Goal: Answer question/provide support

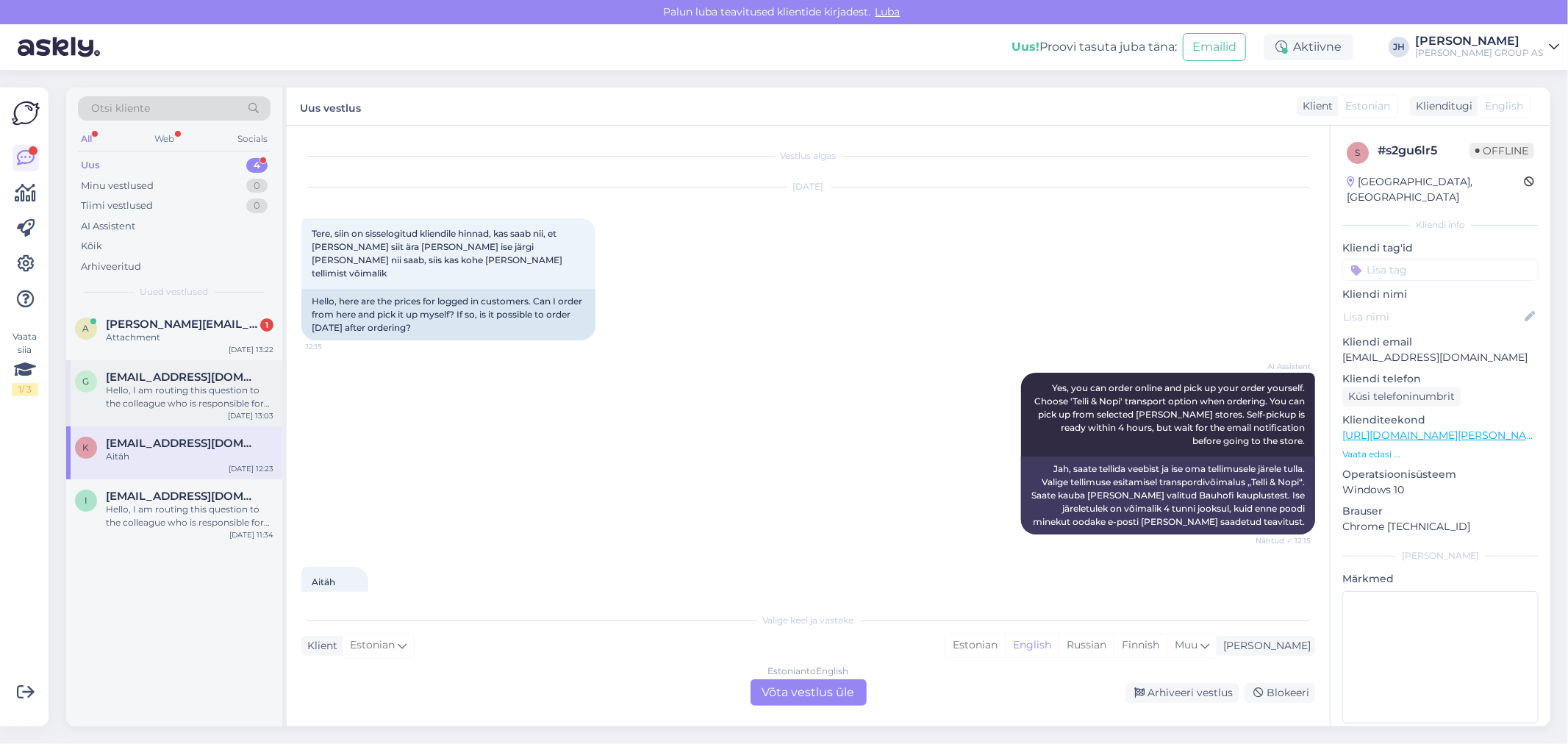
scroll to position [963, 0]
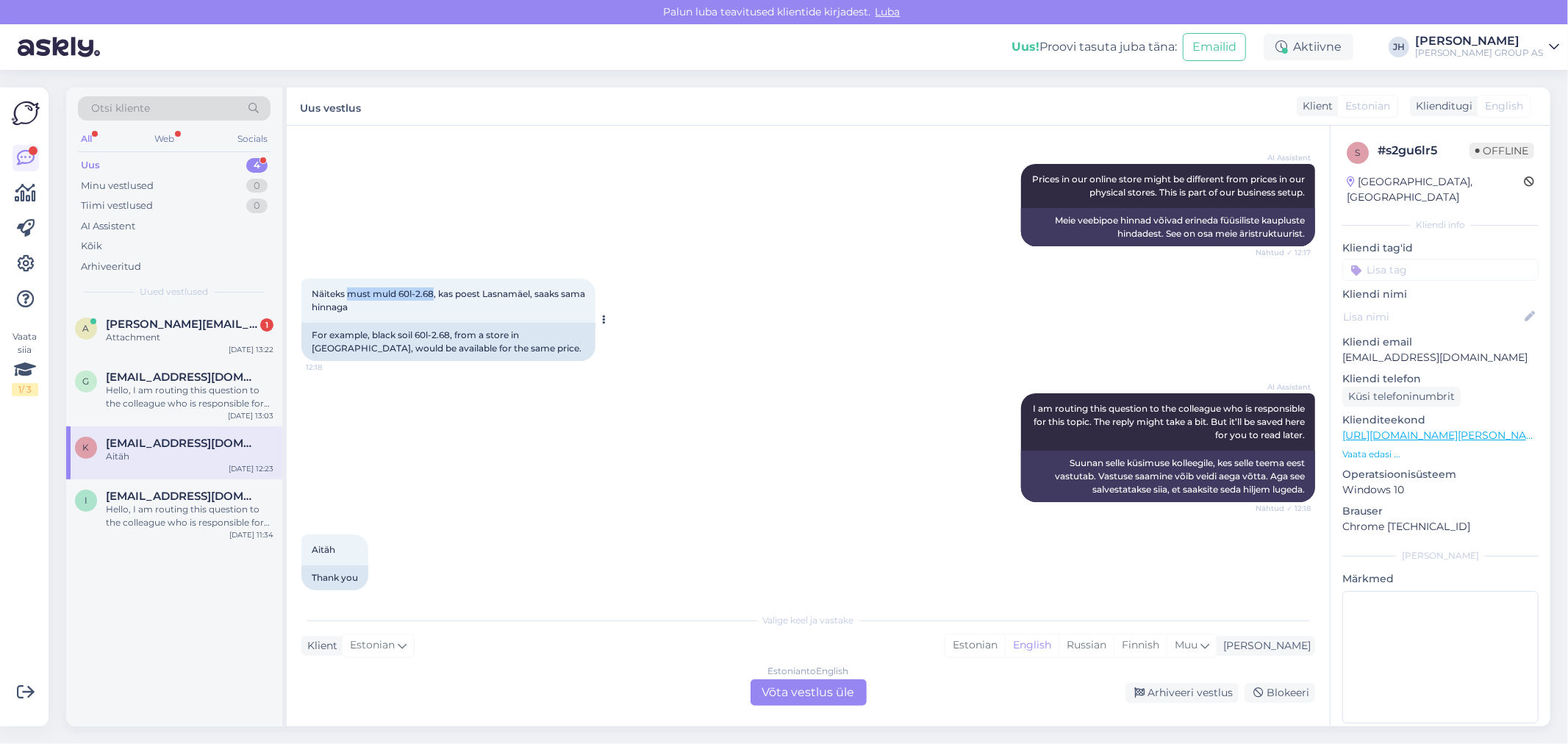
click at [432, 288] on span "Näiteks must muld 60l-2.68, kas poest Lasnamäel, saaks sama hinnaga" at bounding box center [449, 300] width 276 height 25
drag, startPoint x: 434, startPoint y: 277, endPoint x: 348, endPoint y: 276, distance: 86.0
click at [348, 288] on span "Näiteks must muld 60l-2.68, kas poest Lasnamäel, saaks sama hinnaga" at bounding box center [449, 300] width 276 height 25
copy span "must muld 60l-2.68"
click at [799, 688] on div "Estonian to English Võta vestlus üle" at bounding box center [808, 692] width 116 height 26
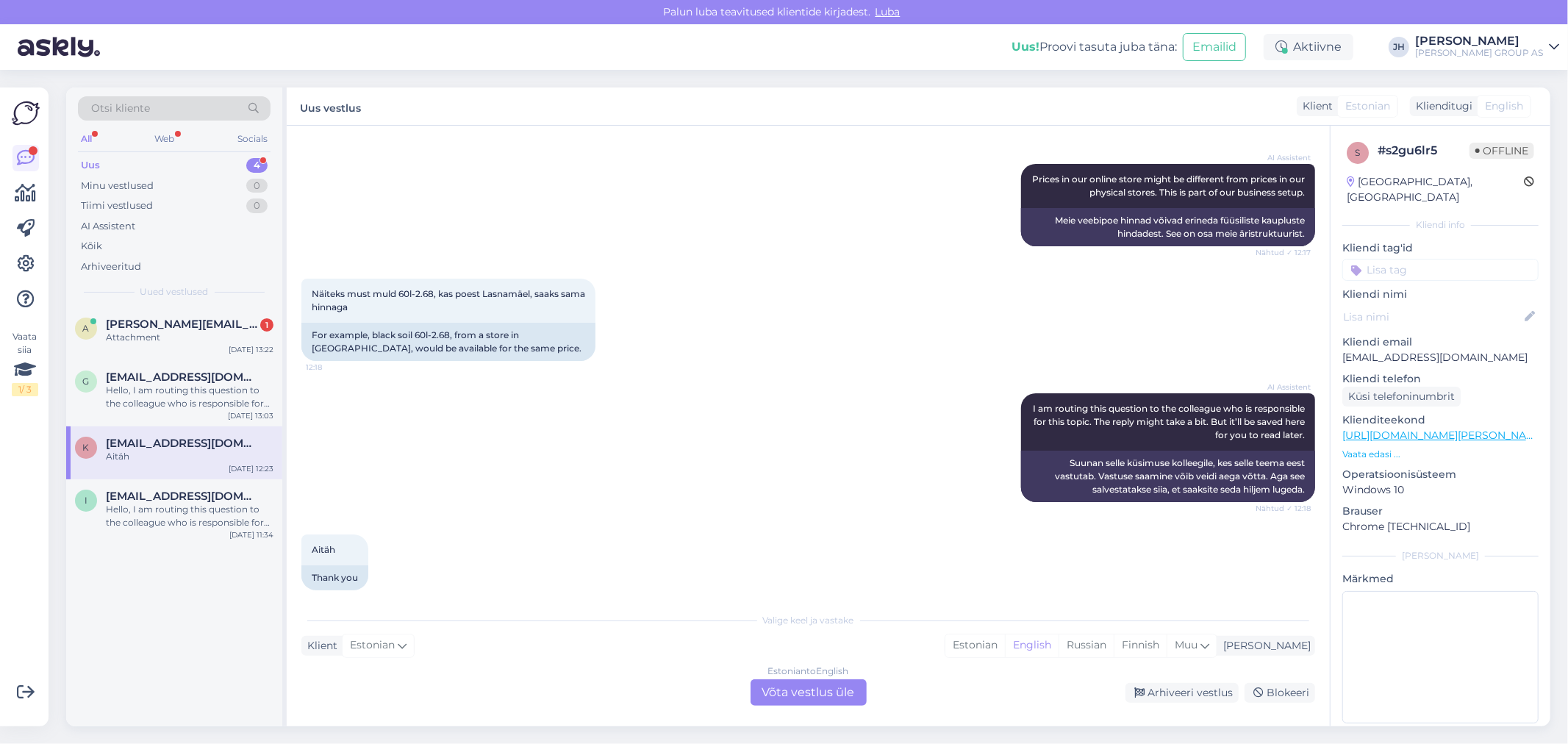
scroll to position [927, 0]
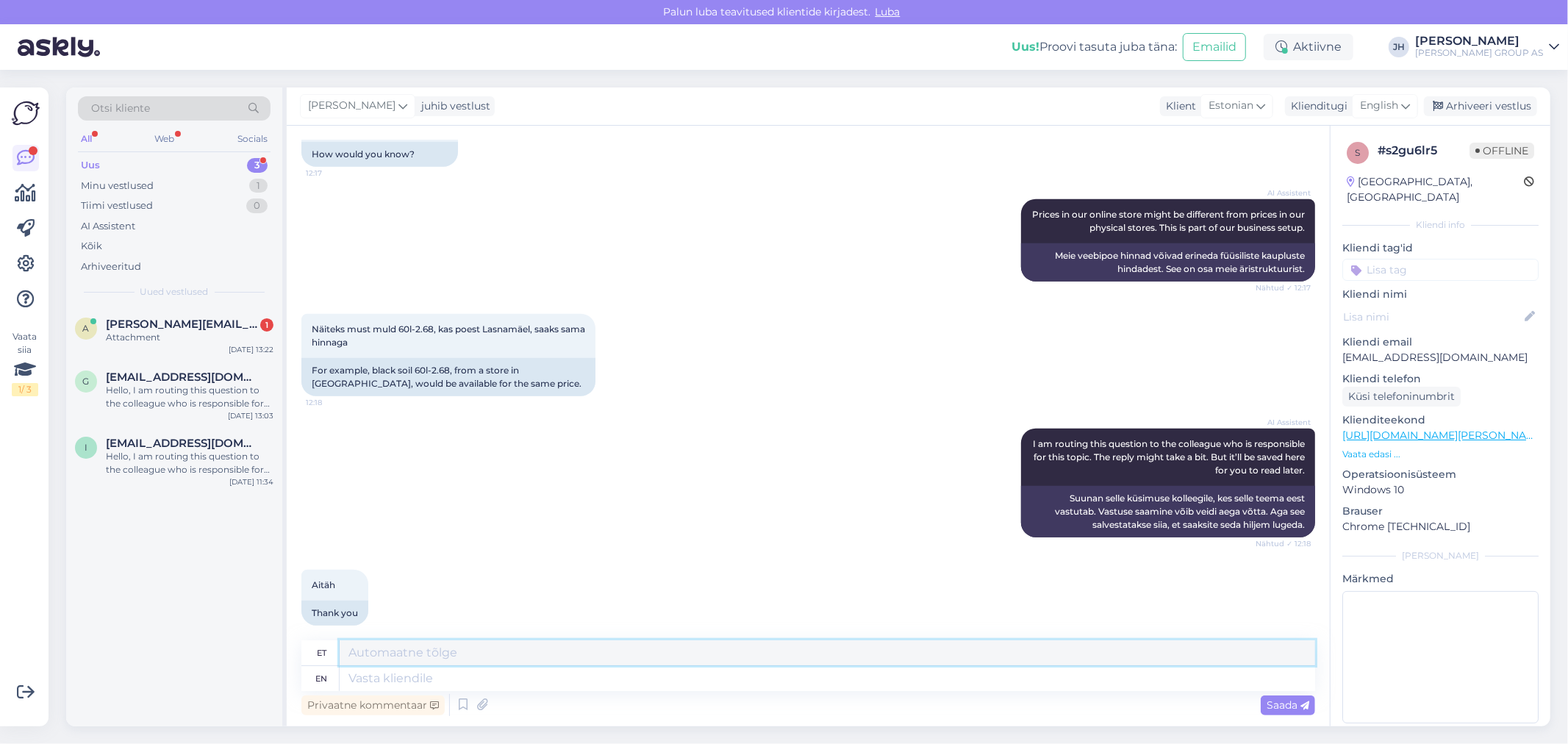
click at [357, 654] on textarea at bounding box center [826, 653] width 975 height 25
type textarea "Tere. See toode [GEOGRAPHIC_DATA] Bauhofis kohapeal ostes on hinnaga 2,69"
click at [1275, 701] on span "Saada" at bounding box center [1288, 704] width 43 height 13
drag, startPoint x: 856, startPoint y: 648, endPoint x: 287, endPoint y: 585, distance: 572.5
click at [290, 588] on div "Vestlus algas [DATE] Tere, siin on sisselogitud kliendile hinnad, kas saab nii,…" at bounding box center [808, 425] width 1043 height 600
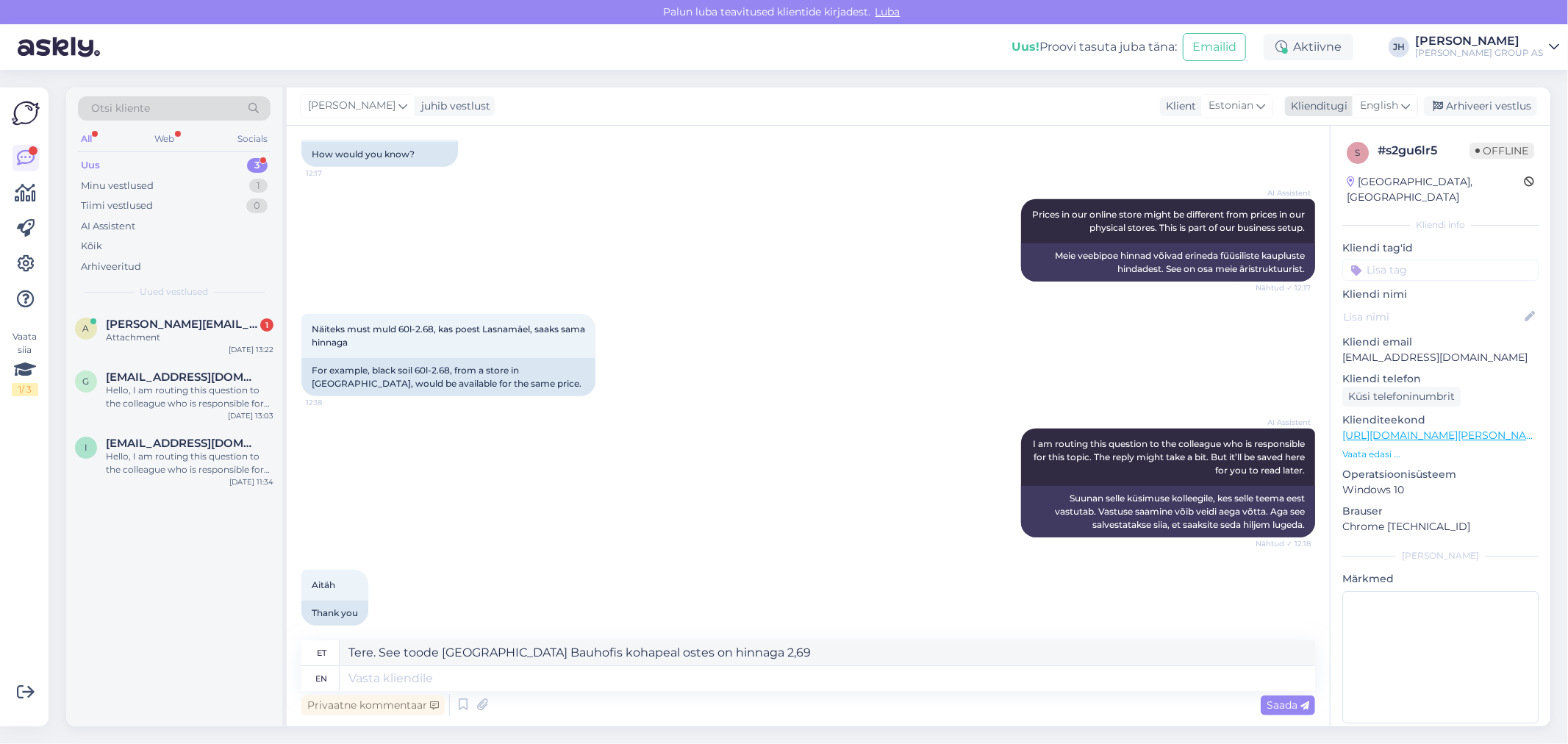
click at [1408, 104] on icon at bounding box center [1405, 106] width 9 height 16
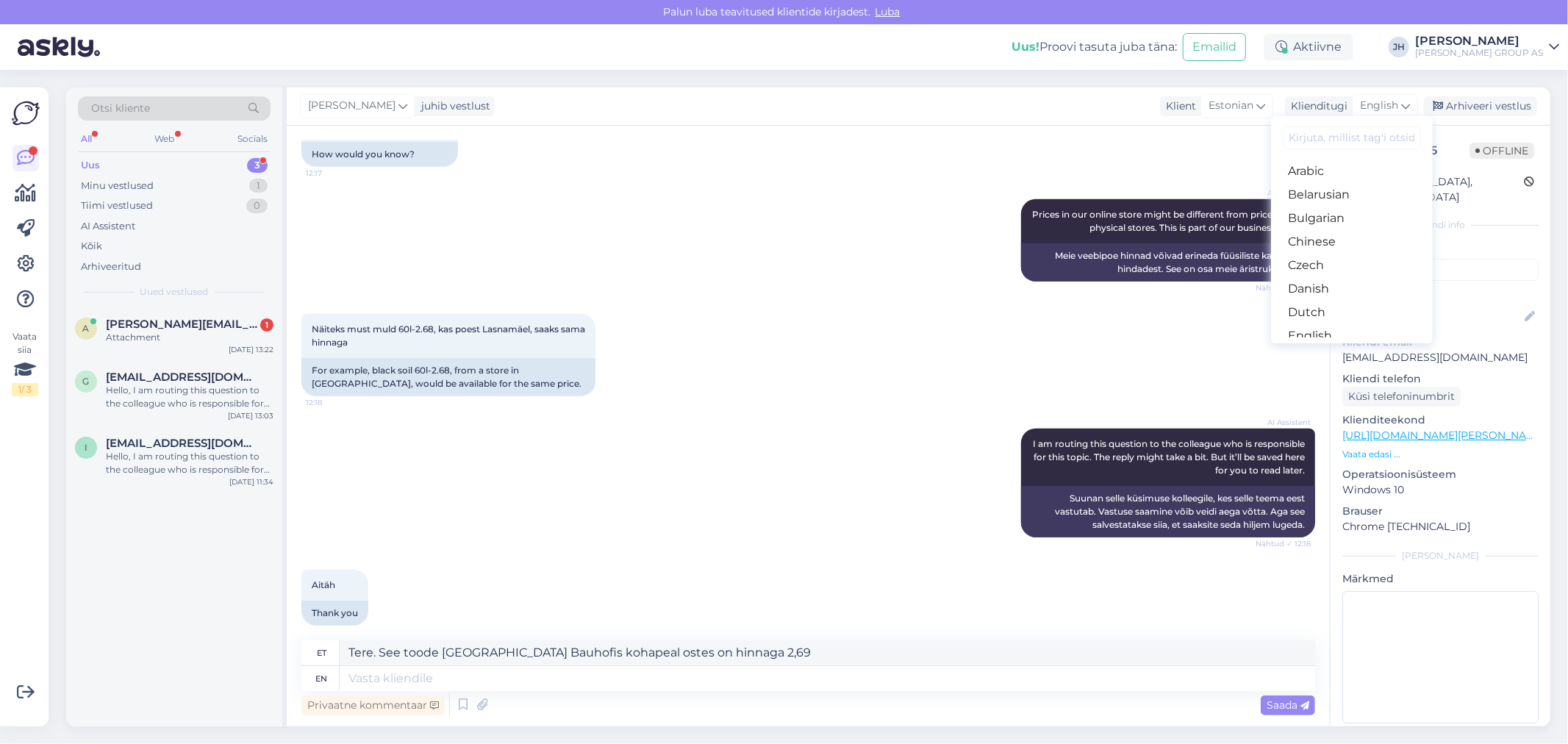
click at [1327, 348] on link "Estonian" at bounding box center [1351, 360] width 161 height 24
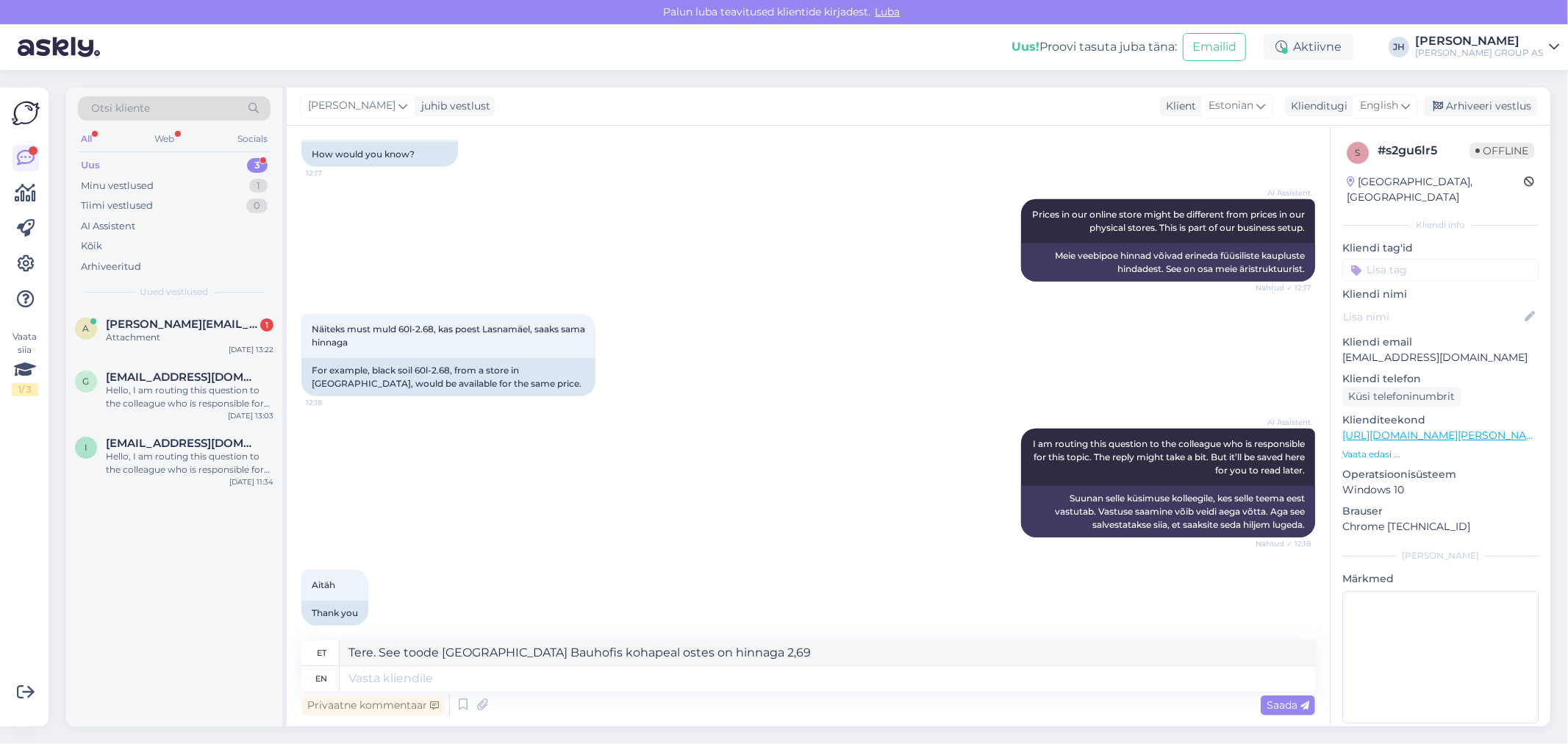
scroll to position [908, 0]
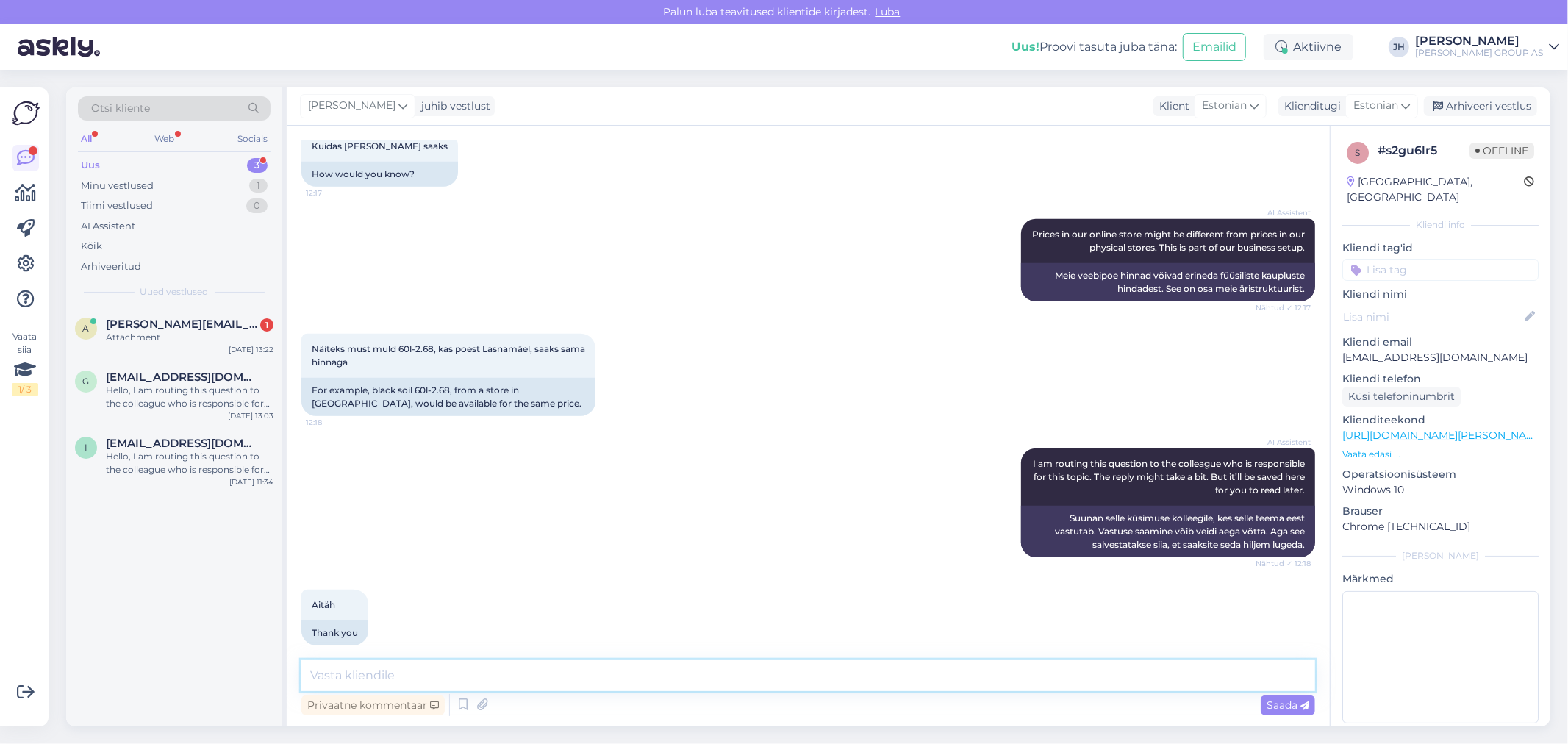
click at [478, 680] on textarea at bounding box center [808, 675] width 1014 height 31
paste textarea "Tere. See toode [GEOGRAPHIC_DATA] Bauhofis kohapeal ostes on hinnaga 2,69"
type textarea "Tere. See toode [GEOGRAPHIC_DATA] Bauhofis kohapeal ostes on hinnaga 2,69"
click at [1267, 708] on span "Saada" at bounding box center [1288, 704] width 43 height 13
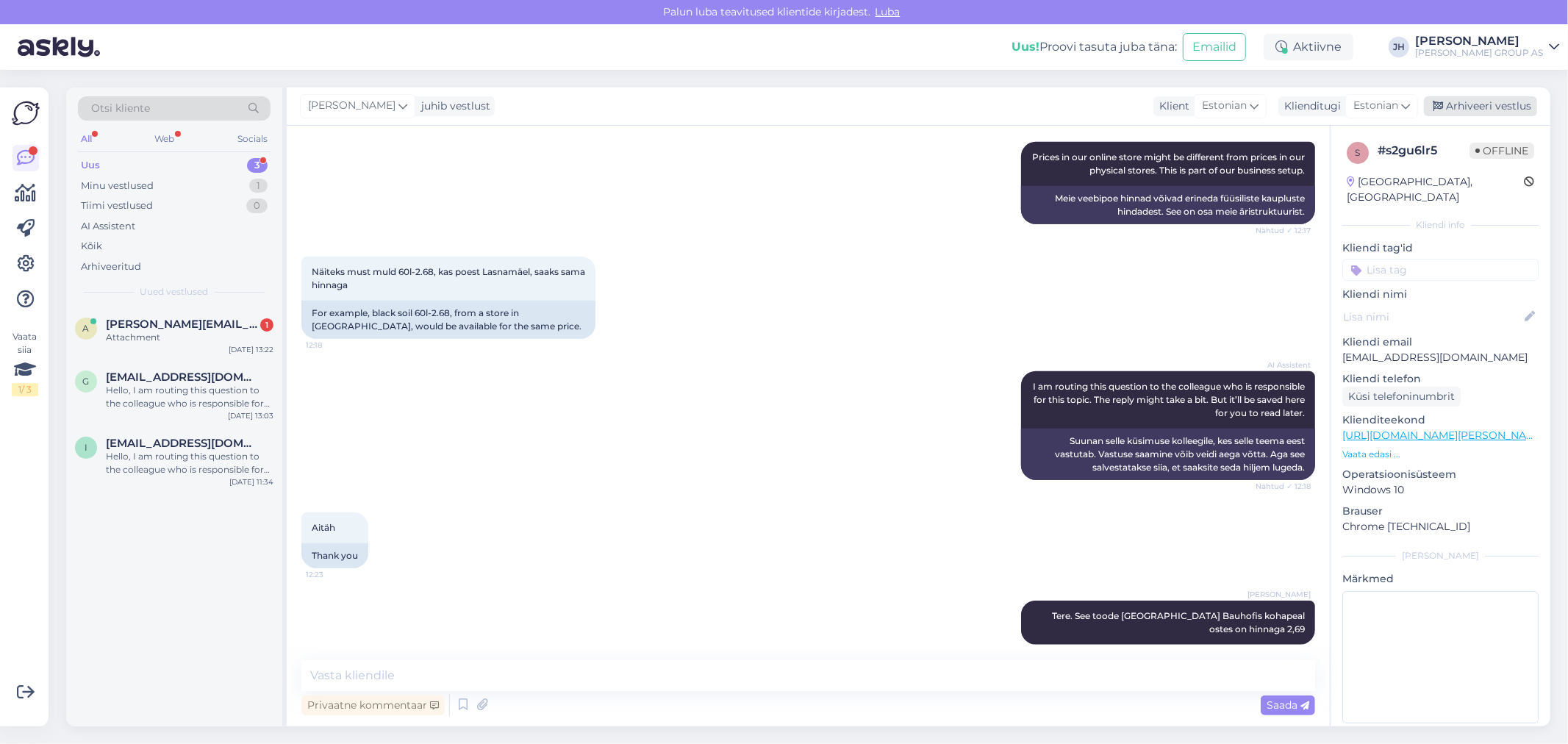
click at [1501, 99] on div "Arhiveeri vestlus" at bounding box center [1479, 106] width 113 height 20
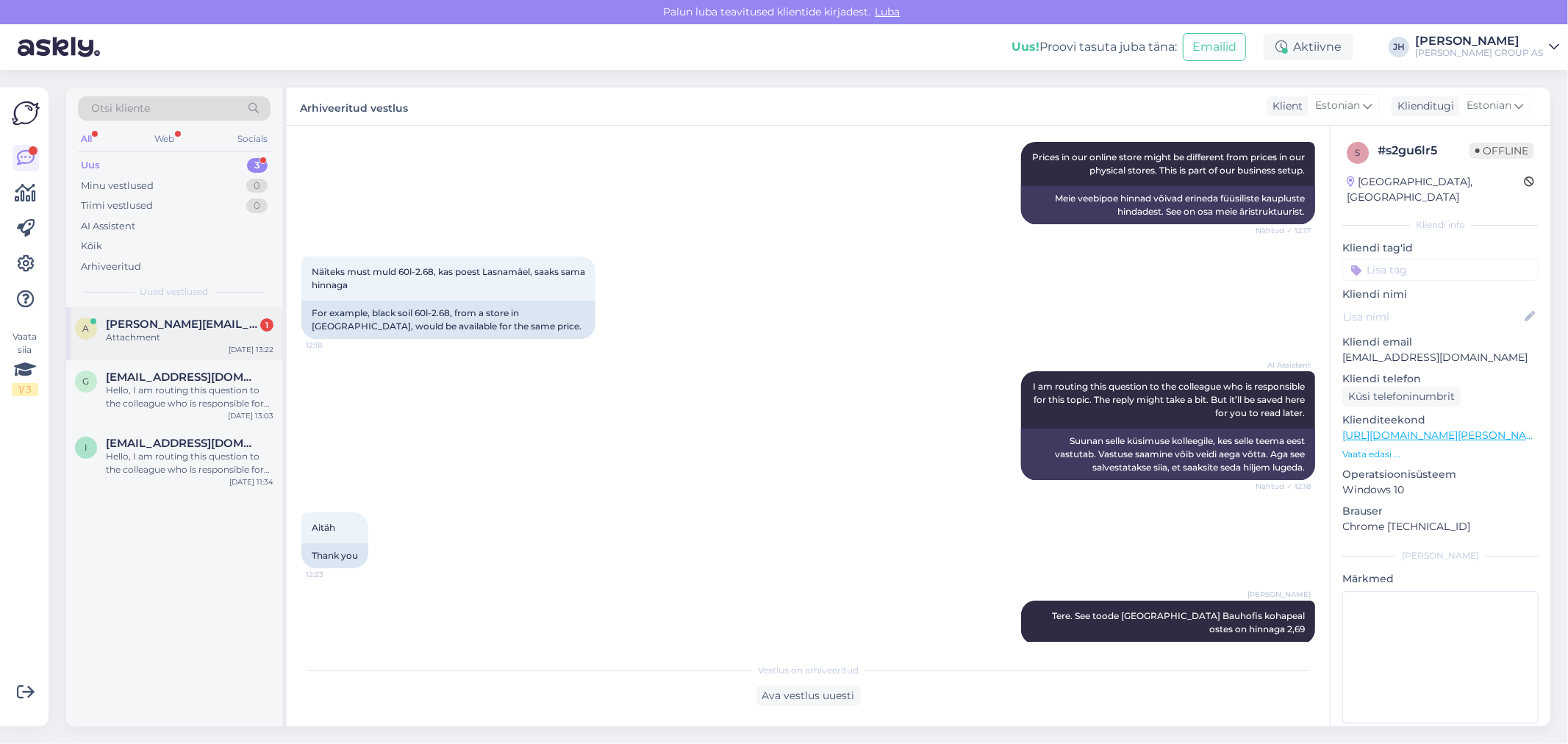
click at [210, 342] on div "Attachment" at bounding box center [190, 337] width 168 height 13
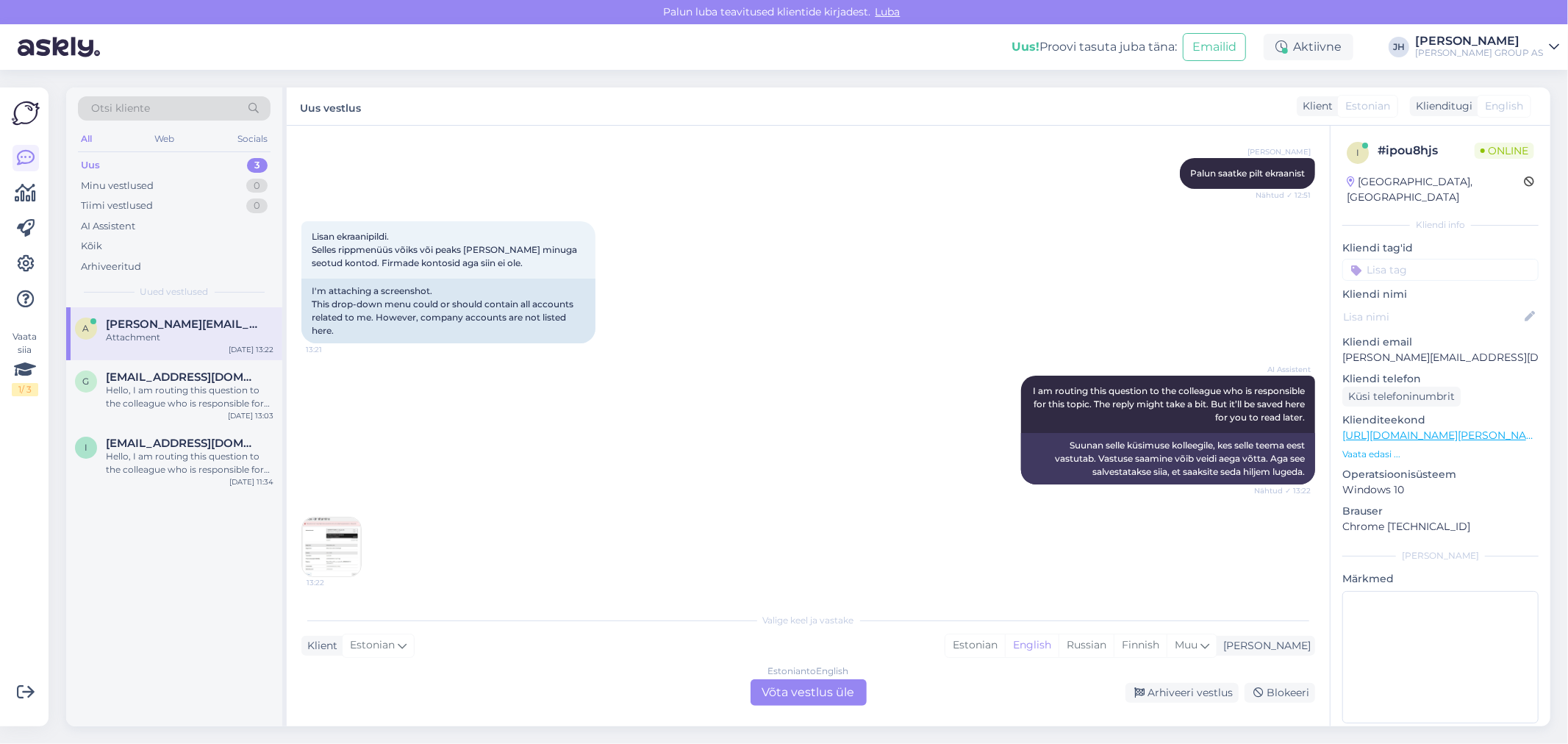
click at [331, 541] on img at bounding box center [331, 546] width 59 height 59
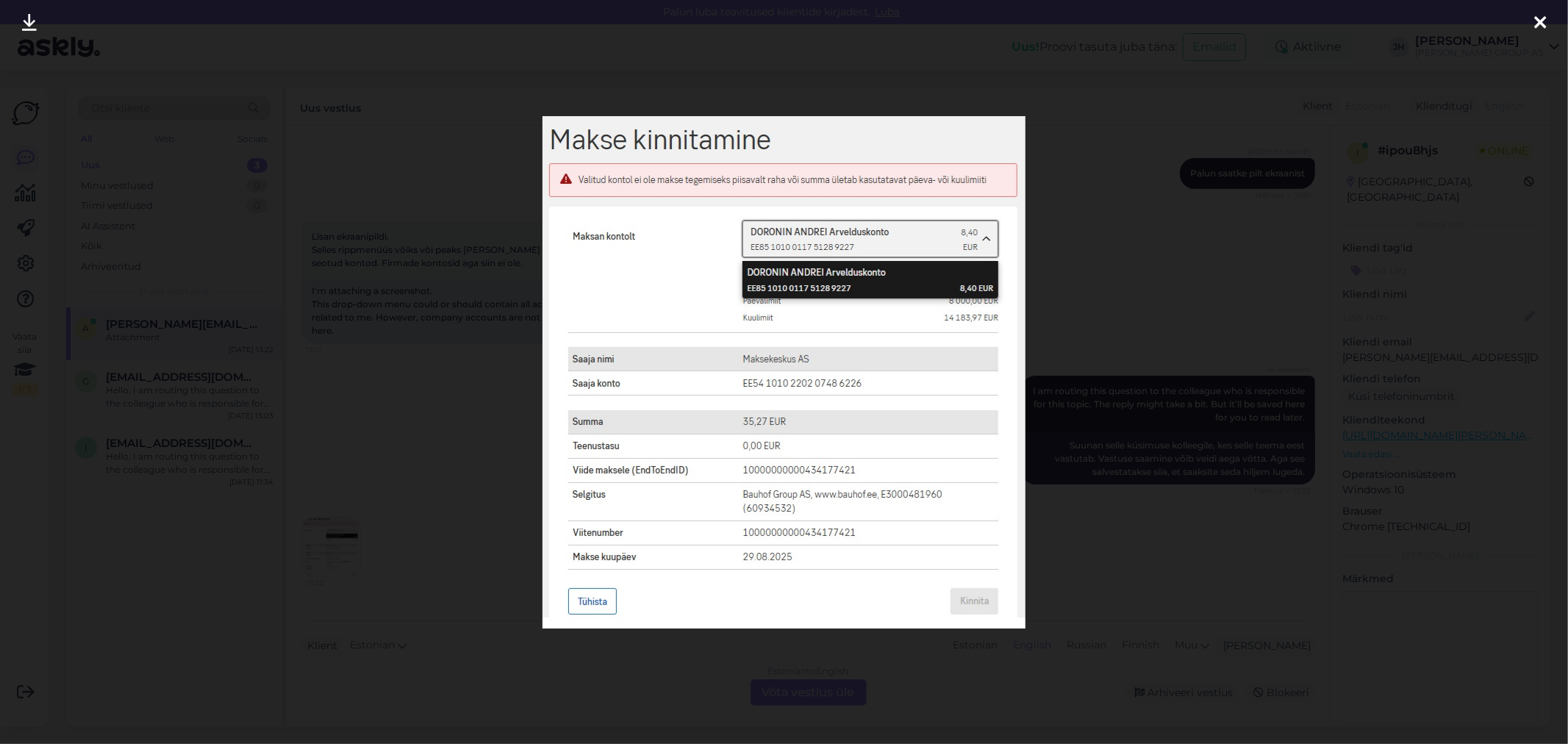
click at [1537, 15] on icon at bounding box center [1540, 24] width 12 height 19
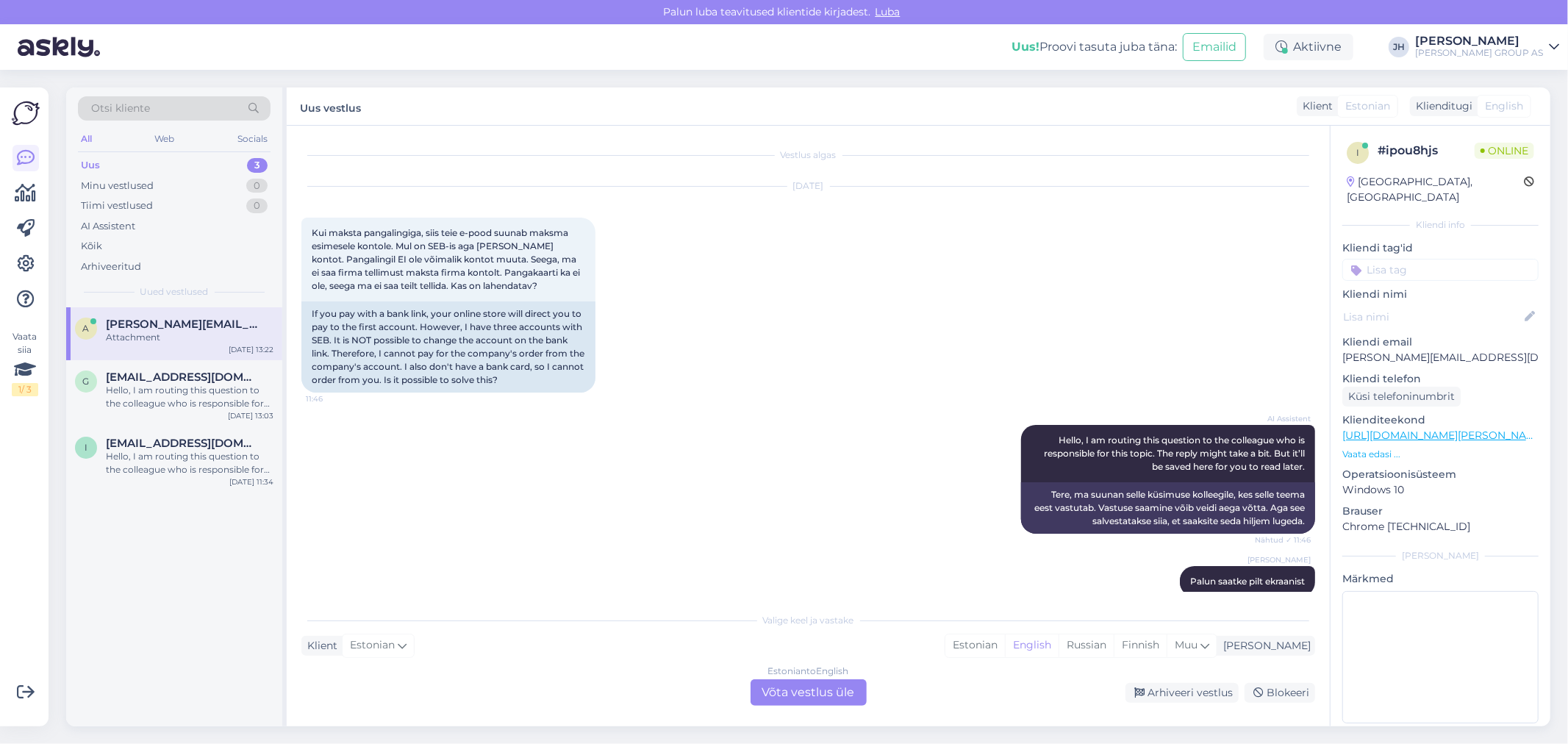
scroll to position [0, 0]
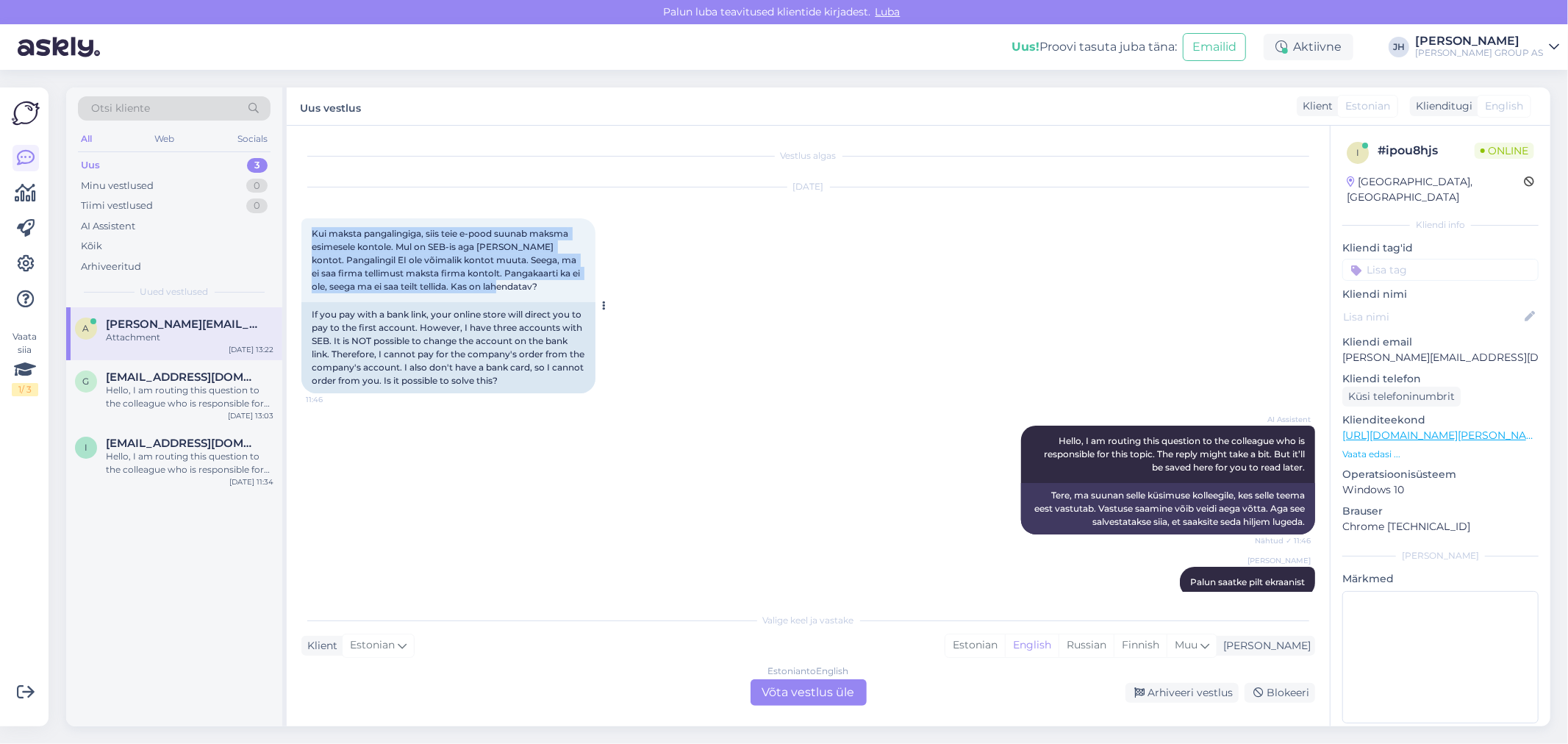
drag, startPoint x: 535, startPoint y: 287, endPoint x: 309, endPoint y: 232, distance: 232.6
click at [309, 232] on div "Kui maksta pangalingiga, siis teie e-pood suunab maksma esimesele kontole. Mul …" at bounding box center [448, 260] width 294 height 84
copy span "Kui maksta pangalingiga, siis teie e-pood suunab maksma esimesele kontole. Mul …"
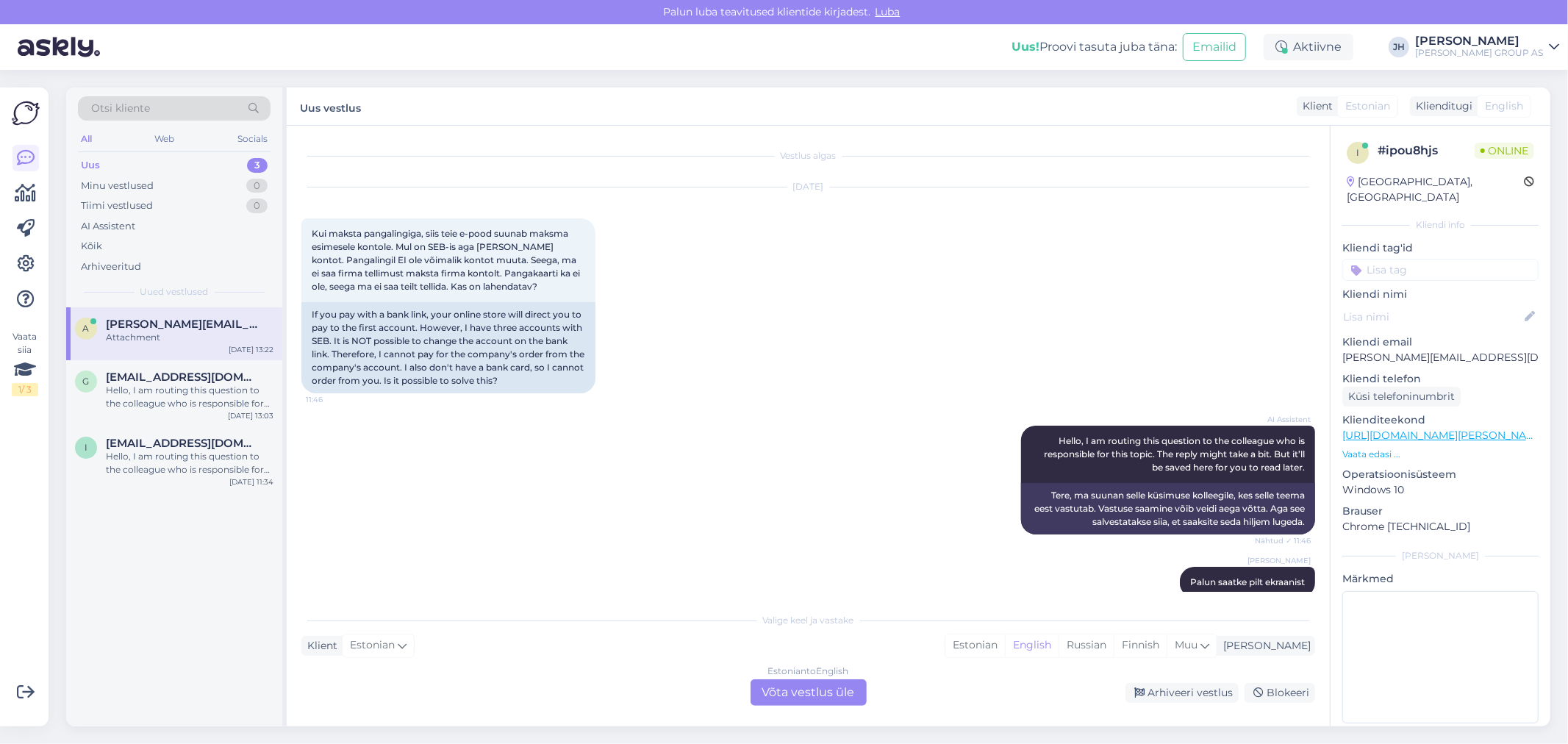
click at [864, 395] on div "[DATE] Kui maksta pangalingiga, siis teie e-pood suunab maksma esimesele kontol…" at bounding box center [808, 290] width 1014 height 238
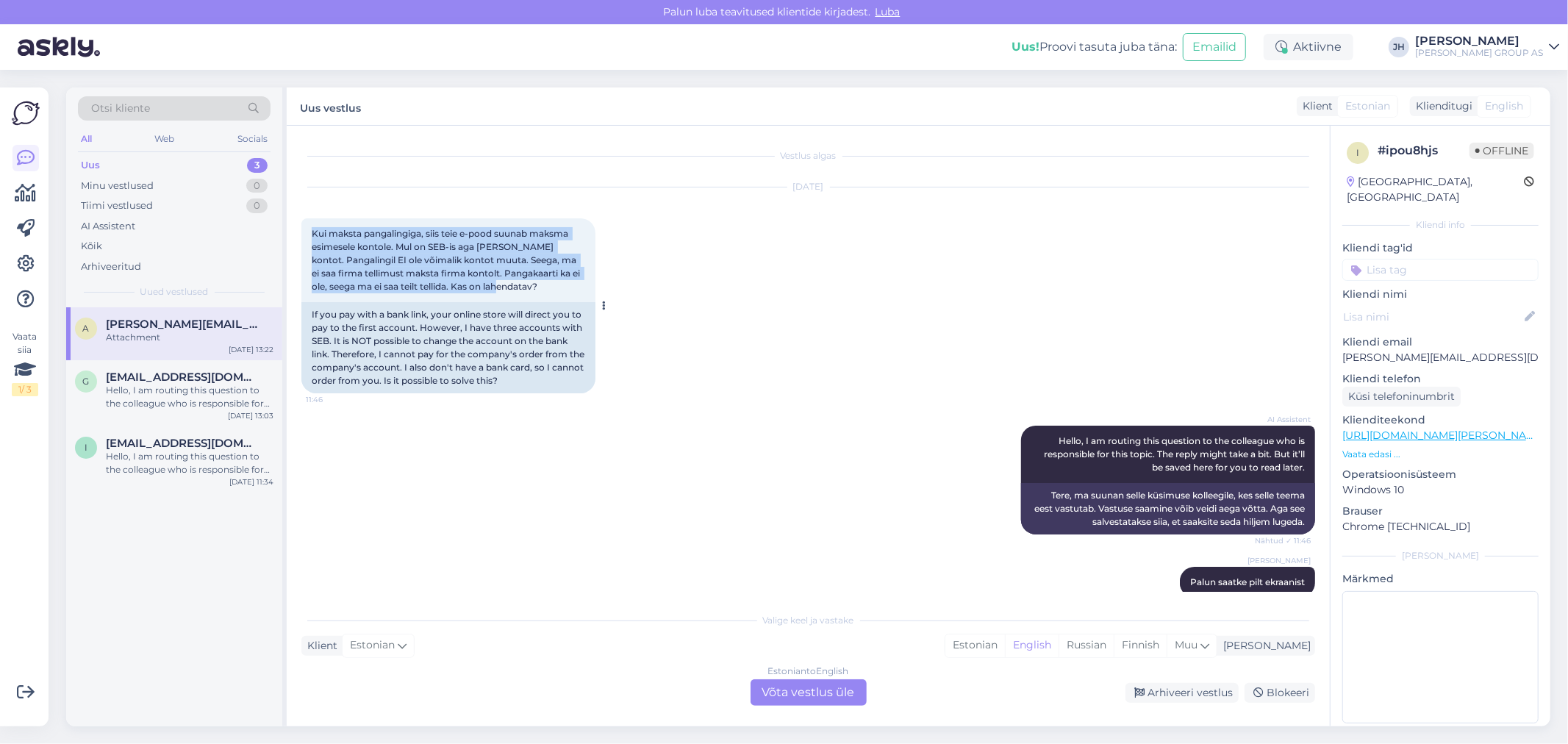
drag, startPoint x: 309, startPoint y: 229, endPoint x: 571, endPoint y: 283, distance: 267.5
click at [571, 283] on div "Kui maksta pangalingiga, siis teie e-pood suunab maksma esimesele kontole. Mul …" at bounding box center [448, 260] width 294 height 84
copy span "Kui maksta pangalingiga, siis teie e-pood suunab maksma esimesele kontole. Mul …"
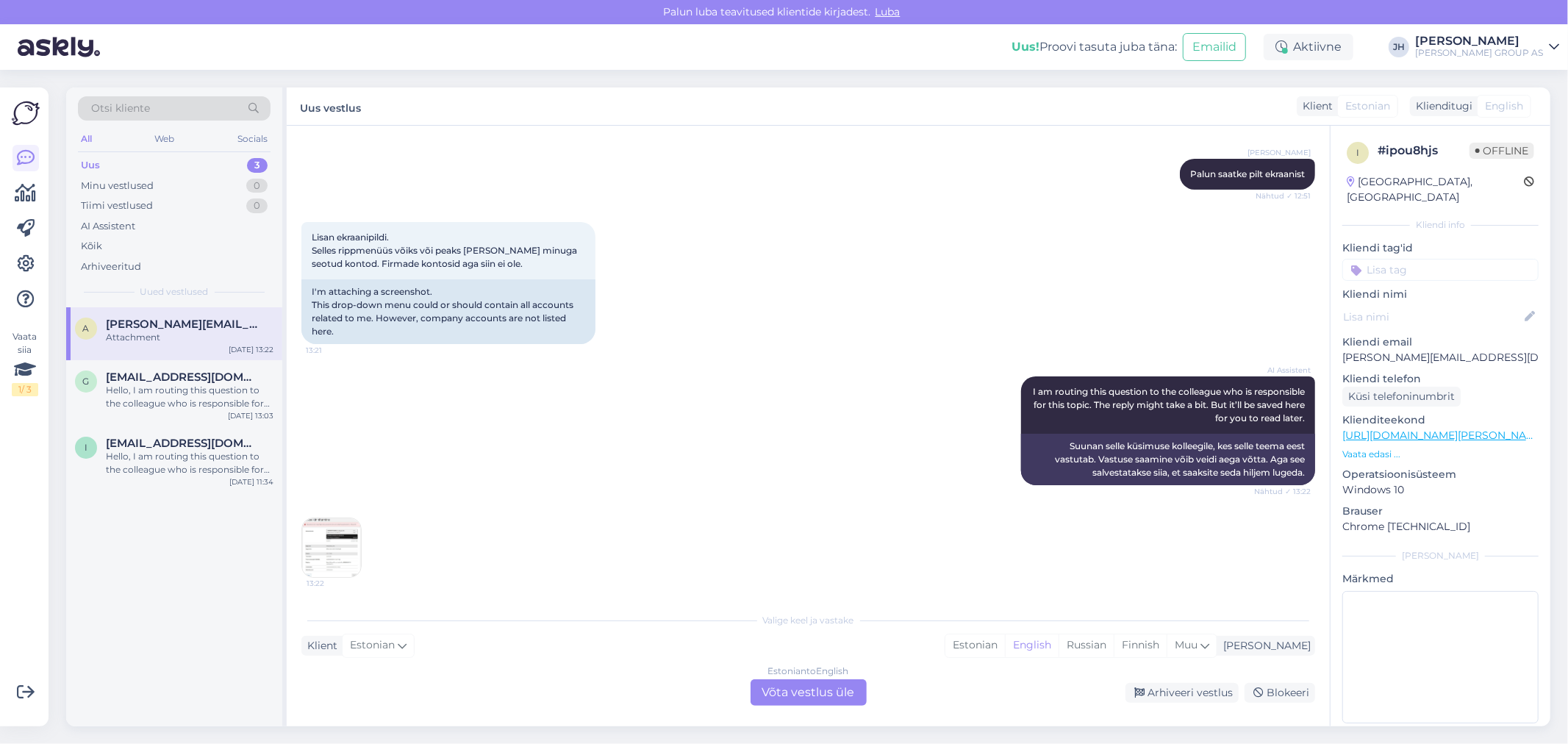
scroll to position [409, 0]
click at [326, 546] on img at bounding box center [331, 546] width 59 height 59
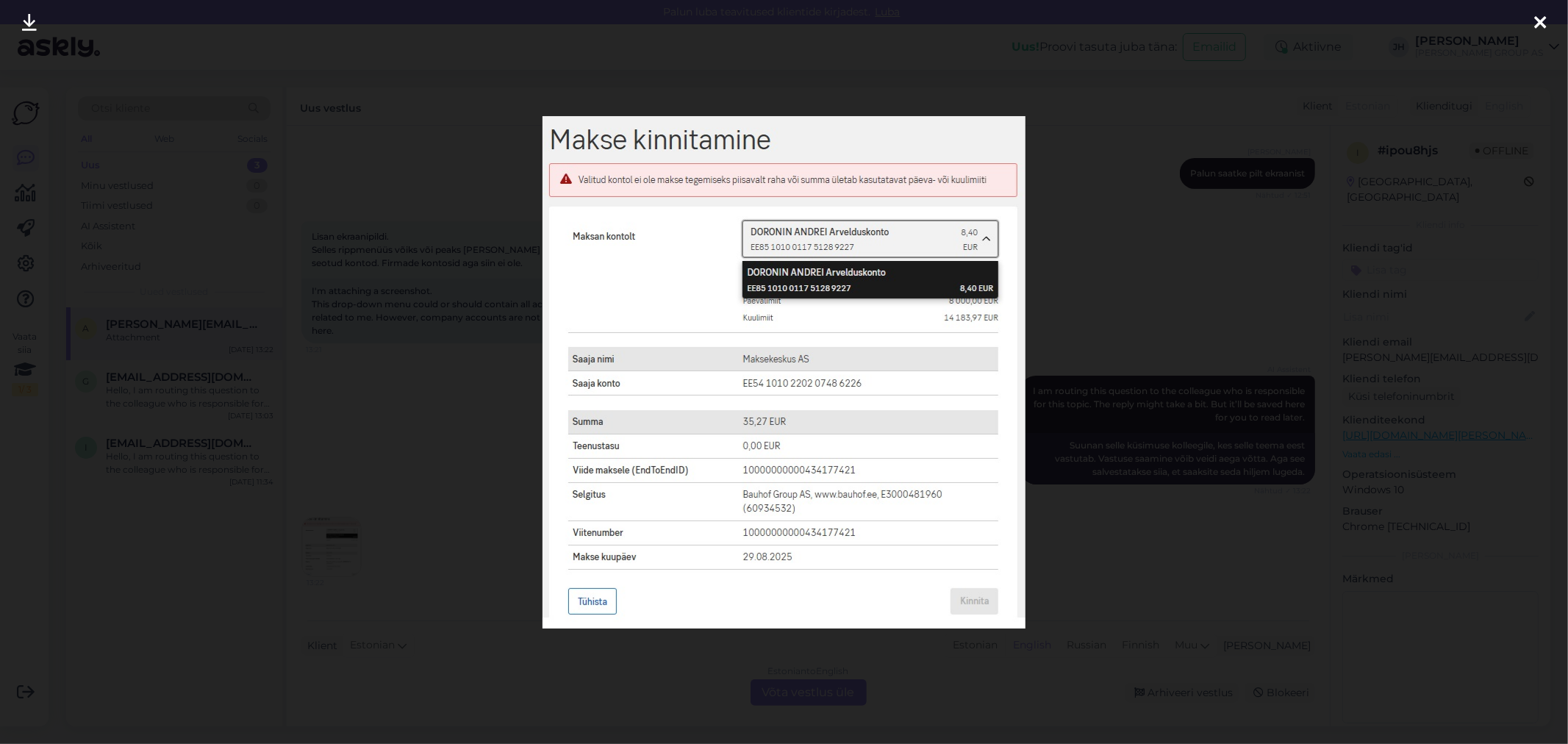
click at [1541, 23] on icon at bounding box center [1540, 24] width 12 height 19
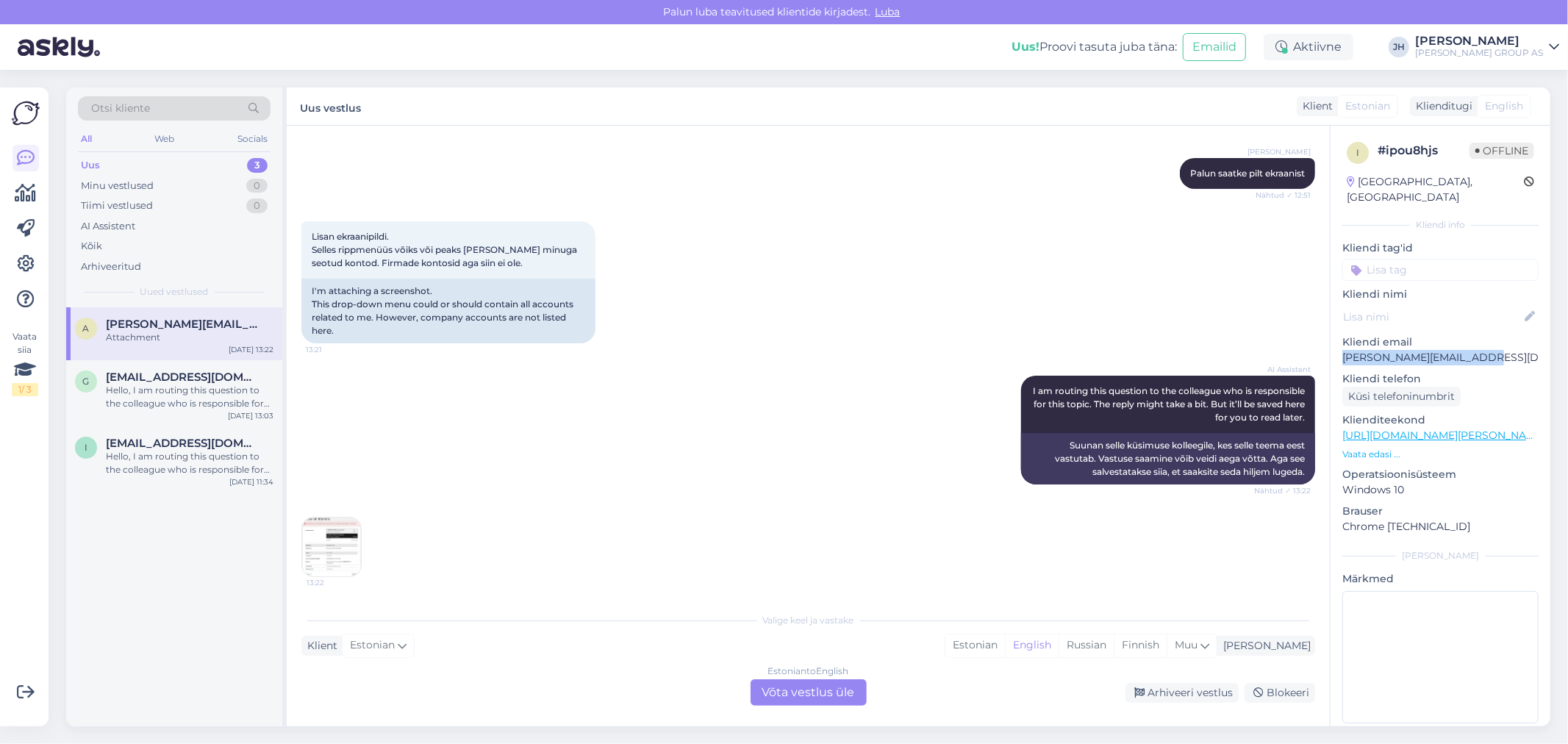
drag, startPoint x: 1494, startPoint y: 346, endPoint x: 1341, endPoint y: 349, distance: 153.0
click at [1342, 349] on p "[PERSON_NAME][EMAIL_ADDRESS][DOMAIN_NAME]" at bounding box center [1440, 357] width 196 height 16
copy p "[PERSON_NAME][EMAIL_ADDRESS][DOMAIN_NAME]"
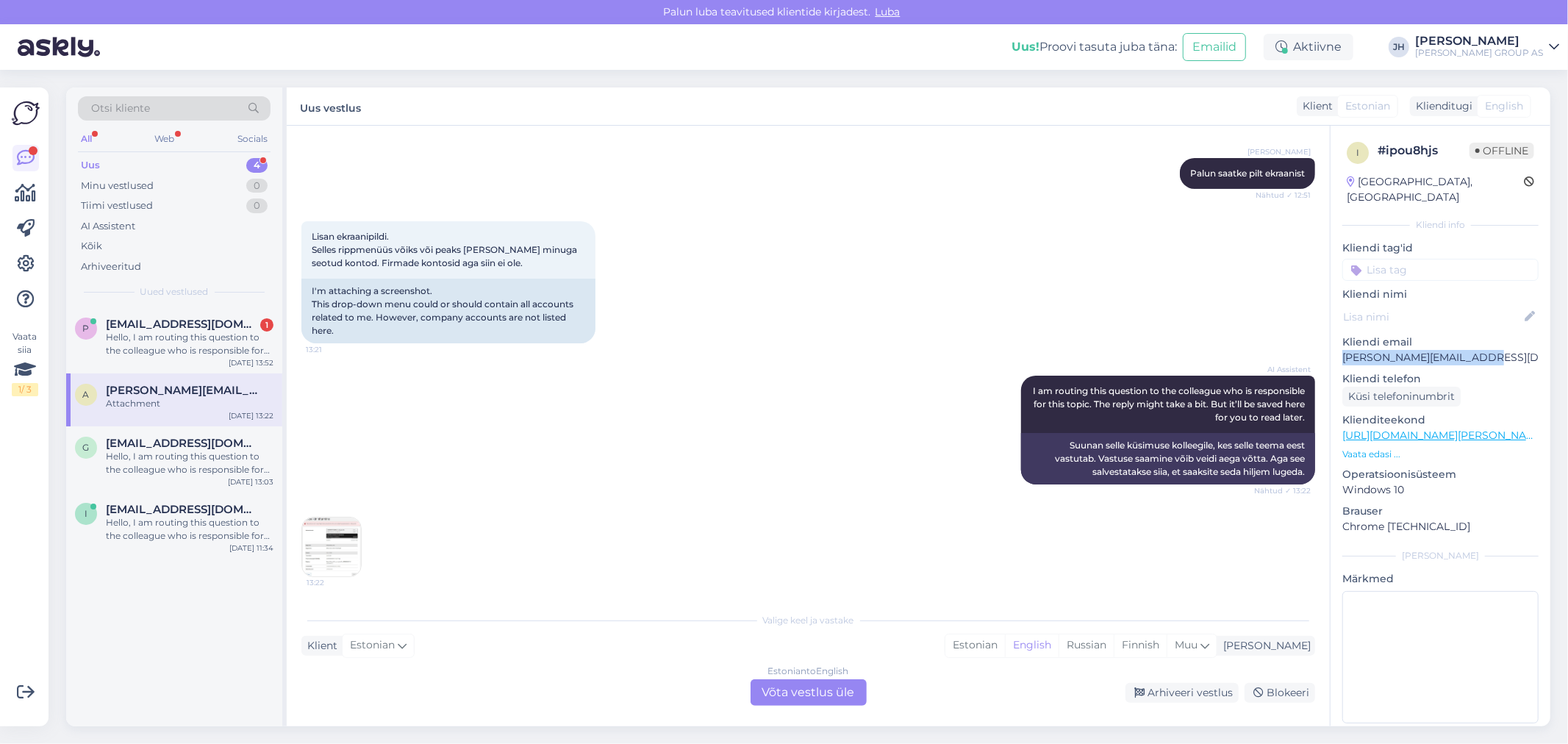
click at [810, 688] on div "Estonian to English Võta vestlus üle" at bounding box center [808, 692] width 116 height 26
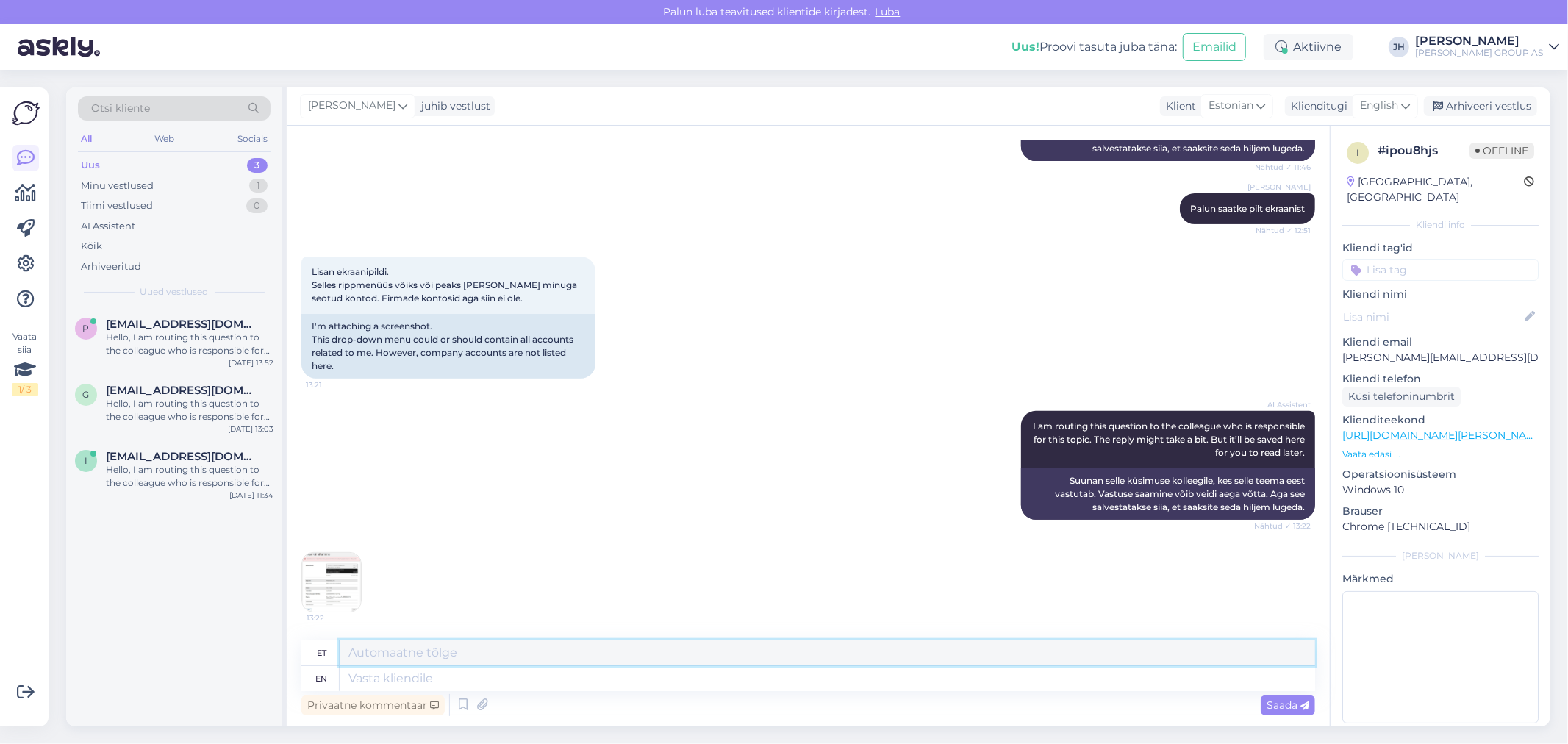
click at [508, 656] on textarea at bounding box center [826, 653] width 975 height 25
drag, startPoint x: 853, startPoint y: 655, endPoint x: 296, endPoint y: 645, distance: 557.1
click at [296, 645] on div "Vestlus algas [DATE] Kui maksta pangalingiga, siis teie e-pood suunab maksma es…" at bounding box center [808, 425] width 1043 height 600
type textarea "Tere. Edastasime küsimust IT osakonnale. Vastame Teile esimesel võimalusel e-[P…"
click at [1407, 100] on icon at bounding box center [1405, 106] width 9 height 16
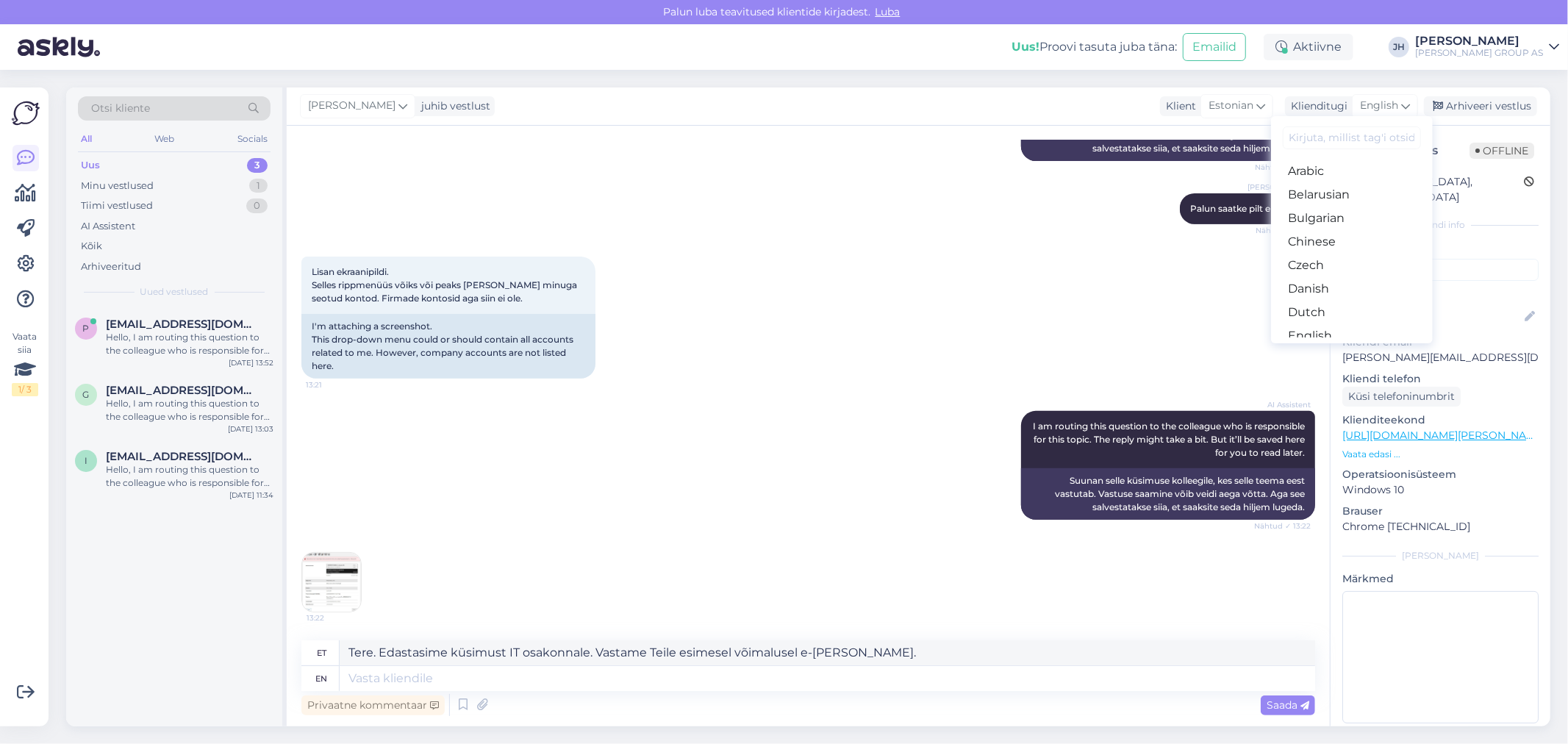
click at [1321, 348] on link "Estonian" at bounding box center [1351, 360] width 161 height 24
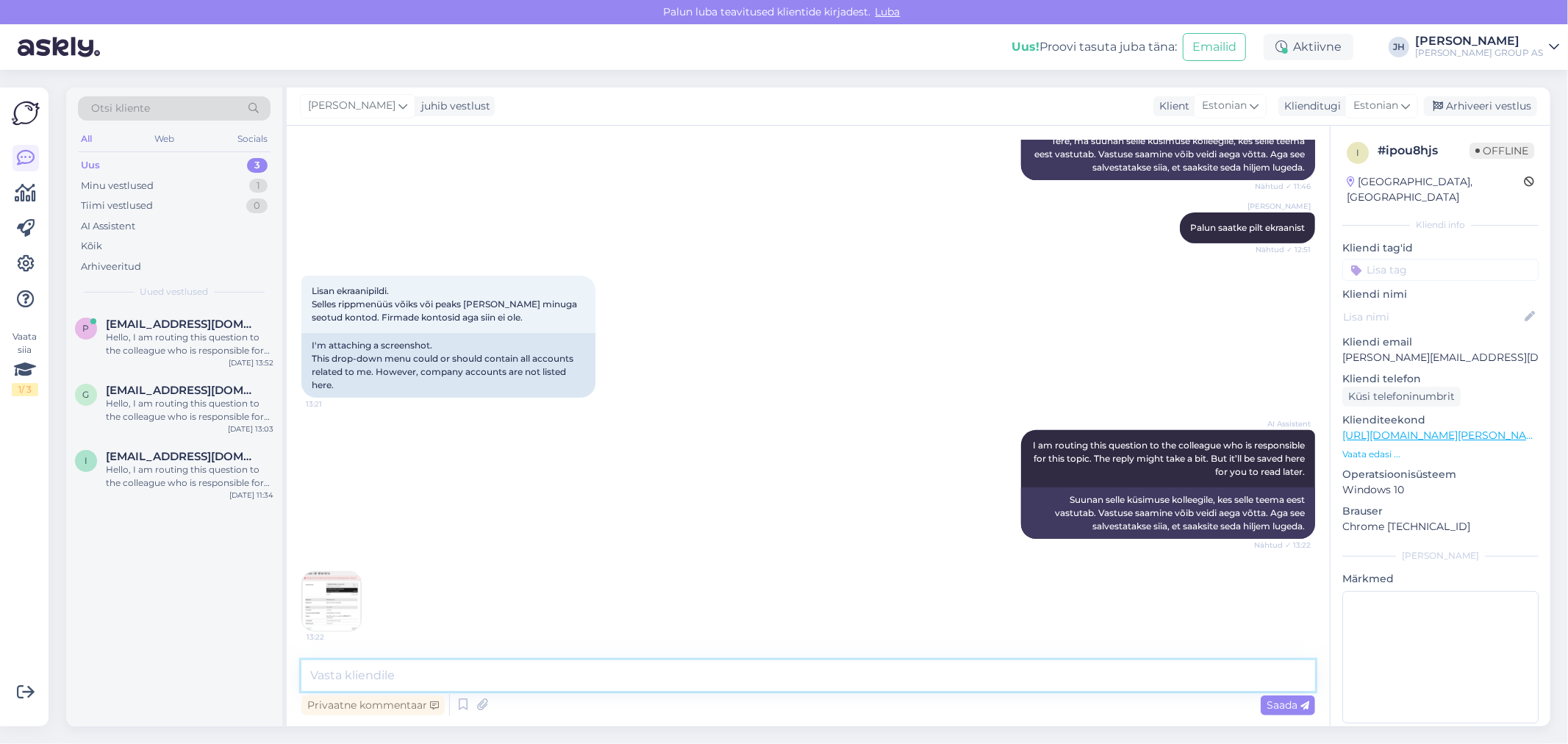
click at [462, 669] on textarea at bounding box center [808, 675] width 1014 height 31
paste textarea "Tere. Edastasime küsimust IT osakonnale. Vastame Teile esimesel võimalusel e-[P…"
type textarea "Tere. Edastasime küsimust IT osakonnale. Vastame Teile esimesel võimalusel e-[P…"
click at [1287, 702] on span "Saada" at bounding box center [1288, 704] width 43 height 13
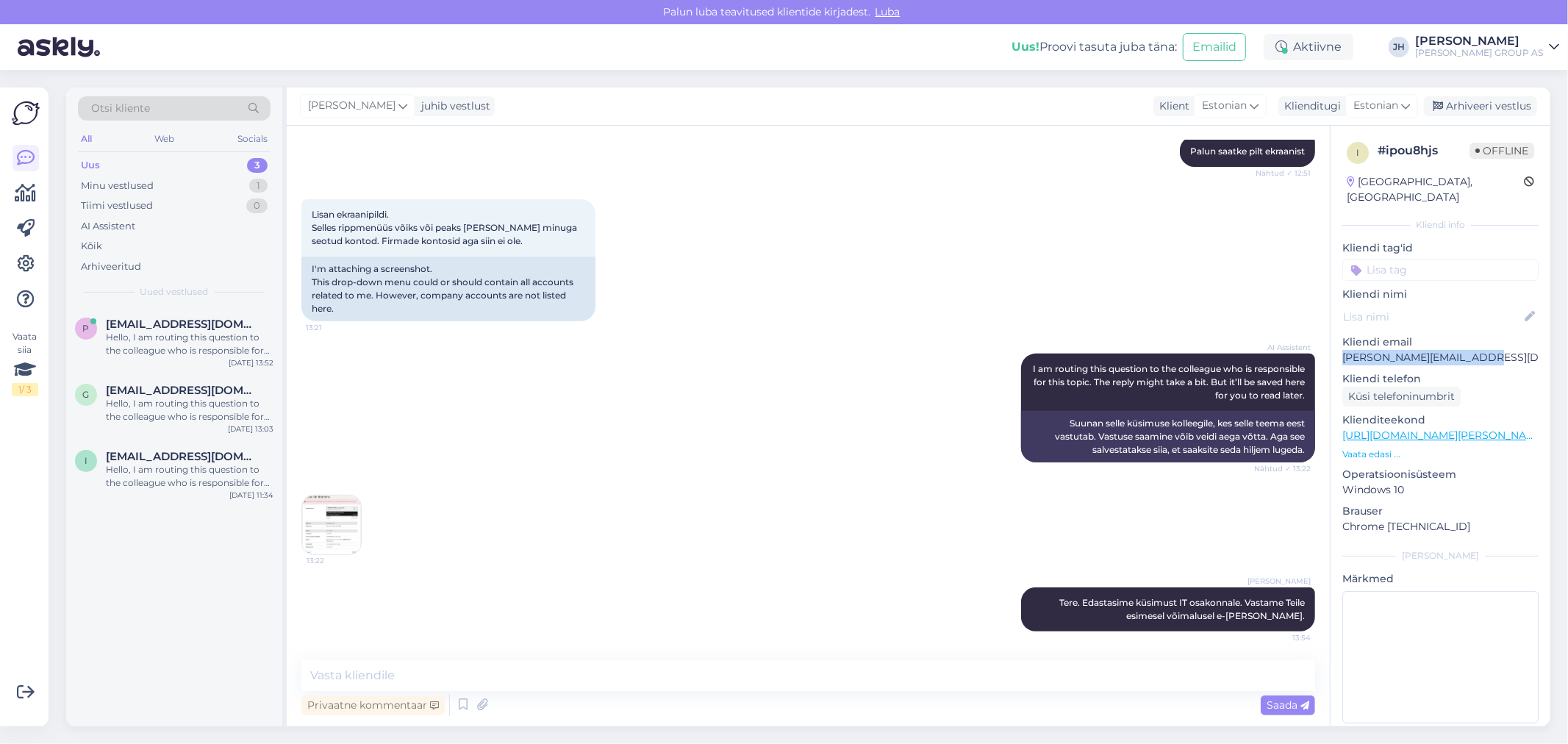
drag, startPoint x: 1485, startPoint y: 342, endPoint x: 1345, endPoint y: 349, distance: 140.2
click at [1345, 349] on p "[PERSON_NAME][EMAIL_ADDRESS][DOMAIN_NAME]" at bounding box center [1440, 357] width 196 height 16
copy p "[PERSON_NAME][EMAIL_ADDRESS][DOMAIN_NAME]"
click at [1485, 104] on div "Arhiveeri vestlus" at bounding box center [1479, 106] width 113 height 20
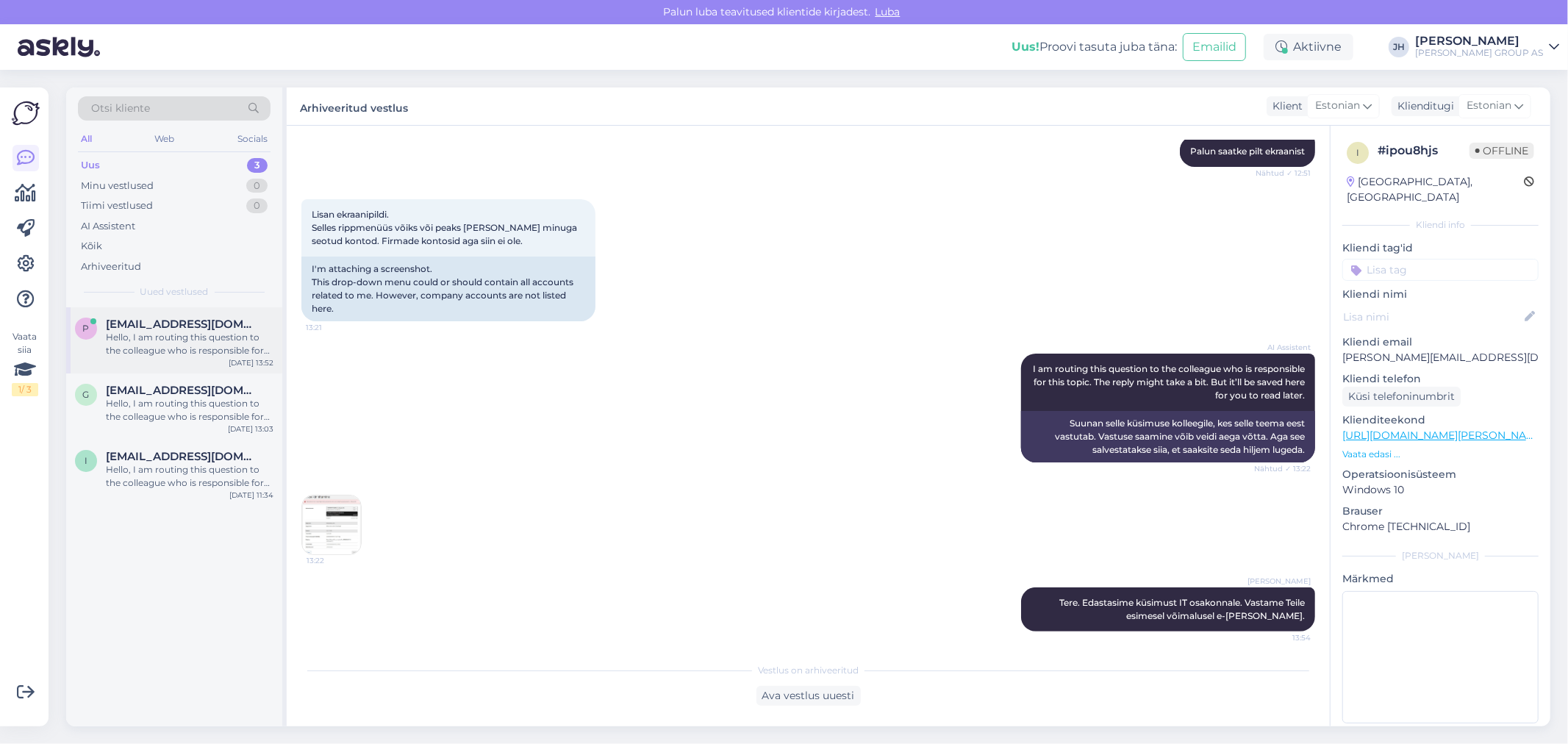
click at [150, 322] on span "[EMAIL_ADDRESS][DOMAIN_NAME]" at bounding box center [182, 324] width 153 height 13
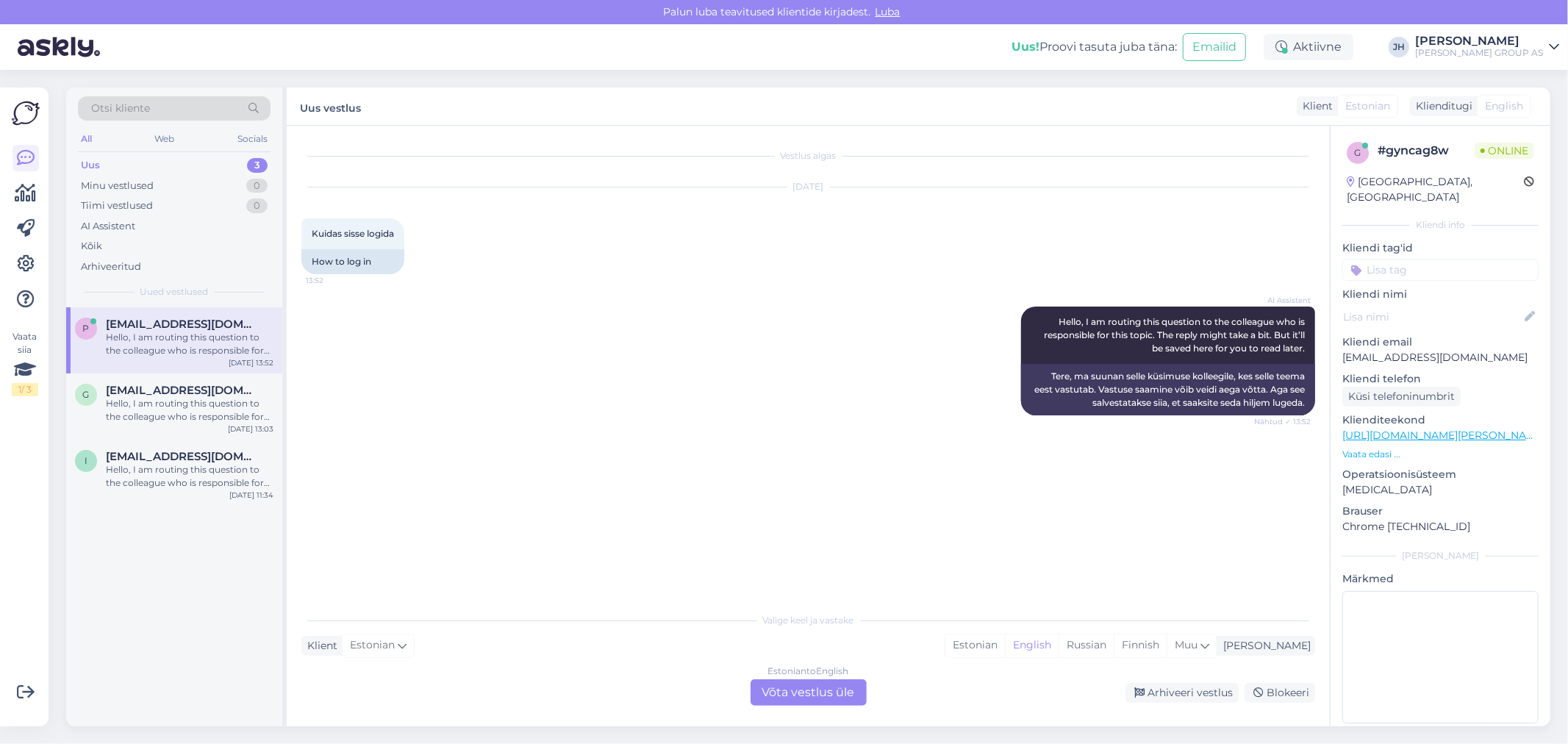
scroll to position [0, 0]
click at [808, 692] on div "Estonian to English Võta vestlus üle" at bounding box center [808, 692] width 116 height 26
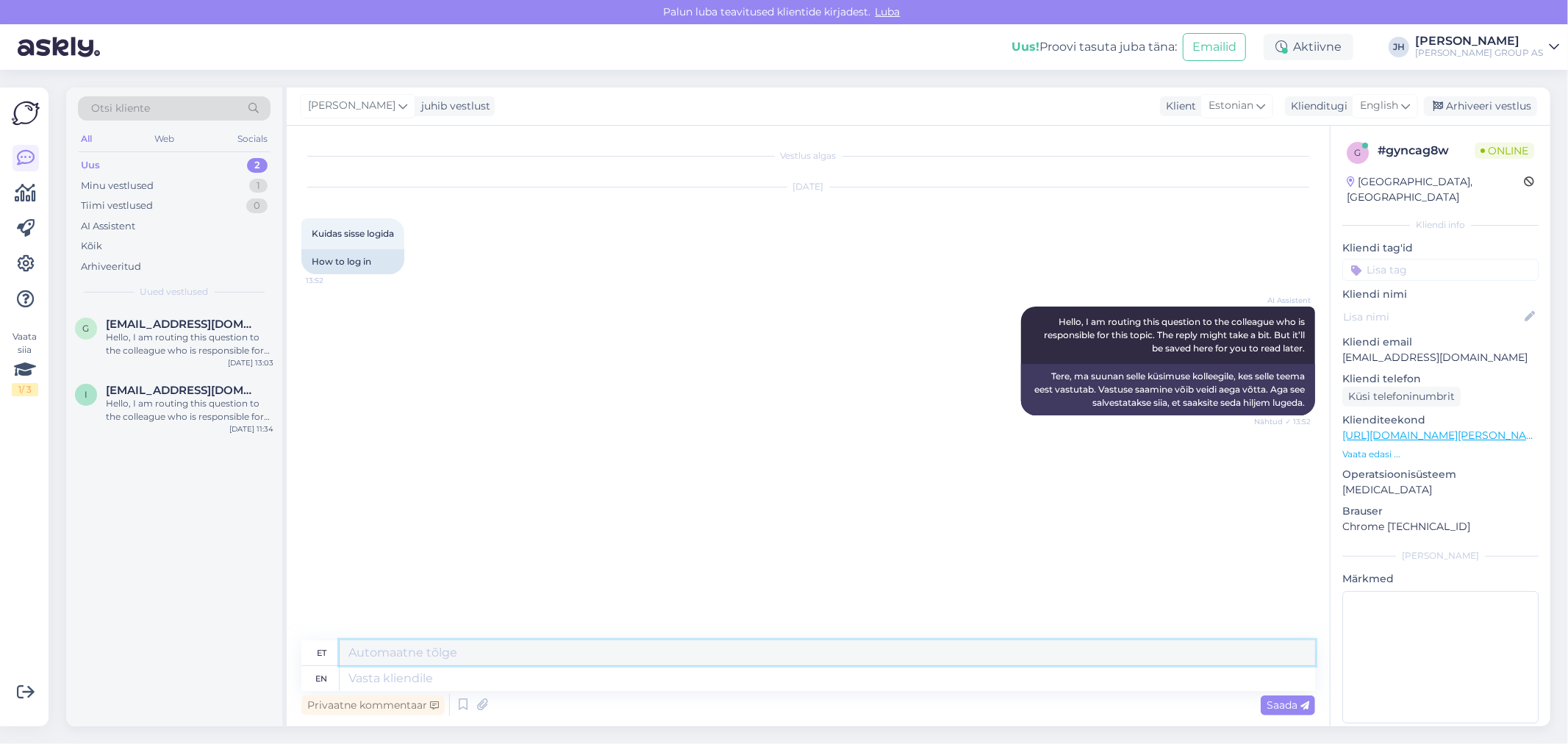
click at [373, 651] on textarea at bounding box center [826, 653] width 975 height 25
drag, startPoint x: 614, startPoint y: 656, endPoint x: 221, endPoint y: 686, distance: 394.1
click at [221, 686] on div "Otsi kliente All Web Socials Uus 2 Minu vestlused 1 Tiimi vestlused 0 AI Assist…" at bounding box center [808, 407] width 1484 height 639
type textarea "Registreeruge kliendiks, ja saate sisse logida"
click at [1404, 105] on icon at bounding box center [1405, 106] width 9 height 16
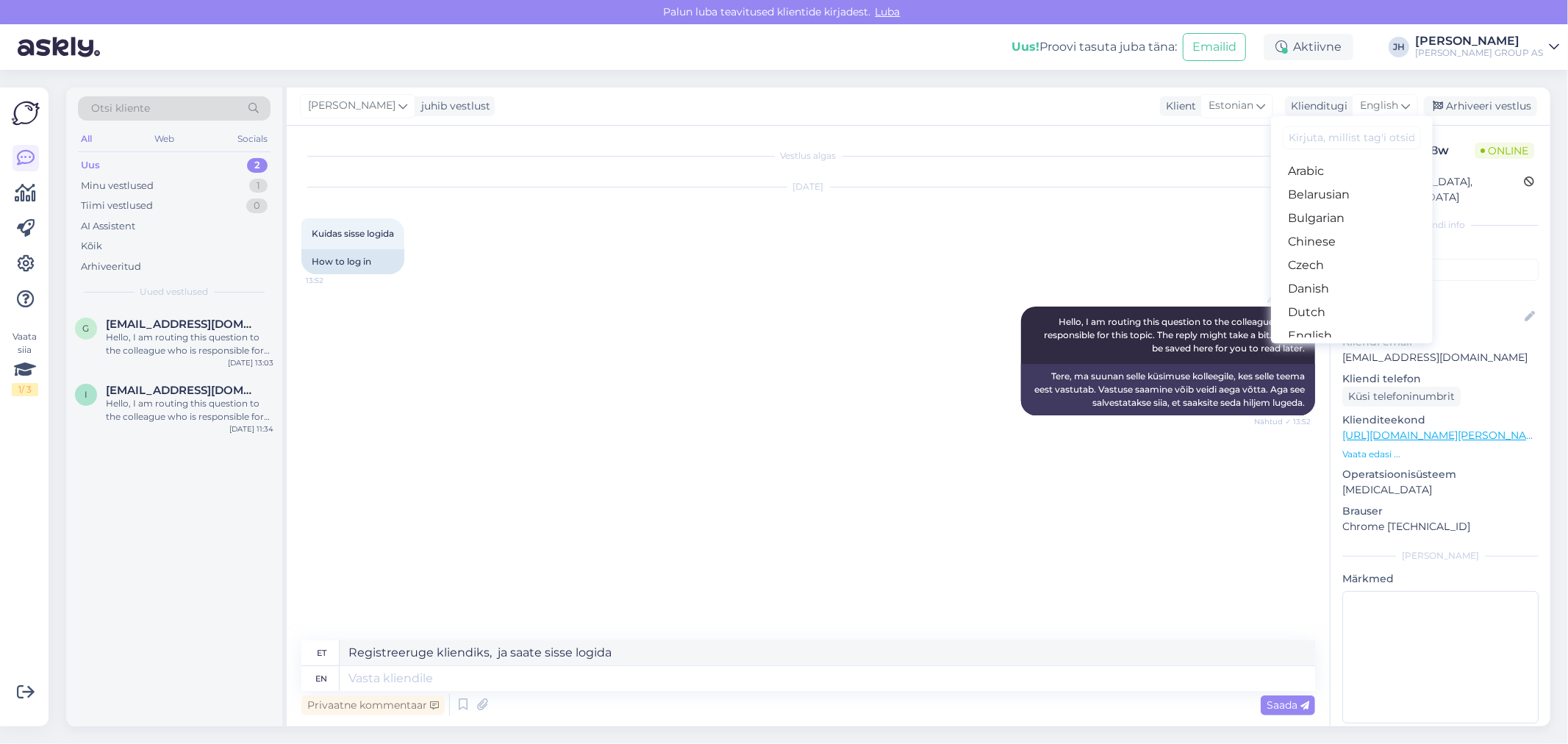
click at [1317, 348] on link "Estonian" at bounding box center [1351, 360] width 161 height 24
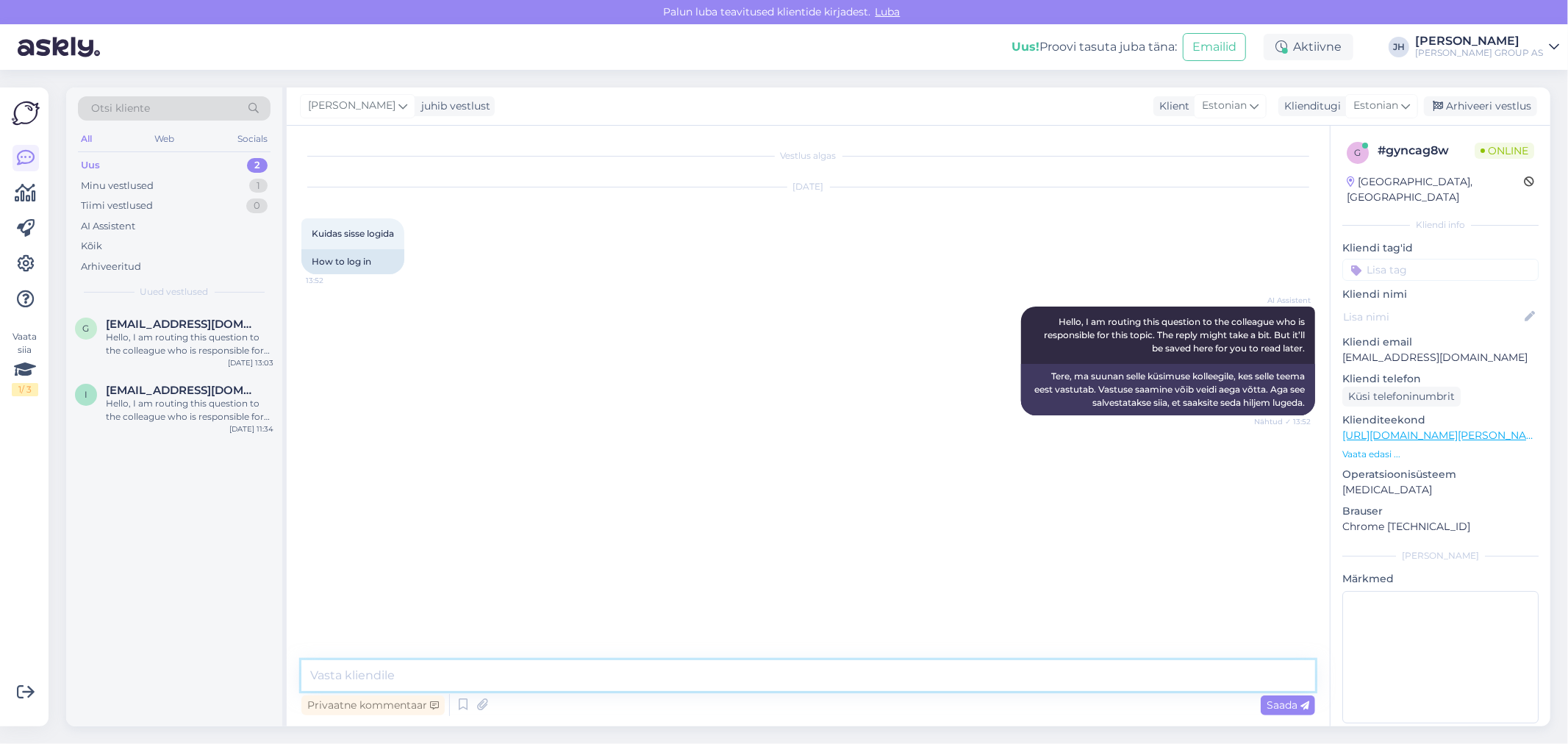
click at [436, 670] on textarea at bounding box center [808, 675] width 1014 height 31
paste textarea "Registreeruge kliendiks, ja saate sisse logida"
type textarea "Registreeruge kliendiks, ja saate sisse logida"
click at [1279, 703] on span "Saada" at bounding box center [1288, 704] width 43 height 13
click at [1470, 109] on div "Arhiveeri vestlus" at bounding box center [1479, 106] width 113 height 20
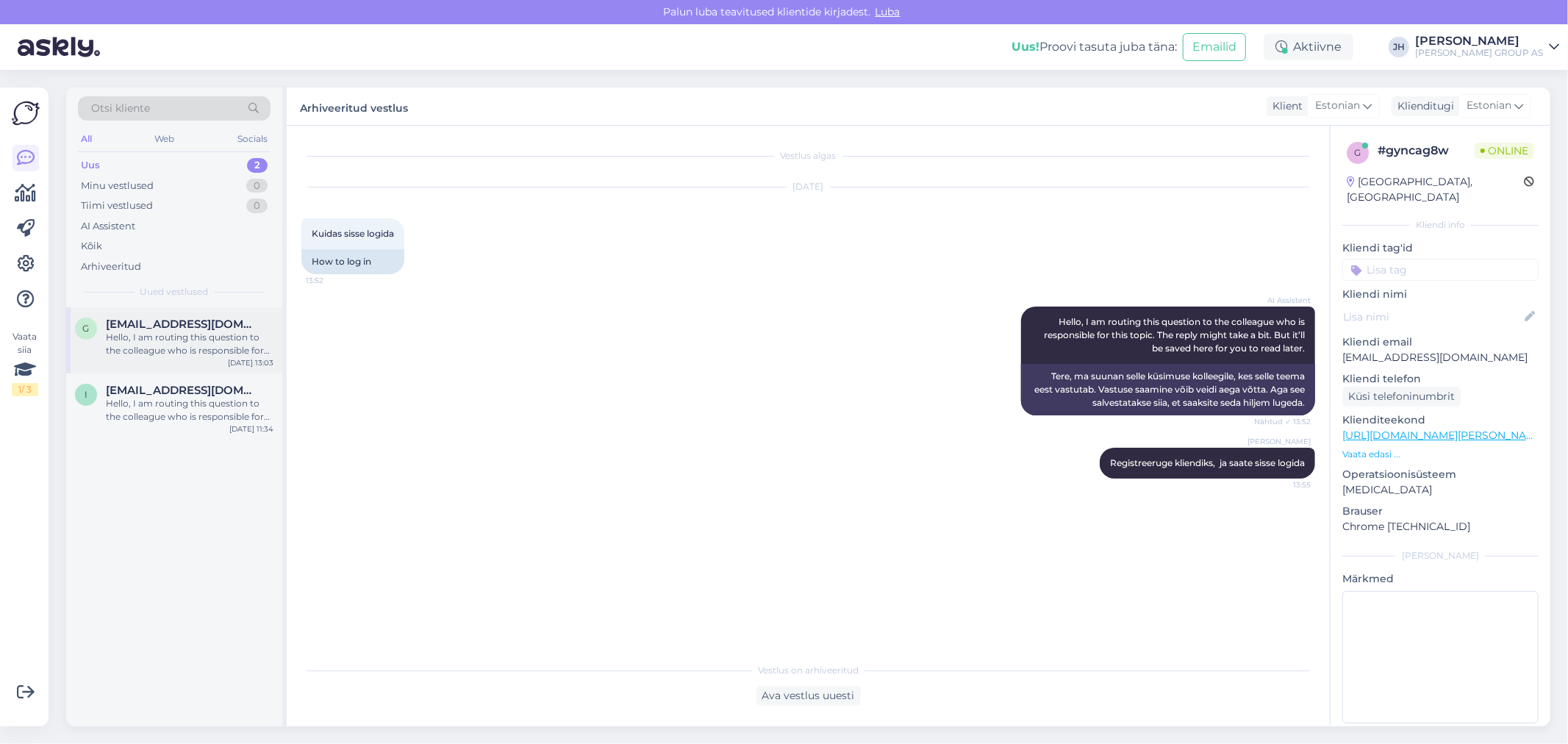
click at [153, 332] on div "Hello, I am routing this question to the colleague who is responsible for this …" at bounding box center [190, 343] width 168 height 26
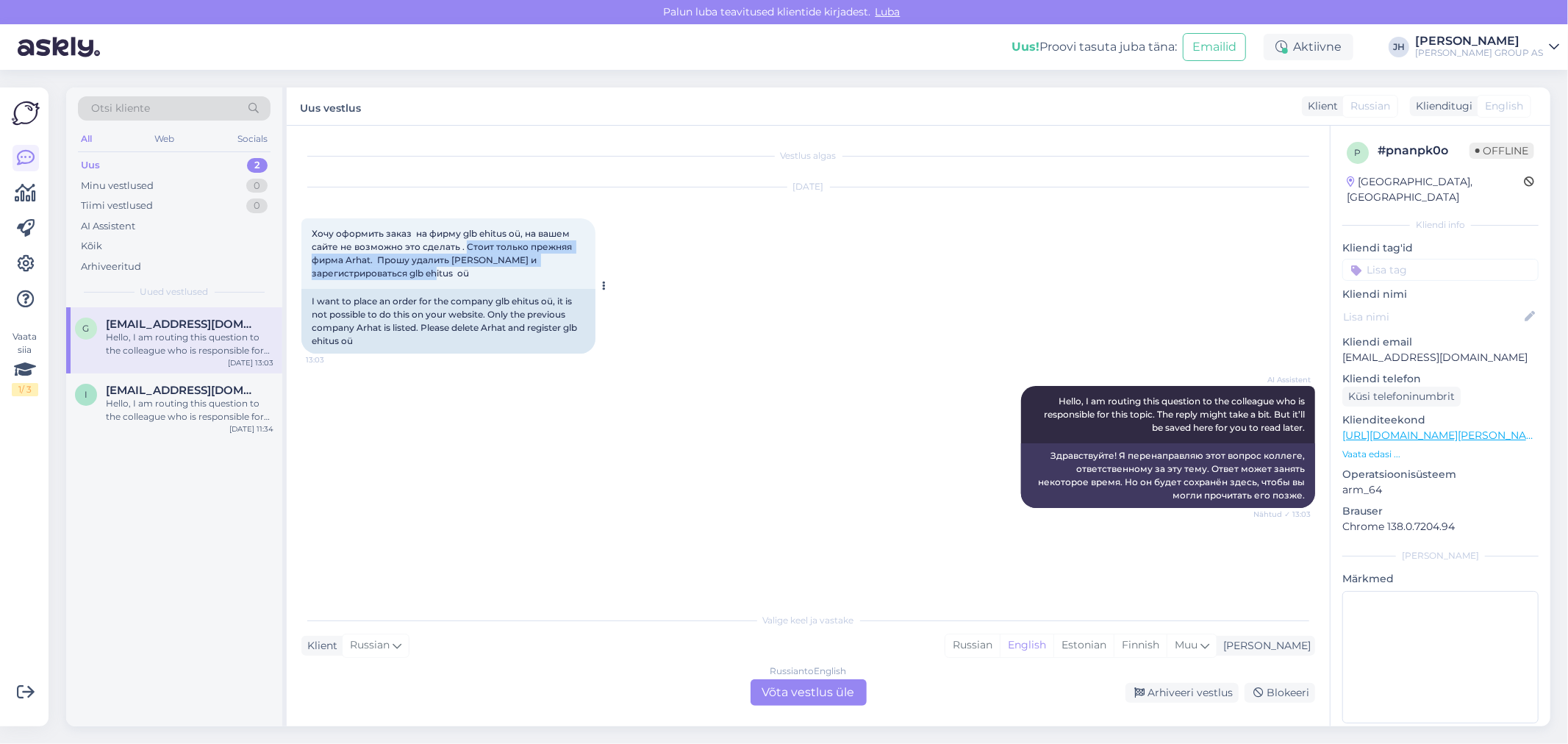
drag, startPoint x: 383, startPoint y: 274, endPoint x: 464, endPoint y: 243, distance: 86.7
click at [464, 243] on div "Хочу оформить заказ на фирму glb ehitus oü, на вашем сайте не возможно это сдел…" at bounding box center [448, 253] width 294 height 70
copy span "Стоит только прежняя фирма Arhat. Прошу удалить [PERSON_NAME] и зарегистрироват…"
click at [803, 692] on div "Russian to English Võta vestlus üle" at bounding box center [808, 692] width 116 height 26
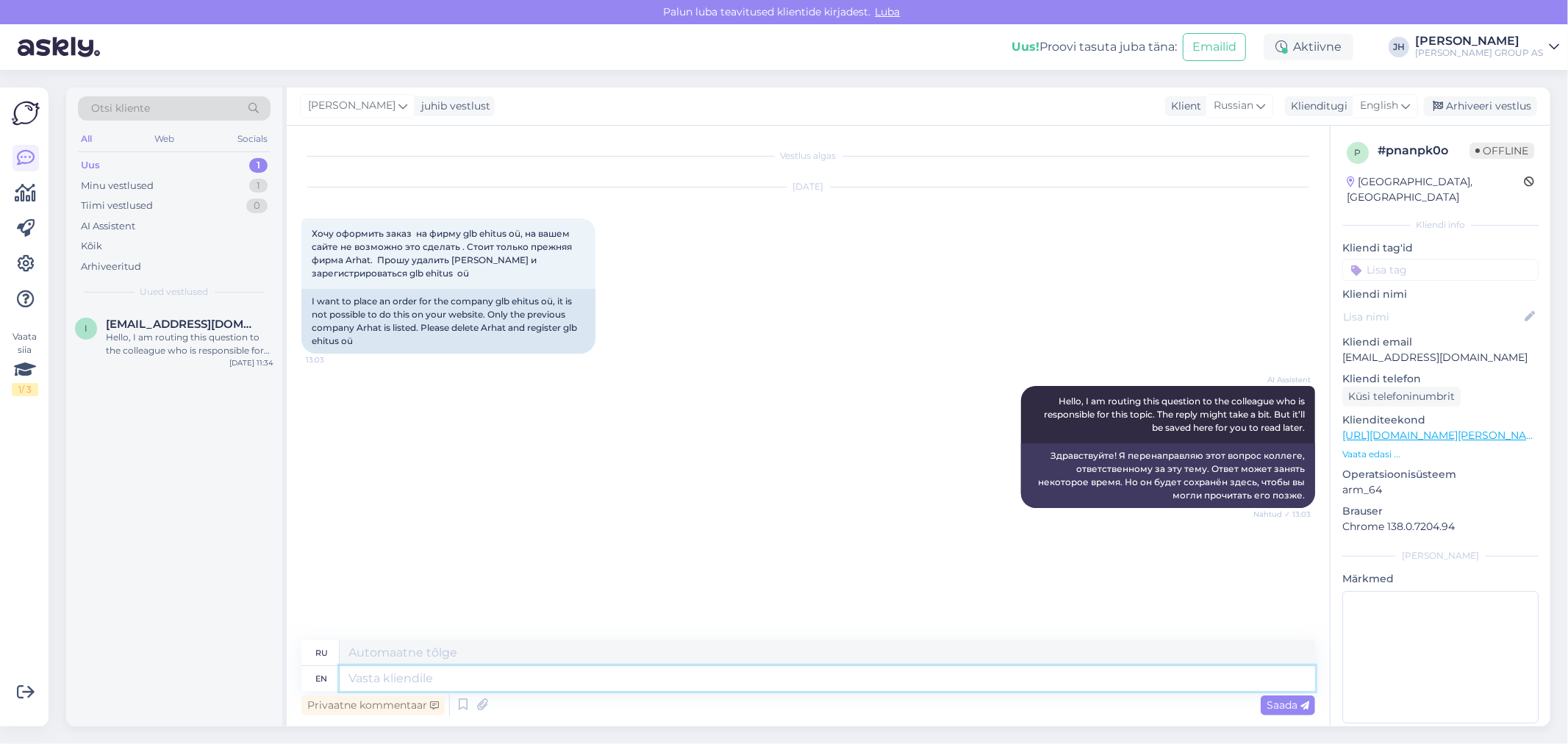
click at [361, 678] on textarea at bounding box center [826, 678] width 975 height 25
click at [1412, 100] on div "English" at bounding box center [1385, 106] width 66 height 24
click at [1317, 348] on link "Estonian" at bounding box center [1351, 360] width 161 height 24
click at [395, 673] on textarea at bounding box center [826, 678] width 975 height 25
type textarea "Kohe"
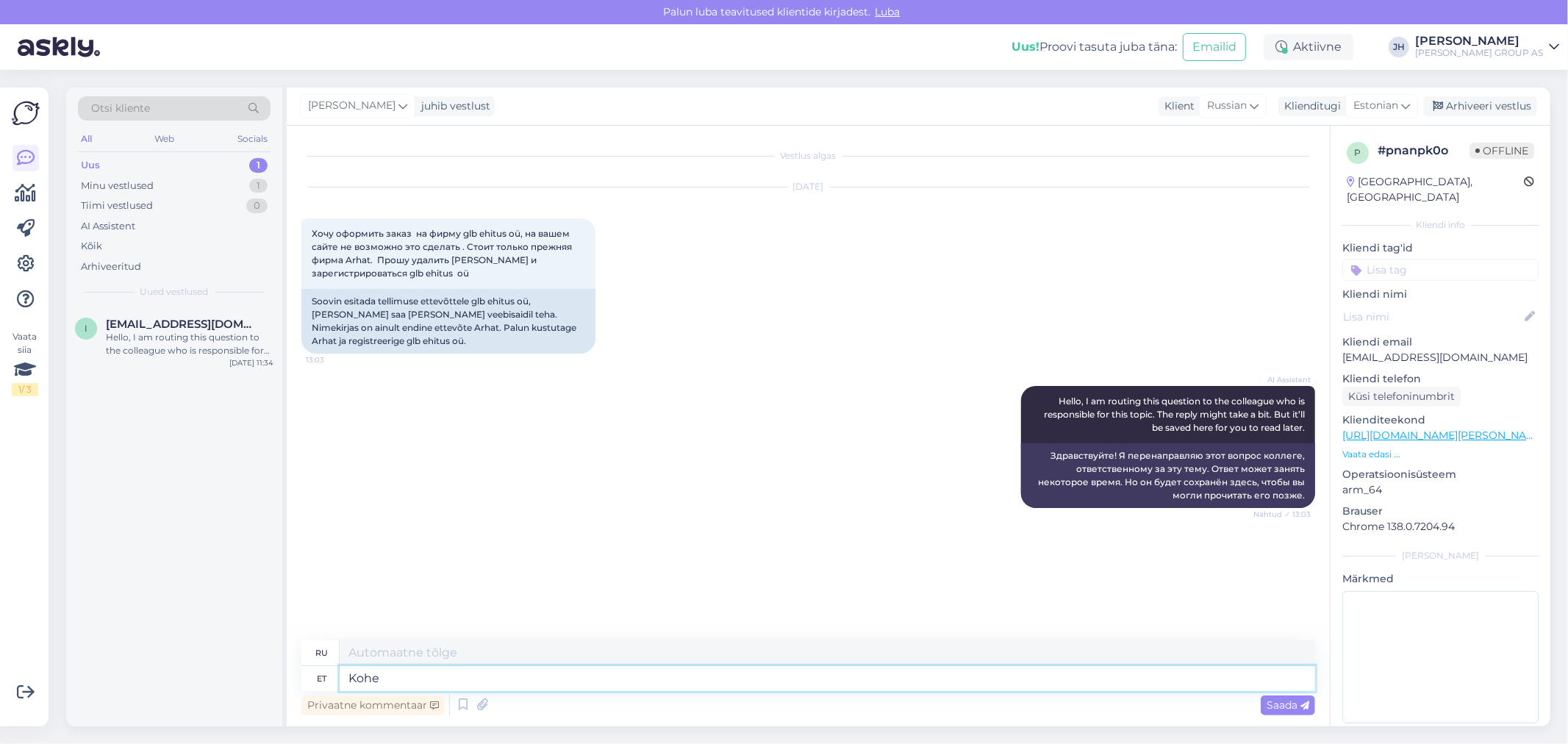
type textarea "Немедленно"
type textarea "Kohe täpsustame"
type textarea "Мы немедленно внесем ясность."
drag, startPoint x: 383, startPoint y: 678, endPoint x: 347, endPoint y: 672, distance: 36.5
click at [347, 672] on textarea "Kohe täpsustame" at bounding box center [826, 678] width 975 height 25
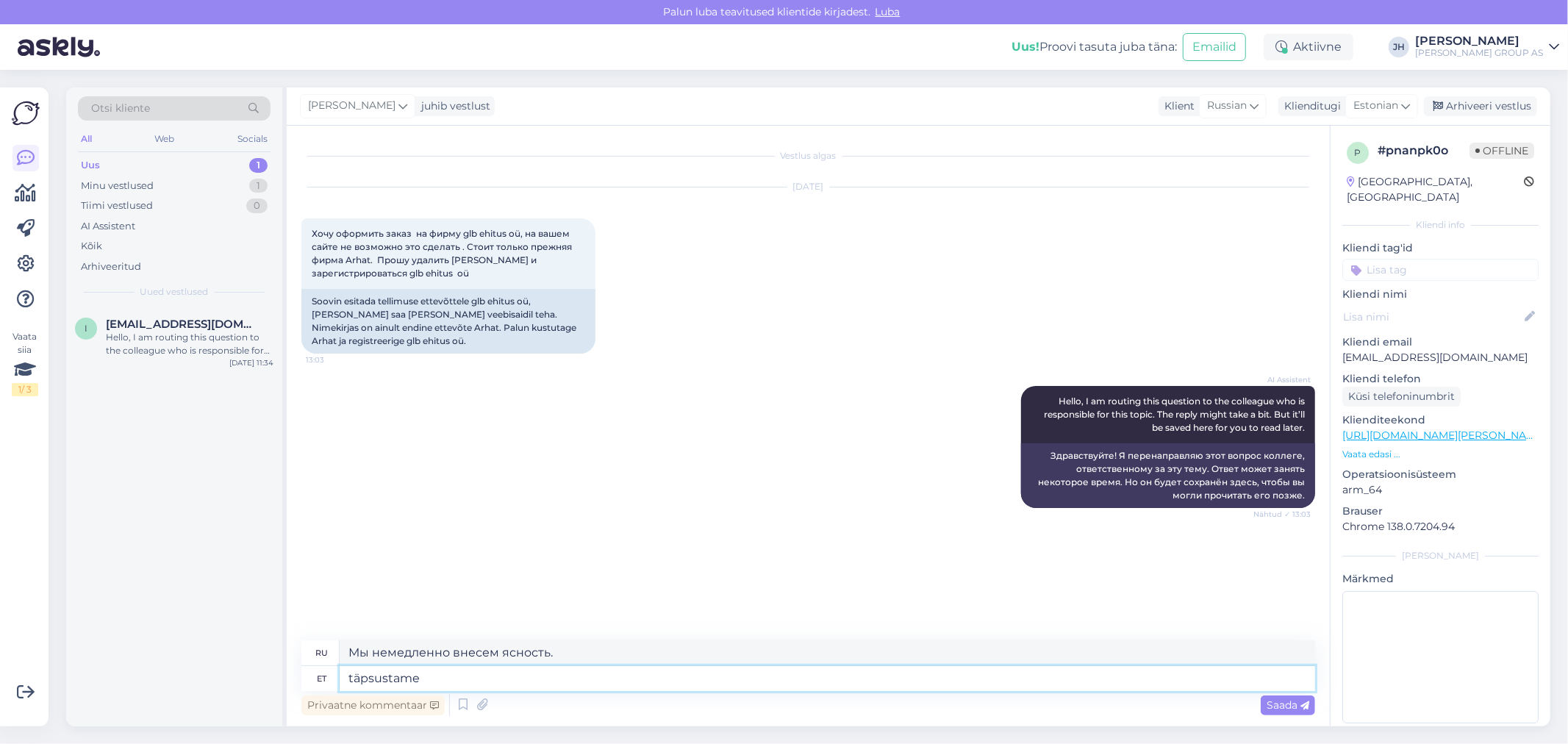
type textarea "ttäpsustame"
type textarea "мы уточним"
type textarea "ttäpsustame"
click at [1281, 701] on span "Saada" at bounding box center [1288, 704] width 43 height 13
click at [195, 332] on div "Hello, I am routing this question to the colleague who is responsible for this …" at bounding box center [190, 343] width 168 height 26
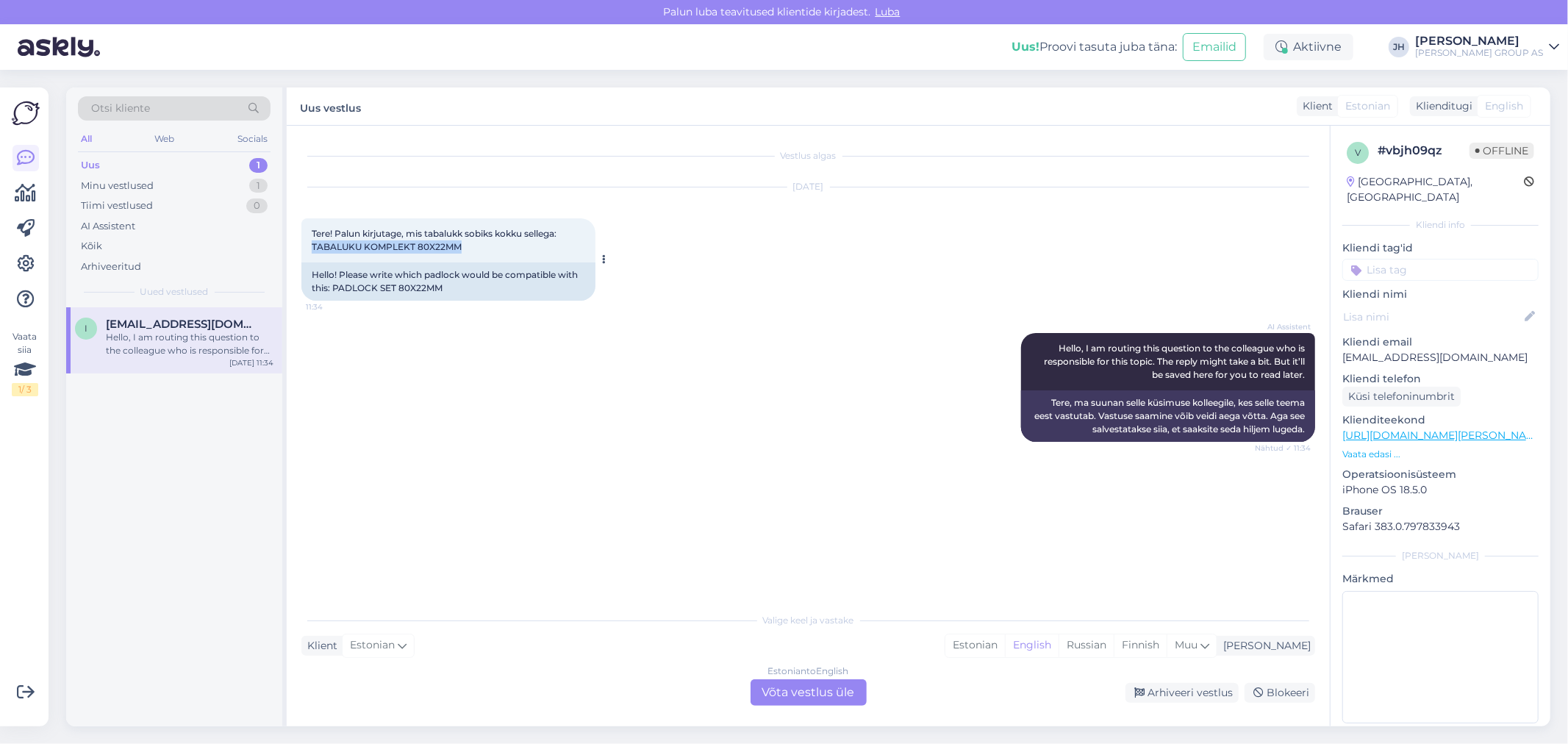
drag, startPoint x: 468, startPoint y: 248, endPoint x: 310, endPoint y: 255, distance: 158.2
click at [310, 255] on div "Tere! Palun kirjutage, mis tabalukk sobiks kokku sellega: TABALUKU KOMPLEKT 80X…" at bounding box center [448, 240] width 294 height 44
copy span "TABALUKU KOMPLEKT 80X22MM"
click at [809, 687] on div "Estonian to English Võta vestlus üle" at bounding box center [808, 692] width 116 height 26
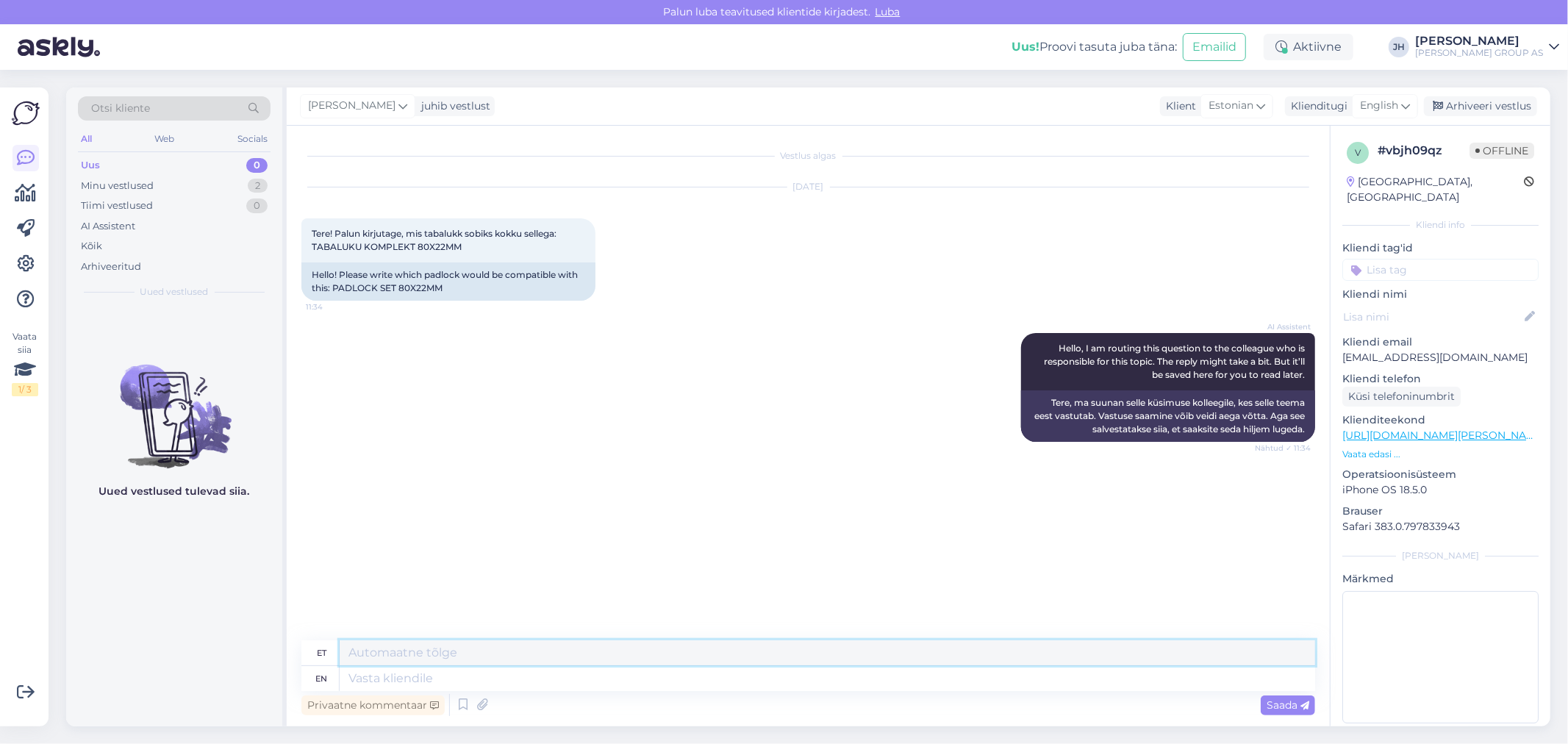
click at [421, 651] on textarea at bounding box center [826, 653] width 975 height 25
type textarea "P"
click at [628, 651] on textarea "E-[PERSON_NAME] sellist infot kahjuks ei ole, palun päärduge osakonnaspetsialis…" at bounding box center [826, 653] width 975 height 25
click at [841, 651] on textarea "E-[PERSON_NAME] sellist infot kahjuks ei ole, palun pöörduge osakonnaspetsialis…" at bounding box center [826, 653] width 975 height 25
click at [875, 651] on textarea "E-[PERSON_NAME] sellist infot kahjuks ei ole, palun pöörduge osakonnaspetsialis…" at bounding box center [826, 653] width 975 height 25
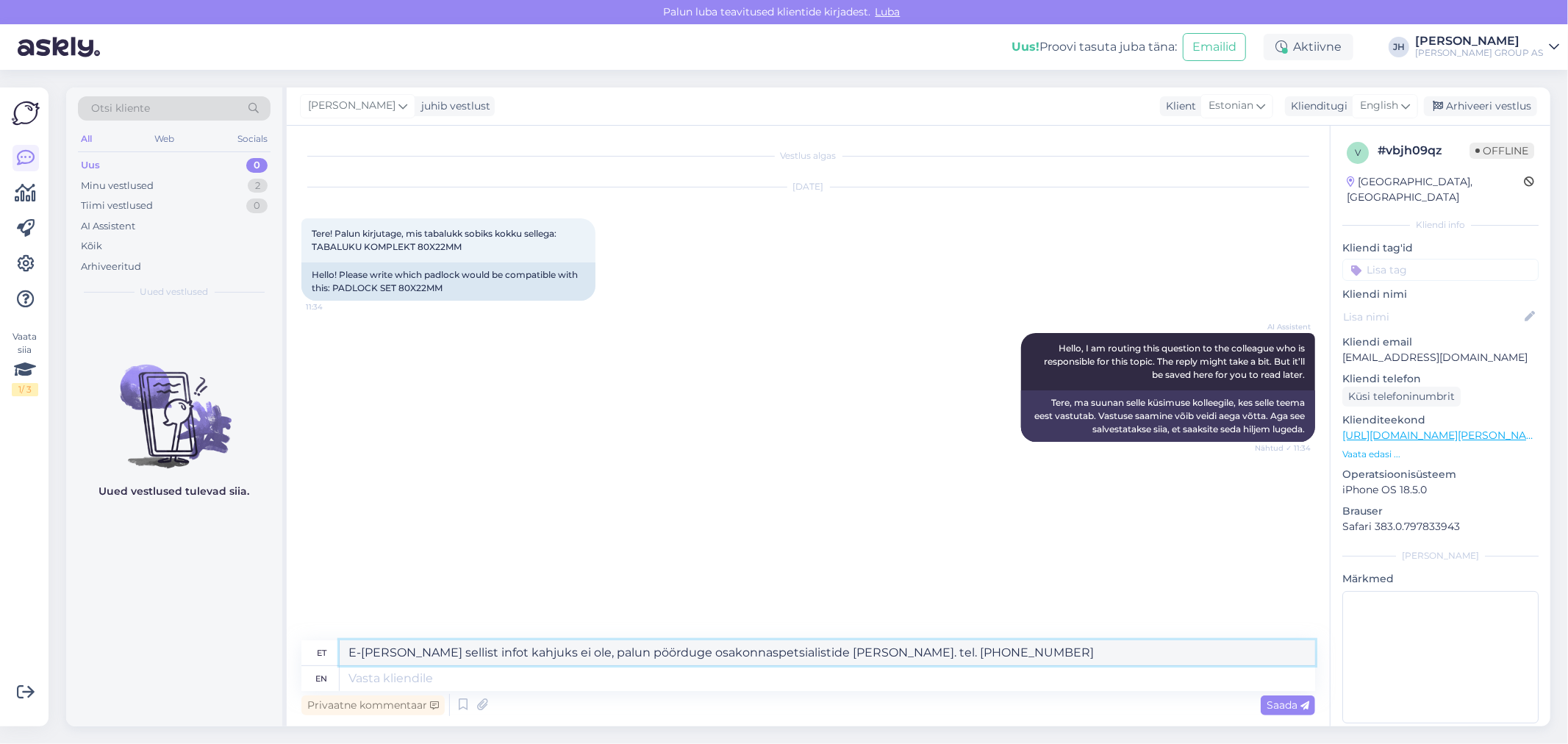
drag, startPoint x: 928, startPoint y: 649, endPoint x: 285, endPoint y: 626, distance: 643.4
click at [285, 626] on div "Otsi kliente All Web Socials Uus 0 Minu vestlused 2 Tiimi vestlused 0 AI Assist…" at bounding box center [808, 407] width 1484 height 639
type textarea "E-[PERSON_NAME] sellist infot kahjuks ei ole, palun pöörduge osakonnaspetsialis…"
click at [1404, 105] on icon at bounding box center [1405, 106] width 9 height 16
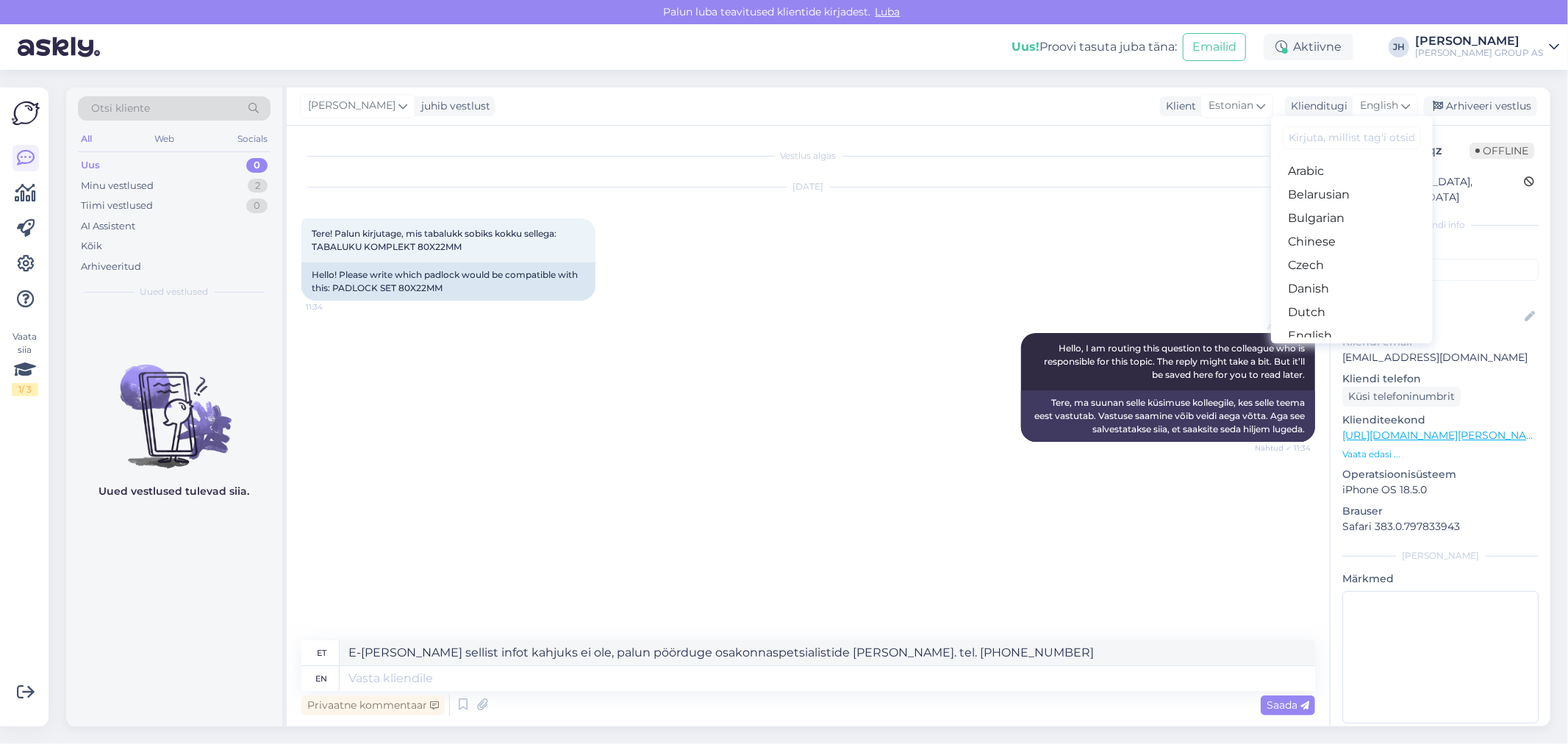
click at [1309, 348] on link "Estonian" at bounding box center [1351, 360] width 161 height 24
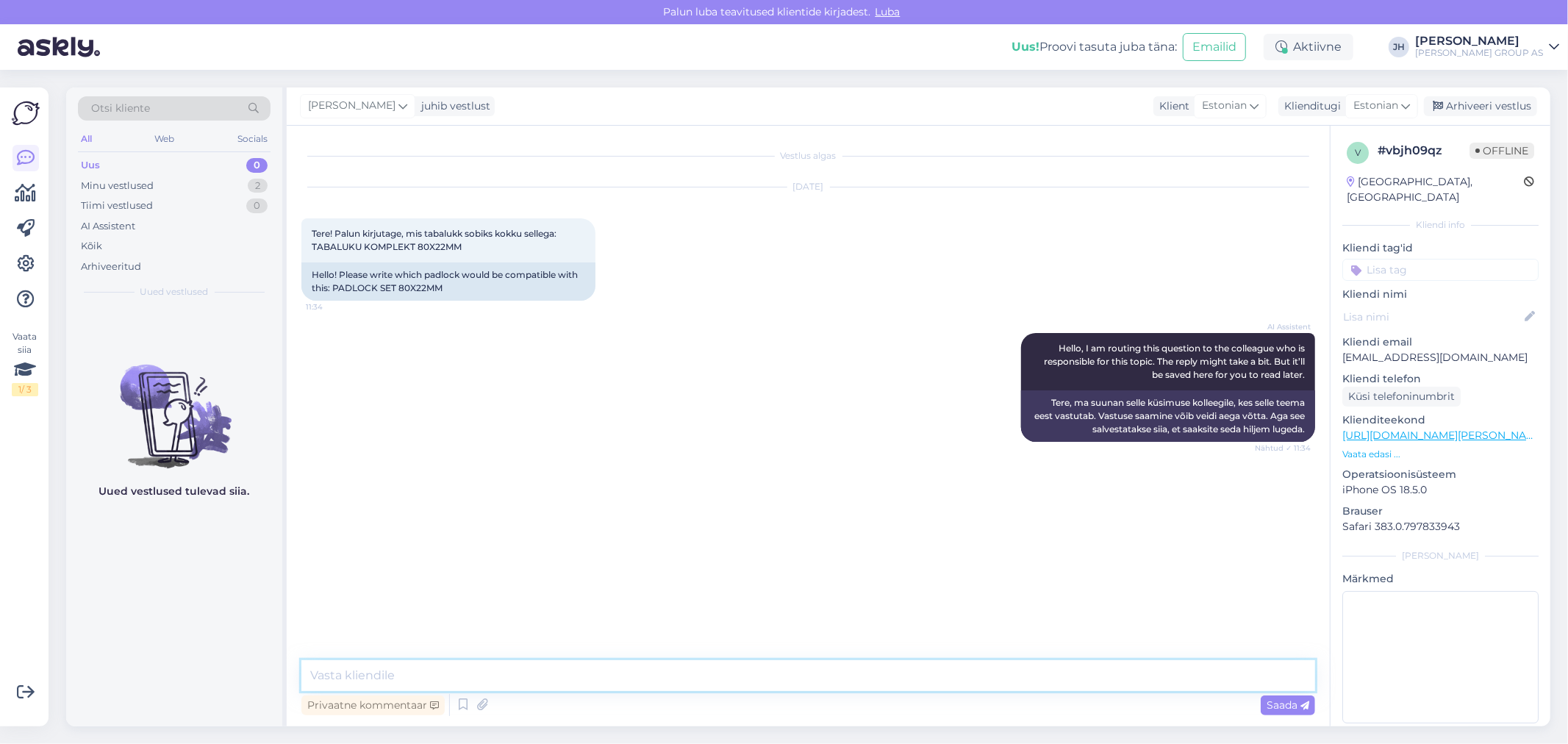
click at [394, 670] on textarea at bounding box center [808, 675] width 1014 height 31
paste textarea "E-[PERSON_NAME] sellist infot kahjuks ei ole, palun pöörduge osakonnaspetsialis…"
type textarea "E-[PERSON_NAME] sellist infot kahjuks ei ole, palun pöörduge osakonnaspetsialis…"
click at [1274, 701] on span "Saada" at bounding box center [1288, 704] width 43 height 13
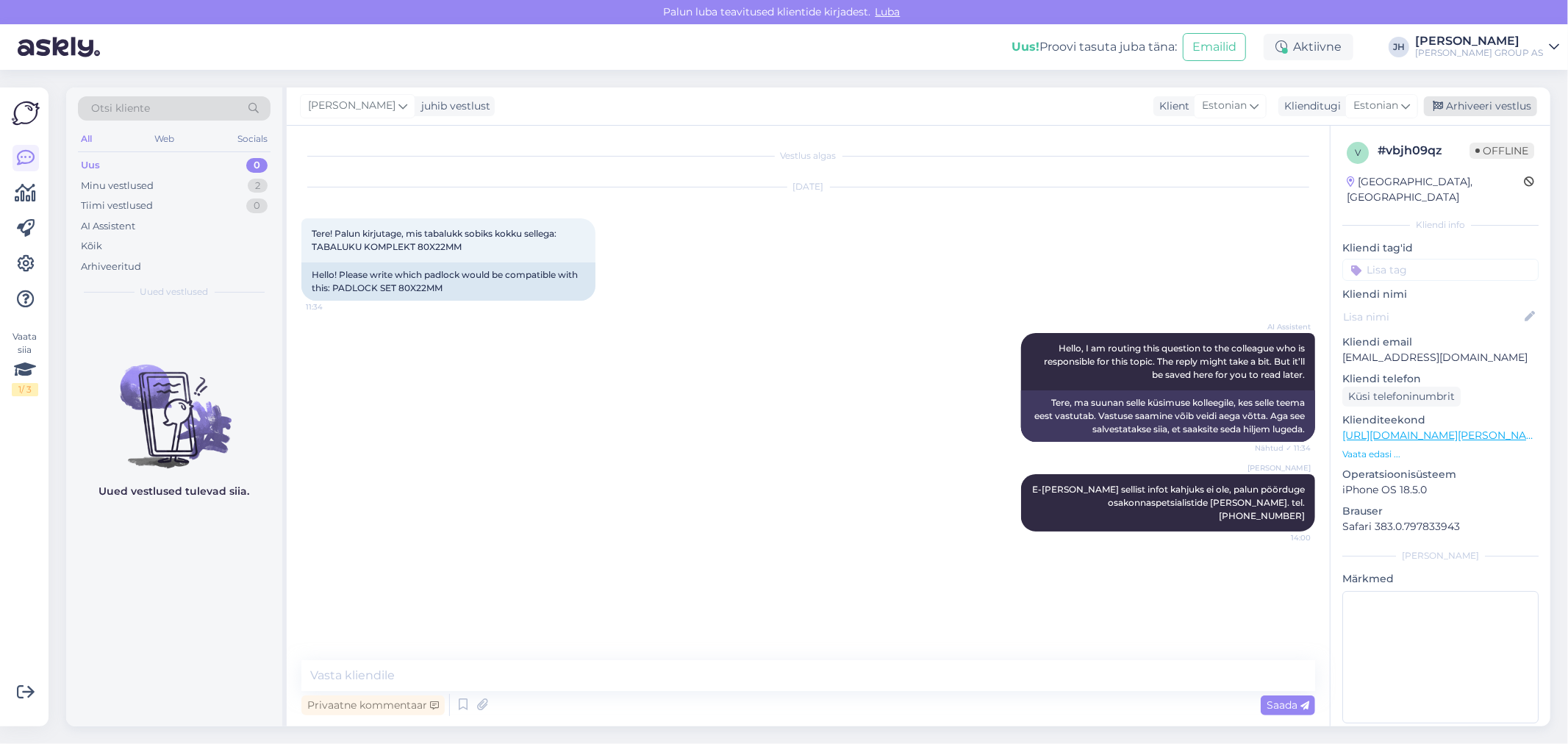
click at [1478, 103] on div "Arhiveeri vestlus" at bounding box center [1479, 106] width 113 height 20
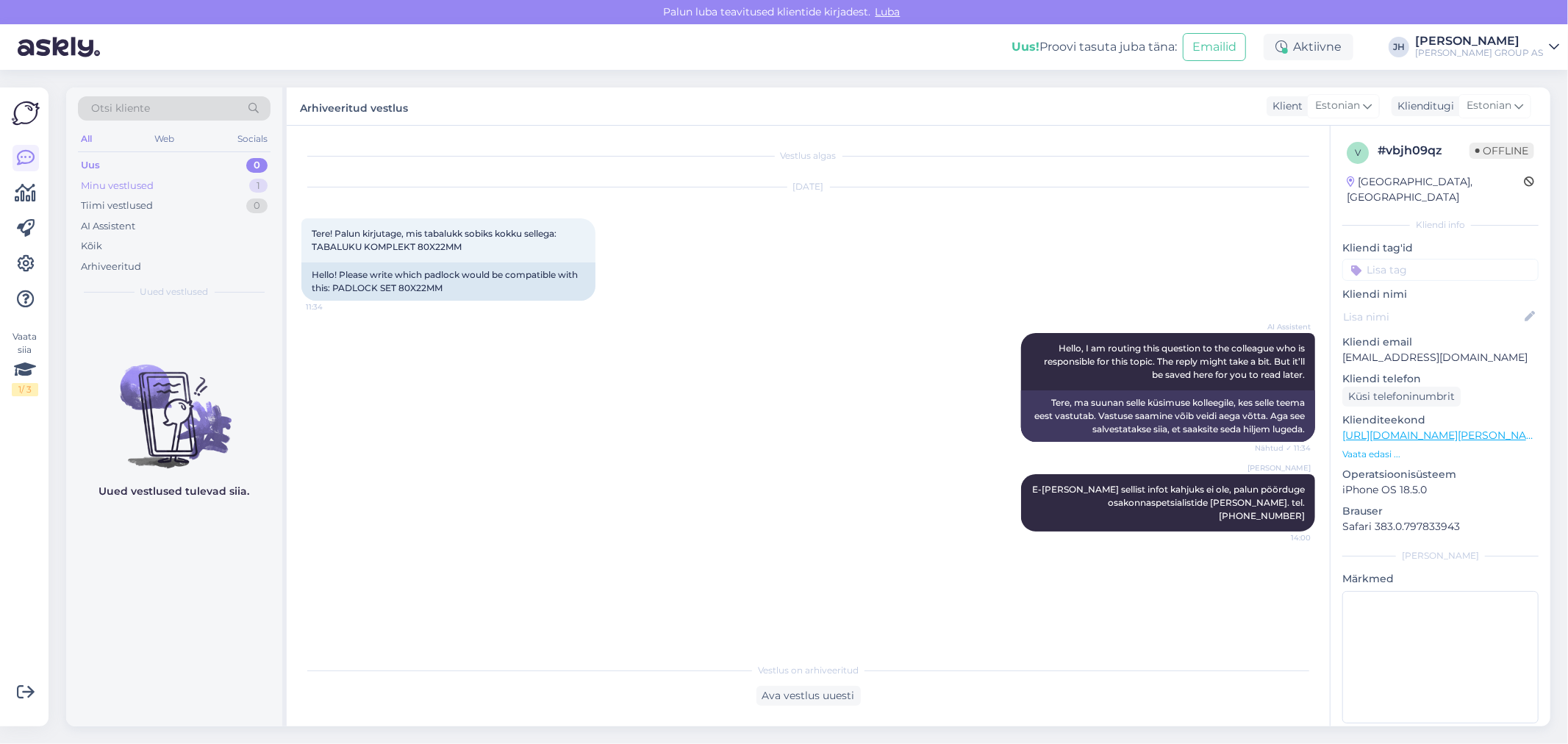
click at [125, 182] on div "Minu vestlused" at bounding box center [117, 186] width 73 height 15
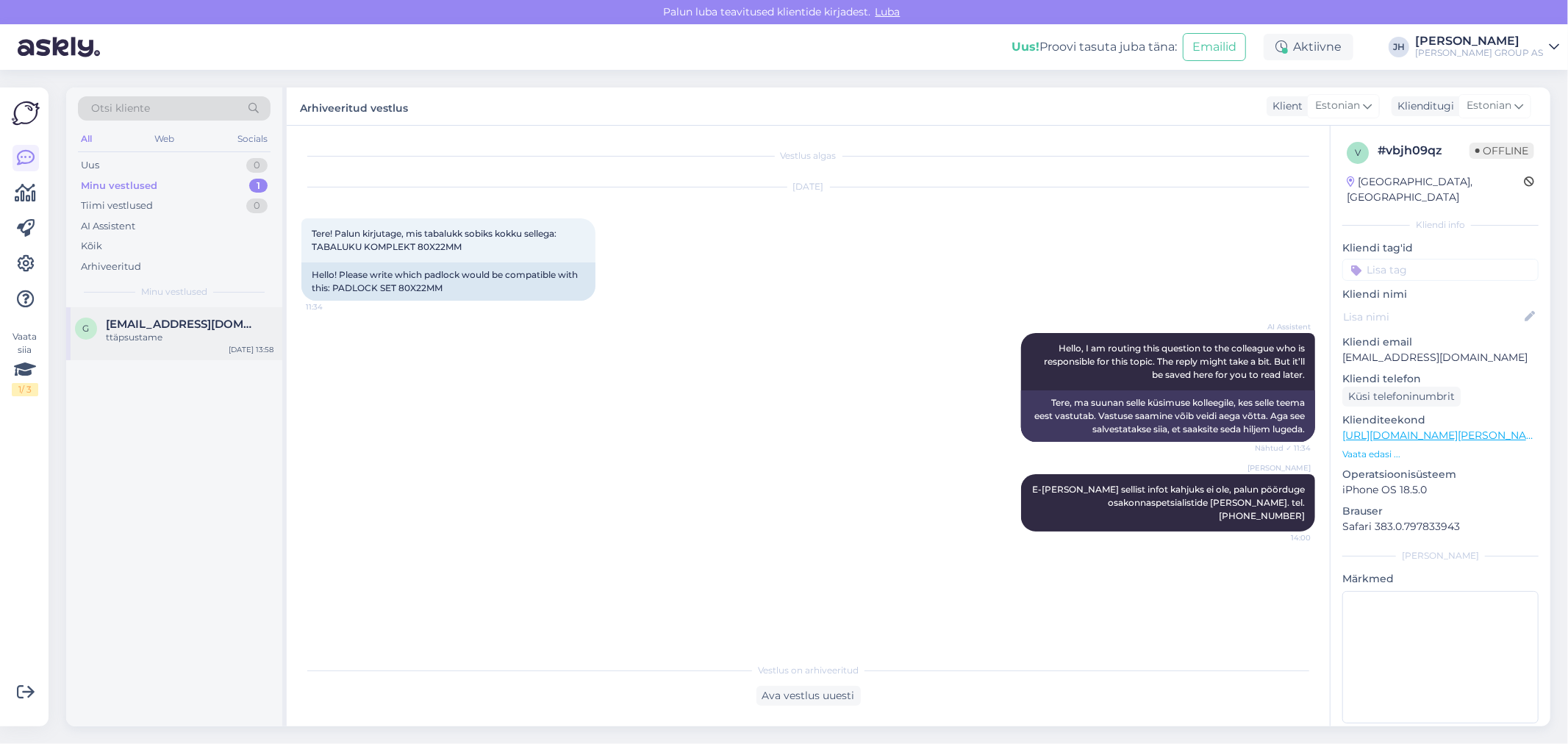
click at [120, 329] on span "[EMAIL_ADDRESS][DOMAIN_NAME]" at bounding box center [182, 324] width 153 height 13
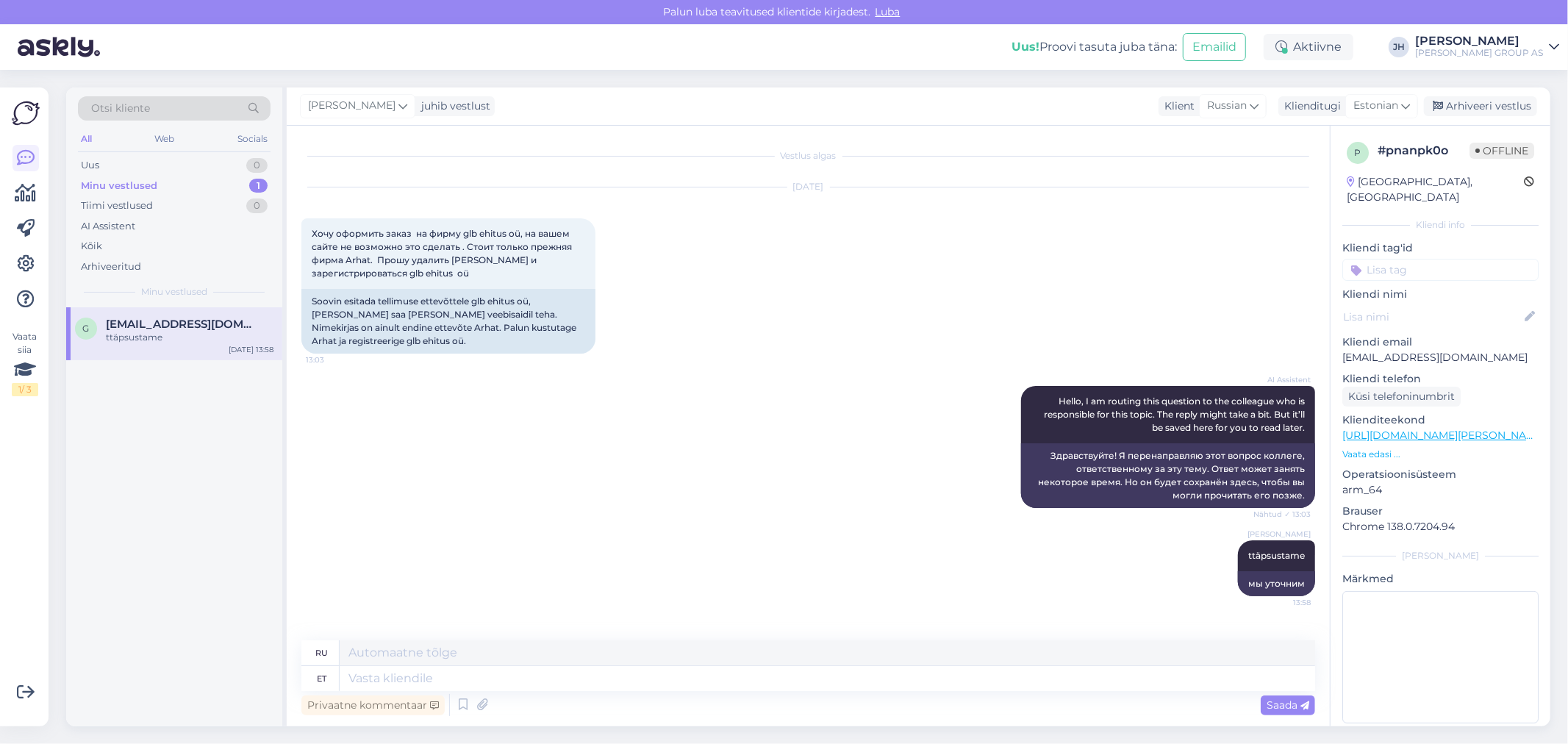
click at [776, 370] on div "AI Assistent Hello, I am routing this question to the colleague who is responsi…" at bounding box center [808, 447] width 1014 height 154
click at [357, 651] on textarea at bounding box center [826, 653] width 975 height 25
click at [1406, 104] on icon at bounding box center [1405, 106] width 9 height 16
click at [1407, 104] on icon at bounding box center [1405, 106] width 9 height 16
click at [1408, 101] on icon at bounding box center [1405, 106] width 9 height 16
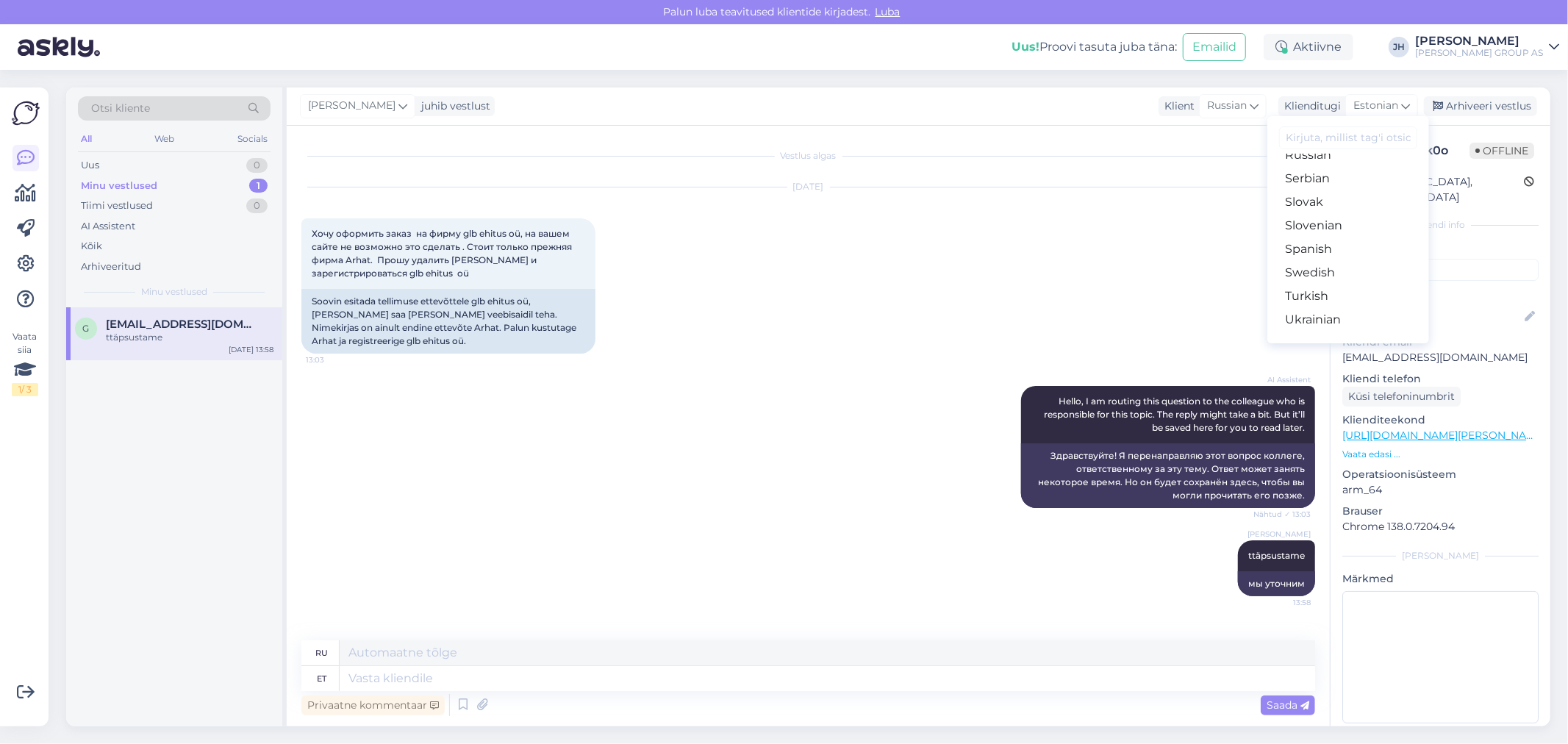
scroll to position [523, 0]
click at [1327, 236] on link "Russian" at bounding box center [1347, 236] width 161 height 24
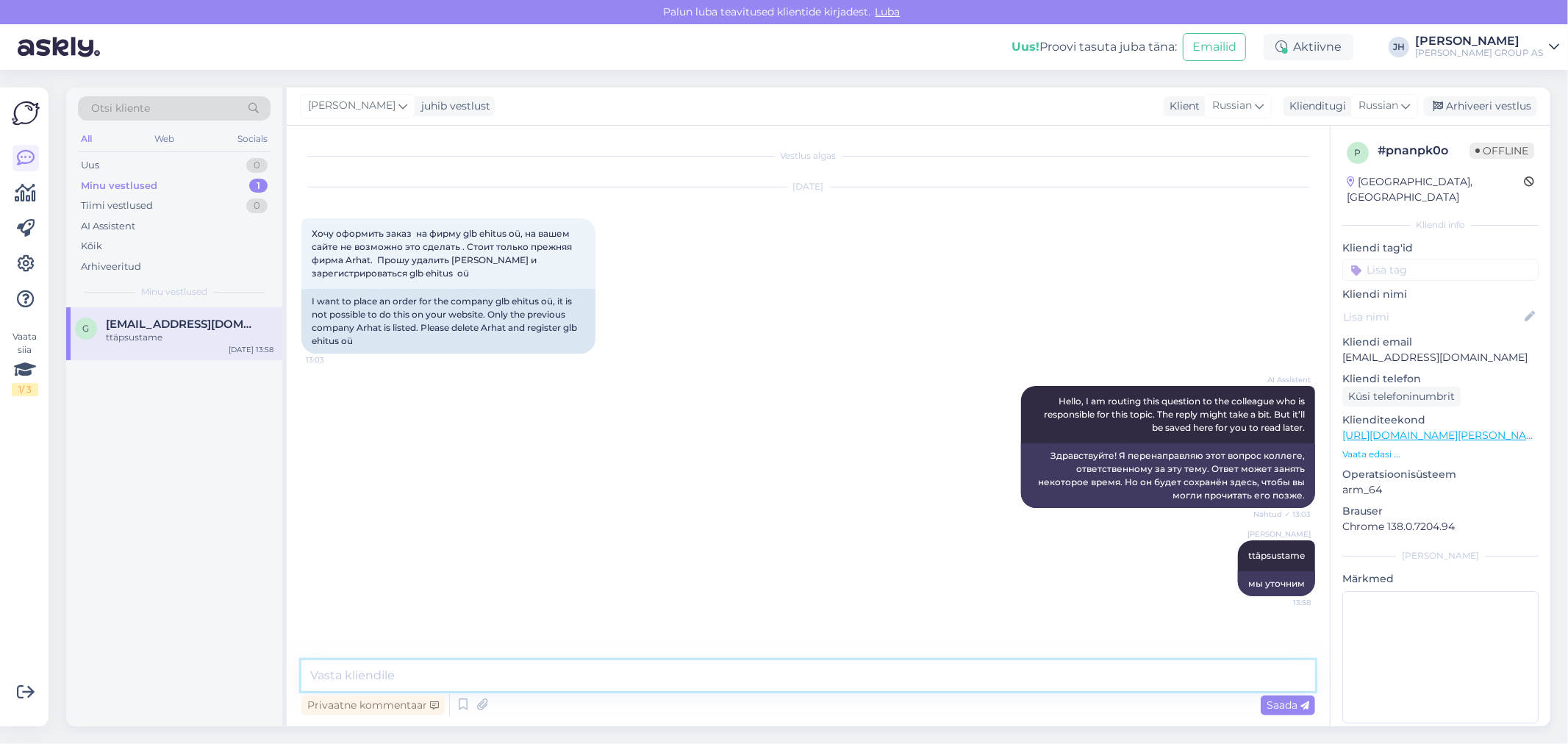
click at [380, 680] on textarea at bounding box center [808, 675] width 1014 height 31
click at [714, 674] on textarea "Удалить фирму, если на нее были заказы - невозможною Можно заблокировать" at bounding box center [808, 675] width 1014 height 31
click at [809, 672] on textarea "Удалить фирму, если на нее были заказы - невозможною Можно заблокировать" at bounding box center [808, 675] width 1014 height 31
click at [663, 672] on textarea "Удалить фирму, если на нее были заказы - невозможною Можно удалить Ваше имя из …" at bounding box center [808, 675] width 1014 height 31
click at [1118, 670] on textarea "Удалить фирму, если на нее были заказы - невозможно. Можно удалить Ваше имя из …" at bounding box center [808, 675] width 1014 height 31
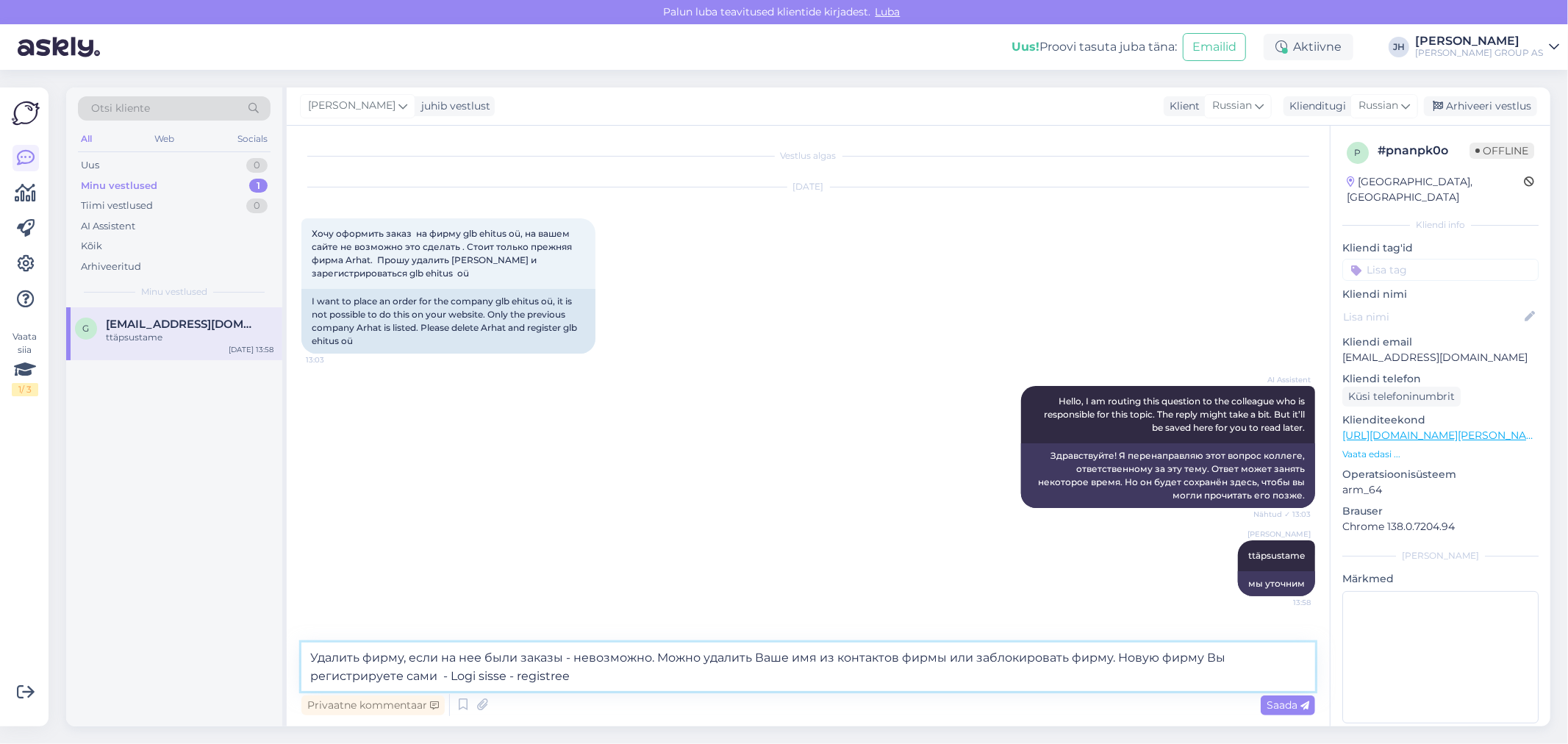
click at [442, 676] on textarea "Удалить фирму, если на нее были заказы - невозможно. Можно удалить Ваше имя из …" at bounding box center [808, 666] width 1014 height 48
click at [716, 674] on textarea "Удалить фирму, если на нее были заказы - невозможно. Можно удалить Ваше имя из …" at bounding box center [808, 666] width 1014 height 48
drag, startPoint x: 806, startPoint y: 677, endPoint x: 206, endPoint y: 657, distance: 600.3
click at [206, 657] on div "Otsi kliente All Web Socials Uus 0 Minu vestlused 1 Tiimi vestlused 0 AI Assist…" at bounding box center [808, 407] width 1484 height 639
type textarea "Удалить фирму, если на нее были заказы - невозможно. Можно удалить Ваше имя из …"
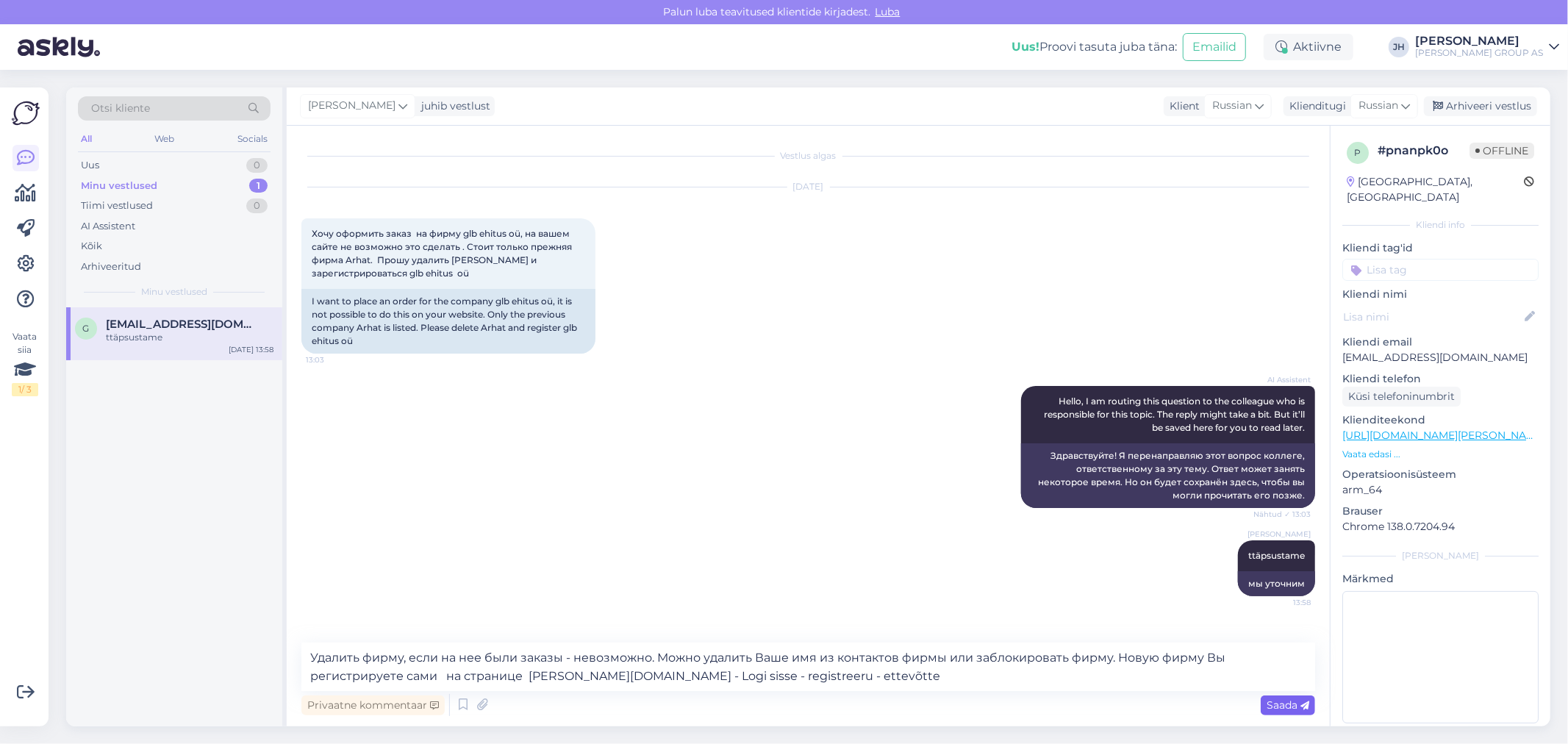
click at [1288, 707] on span "Saada" at bounding box center [1288, 704] width 43 height 13
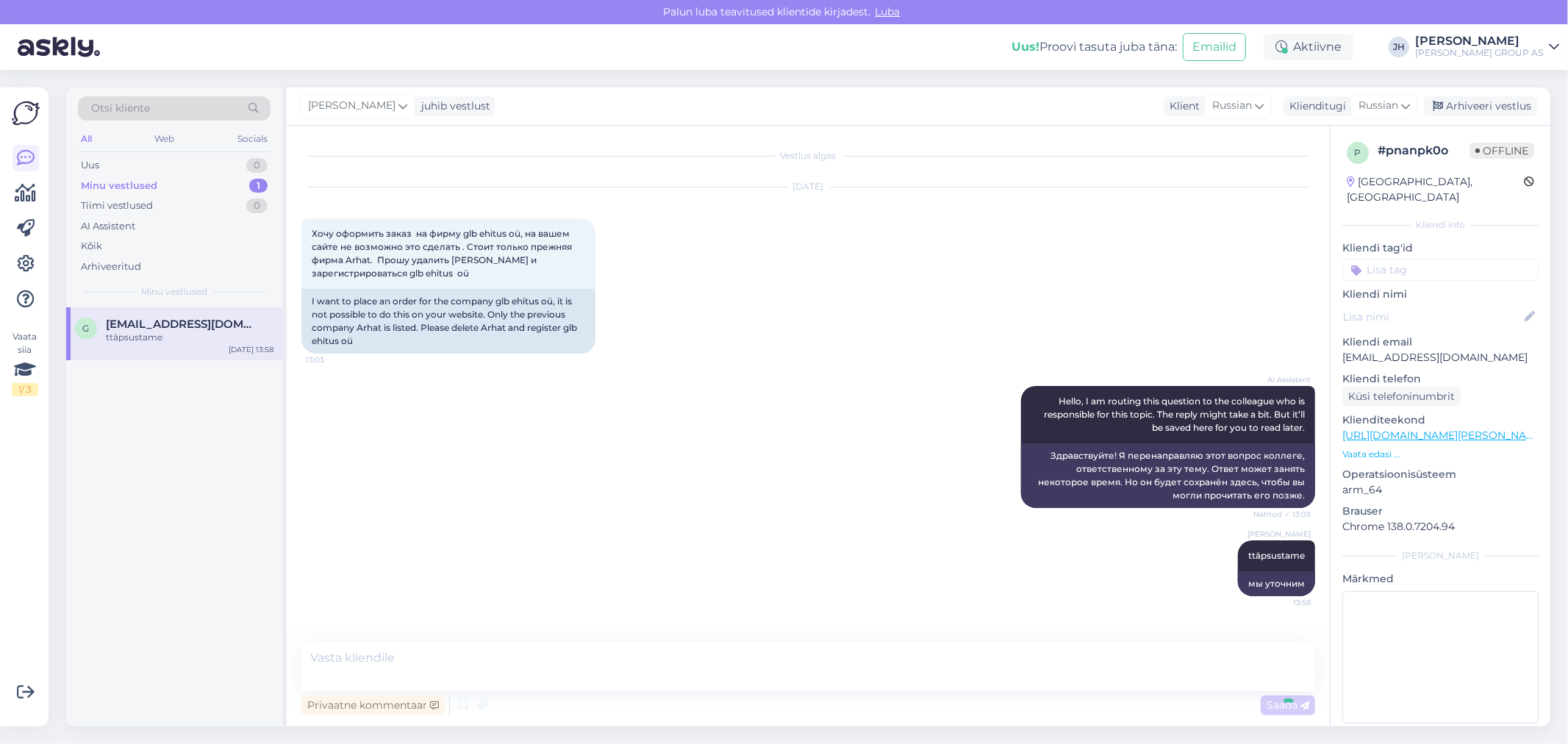
scroll to position [81, 0]
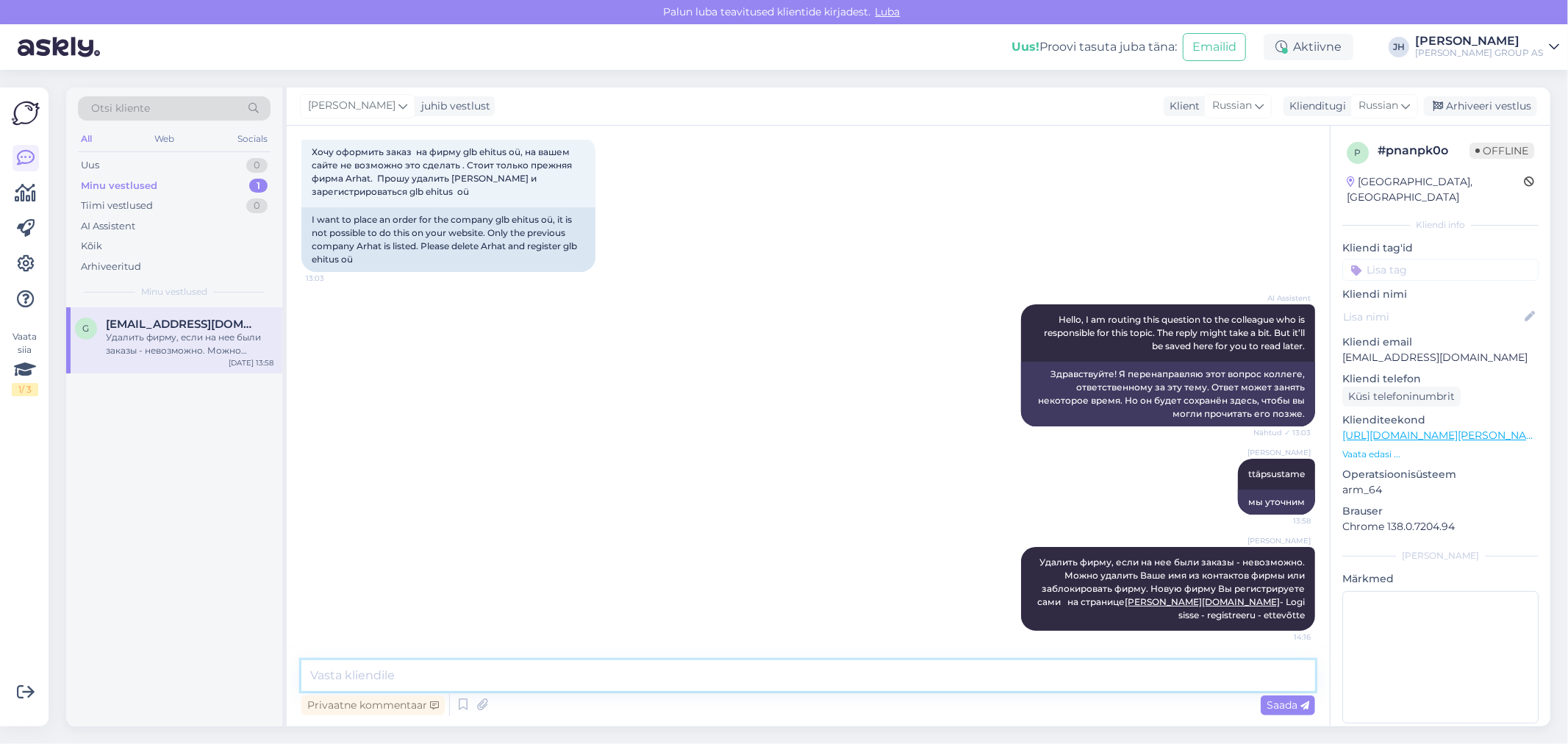
click at [391, 672] on textarea at bounding box center [808, 675] width 1014 height 31
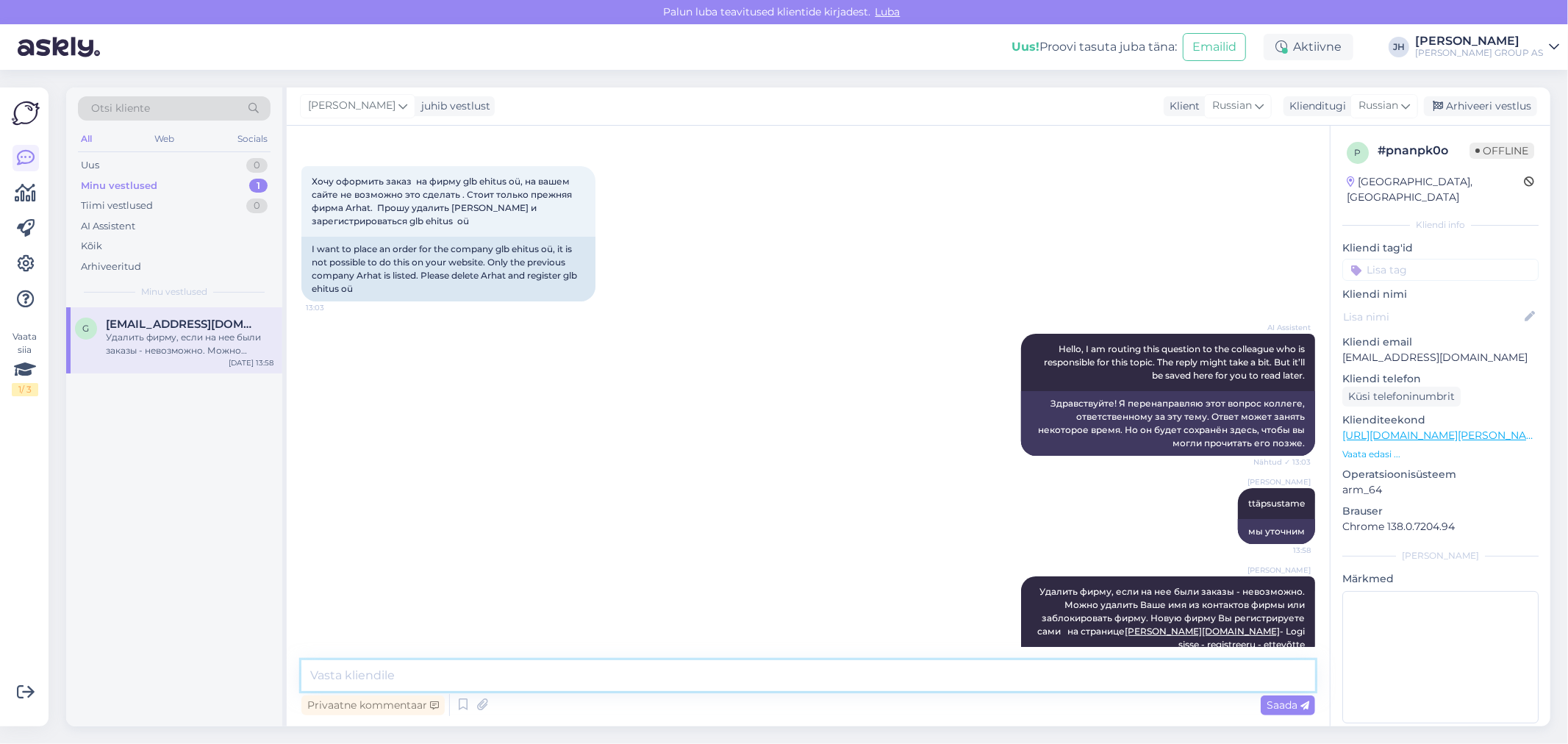
scroll to position [81, 0]
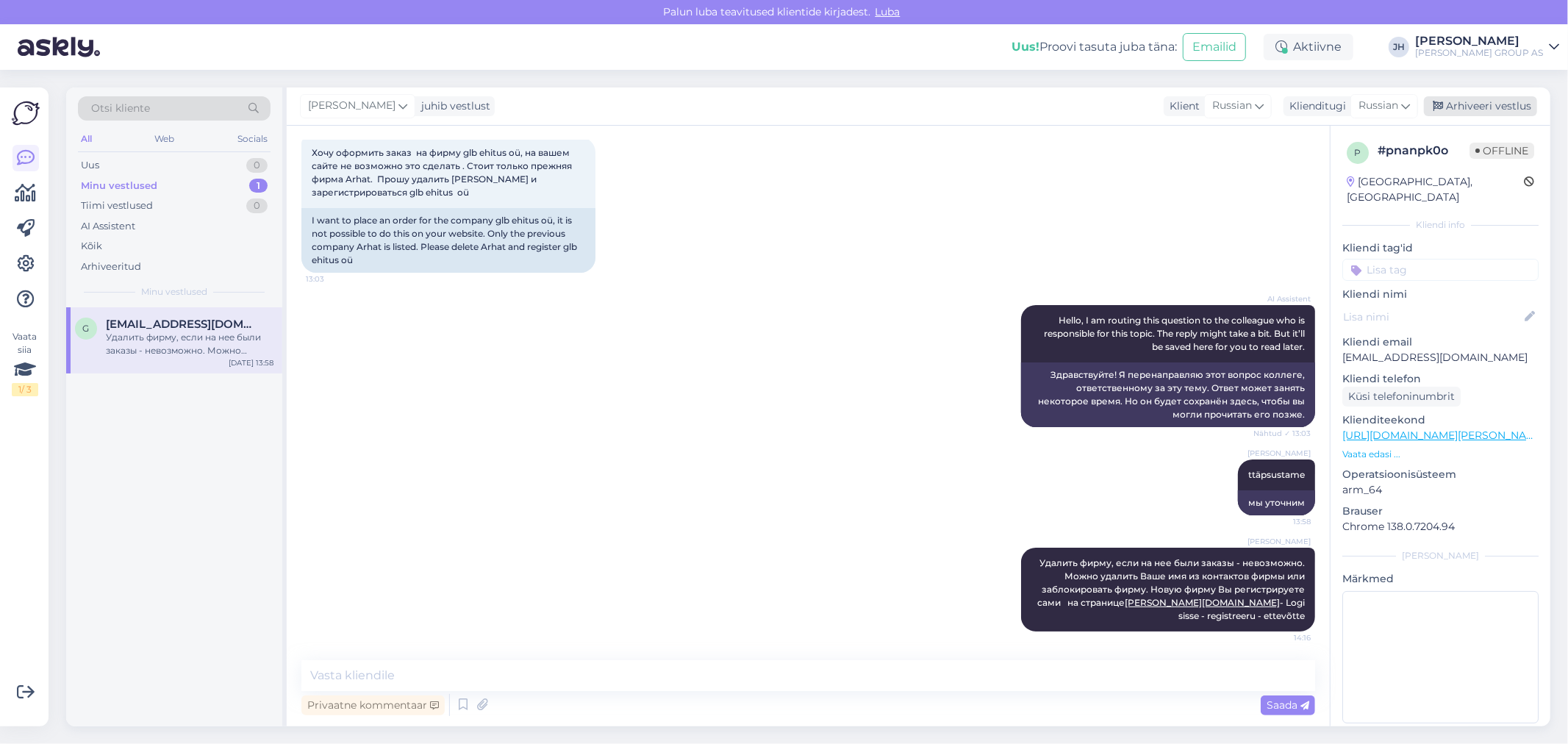
click at [1464, 103] on div "Arhiveeri vestlus" at bounding box center [1479, 106] width 113 height 20
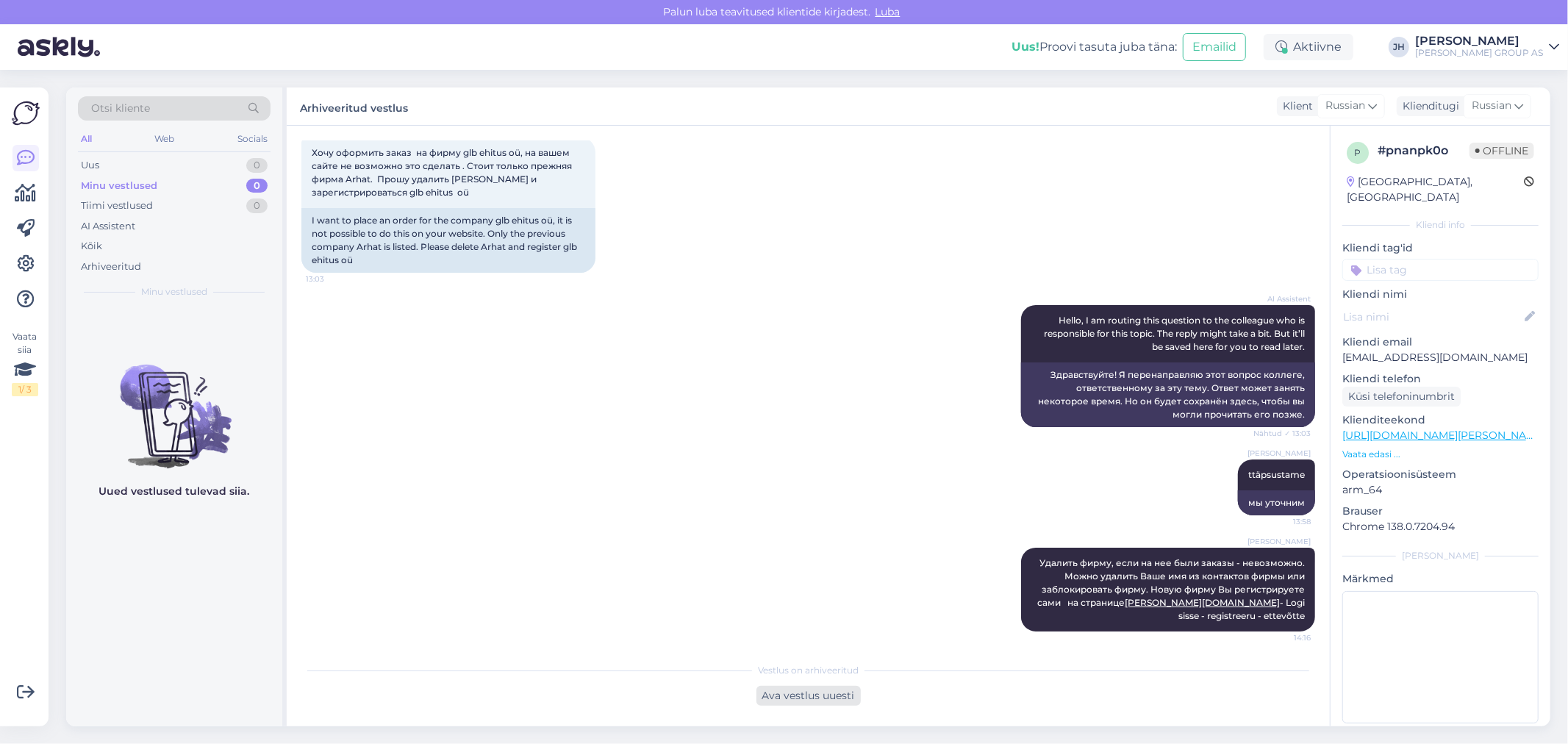
click at [818, 695] on div "Ava vestlus uuesti" at bounding box center [808, 695] width 104 height 20
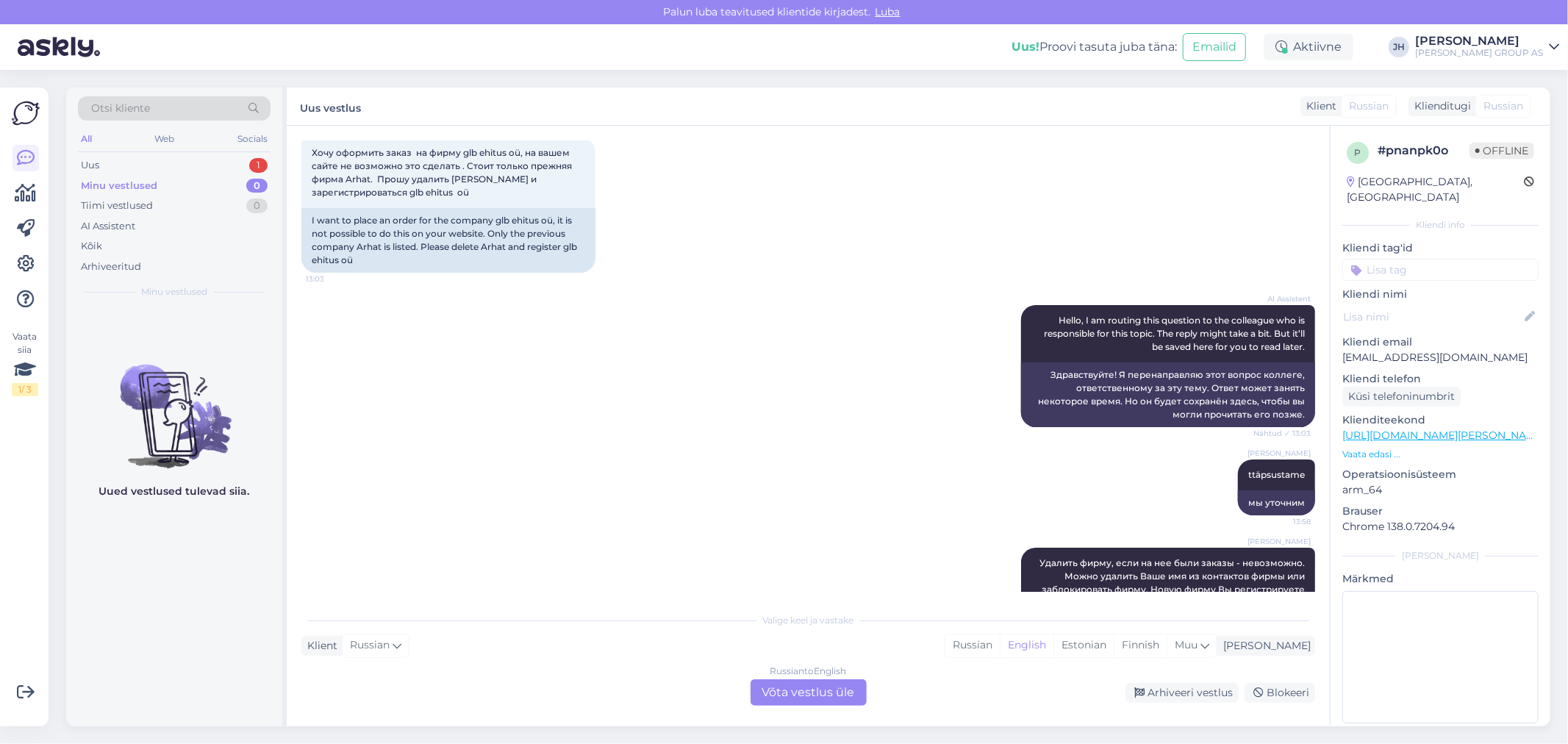
click at [813, 685] on div "Russian to English Võta vestlus üle" at bounding box center [808, 692] width 116 height 26
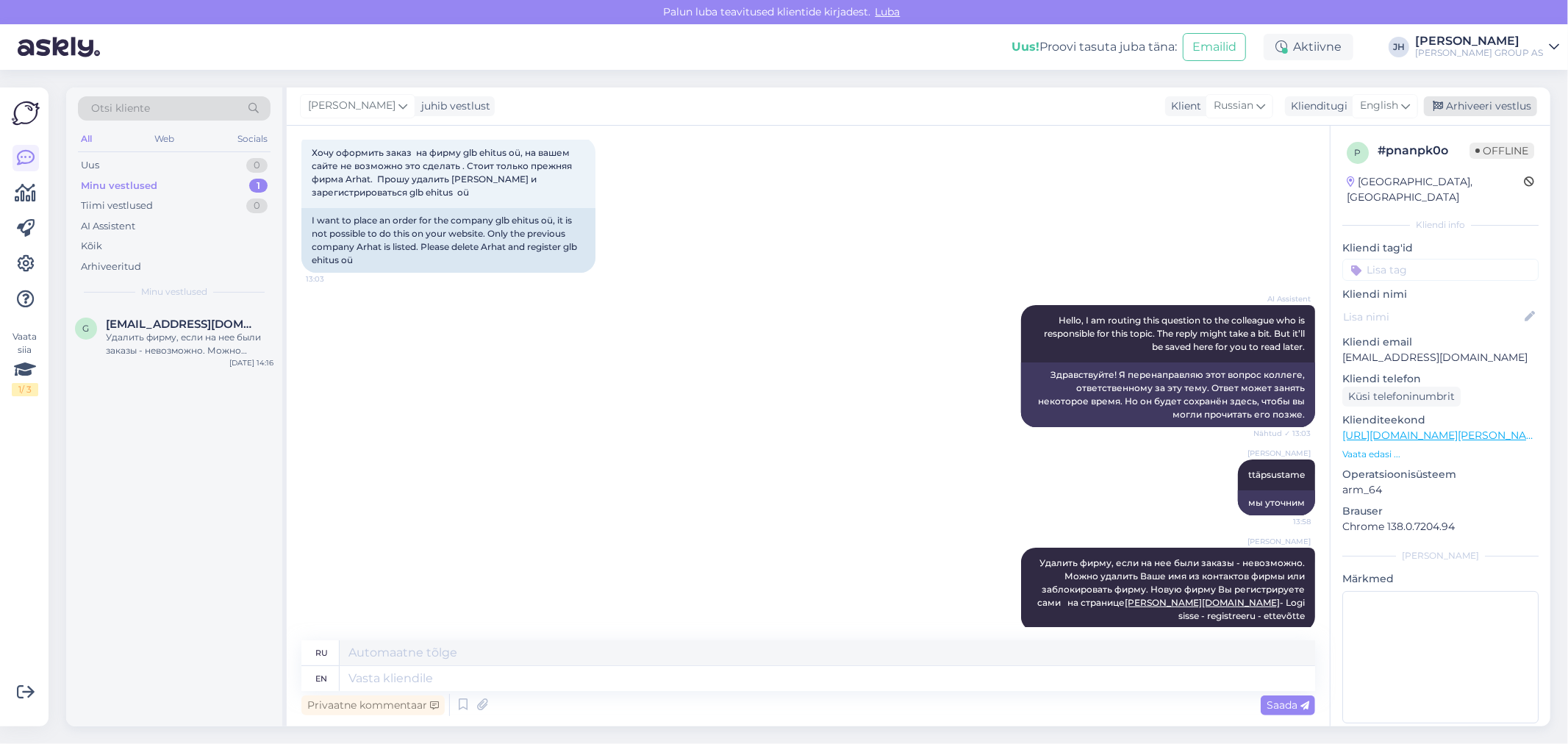
click at [1507, 99] on div "Arhiveeri vestlus" at bounding box center [1479, 106] width 113 height 20
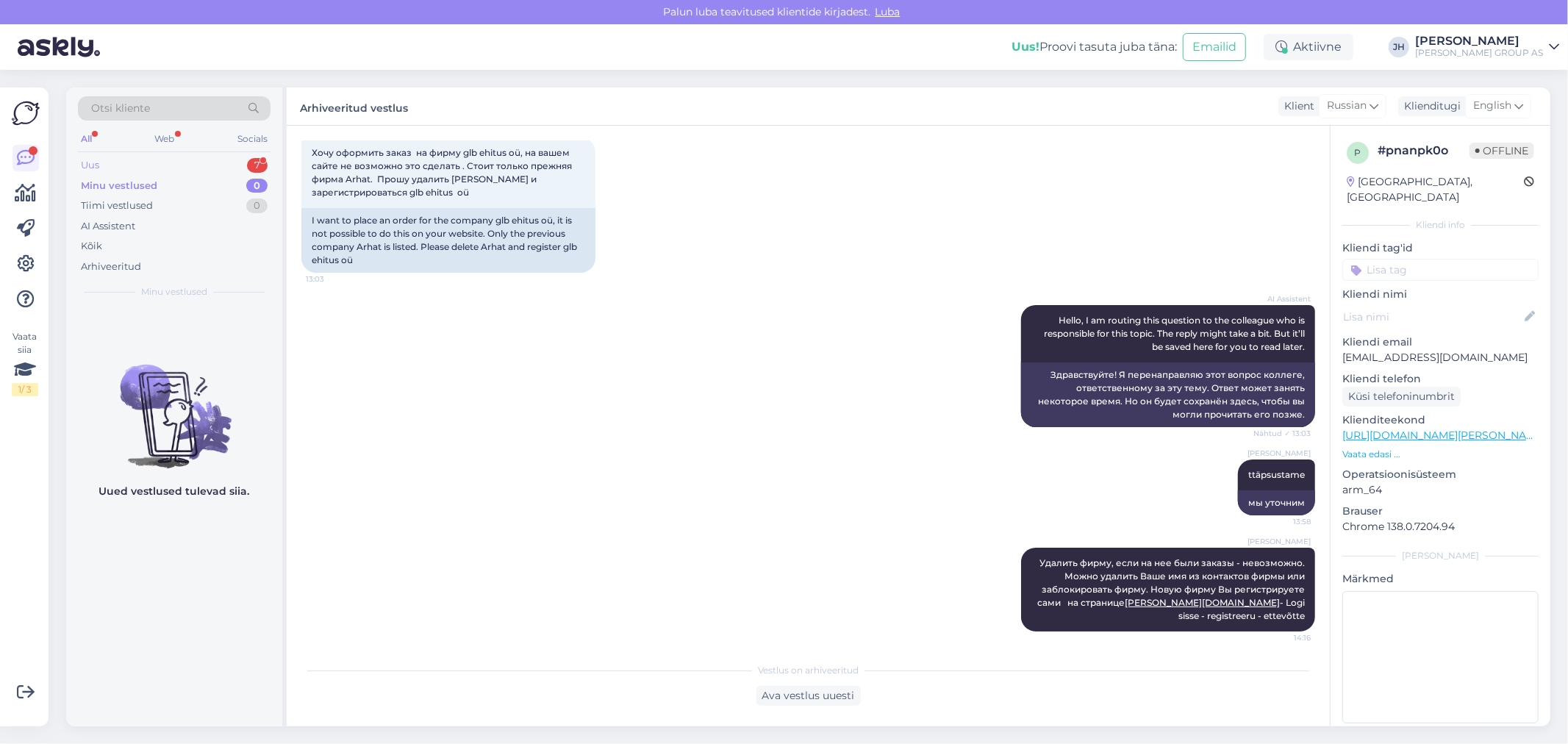
click at [90, 166] on div "Uus" at bounding box center [89, 165] width 18 height 15
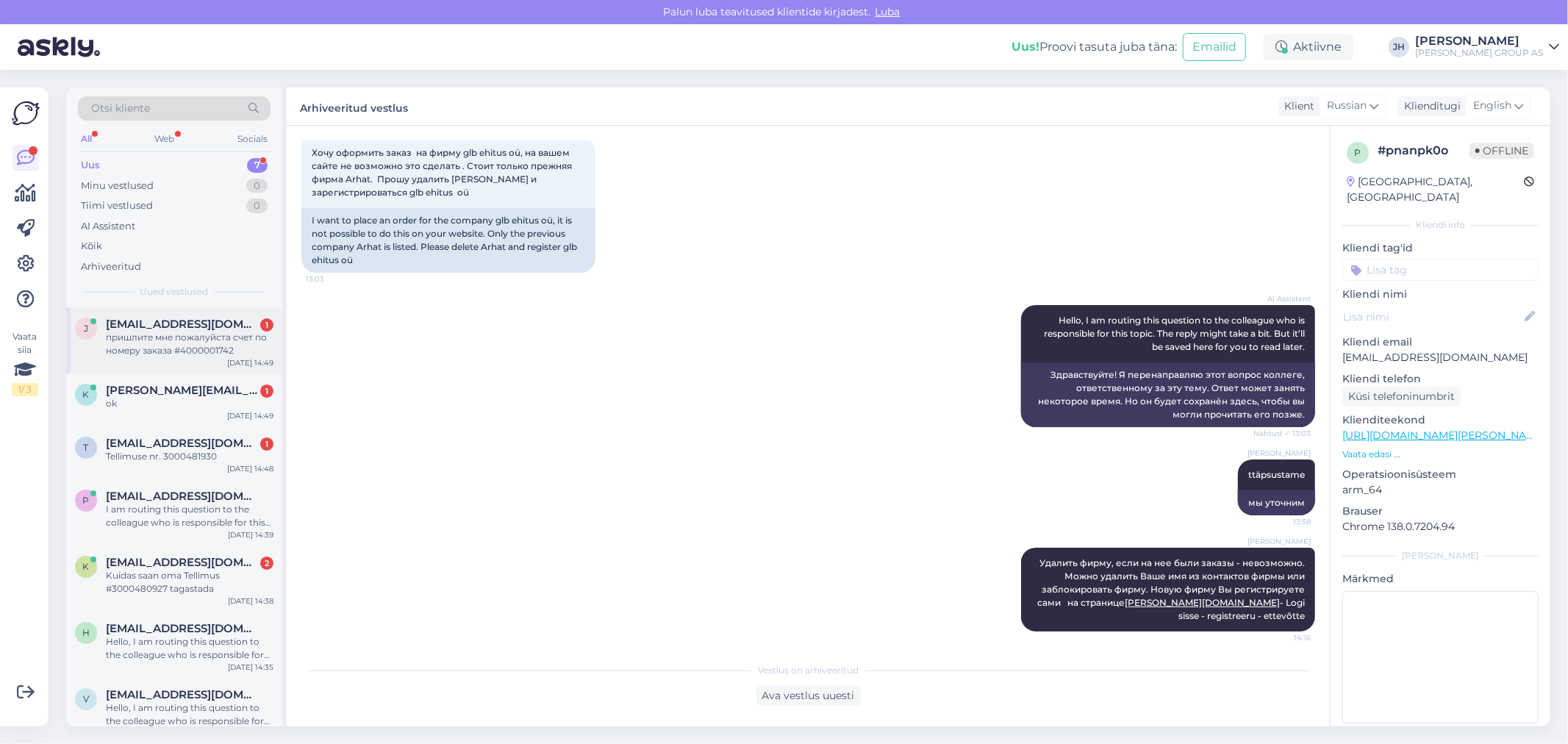
click at [164, 328] on span "[EMAIL_ADDRESS][DOMAIN_NAME]" at bounding box center [182, 324] width 153 height 13
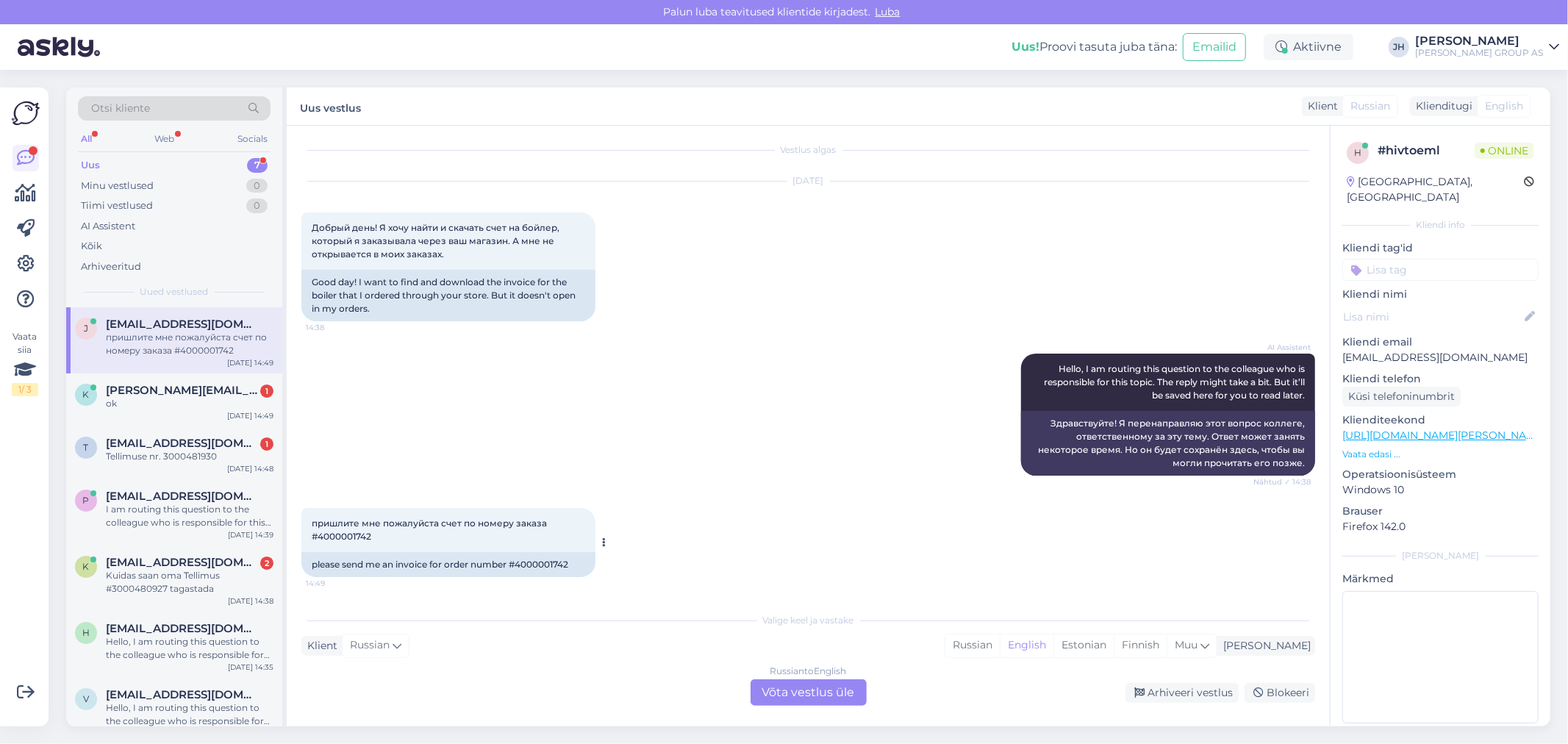
drag, startPoint x: 372, startPoint y: 537, endPoint x: 319, endPoint y: 533, distance: 53.2
click at [319, 533] on span "пришлите мне пожалуйста счет по номеру заказа #4000001742" at bounding box center [431, 529] width 240 height 25
copy span "4000001742"
drag, startPoint x: 1511, startPoint y: 343, endPoint x: 1334, endPoint y: 347, distance: 177.0
click at [1334, 347] on div "h # hivtoeml Online [GEOGRAPHIC_DATA], [GEOGRAPHIC_DATA] Kliendi info Kliendi t…" at bounding box center [1440, 436] width 220 height 620
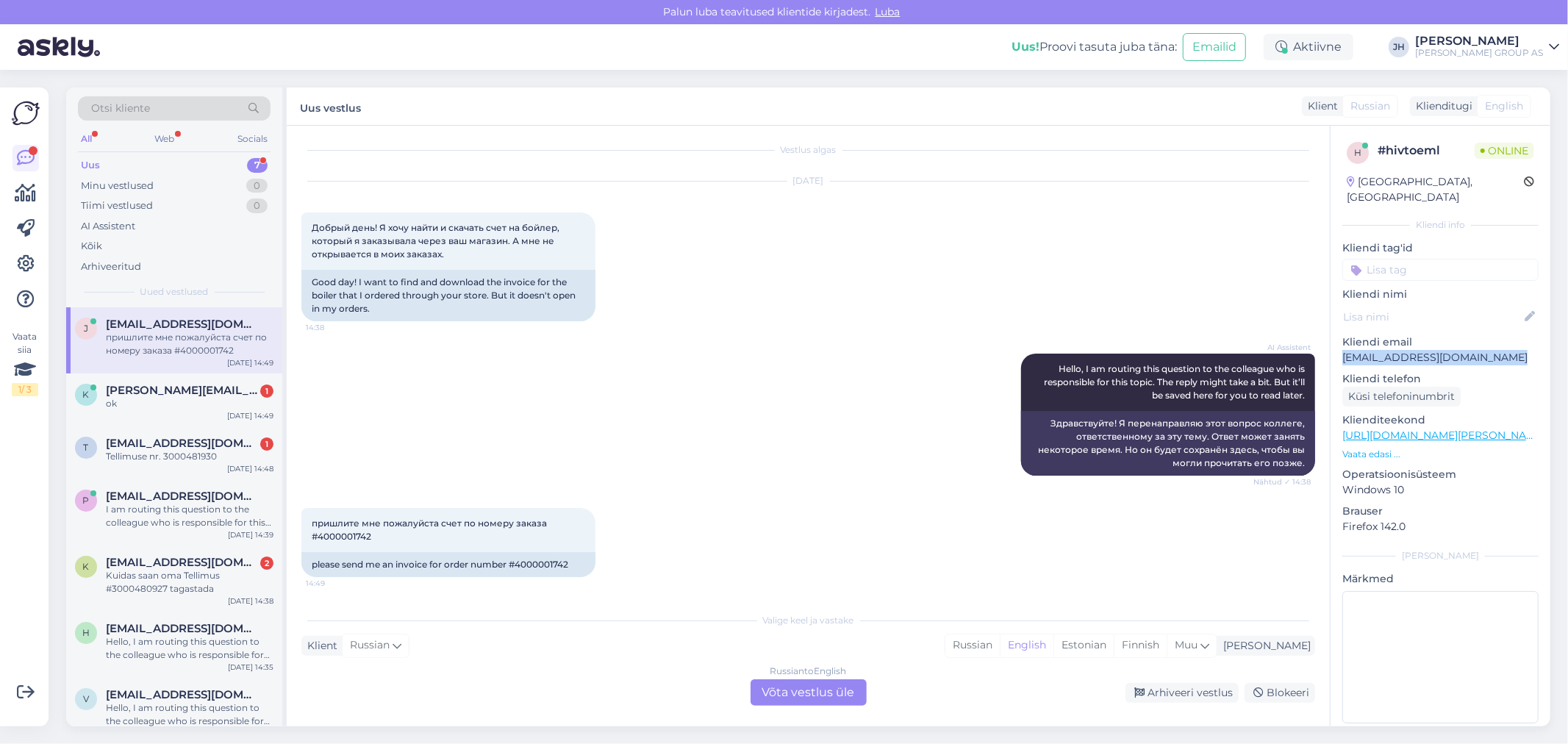
copy p "[EMAIL_ADDRESS][DOMAIN_NAME]"
click at [814, 689] on div "Russian to English Võta vestlus üle" at bounding box center [808, 692] width 116 height 26
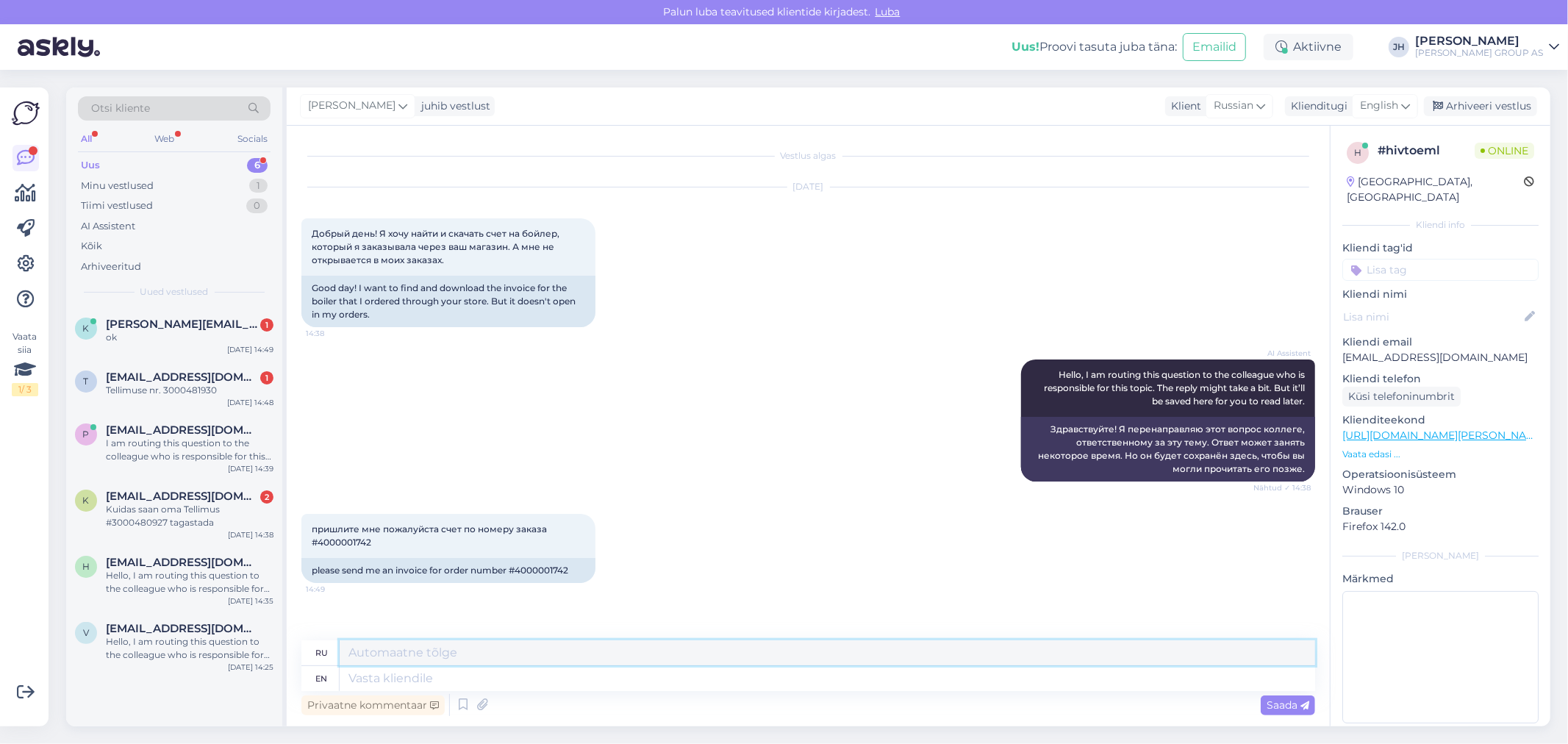
click at [431, 657] on textarea at bounding box center [826, 653] width 975 height 25
drag, startPoint x: 1512, startPoint y: 339, endPoint x: 1339, endPoint y: 349, distance: 173.3
click at [1339, 349] on div "h # hivtoeml Online [GEOGRAPHIC_DATA], [GEOGRAPHIC_DATA] Kliendi info Kliendi t…" at bounding box center [1440, 436] width 220 height 620
copy p "[EMAIL_ADDRESS][DOMAIN_NAME]"
click at [487, 659] on textarea "Выслали на е-майл" at bounding box center [826, 653] width 975 height 25
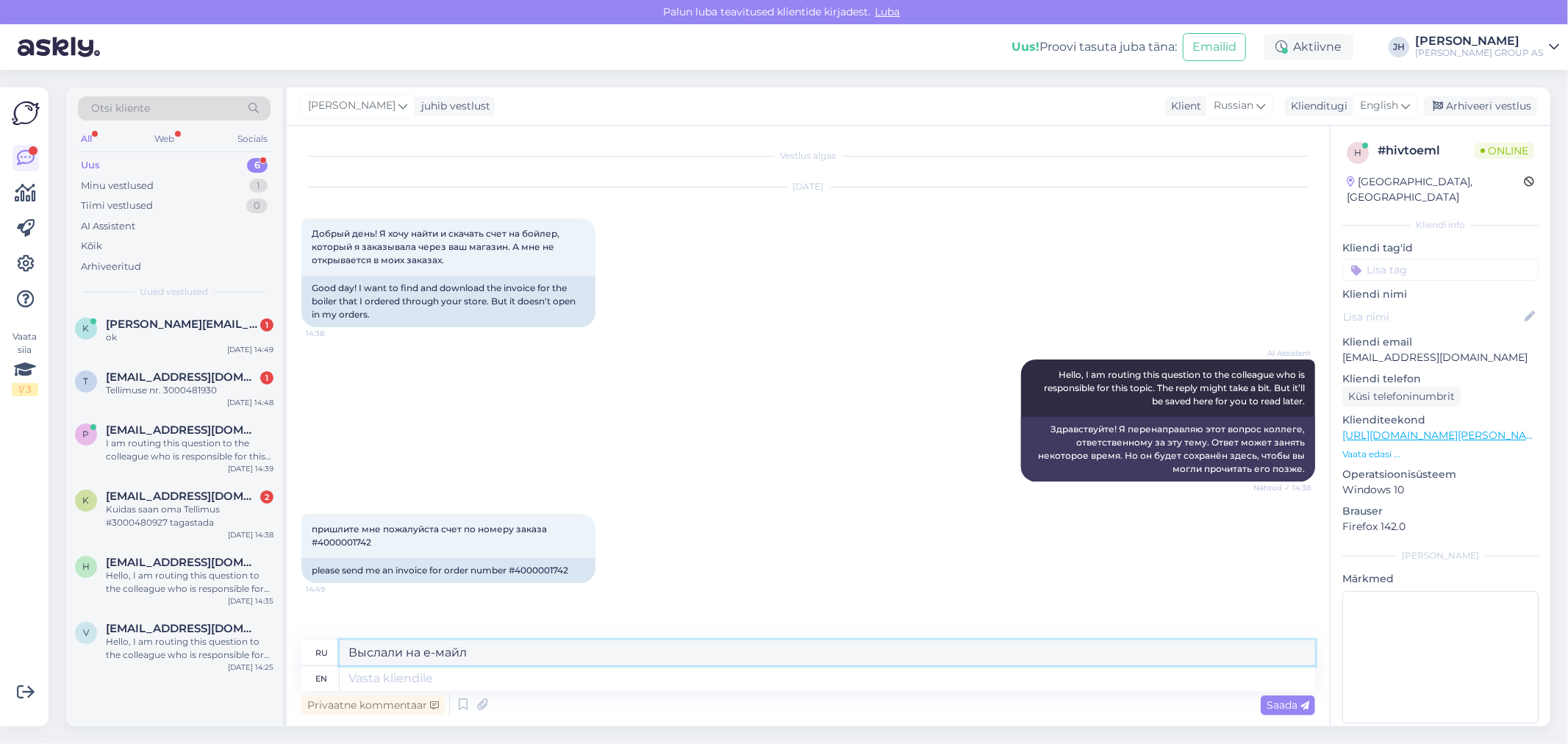
paste textarea "[EMAIL_ADDRESS][DOMAIN_NAME]"
type textarea "Выслали на е-майл [EMAIL_ADDRESS][DOMAIN_NAME]"
click at [1287, 701] on span "Saada" at bounding box center [1288, 704] width 43 height 13
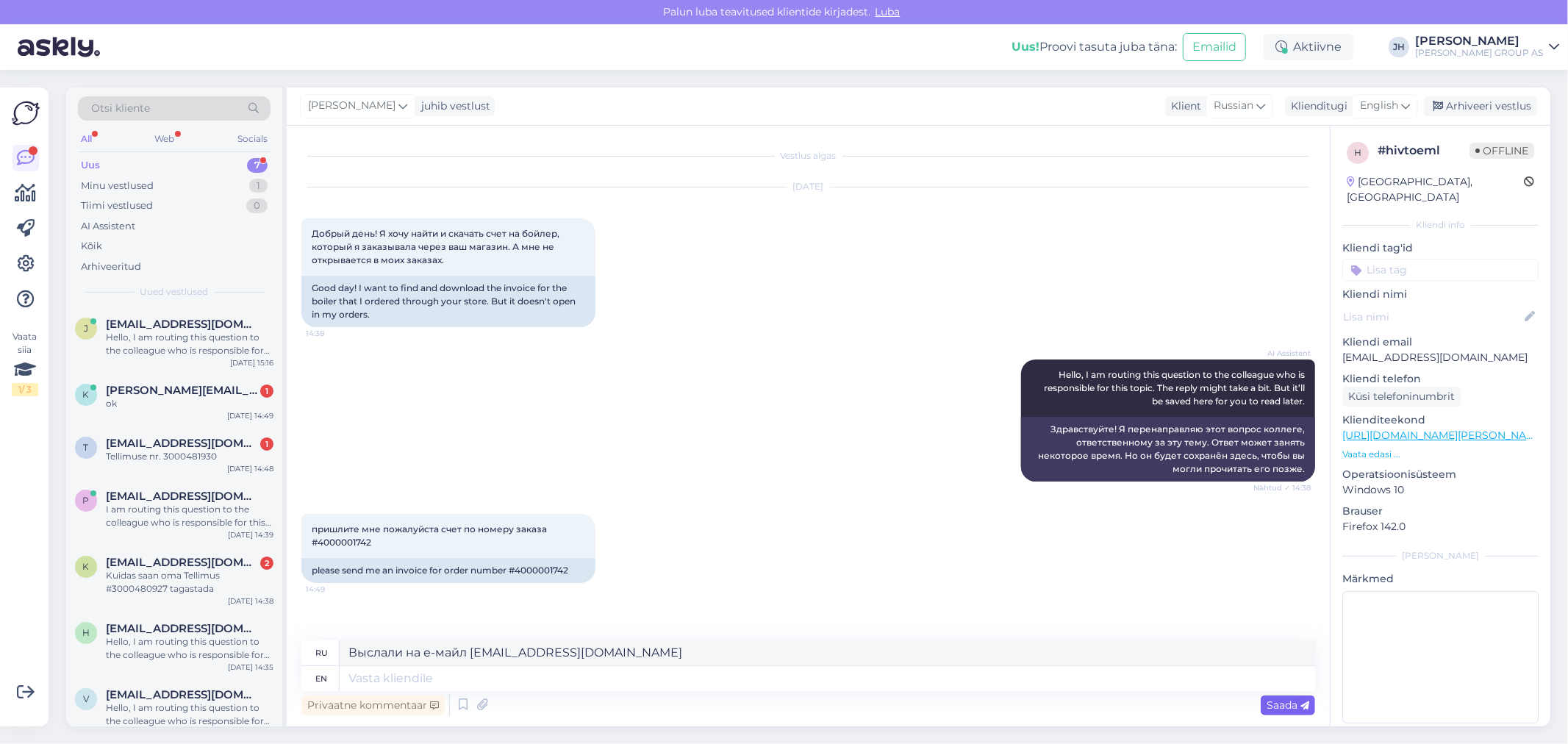
click at [1283, 702] on span "Saada" at bounding box center [1288, 704] width 43 height 13
drag, startPoint x: 674, startPoint y: 651, endPoint x: 270, endPoint y: 641, distance: 404.1
click at [274, 640] on div "Otsi kliente All Web Socials Uus 7 Minu vestlused 1 Tiimi vestlused 0 AI Assist…" at bounding box center [808, 407] width 1484 height 639
click at [1405, 100] on icon at bounding box center [1405, 106] width 9 height 16
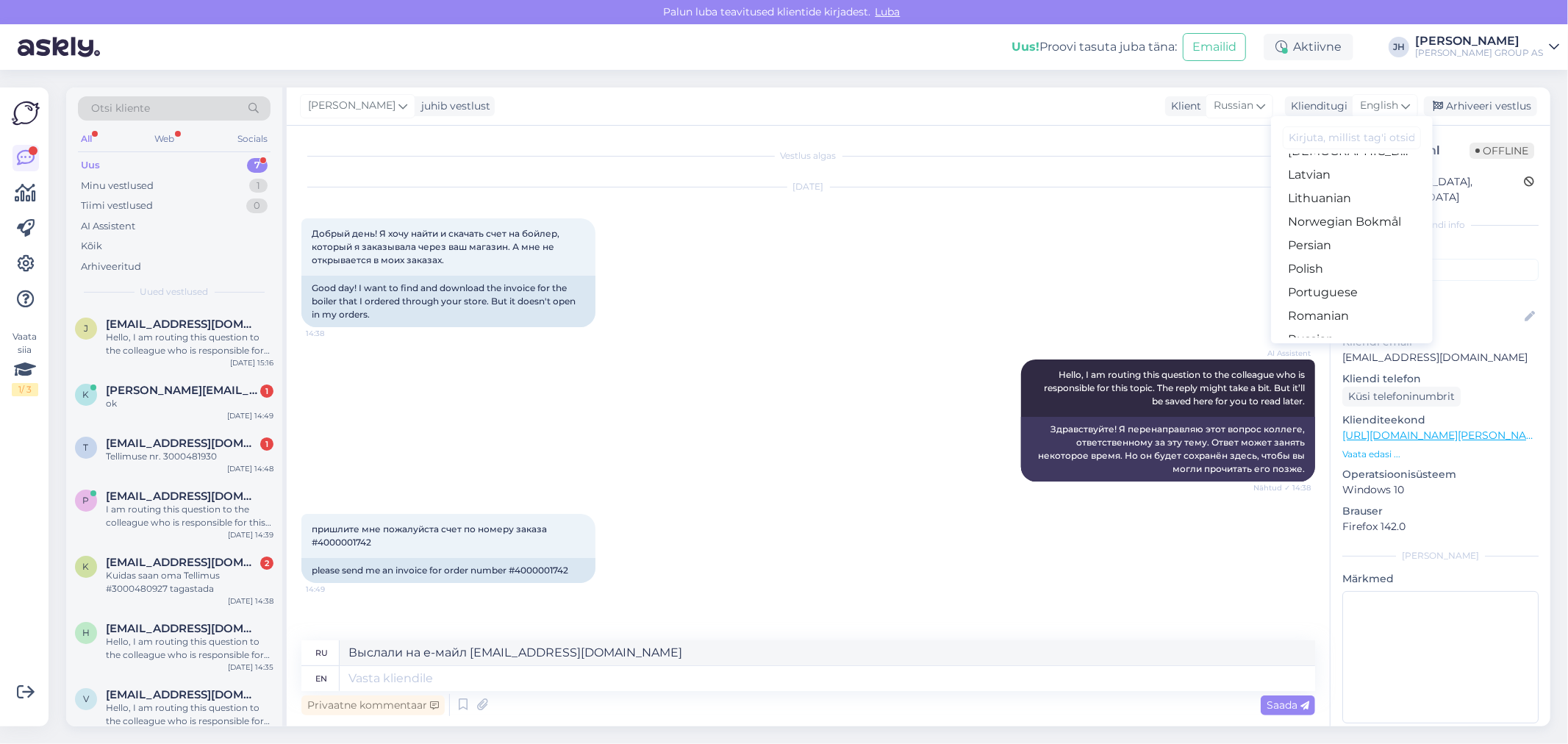
scroll to position [441, 0]
click at [1316, 313] on link "Russian" at bounding box center [1351, 319] width 161 height 24
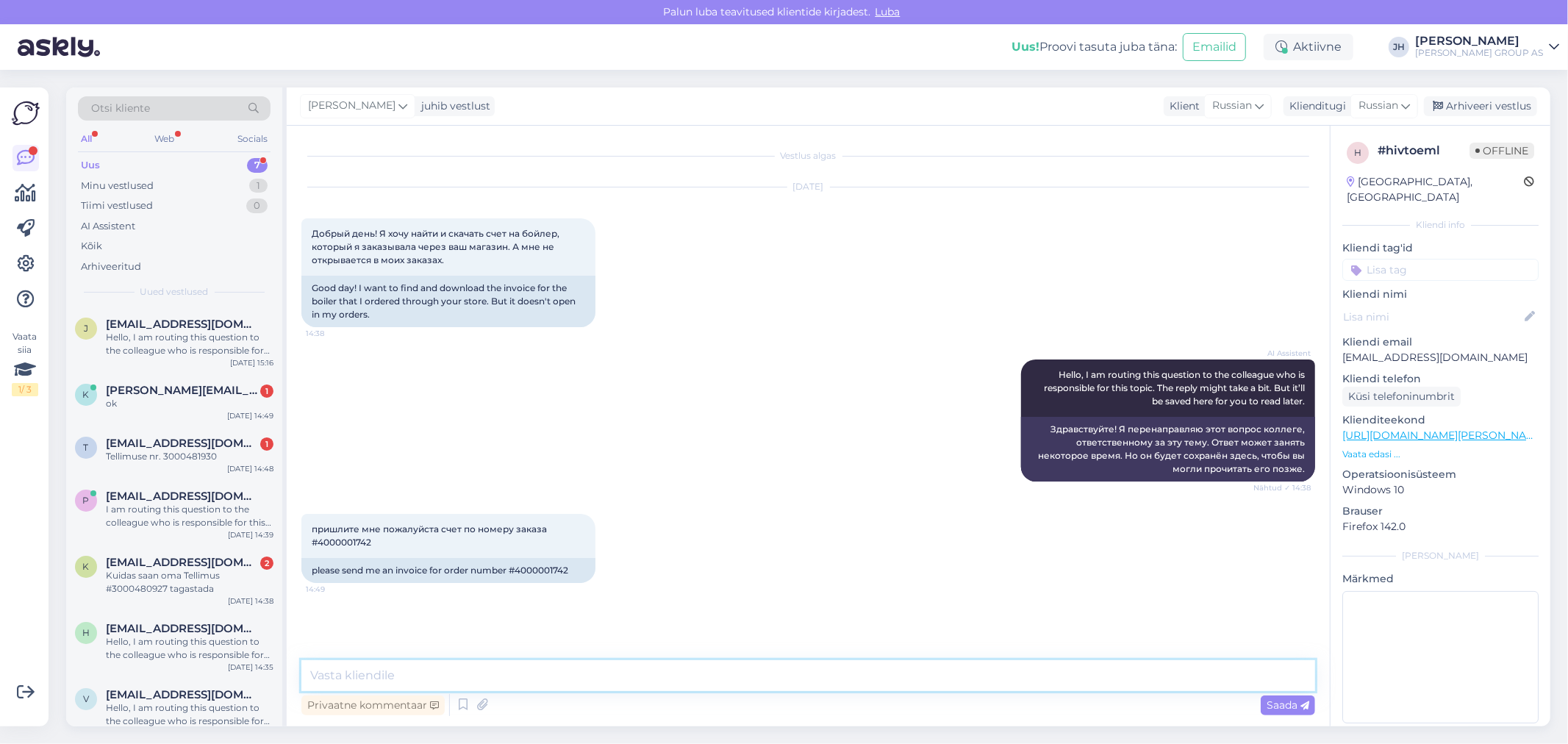
click at [462, 672] on textarea at bounding box center [808, 675] width 1014 height 31
paste textarea "Выслали на е-майл [EMAIL_ADDRESS][DOMAIN_NAME]"
type textarea "Выслали на е-майл [EMAIL_ADDRESS][DOMAIN_NAME]"
click at [1276, 704] on span "Saada" at bounding box center [1288, 704] width 43 height 13
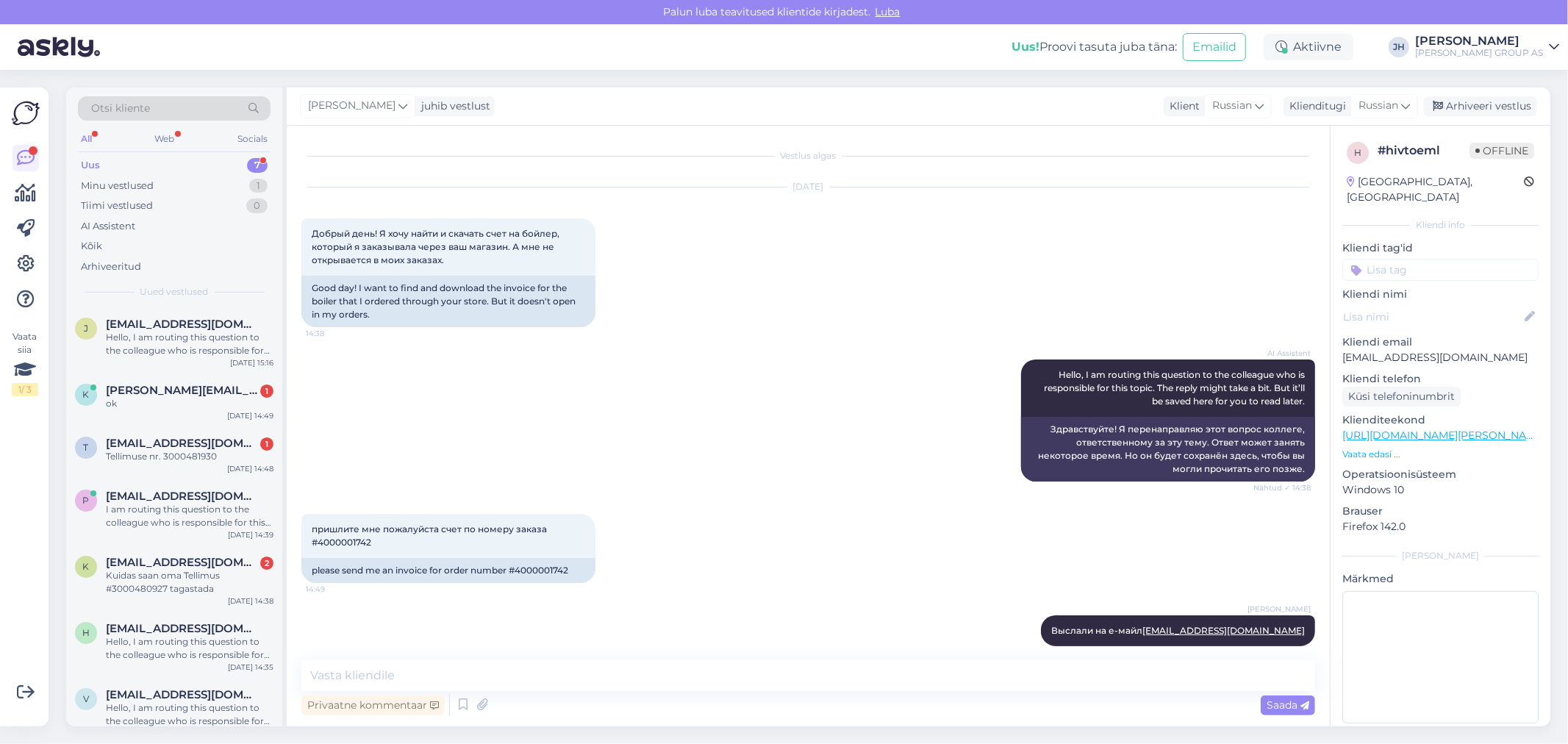
scroll to position [16, 0]
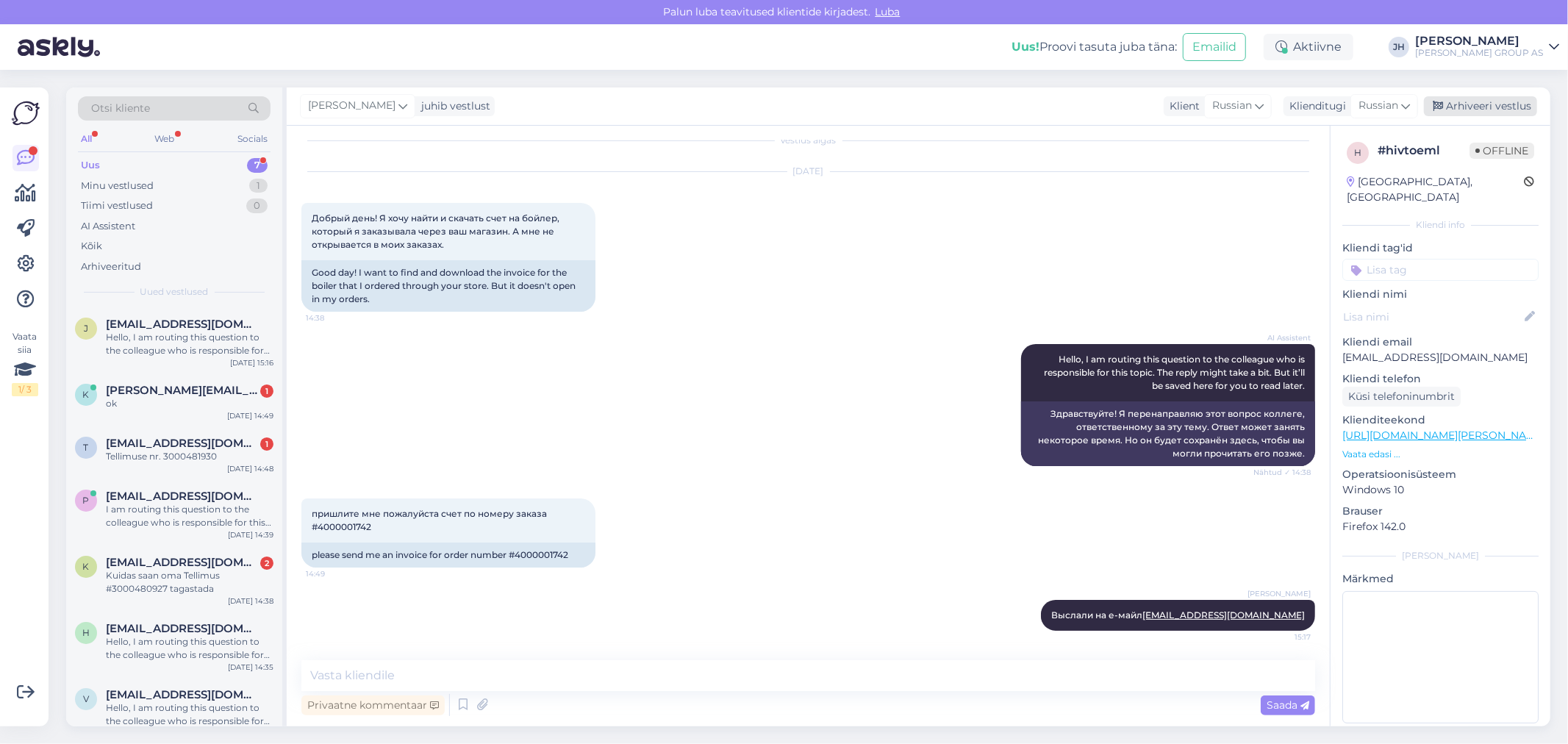
click at [1479, 98] on div "Arhiveeri vestlus" at bounding box center [1479, 106] width 113 height 20
click at [138, 342] on div "Hello, I am routing this question to the colleague who is responsible for this …" at bounding box center [190, 343] width 168 height 26
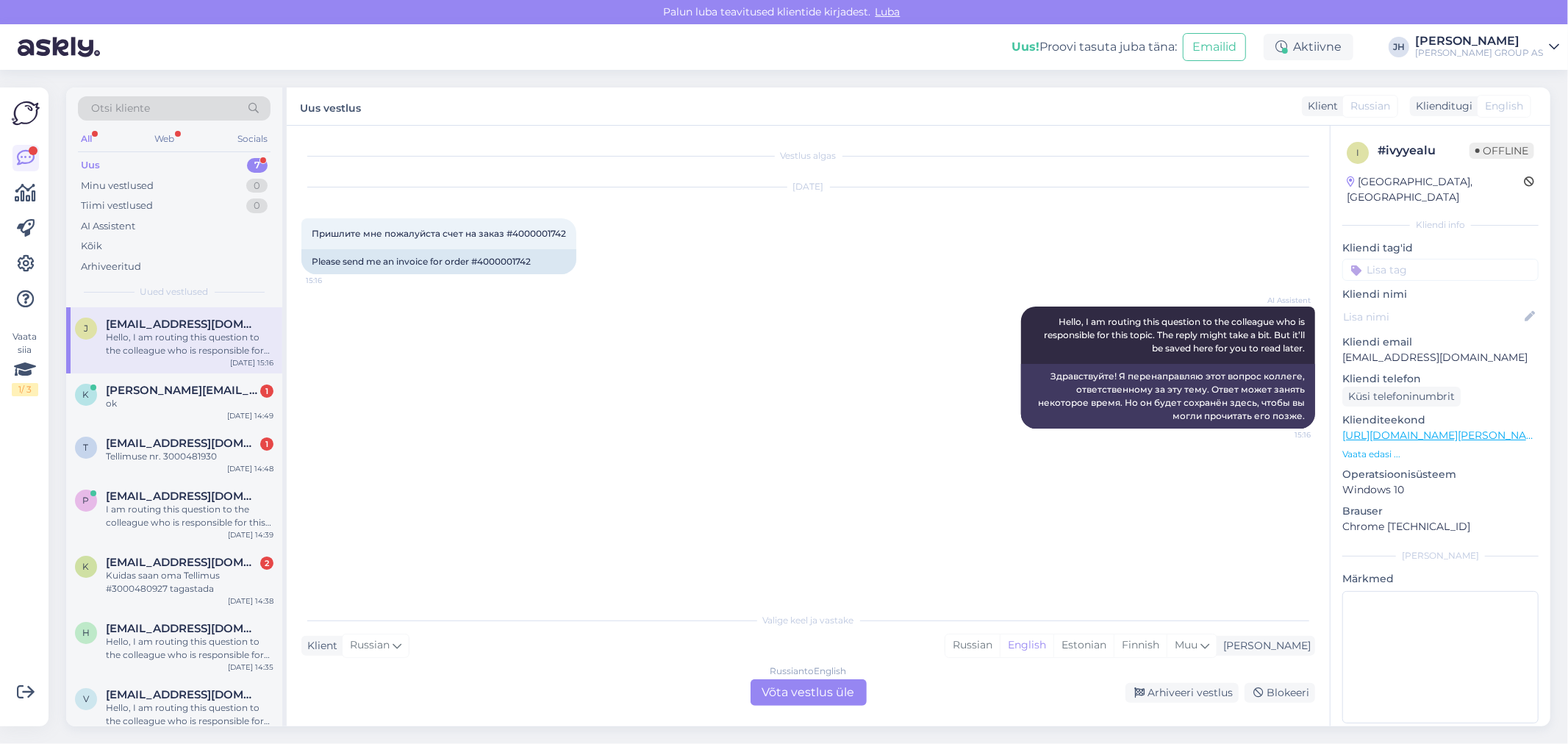
click at [805, 694] on div "Russian to English Võta vestlus üle" at bounding box center [808, 692] width 116 height 26
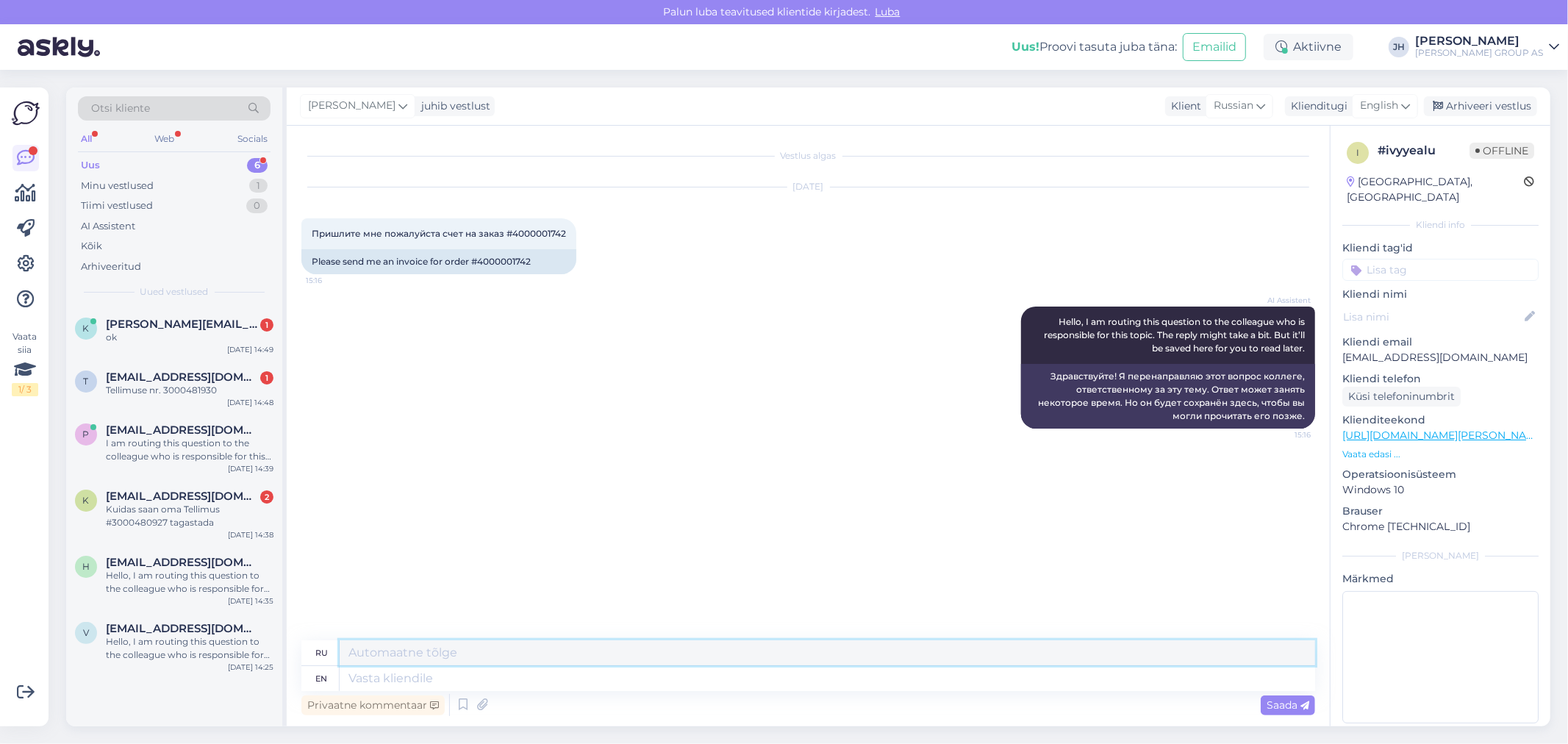
click at [442, 648] on textarea at bounding box center [826, 653] width 975 height 25
click at [368, 676] on textarea at bounding box center [826, 678] width 975 height 25
click at [1410, 101] on icon at bounding box center [1405, 106] width 9 height 16
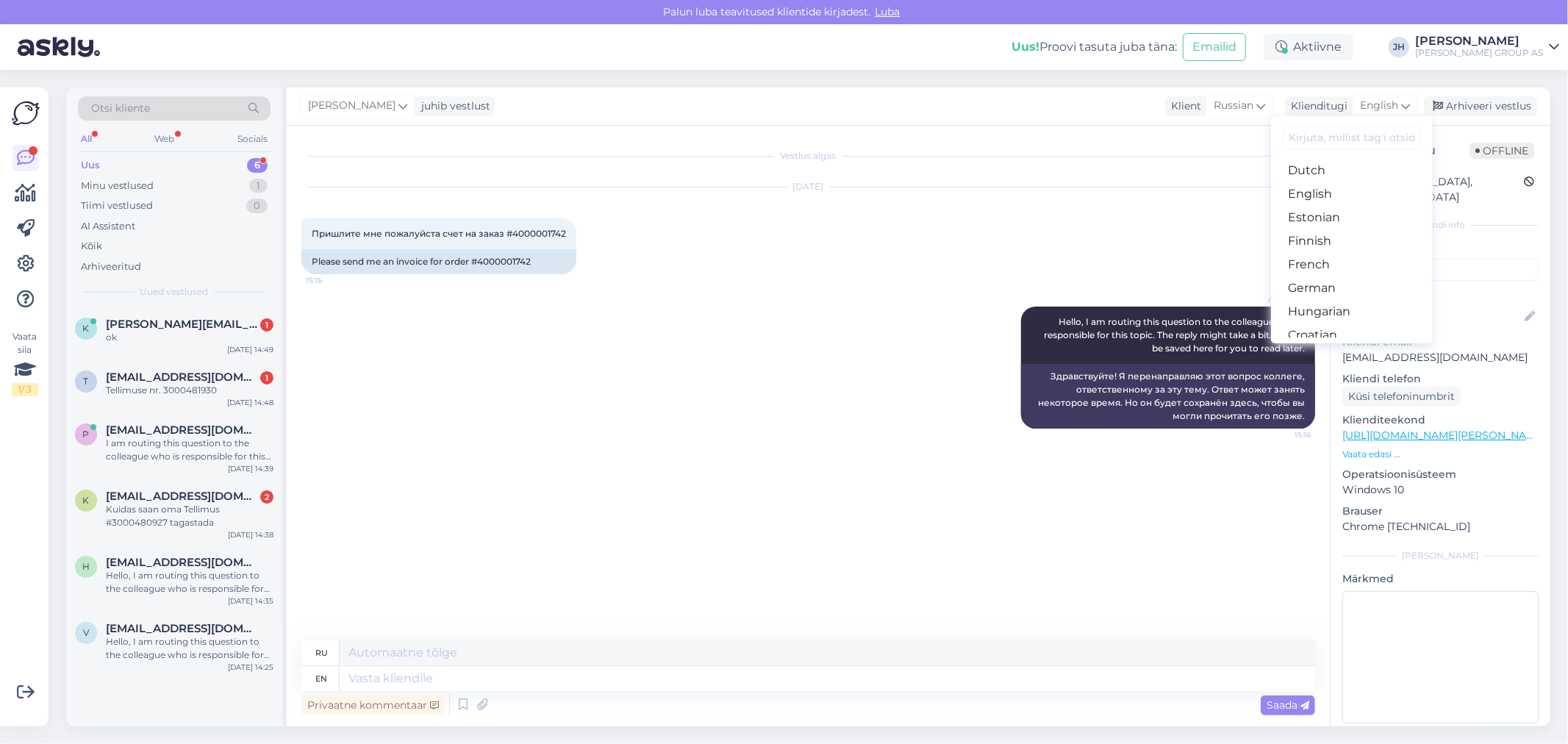
scroll to position [114, 0]
drag, startPoint x: 1313, startPoint y: 244, endPoint x: 1267, endPoint y: 285, distance: 61.6
click at [1313, 244] on link "Estonian" at bounding box center [1351, 246] width 161 height 24
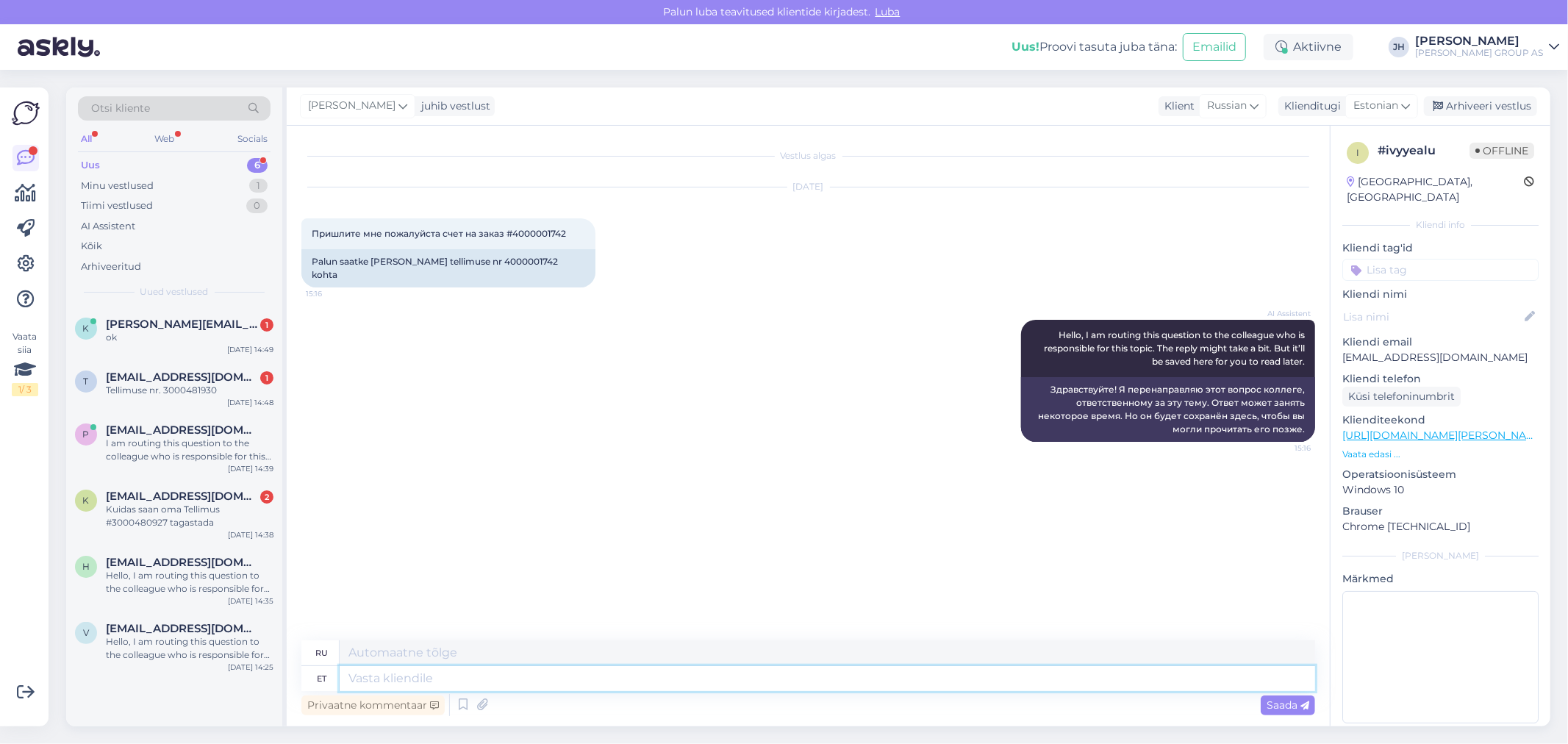
click at [349, 671] on textarea at bounding box center [826, 678] width 975 height 25
type textarea "saaderud"
type textarea "спутники"
click at [387, 677] on textarea "saaderud" at bounding box center [826, 678] width 975 height 25
type textarea "saadetud"
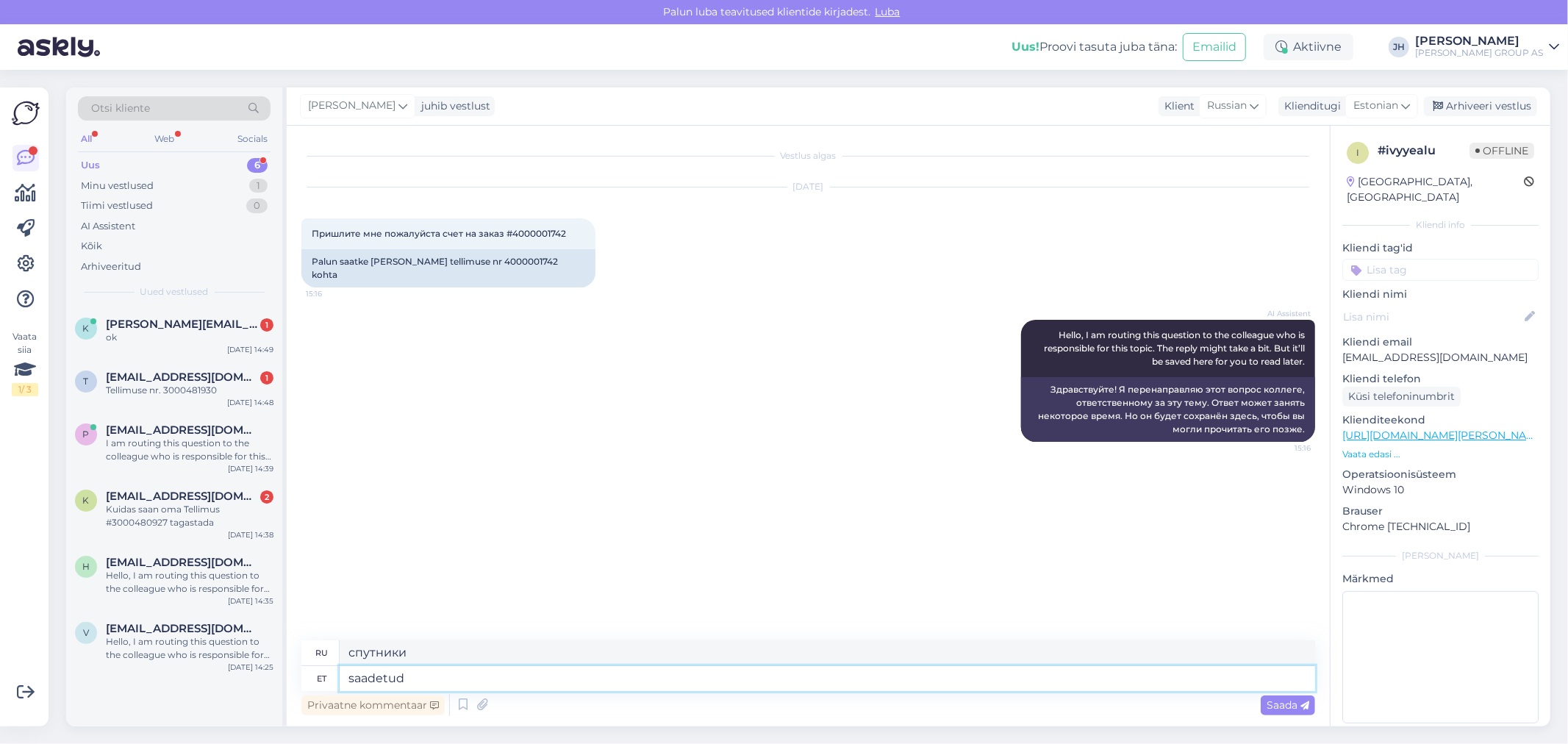
type textarea "отправил"
type textarea "saadetud"
click at [1281, 705] on span "Saada" at bounding box center [1288, 704] width 43 height 13
click at [1461, 99] on div "Arhiveeri vestlus" at bounding box center [1479, 106] width 113 height 20
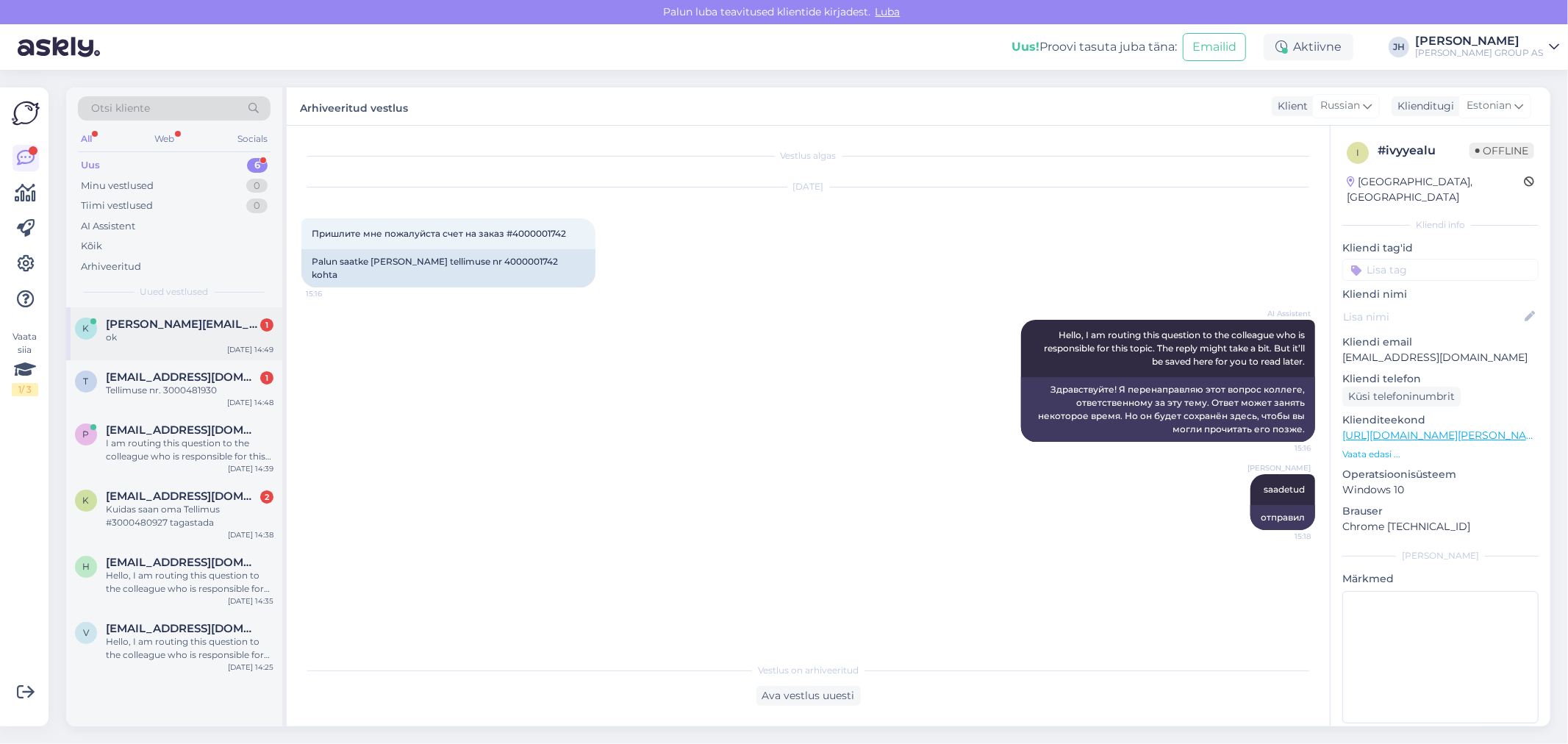
click at [209, 318] on span "[PERSON_NAME][EMAIL_ADDRESS][DOMAIN_NAME]" at bounding box center [182, 324] width 153 height 13
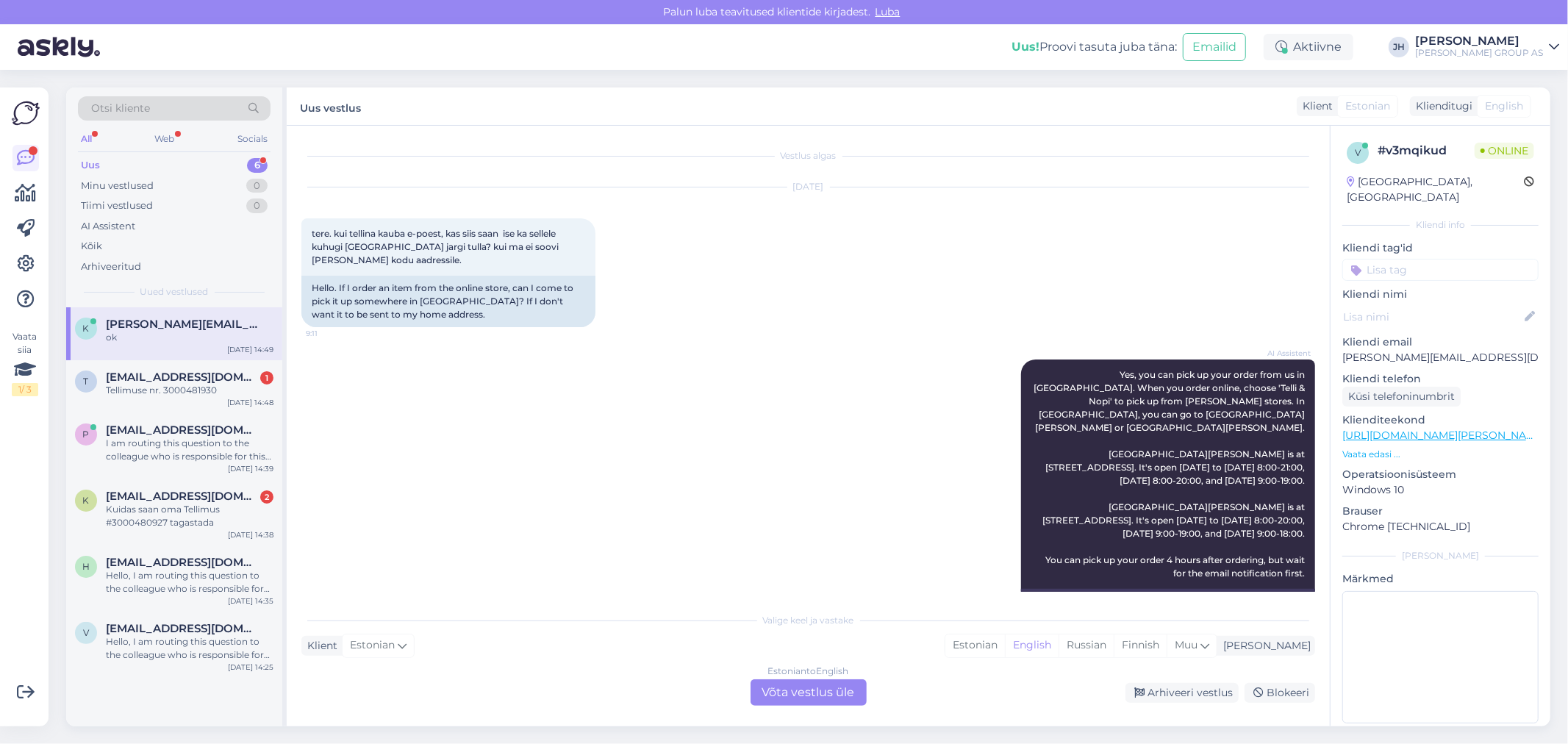
scroll to position [950, 0]
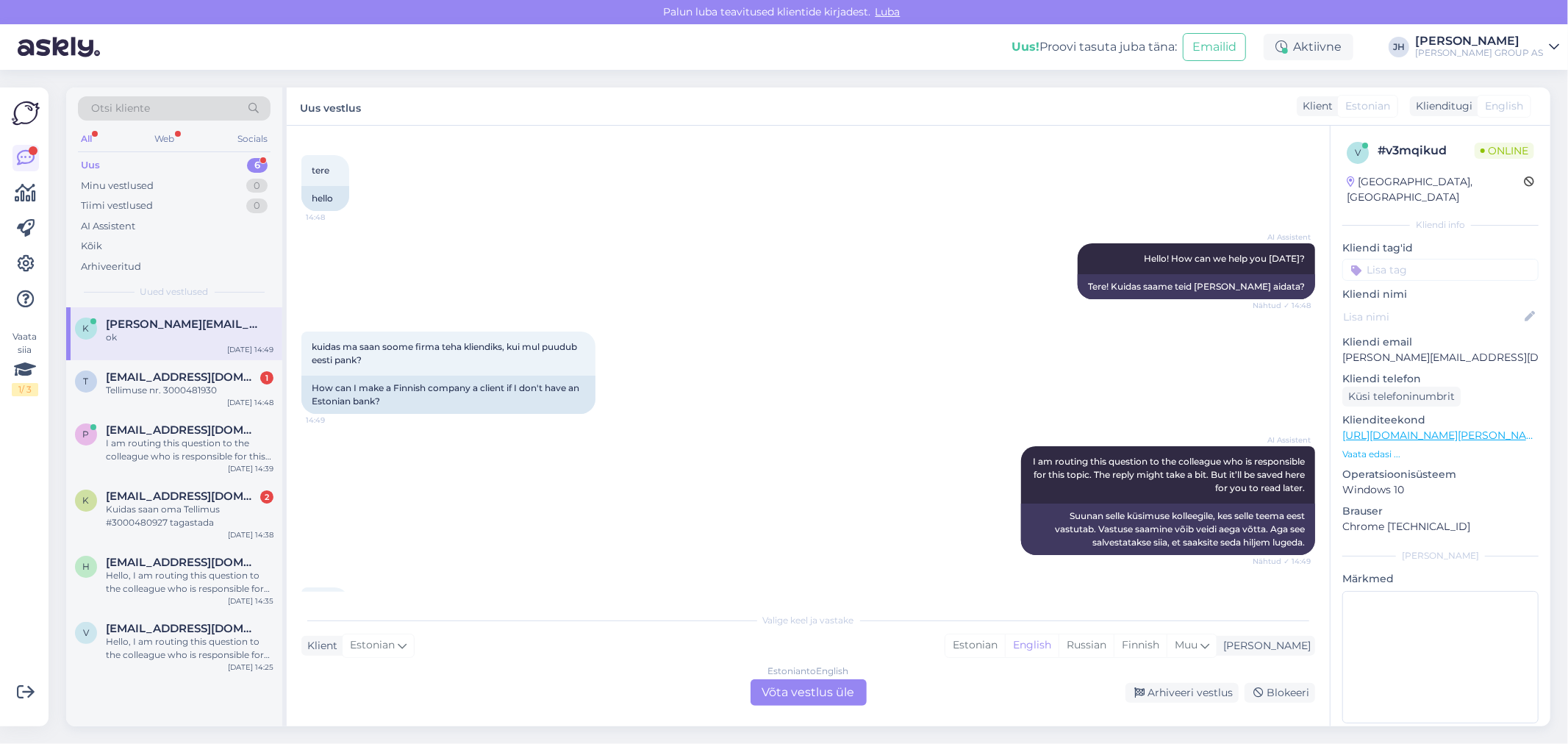
click at [808, 693] on div "Estonian to English Võta vestlus üle" at bounding box center [808, 692] width 116 height 26
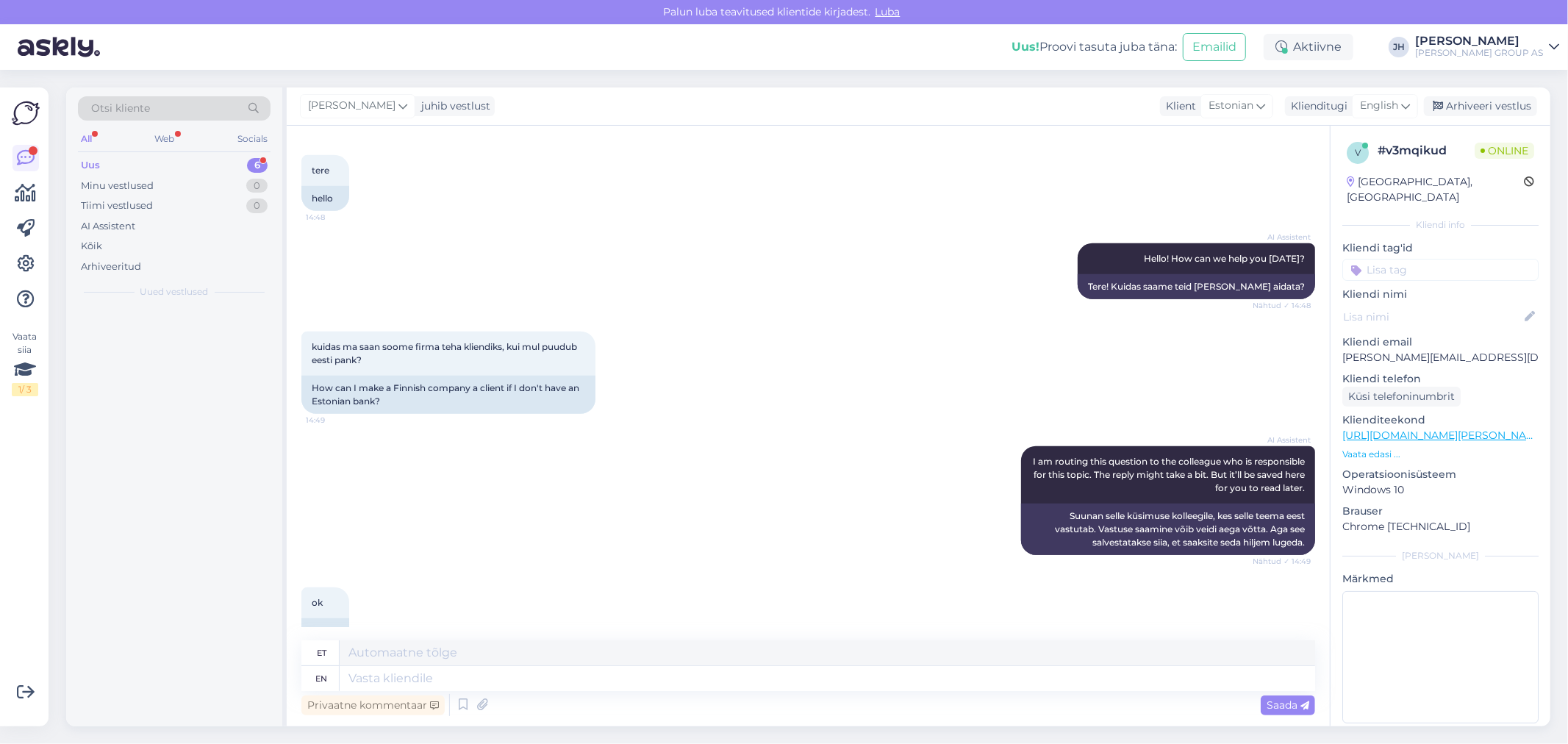
scroll to position [914, 0]
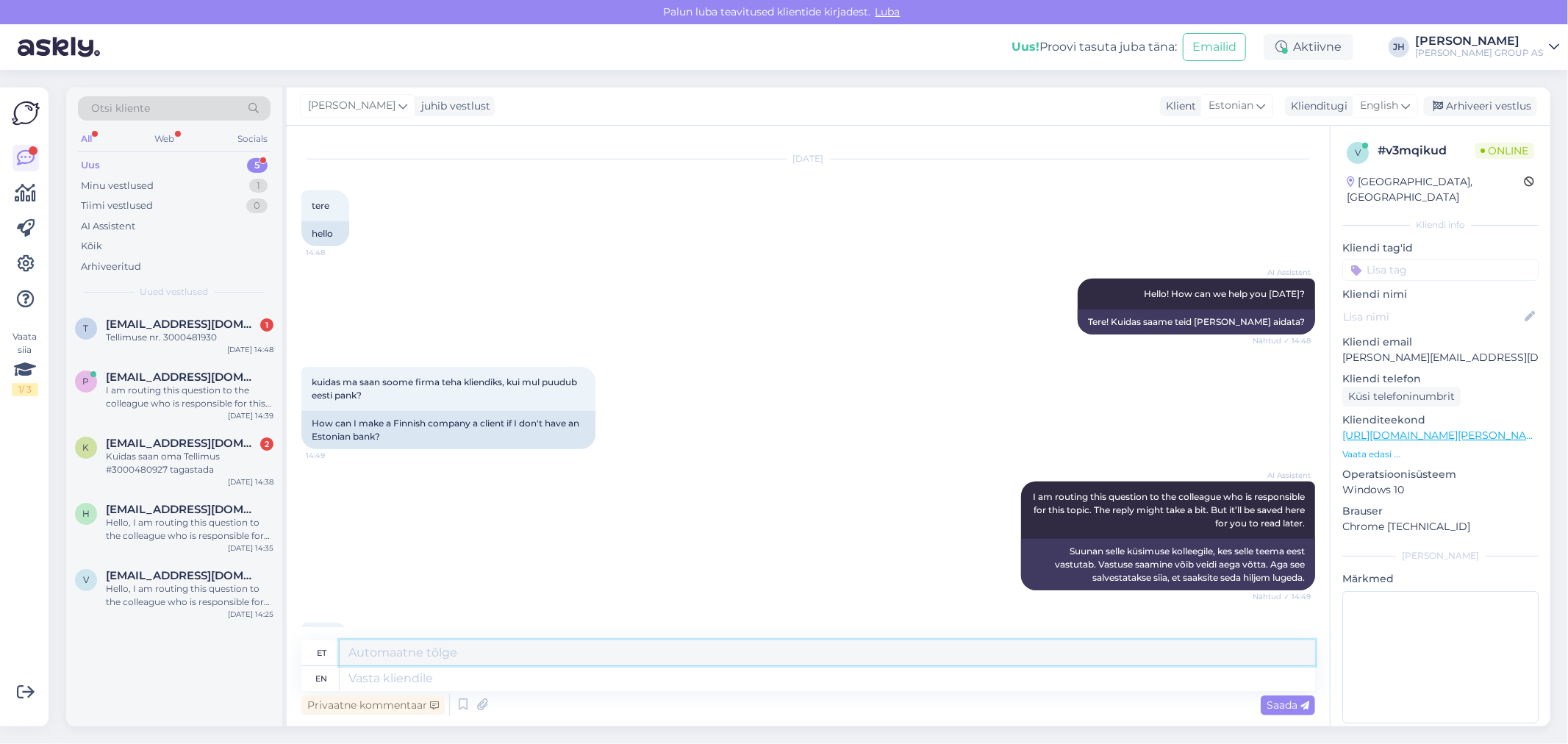
click at [482, 644] on textarea at bounding box center [826, 653] width 975 height 25
drag, startPoint x: 635, startPoint y: 650, endPoint x: 620, endPoint y: 651, distance: 15.0
click at [620, 651] on textarea "Kahjuks saab registrerida ainult Eesti oma" at bounding box center [826, 653] width 975 height 25
click at [474, 651] on textarea "Kahjuks saab registrerida ainult Eesti oma" at bounding box center [826, 653] width 975 height 25
drag, startPoint x: 618, startPoint y: 654, endPoint x: 310, endPoint y: 657, distance: 308.0
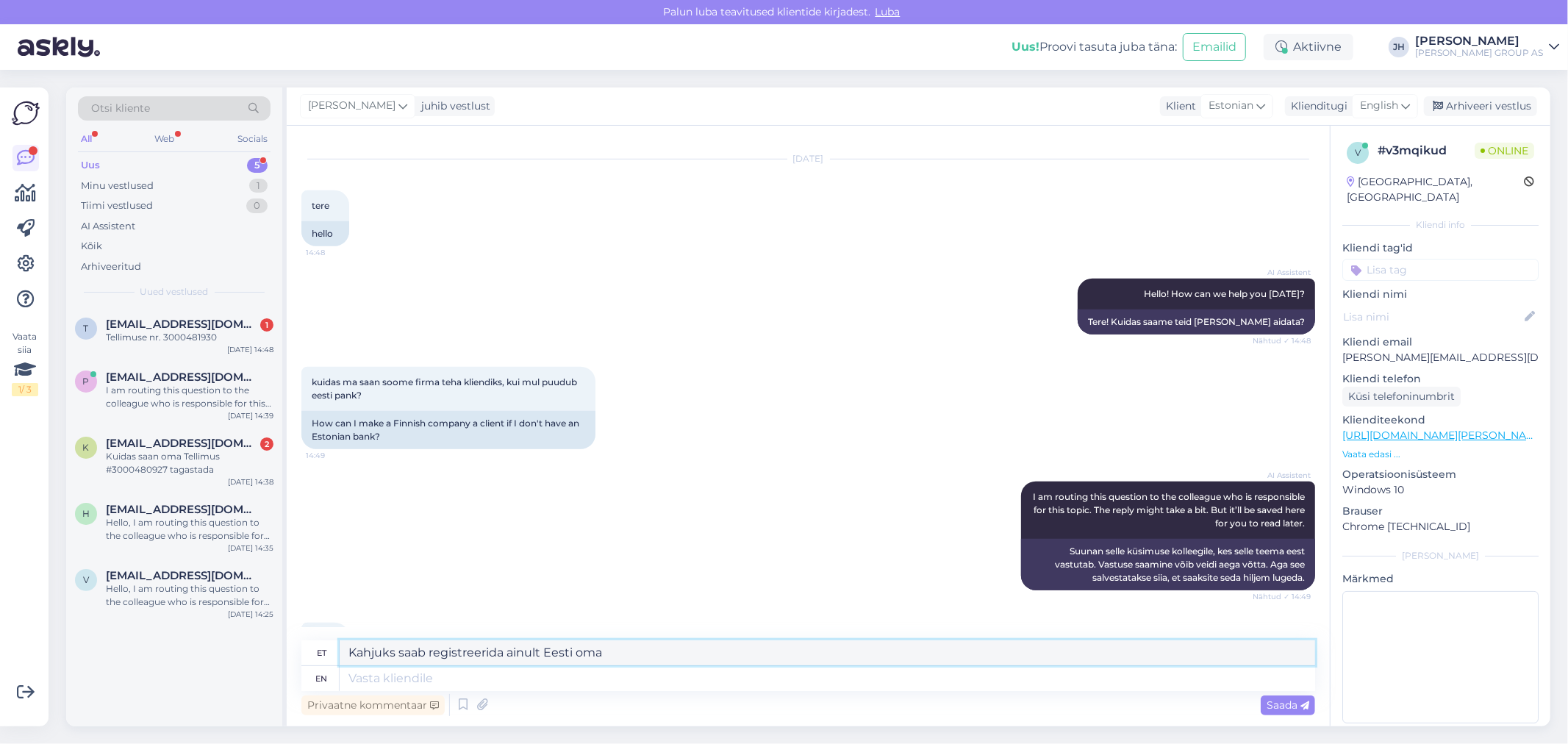
click at [310, 657] on div "et Kahjuks saab registreerida ainult Eesti oma" at bounding box center [808, 653] width 1014 height 26
type textarea "Kahjuks saab registreerida ainult Eesti oma"
click at [1408, 103] on icon at bounding box center [1405, 106] width 9 height 16
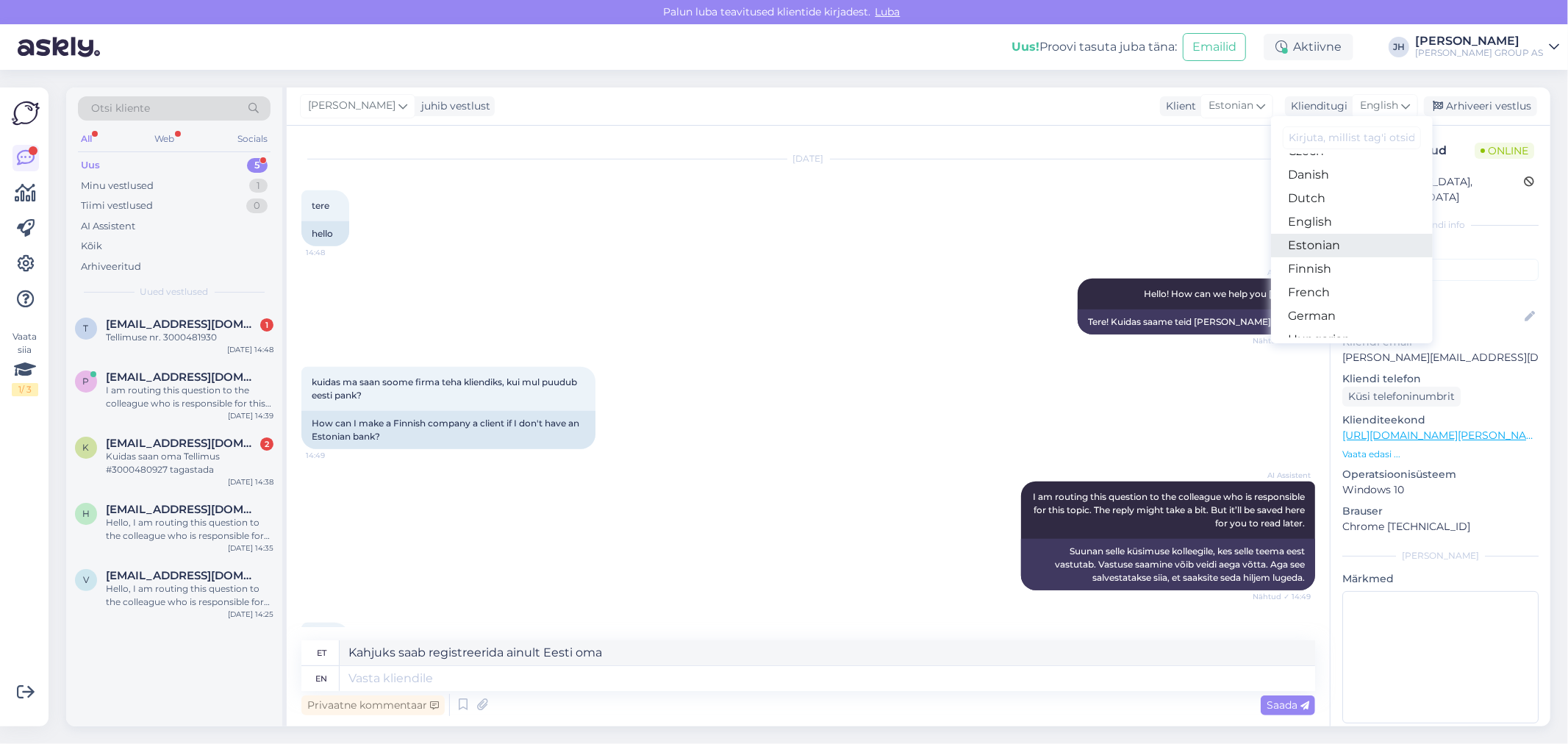
click at [1336, 244] on link "Estonian" at bounding box center [1351, 246] width 161 height 24
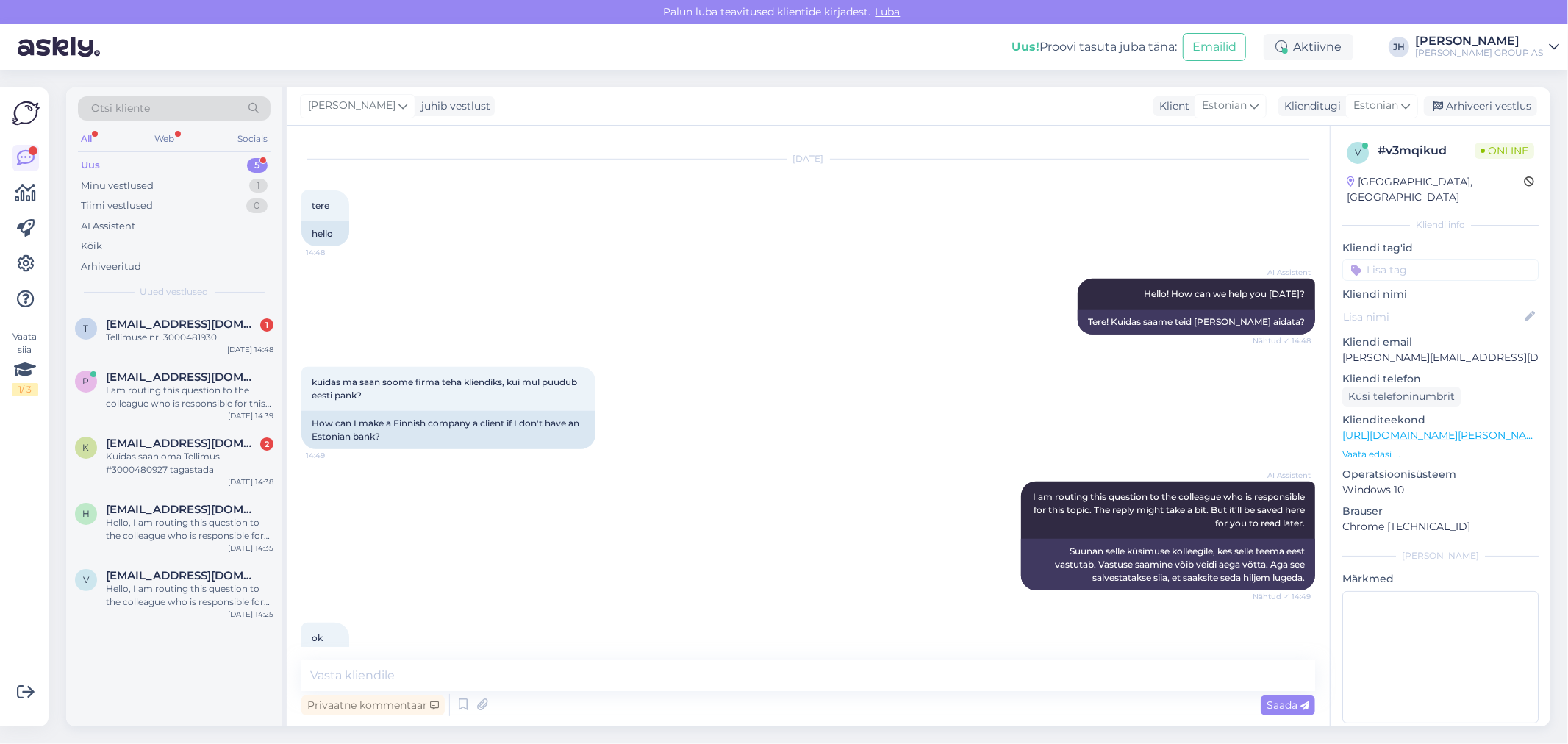
scroll to position [894, 0]
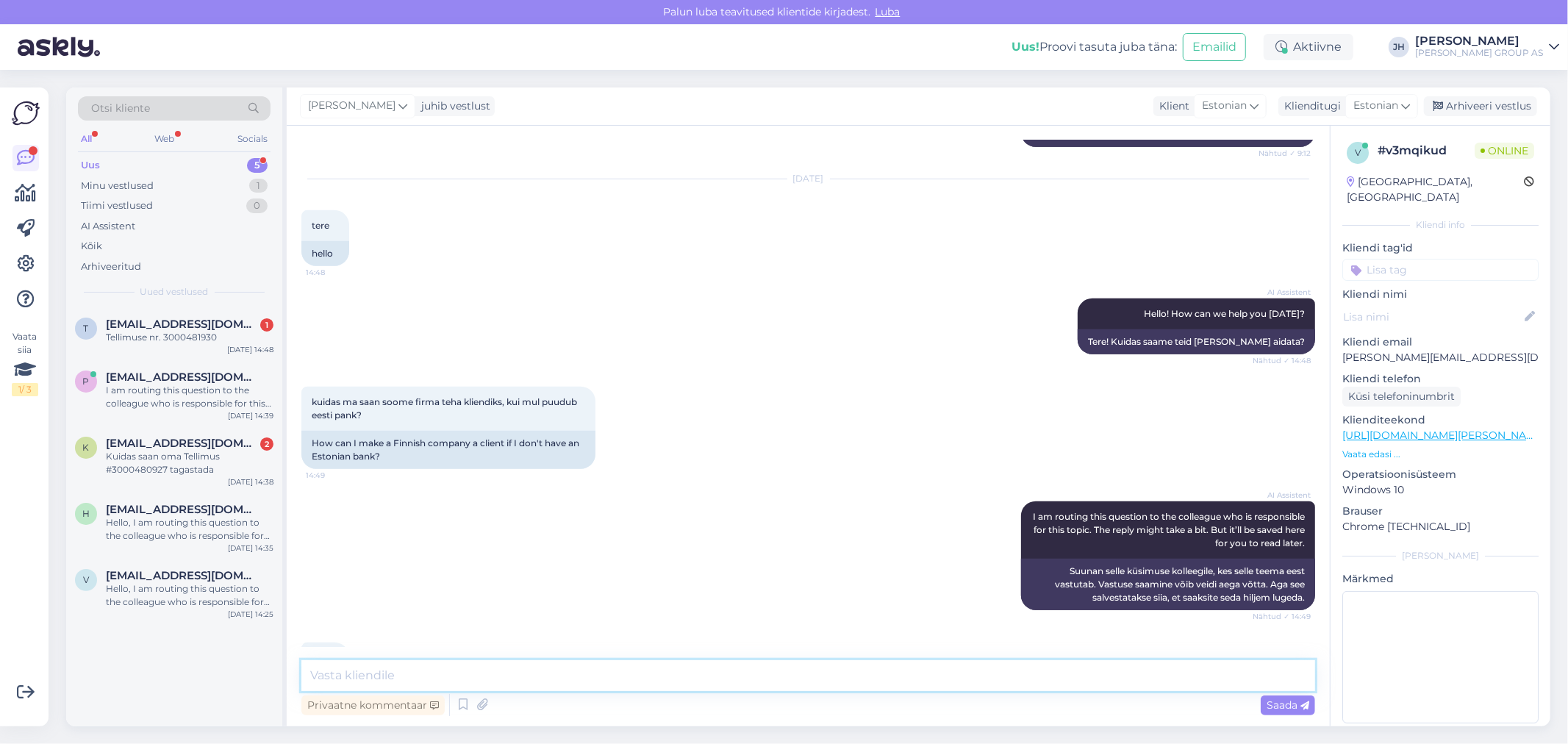
click at [375, 667] on textarea at bounding box center [808, 675] width 1014 height 31
paste textarea "Kahjuks saab registreerida ainult Eesti oma"
type textarea "Kahjuks saab registreerida ainult Eesti oma"
click at [1275, 708] on span "Saada" at bounding box center [1288, 704] width 43 height 13
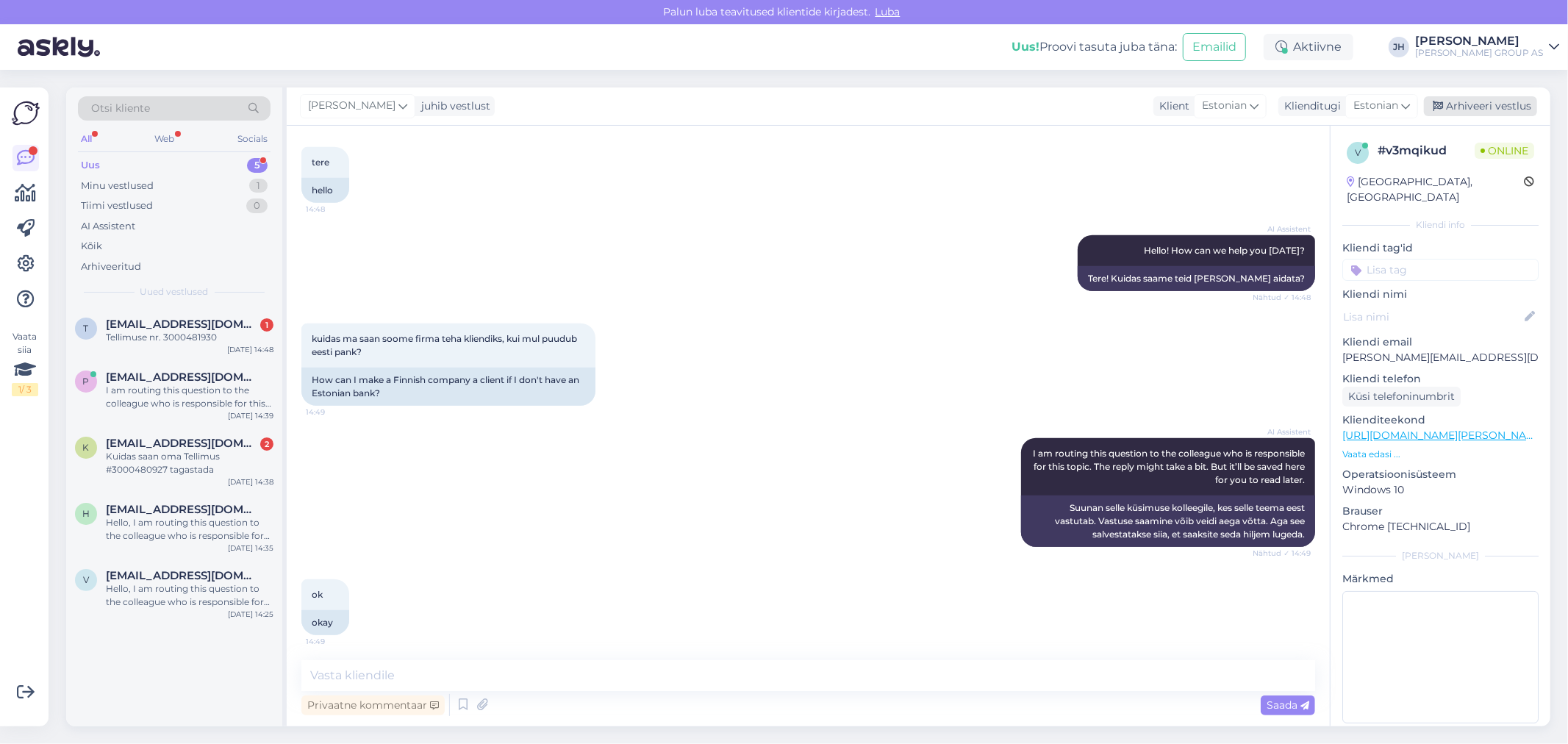
click at [1460, 105] on div "Arhiveeri vestlus" at bounding box center [1479, 106] width 113 height 20
click at [136, 323] on span "[EMAIL_ADDRESS][DOMAIN_NAME]" at bounding box center [182, 324] width 153 height 13
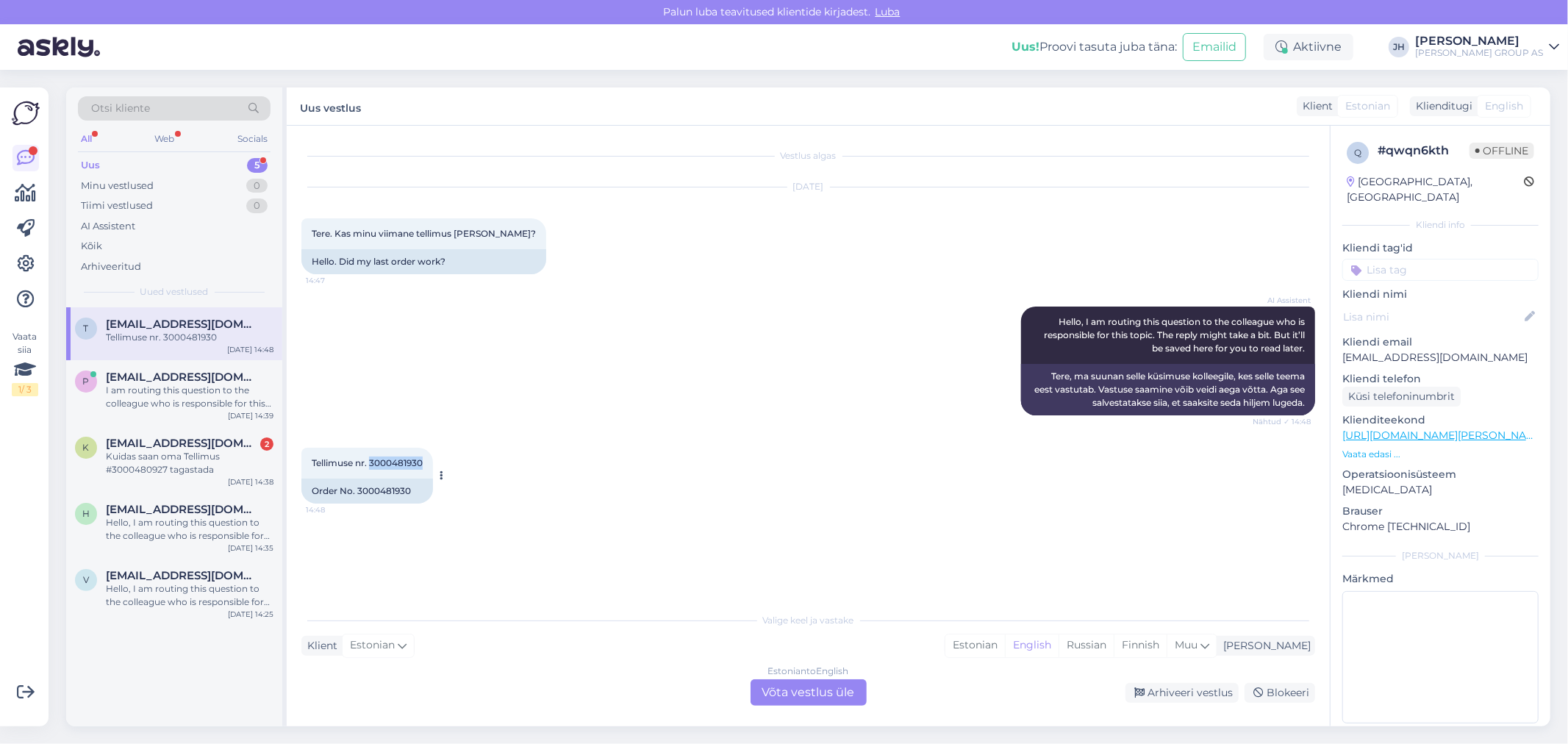
drag, startPoint x: 423, startPoint y: 459, endPoint x: 372, endPoint y: 459, distance: 51.0
click at [372, 459] on span "Tellimuse nr. 3000481930" at bounding box center [367, 463] width 111 height 11
click at [803, 688] on div "Estonian to English Võta vestlus üle" at bounding box center [808, 692] width 116 height 26
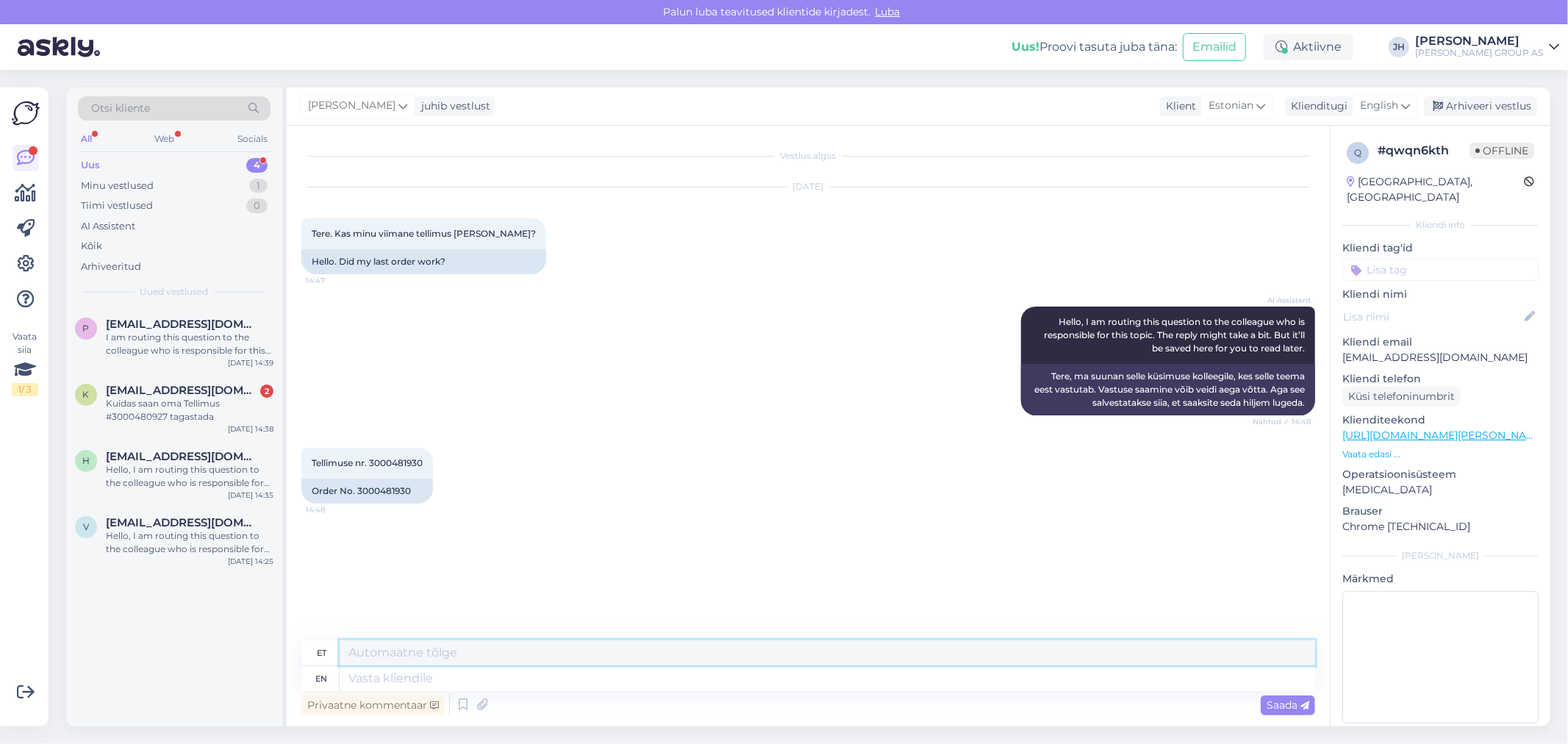
click at [386, 648] on textarea at bounding box center [826, 653] width 975 height 25
drag, startPoint x: 489, startPoint y: 649, endPoint x: 285, endPoint y: 648, distance: 204.0
click at [287, 648] on div "Vestlus algas [DATE] Tere. Kas minu viimane tellimus [PERSON_NAME]? 14:47 Hello…" at bounding box center [808, 425] width 1043 height 600
type textarea "Tere. [PERSON_NAME] oli tellitud?"
click at [1409, 106] on icon at bounding box center [1405, 106] width 9 height 16
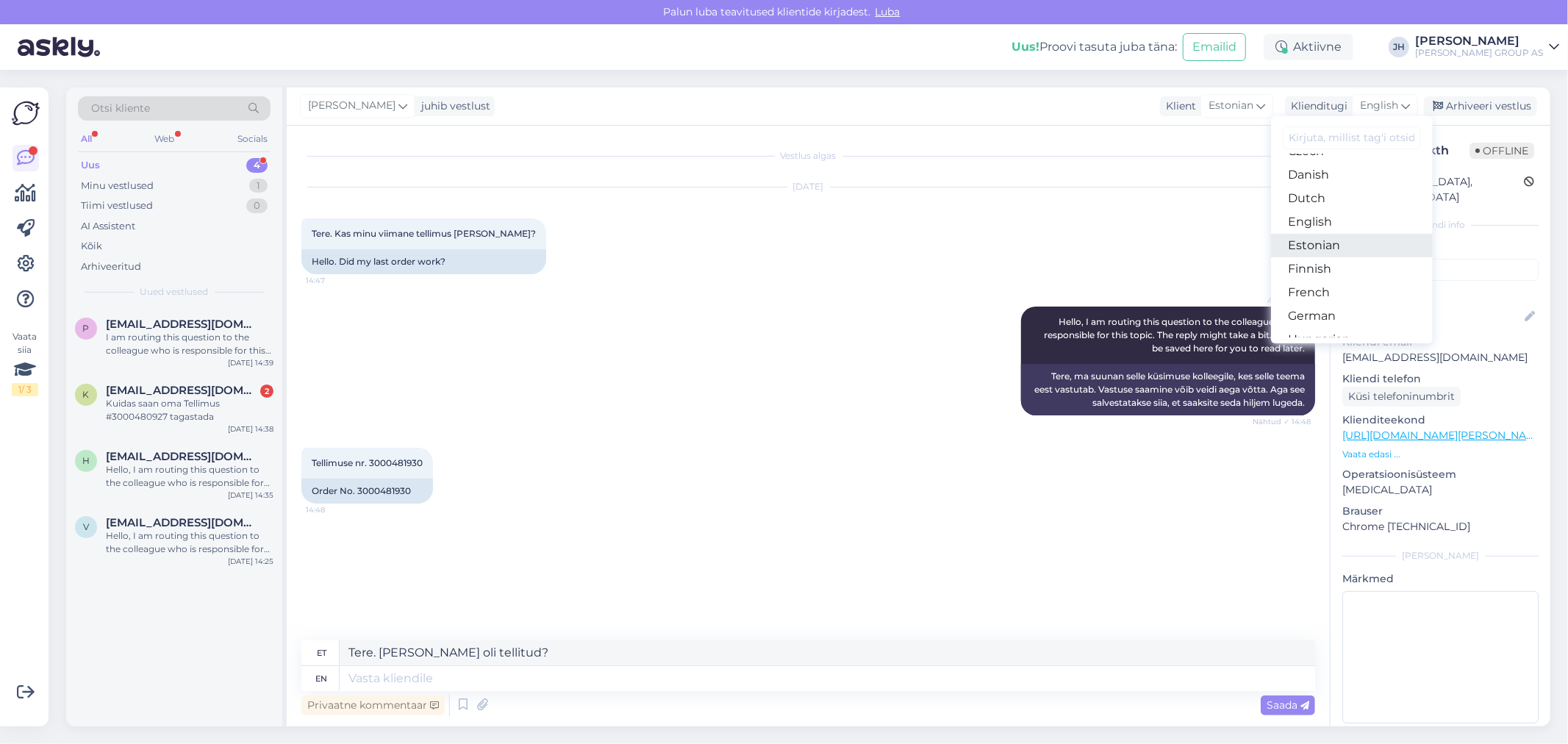
click at [1328, 247] on link "Estonian" at bounding box center [1351, 246] width 161 height 24
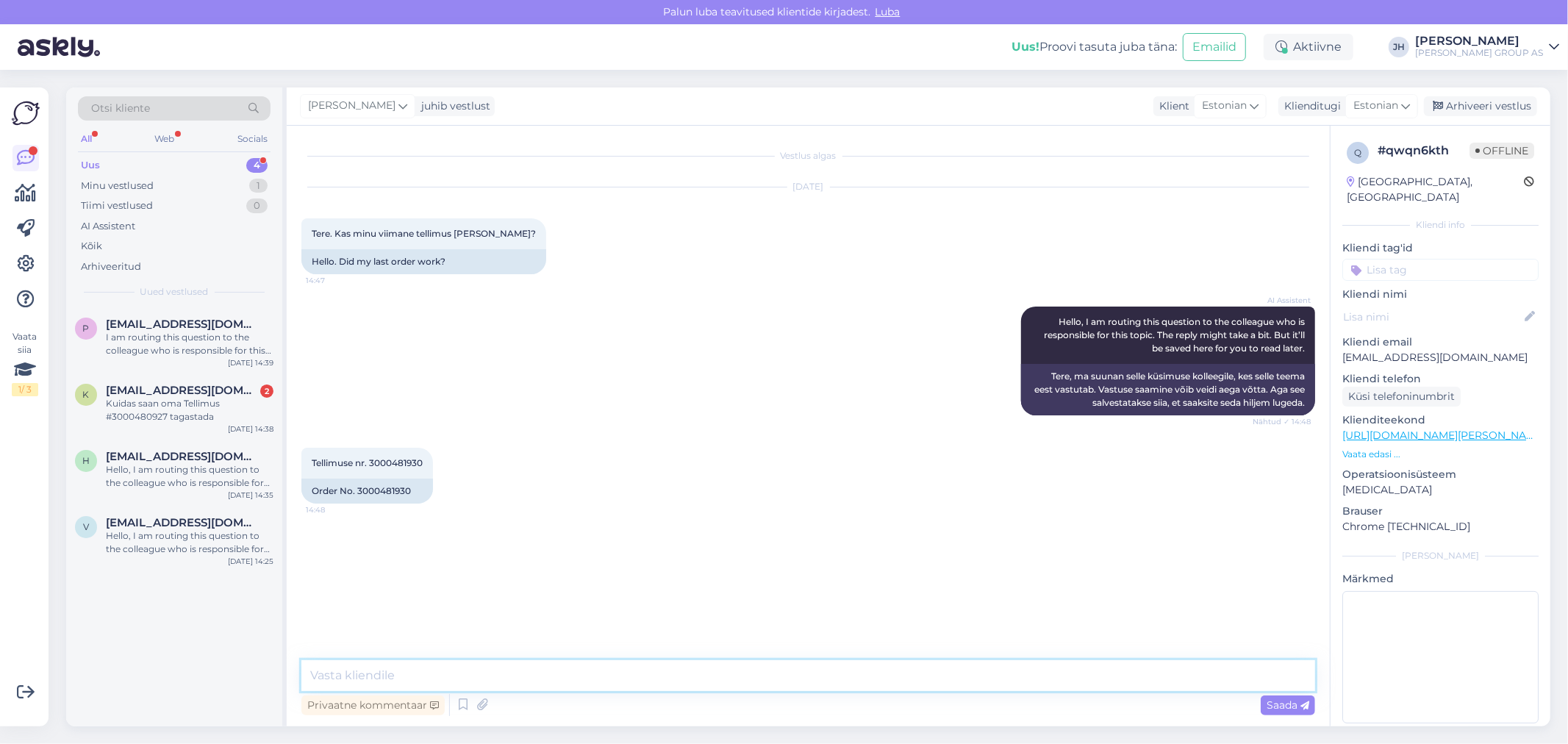
click at [496, 677] on textarea at bounding box center [808, 675] width 1014 height 31
paste textarea "Tere. [PERSON_NAME] oli tellitud?"
type textarea "Tere. [PERSON_NAME] oli tellitud?"
click at [1290, 701] on span "Saada" at bounding box center [1288, 704] width 43 height 13
click at [1509, 109] on div "Arhiveeri vestlus" at bounding box center [1479, 106] width 113 height 20
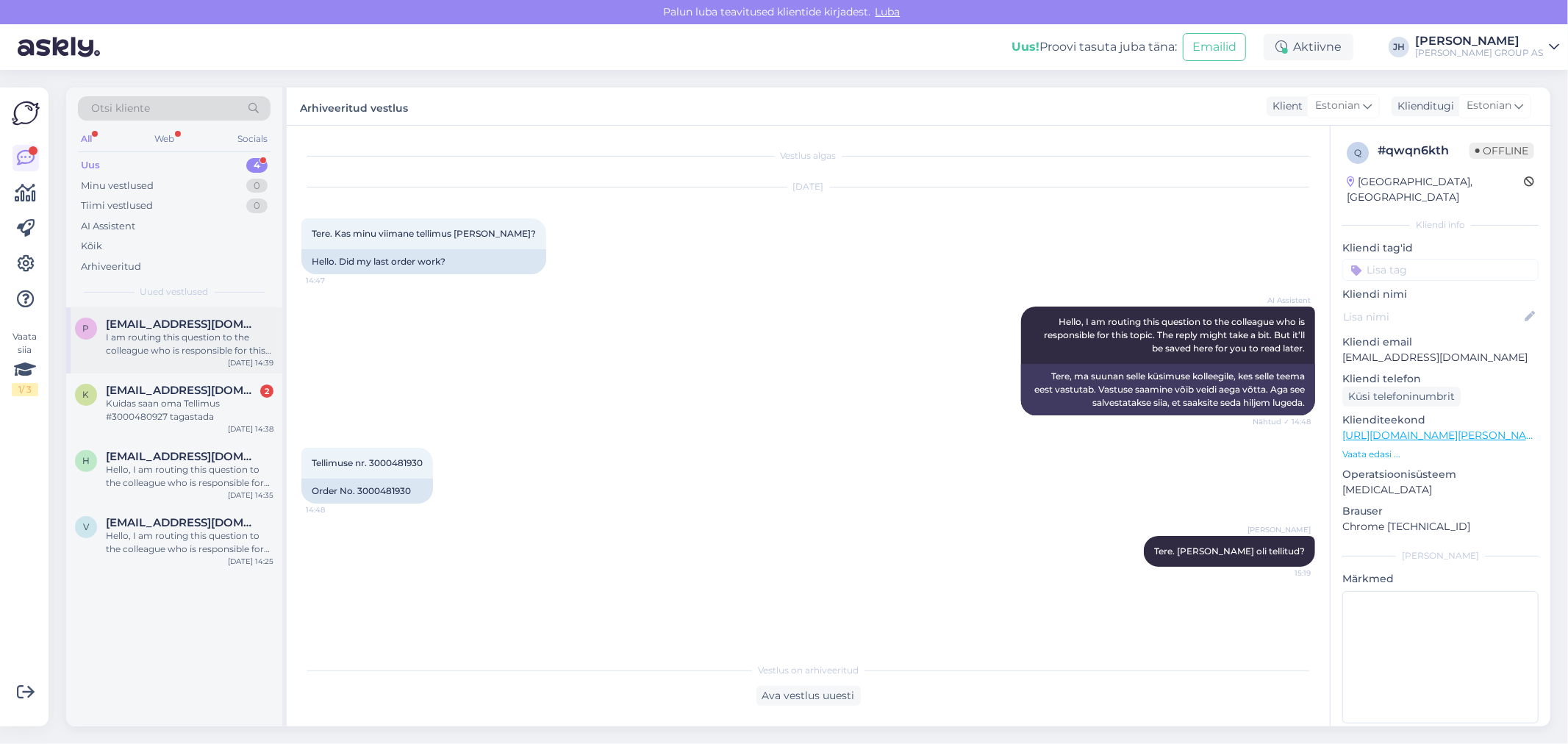
click at [153, 331] on div "I am routing this question to the colleague who is responsible for this topic. …" at bounding box center [190, 343] width 168 height 26
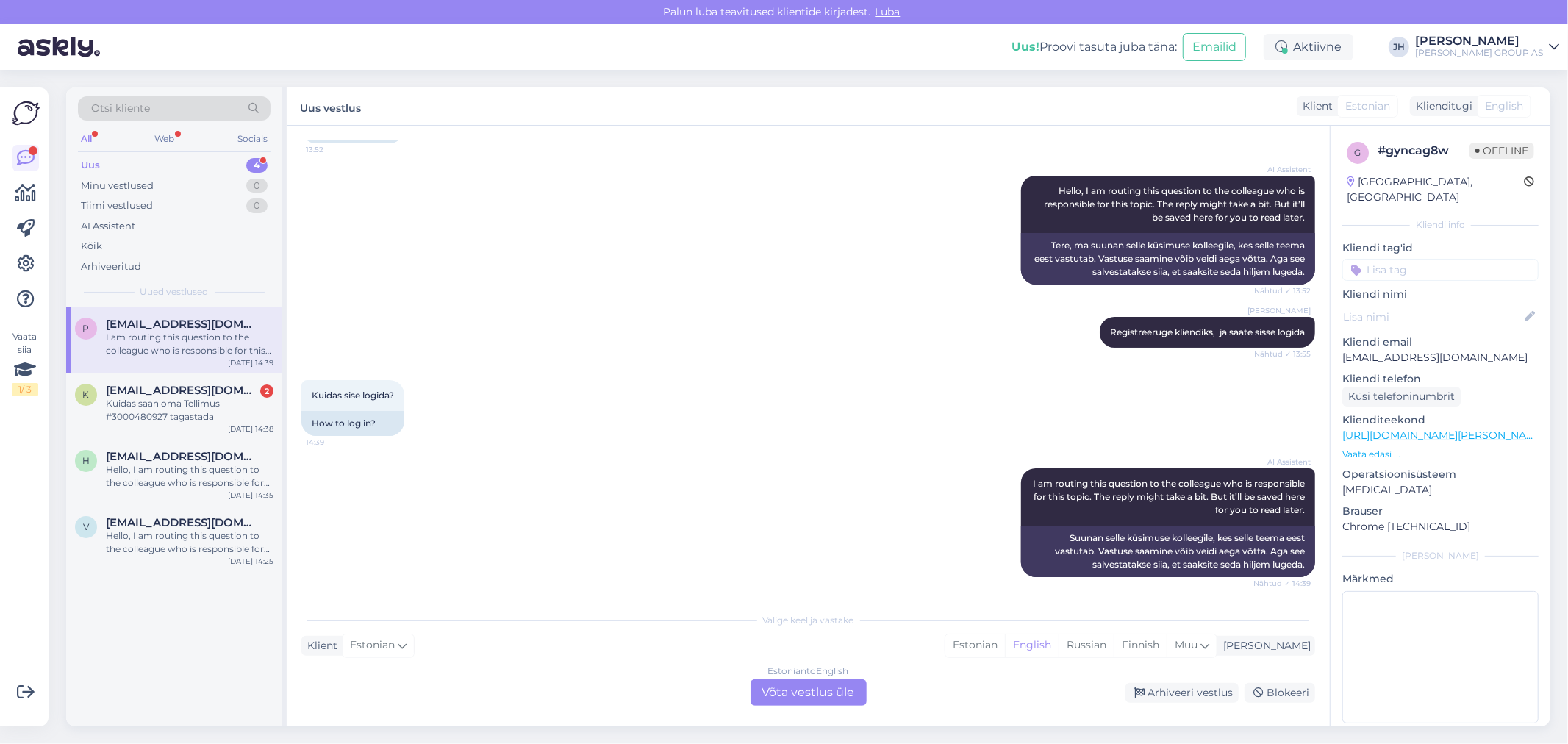
click at [814, 689] on div "Estonian to English Võta vestlus üle" at bounding box center [808, 692] width 116 height 26
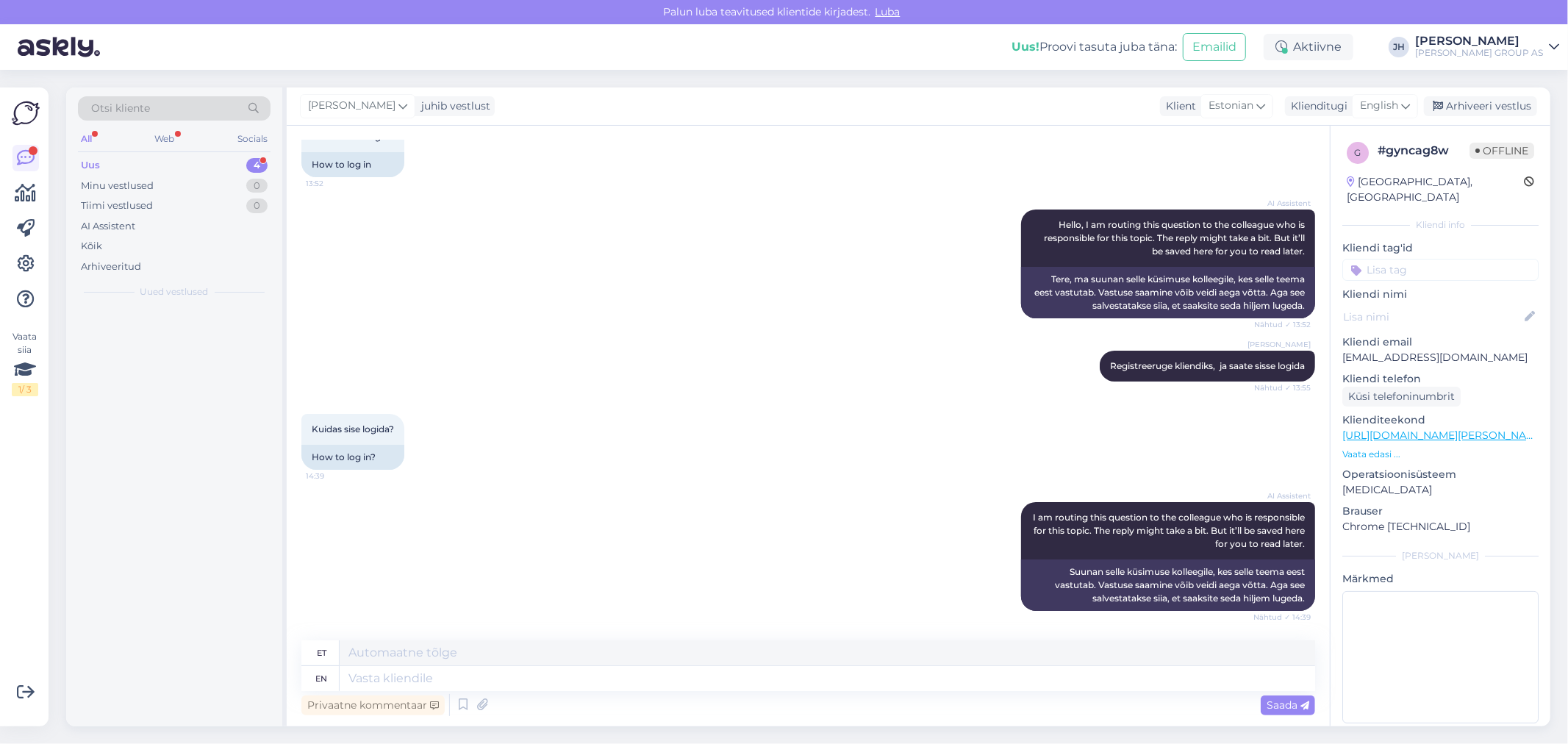
scroll to position [96, 0]
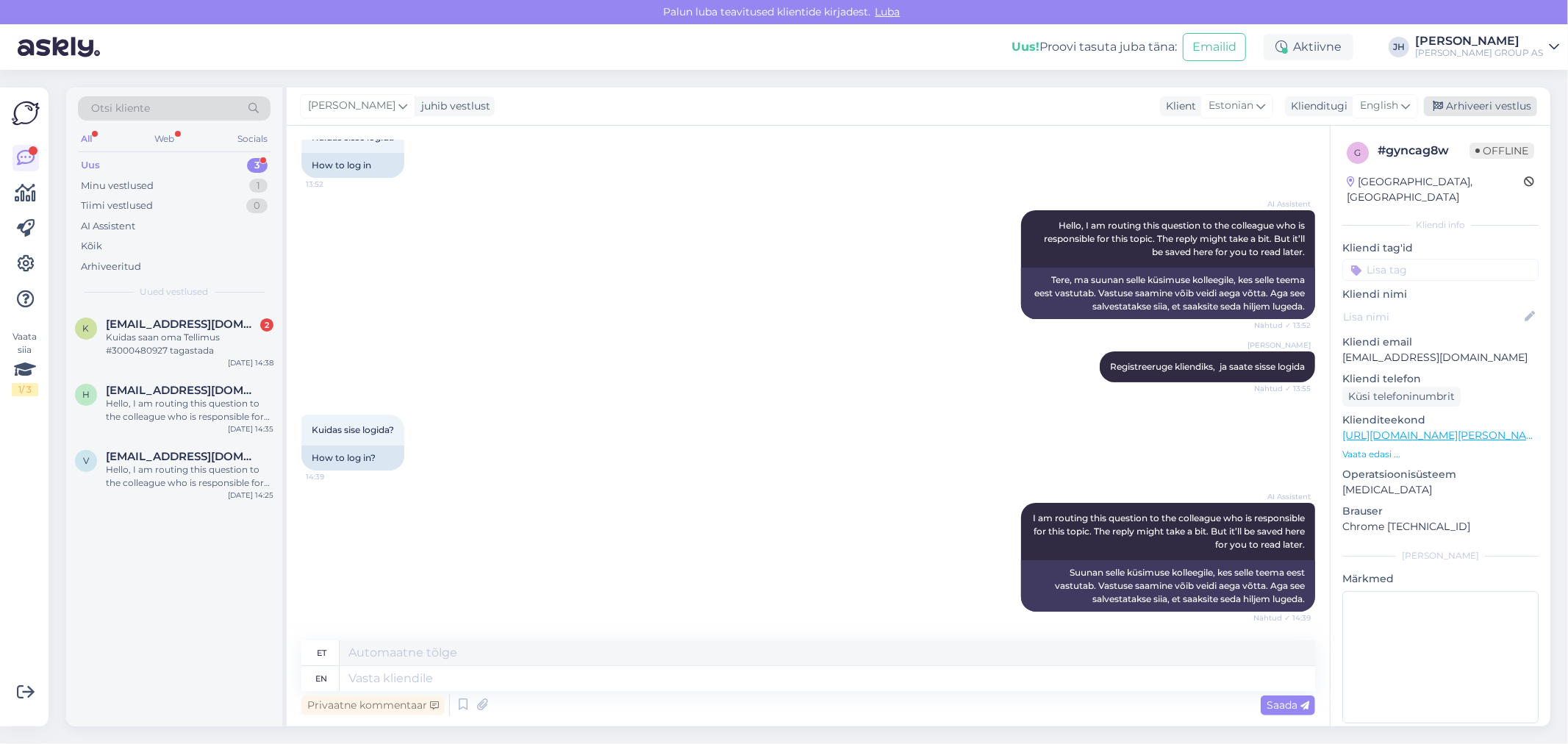
click at [1472, 99] on div "Arhiveeri vestlus" at bounding box center [1479, 106] width 113 height 20
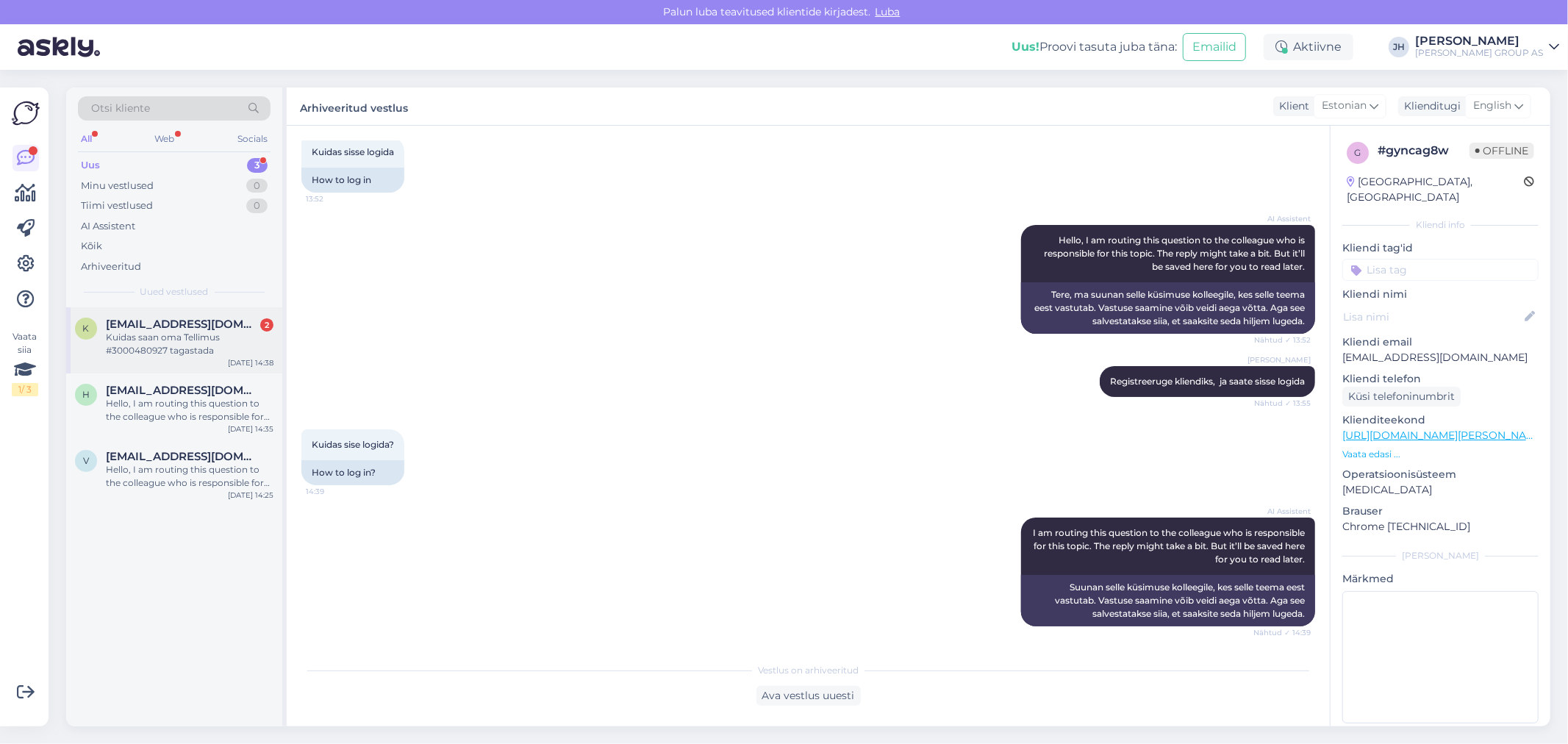
click at [157, 332] on div "Kuidas saan oma Tellimus #3000480927 tagastada" at bounding box center [190, 343] width 168 height 26
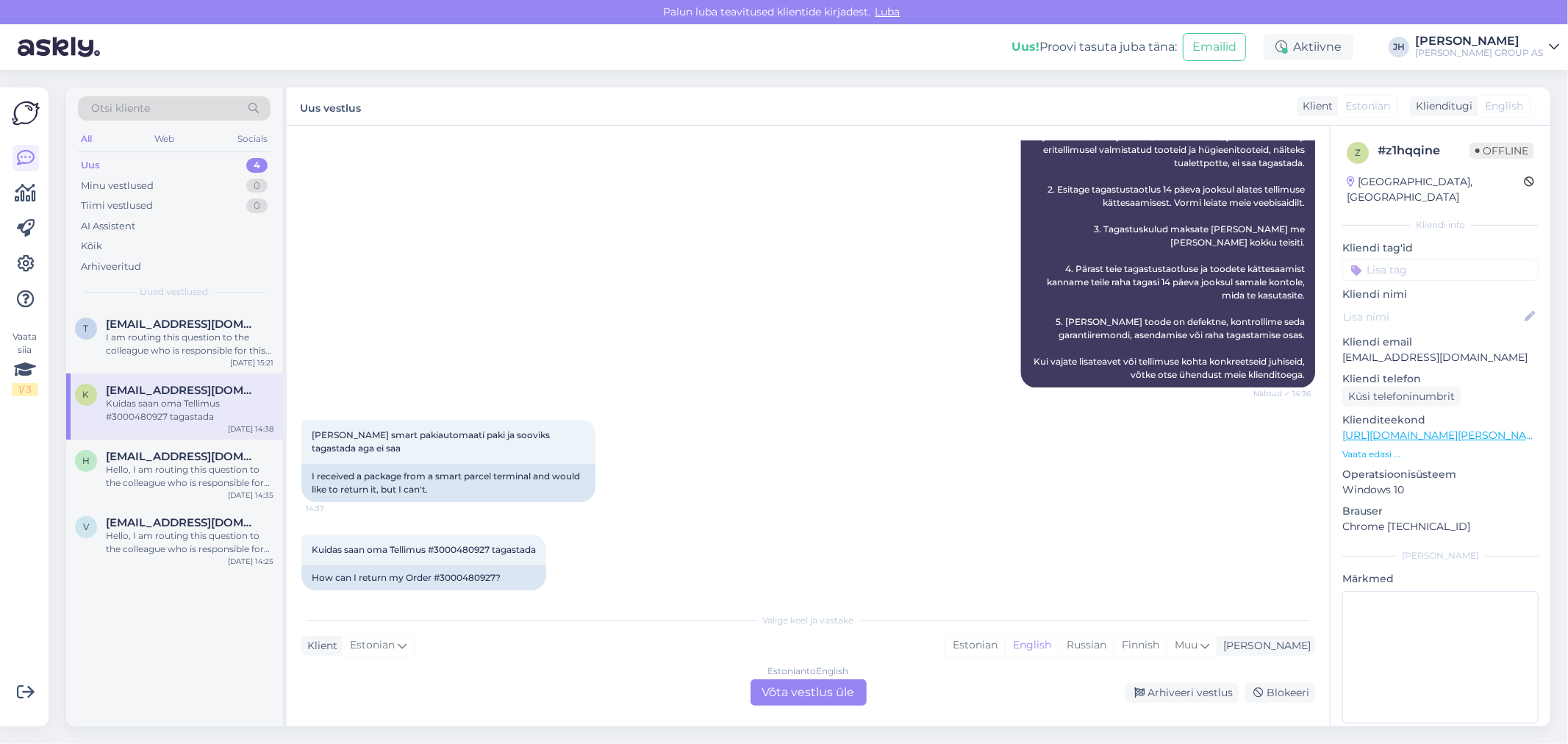
click at [816, 691] on div "Estonian to English Võta vestlus üle" at bounding box center [808, 692] width 116 height 26
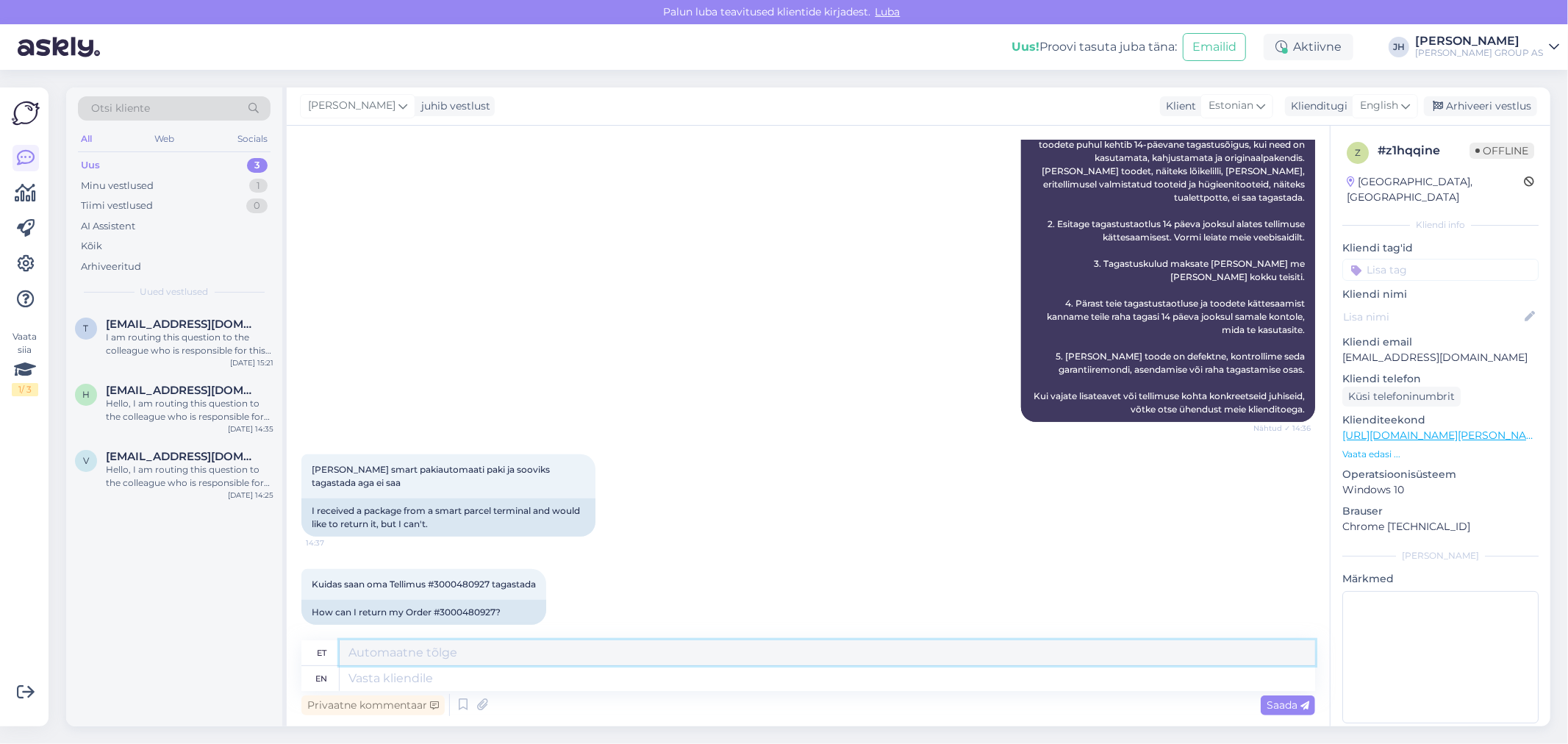
click at [482, 660] on textarea at bounding box center [826, 653] width 975 height 25
click at [495, 651] on textarea "Tagastada saate lähima bauhofi kauplusesse." at bounding box center [826, 653] width 975 height 25
drag, startPoint x: 680, startPoint y: 652, endPoint x: 304, endPoint y: 656, distance: 376.0
click at [316, 667] on div "et Tagastada saate lähima Bauhofi kauplusesse. en" at bounding box center [808, 666] width 1014 height 51
type textarea "Tagastada saate lähima Bauhofi kauplusesse."
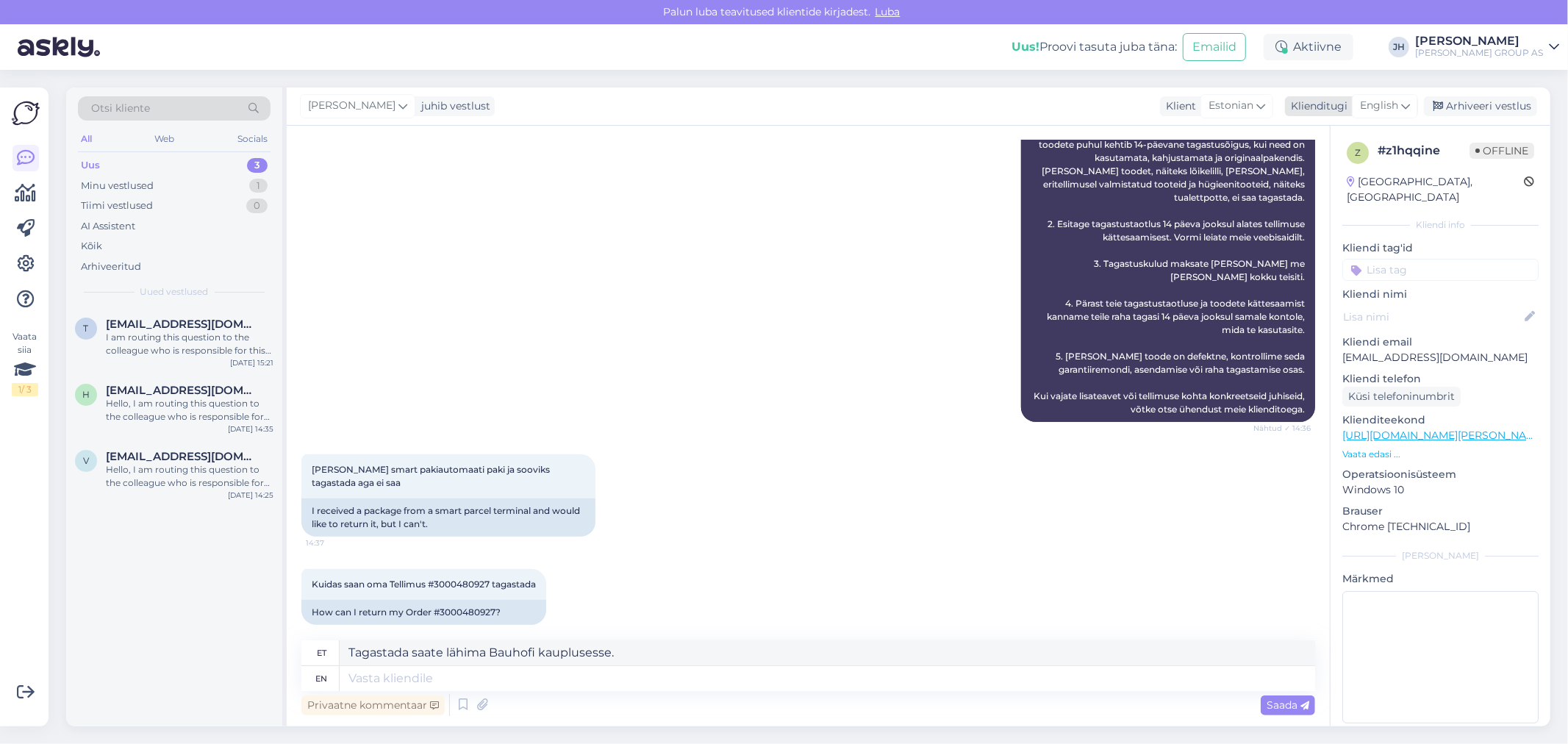
click at [1409, 100] on icon at bounding box center [1405, 106] width 9 height 16
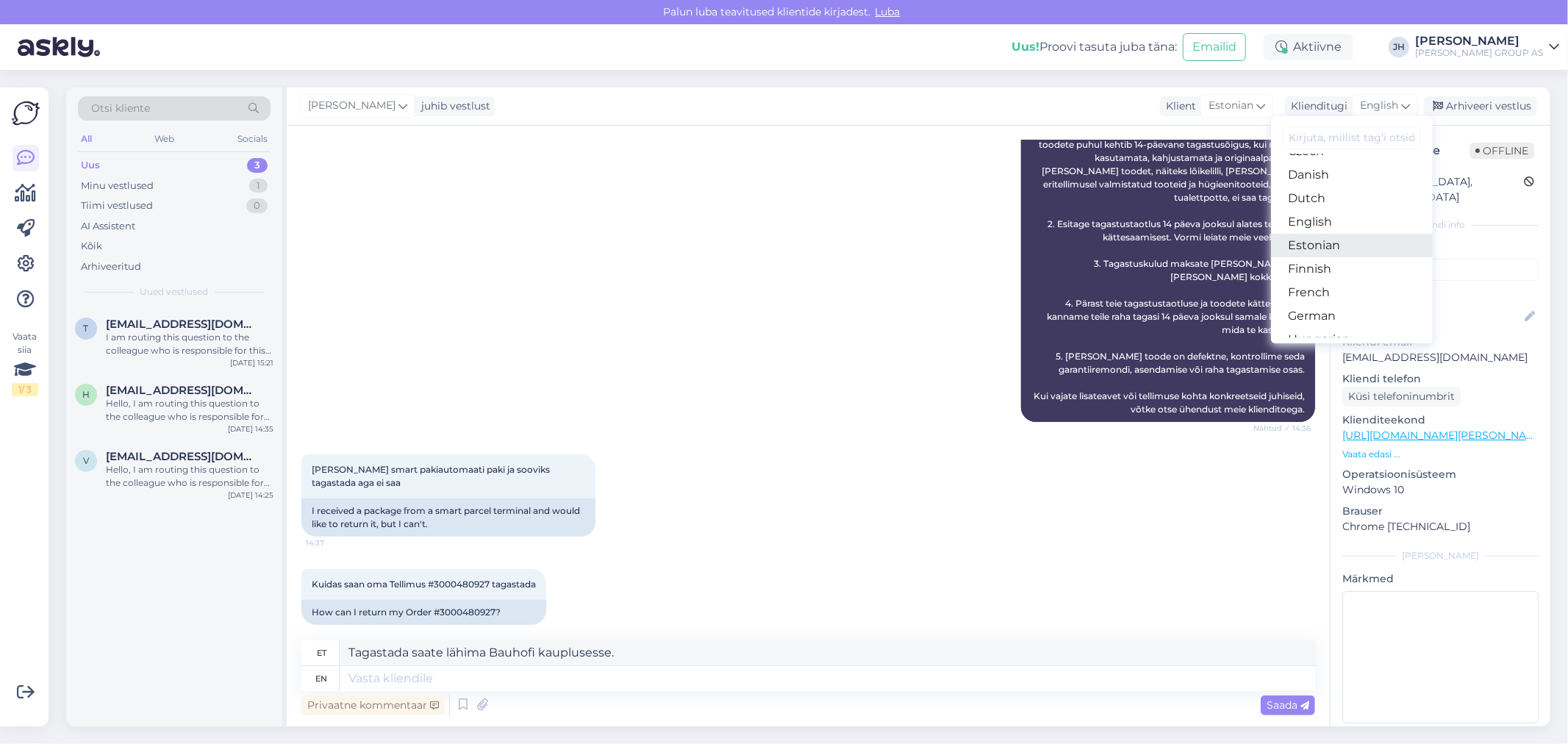
click at [1336, 247] on link "Estonian" at bounding box center [1351, 246] width 161 height 24
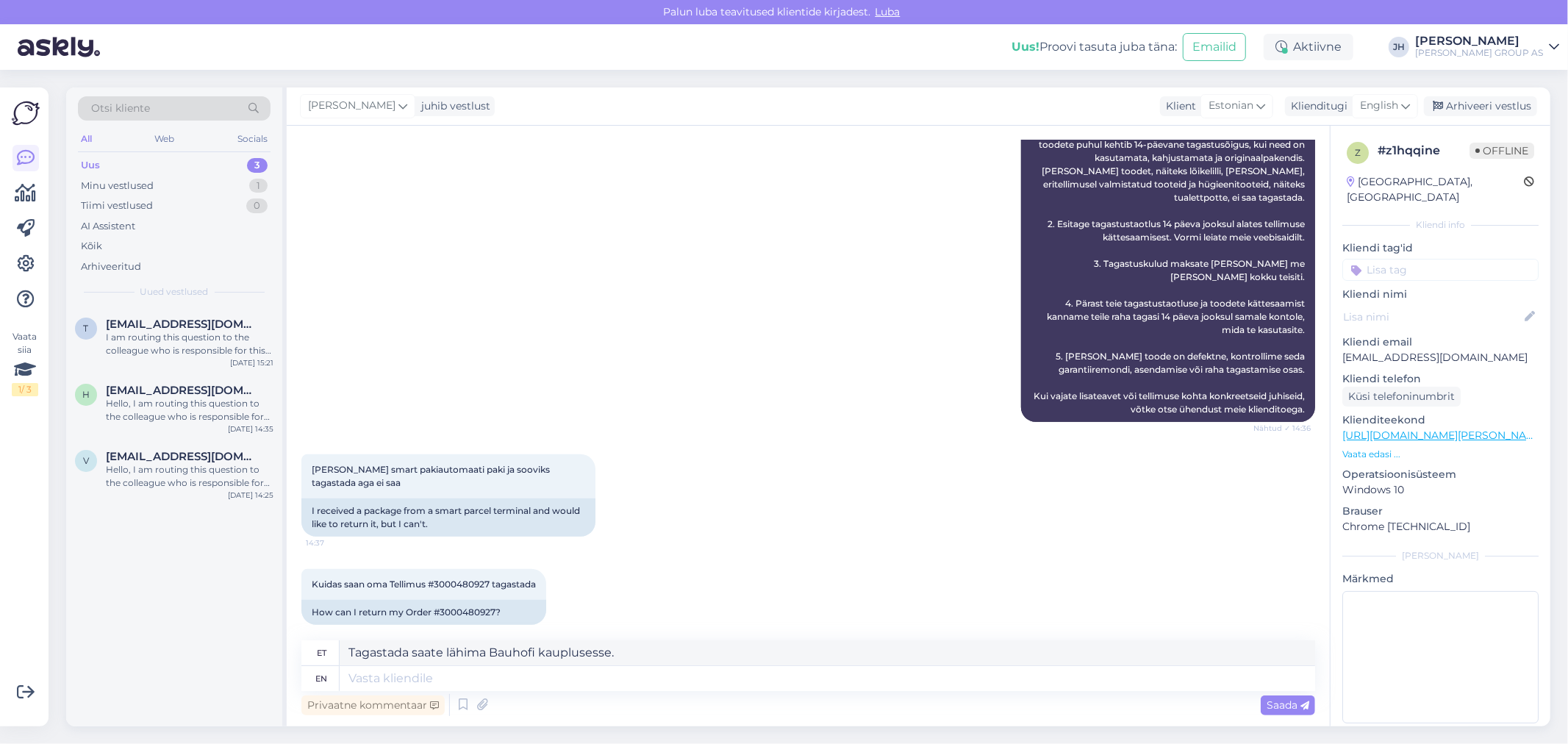
scroll to position [503, 0]
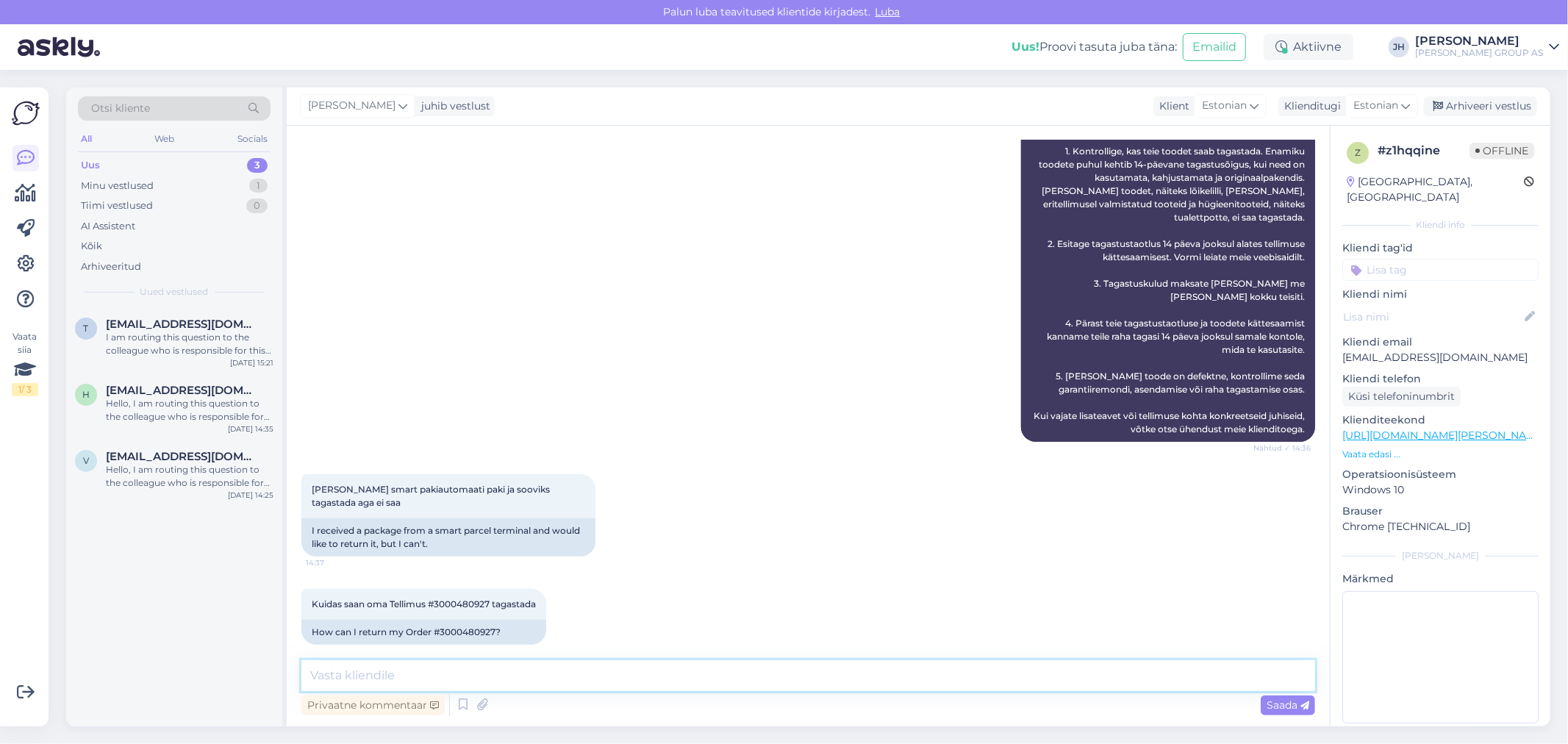
click at [518, 666] on textarea at bounding box center [808, 675] width 1014 height 31
paste textarea "Tagastada saate lähima Bauhofi kauplusesse."
type textarea "Tagastada saate lähima Bauhofi kauplusesse."
click at [1277, 708] on span "Saada" at bounding box center [1288, 704] width 43 height 13
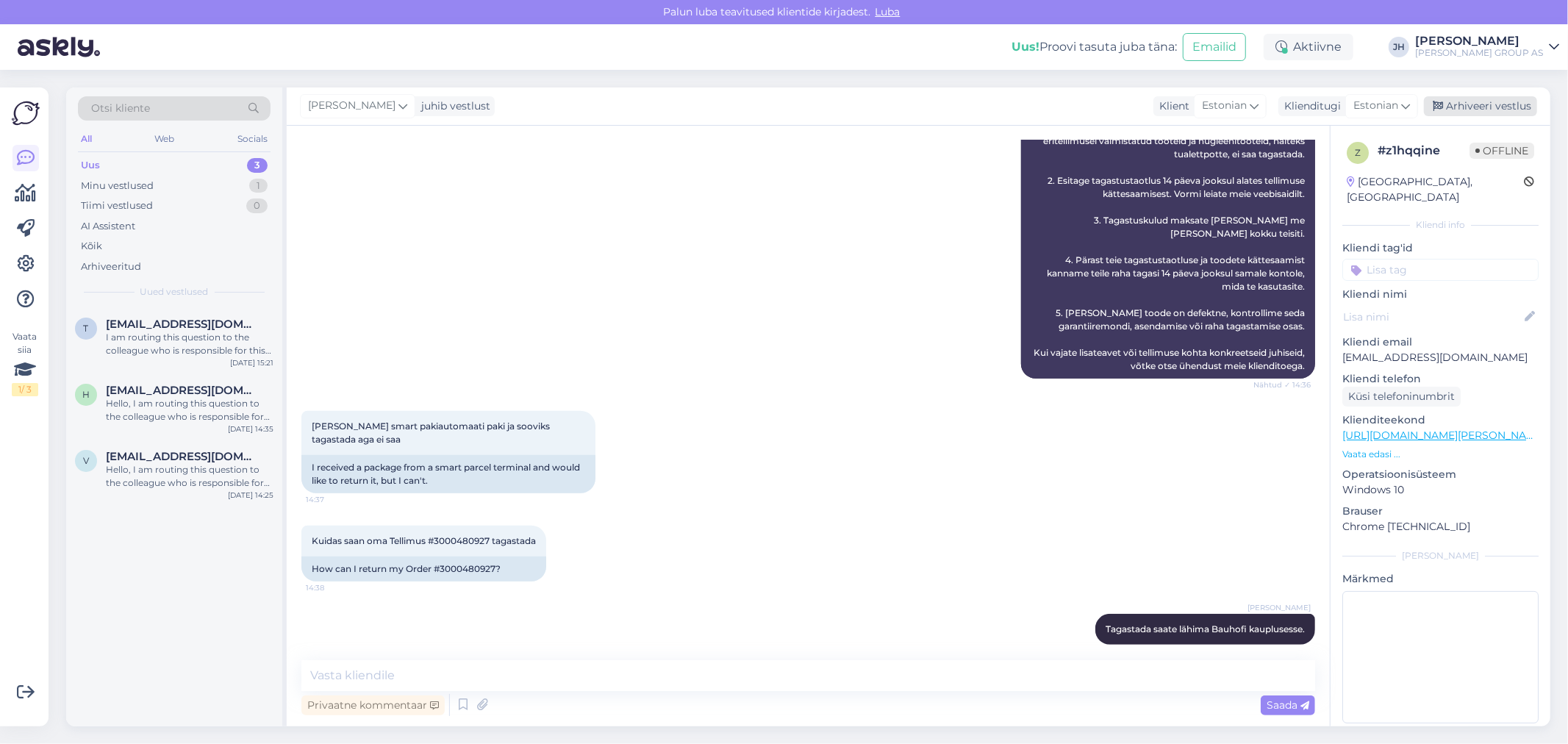
click at [1486, 108] on div "Arhiveeri vestlus" at bounding box center [1479, 106] width 113 height 20
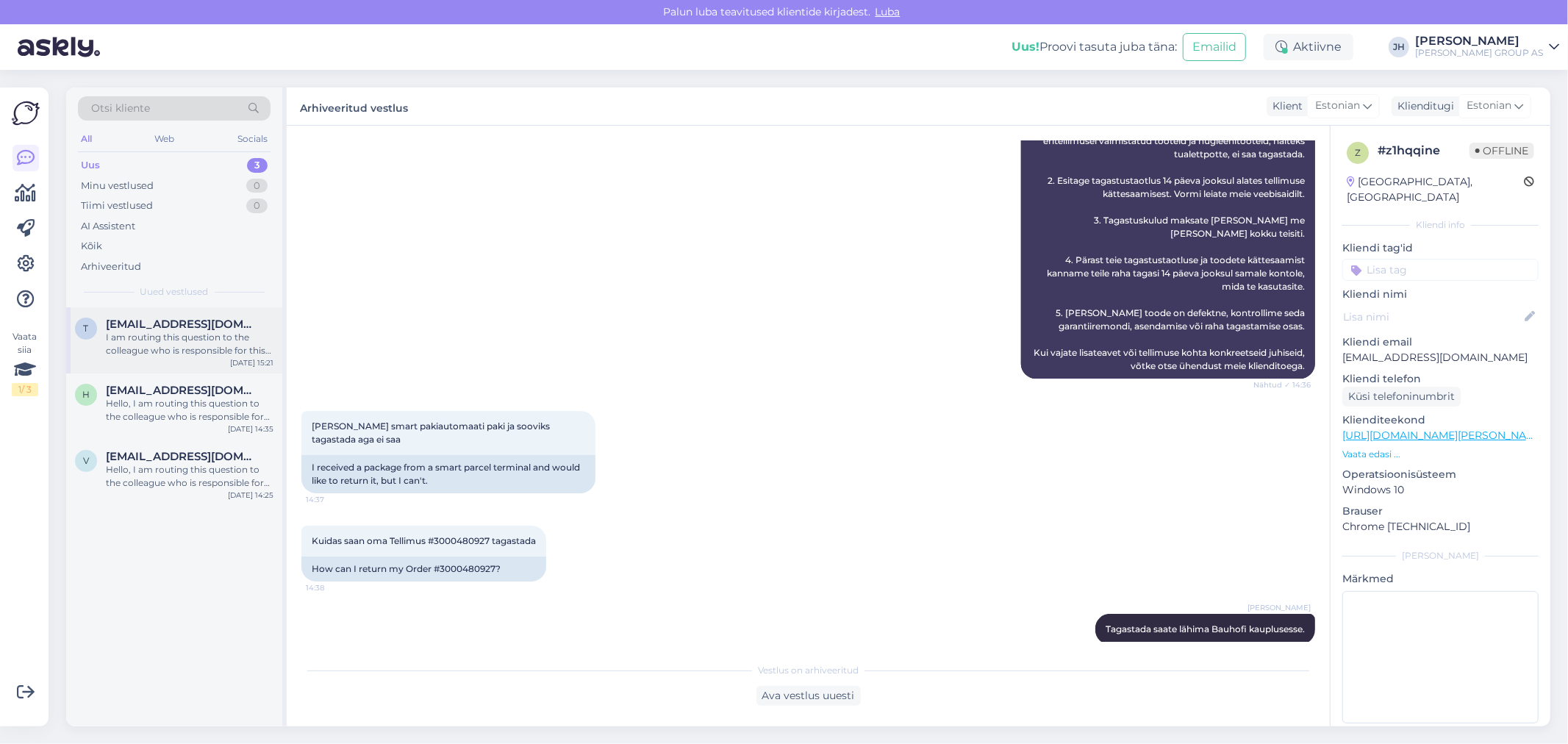
click at [138, 334] on div "I am routing this question to the colleague who is responsible for this topic. …" at bounding box center [190, 343] width 168 height 26
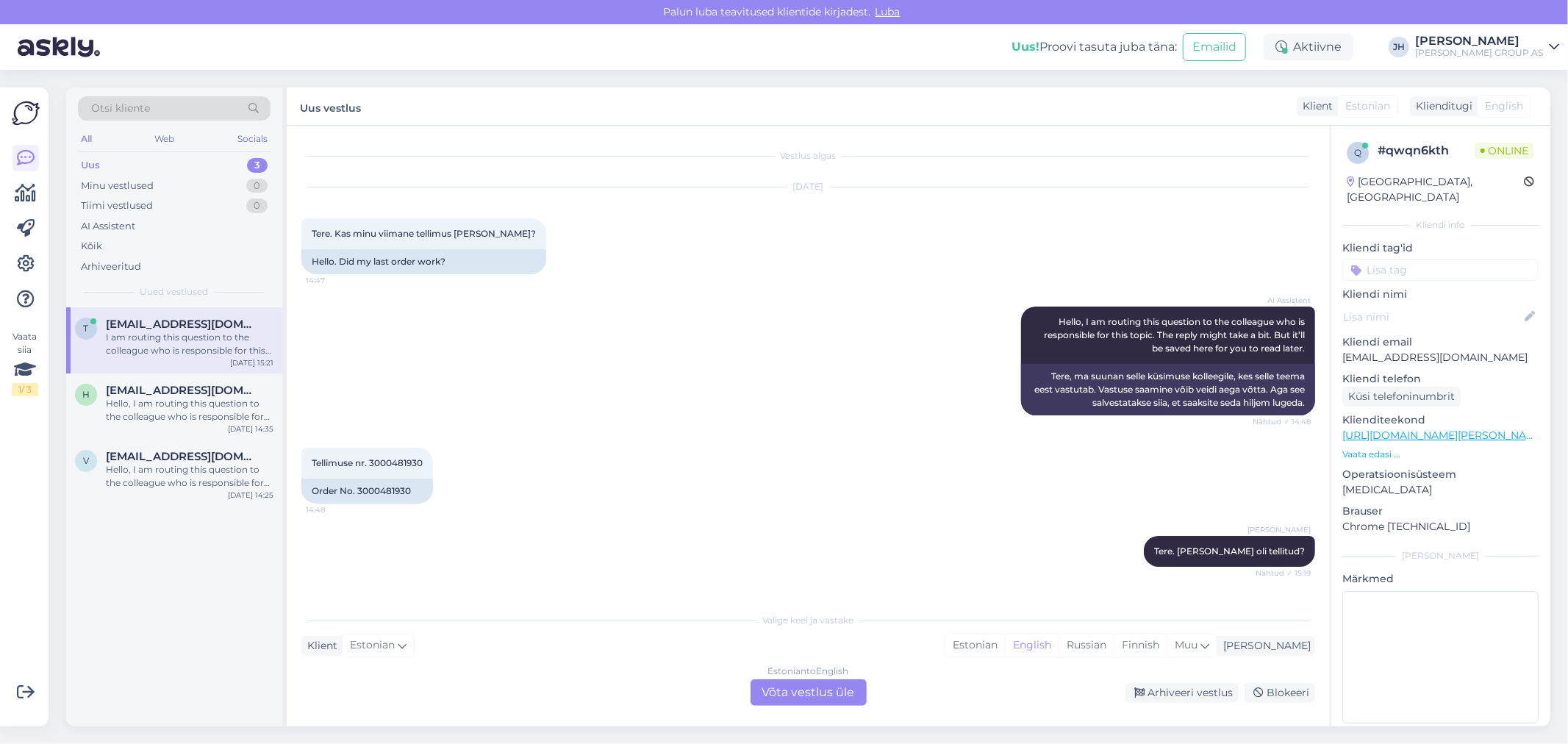
scroll to position [219, 0]
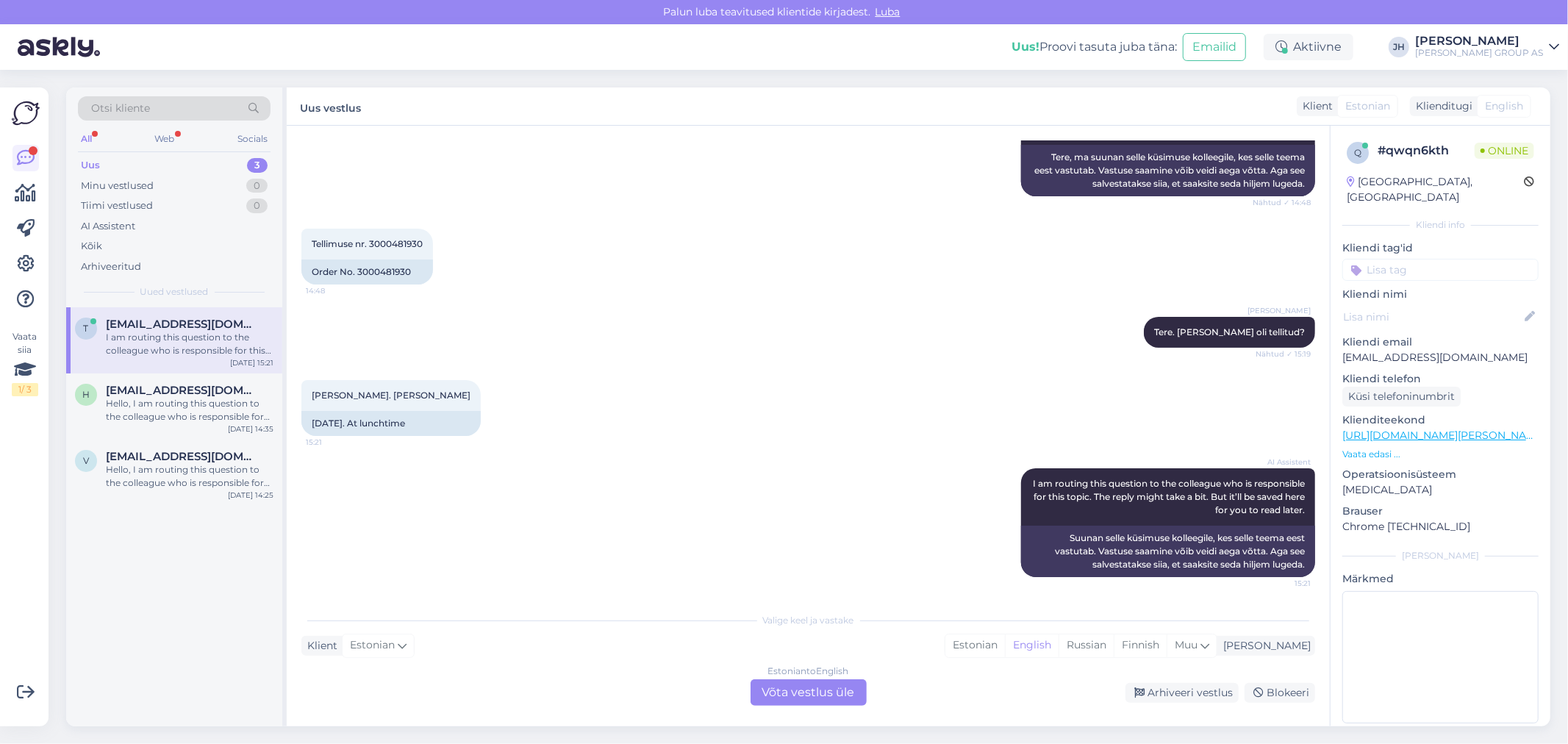
click at [829, 689] on div "Estonian to English Võta vestlus üle" at bounding box center [808, 692] width 116 height 26
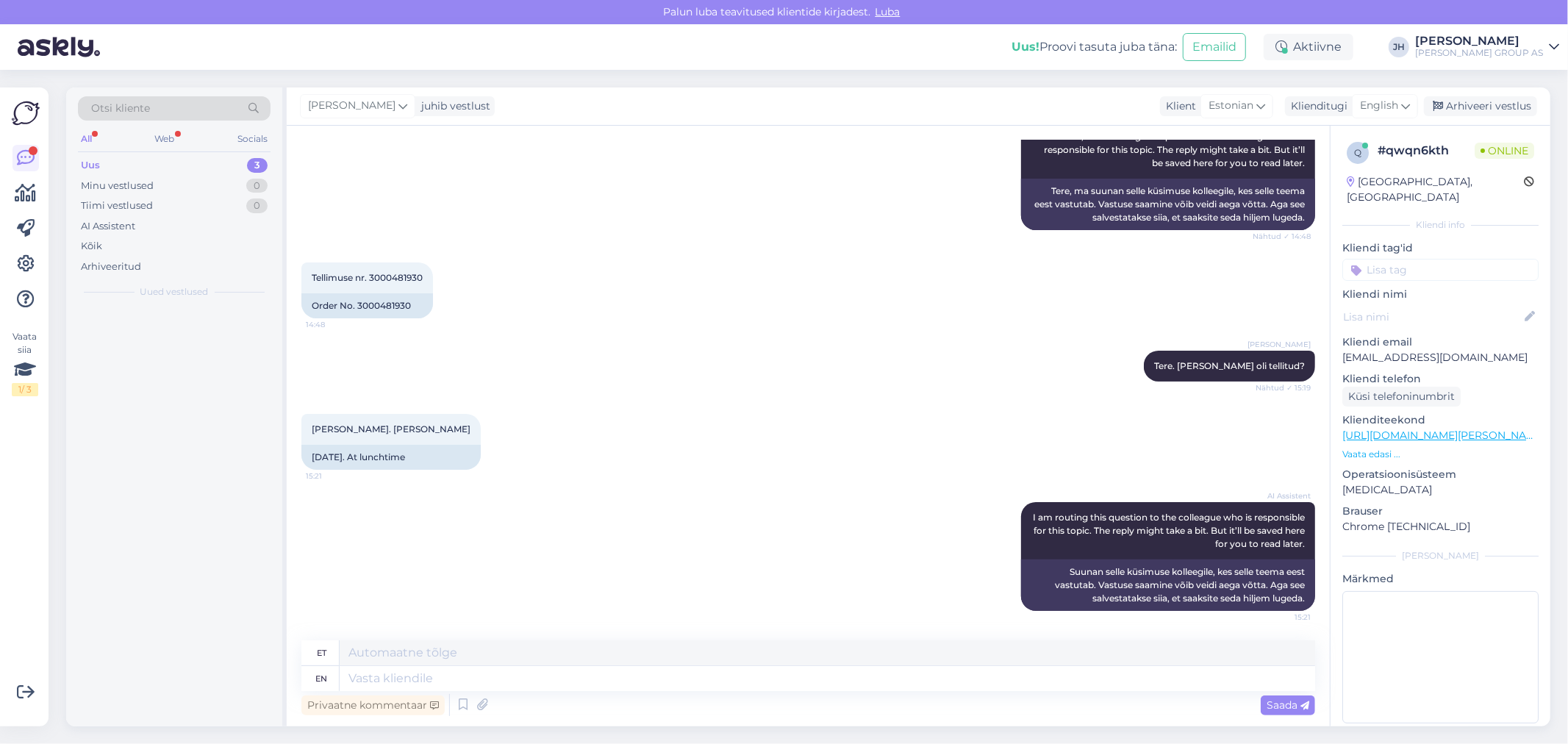
scroll to position [184, 0]
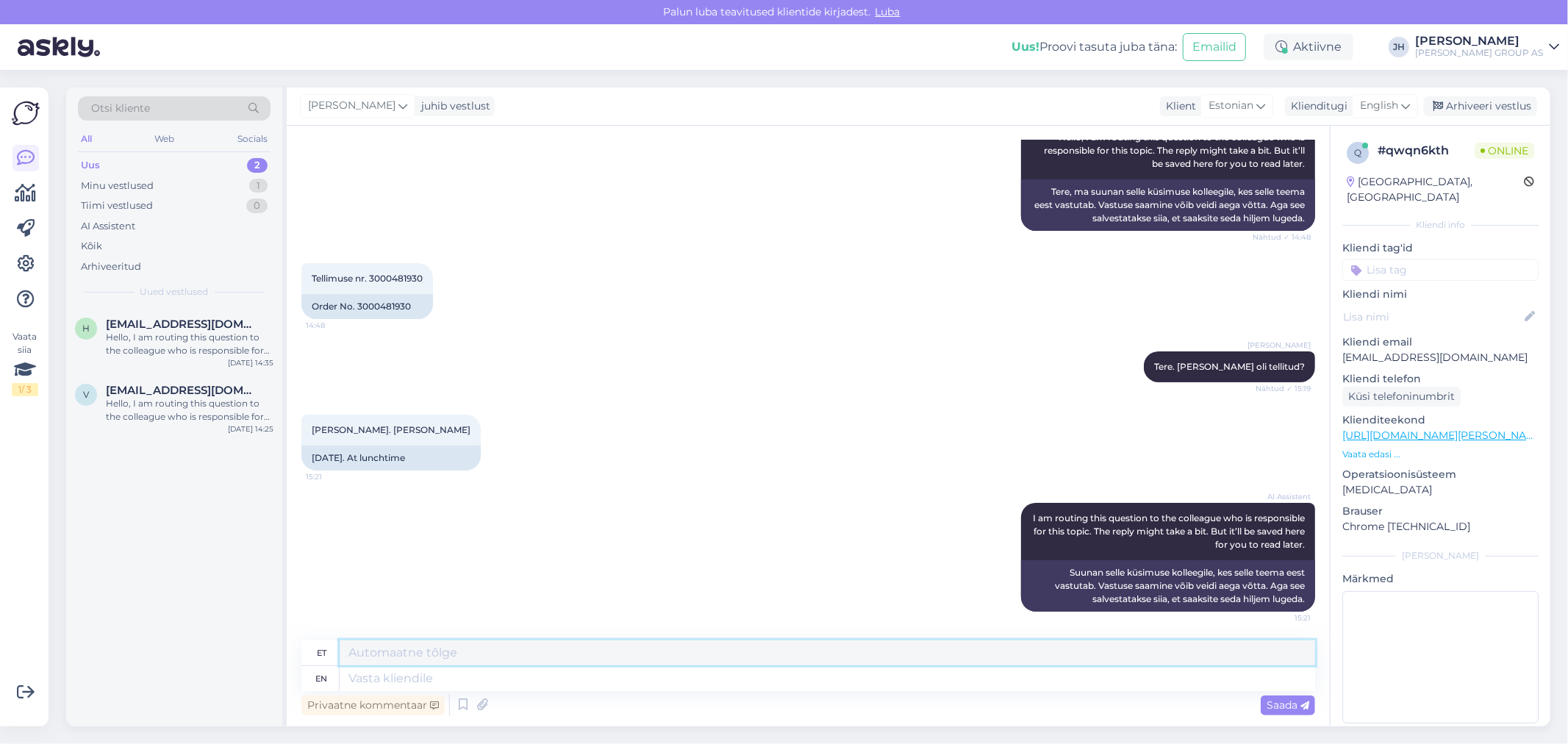
click at [401, 662] on textarea at bounding box center [826, 653] width 975 height 25
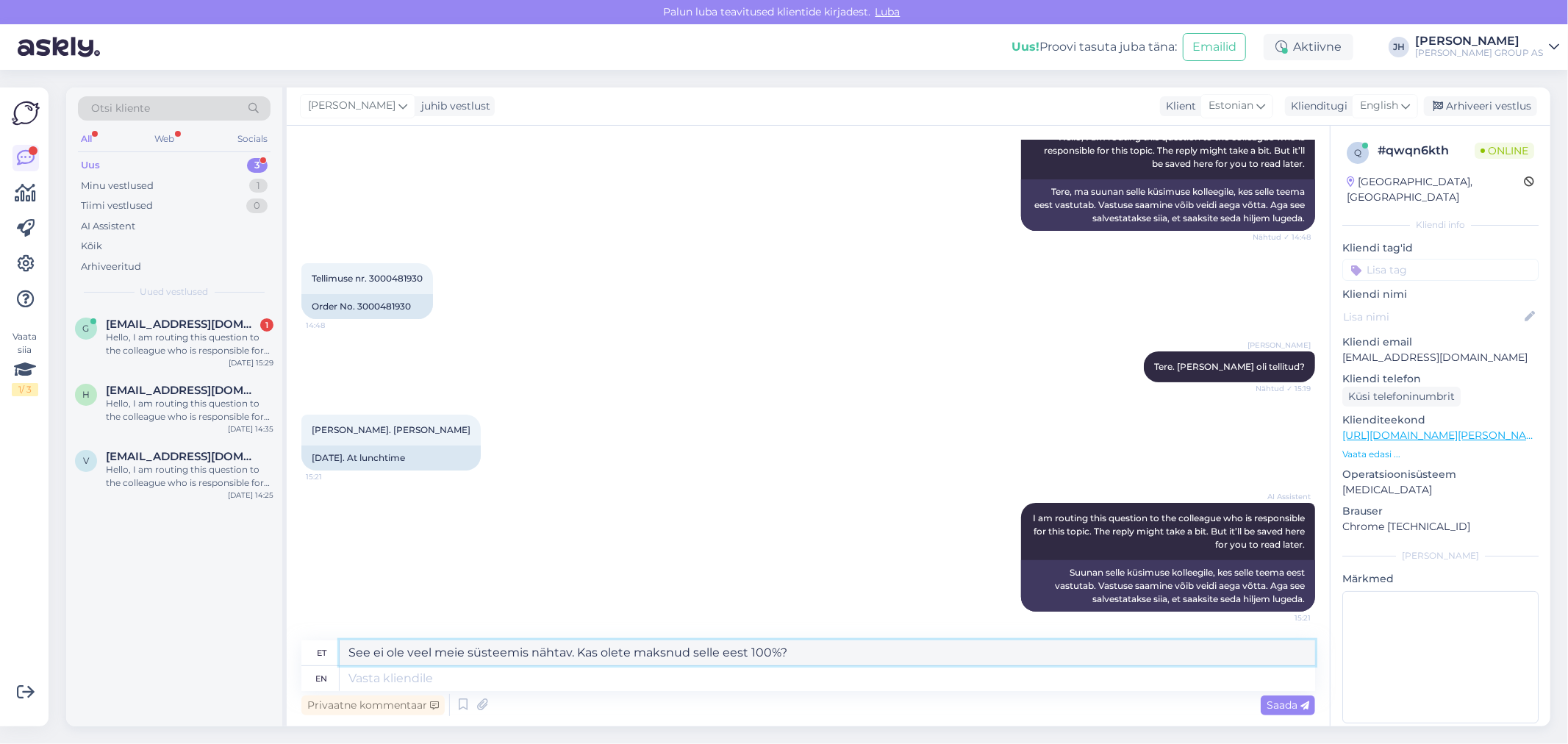
drag, startPoint x: 797, startPoint y: 655, endPoint x: 168, endPoint y: 645, distance: 629.1
click at [173, 656] on div "Otsi kliente All Web Socials Uus 3 Minu vestlused 1 Tiimi vestlused 0 AI Assist…" at bounding box center [808, 407] width 1484 height 639
type textarea "See ei ole veel meie süsteemis nähtav. Kas olete maksnud selle eest 100%?"
click at [1408, 105] on icon at bounding box center [1405, 106] width 9 height 16
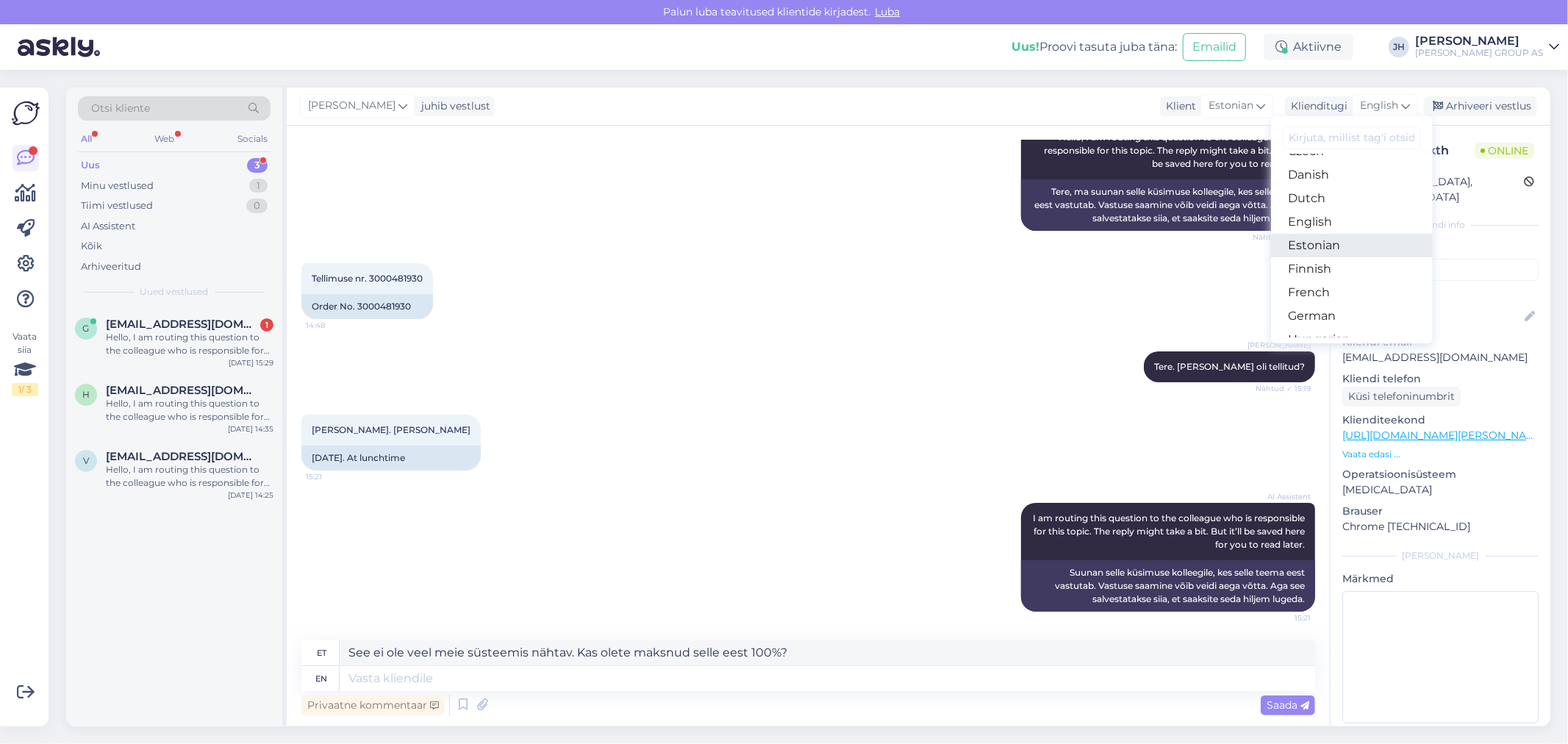
click at [1333, 251] on link "Estonian" at bounding box center [1351, 246] width 161 height 24
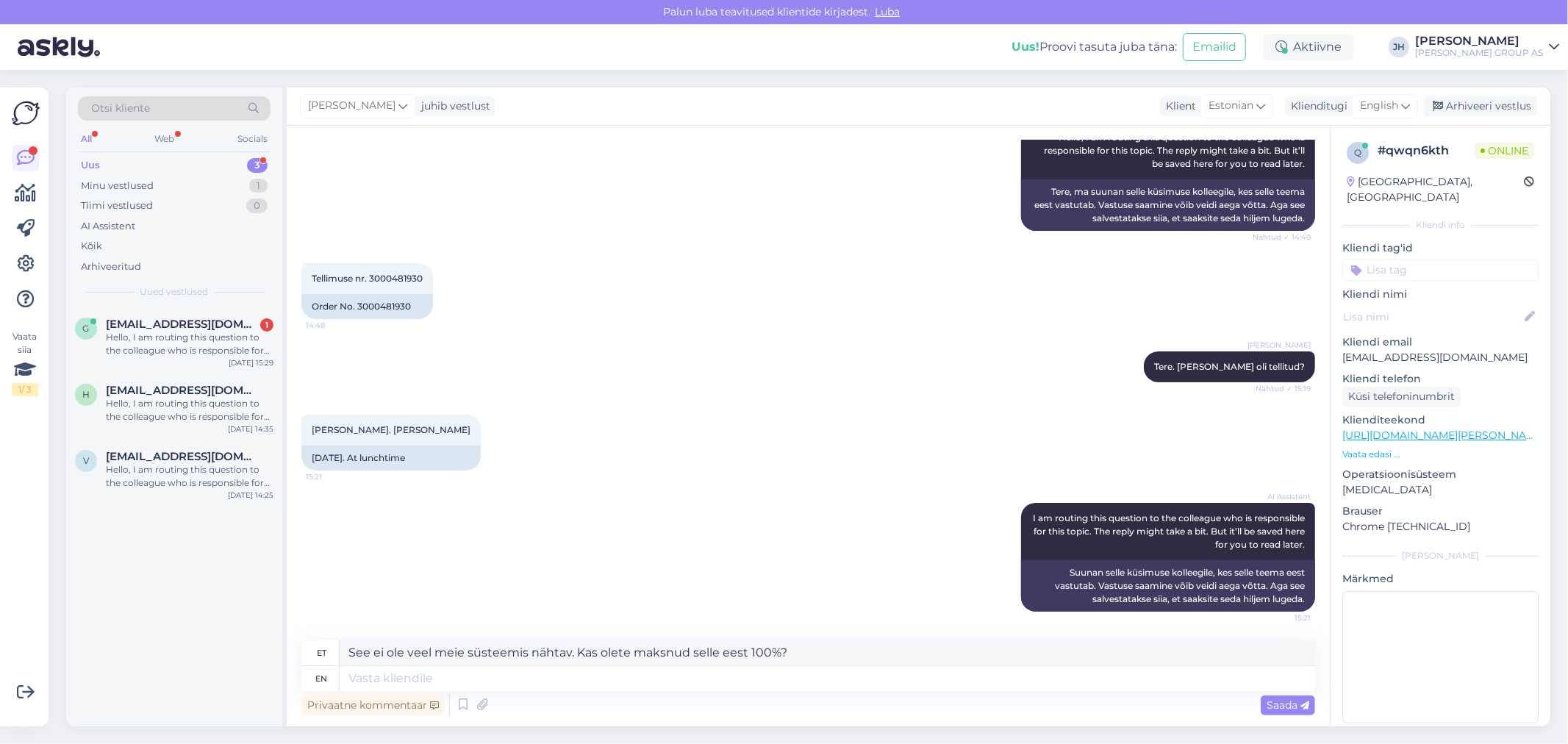
scroll to position [164, 0]
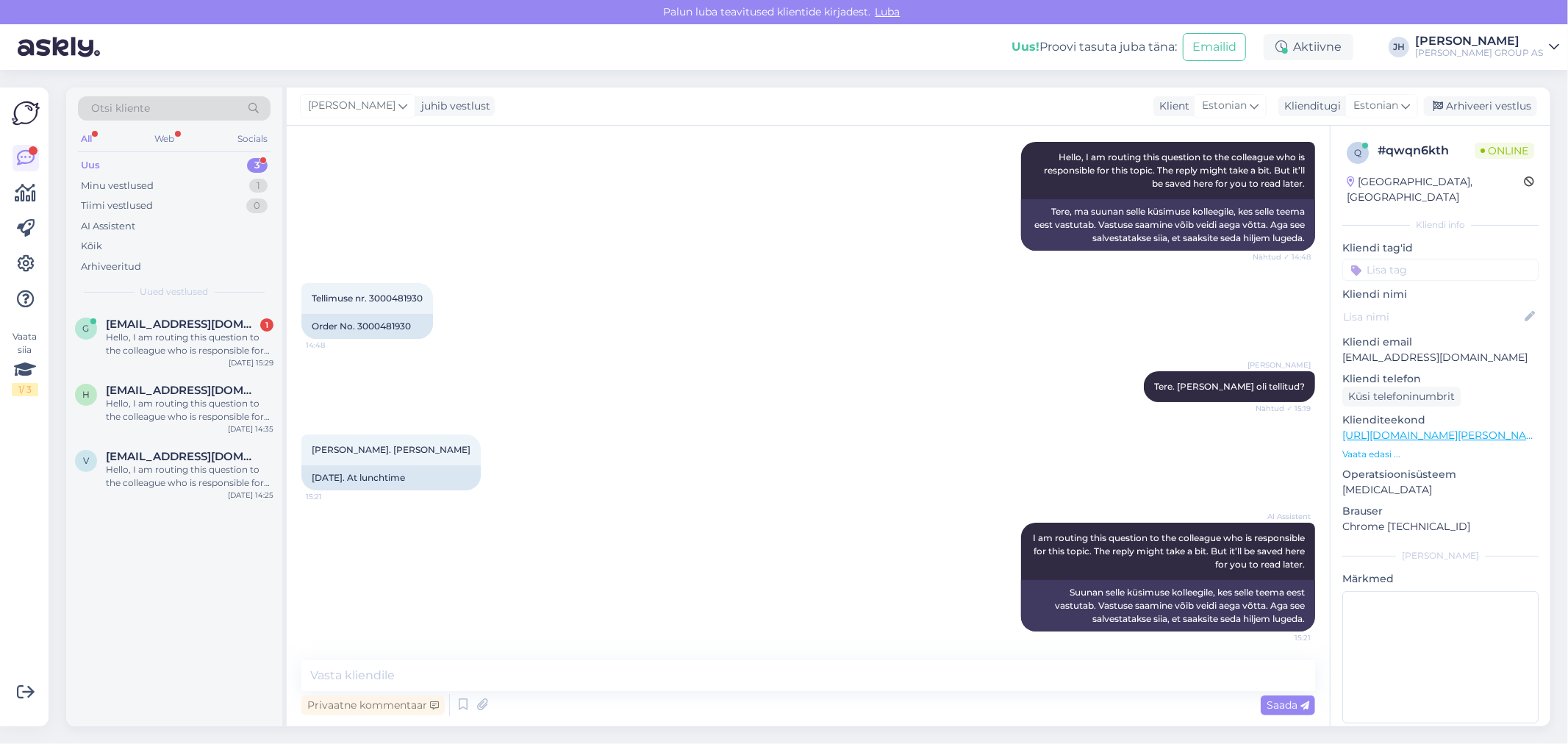
click at [814, 650] on div "Vestlus algas [DATE] Tere. Kas minu viimane tellimus [PERSON_NAME]? 14:47 Hello…" at bounding box center [808, 425] width 1043 height 600
click at [426, 682] on textarea at bounding box center [808, 675] width 1014 height 31
paste textarea "See ei ole veel meie süsteemis nähtav. Kas olete maksnud selle eest 100%?"
type textarea "See ei ole veel meie süsteemis nähtav. Kas olete maksnud selle eest 100%?"
click at [1287, 707] on span "Saada" at bounding box center [1288, 704] width 43 height 13
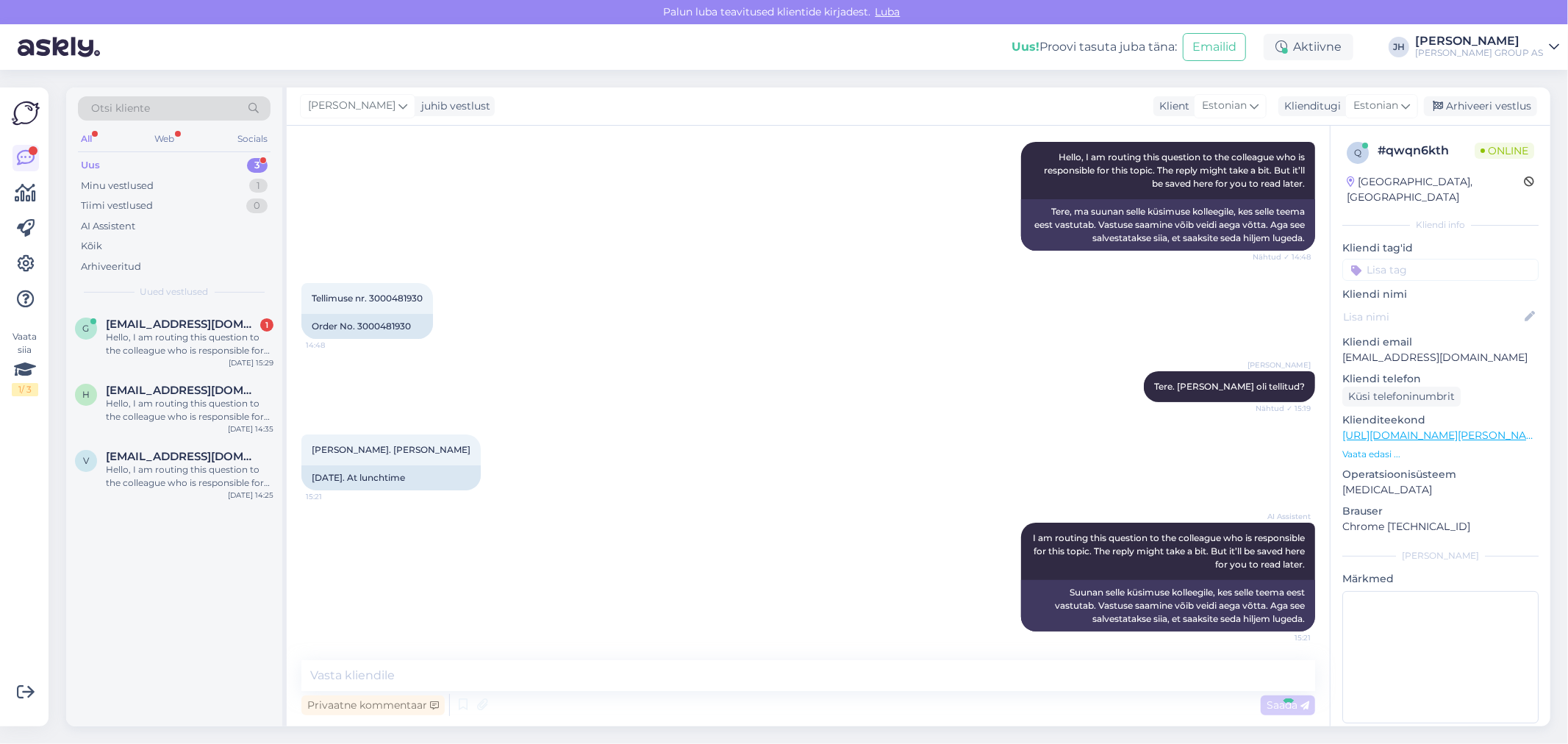
scroll to position [241, 0]
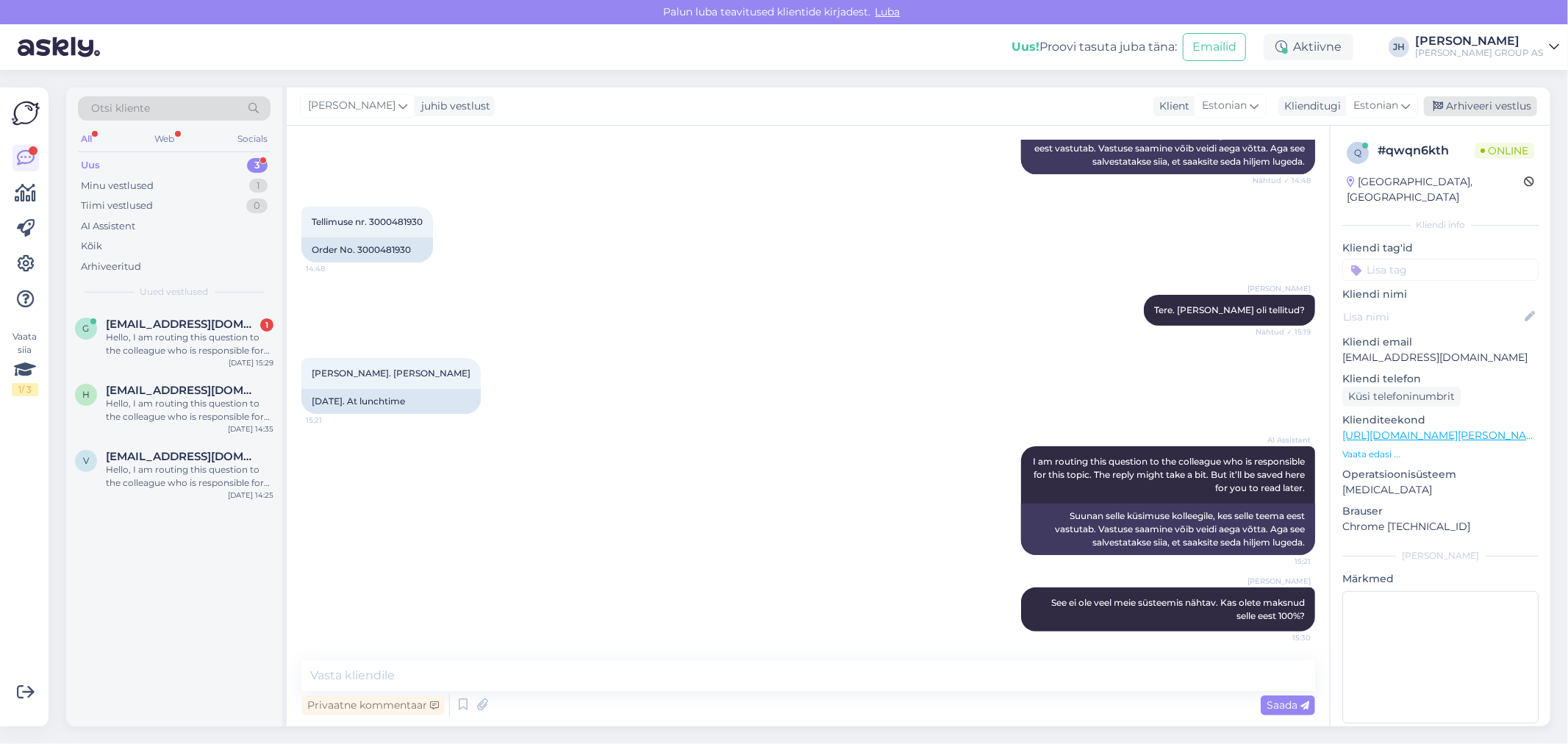
click at [1509, 105] on div "Arhiveeri vestlus" at bounding box center [1479, 106] width 113 height 20
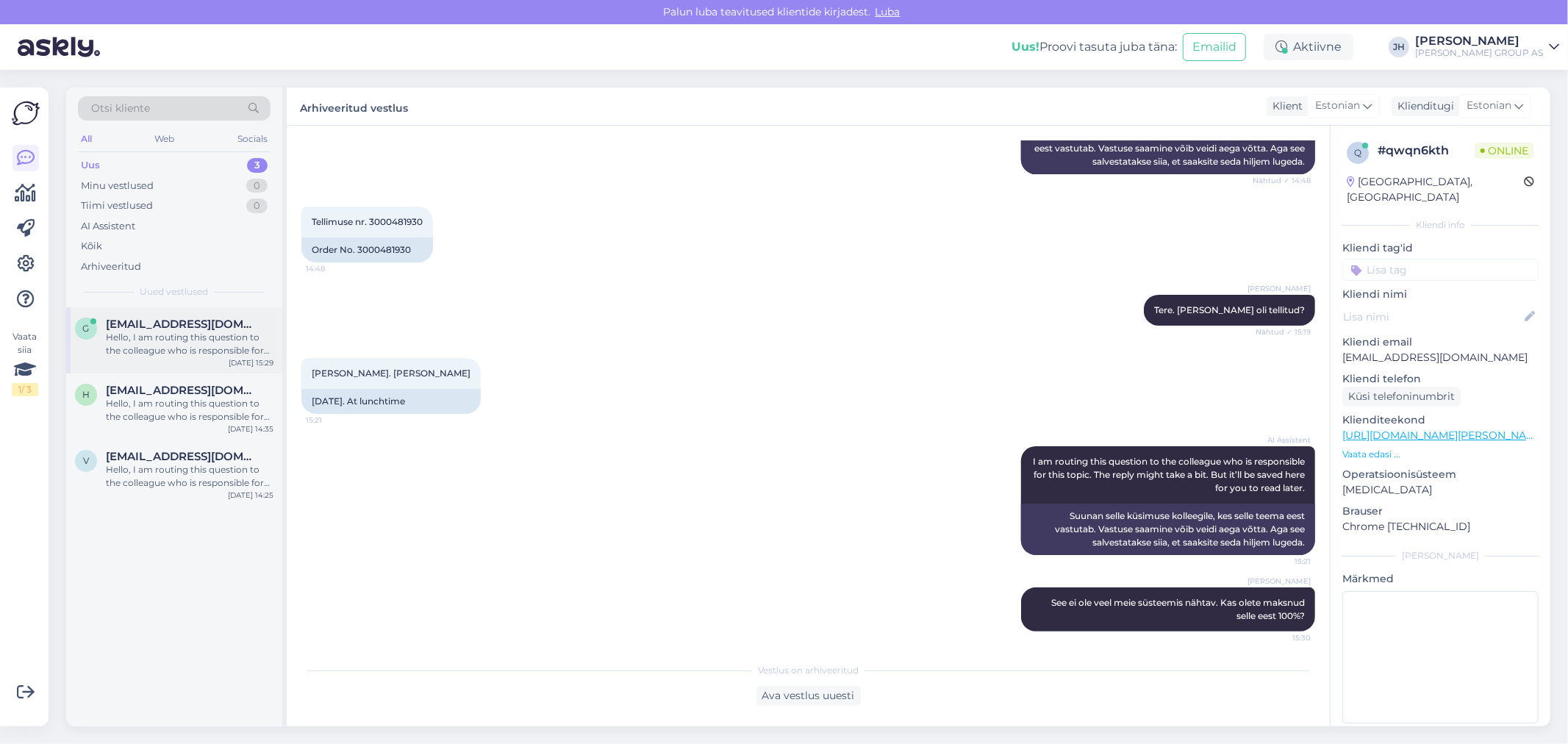
click at [190, 327] on span "[EMAIL_ADDRESS][DOMAIN_NAME]" at bounding box center [182, 324] width 153 height 13
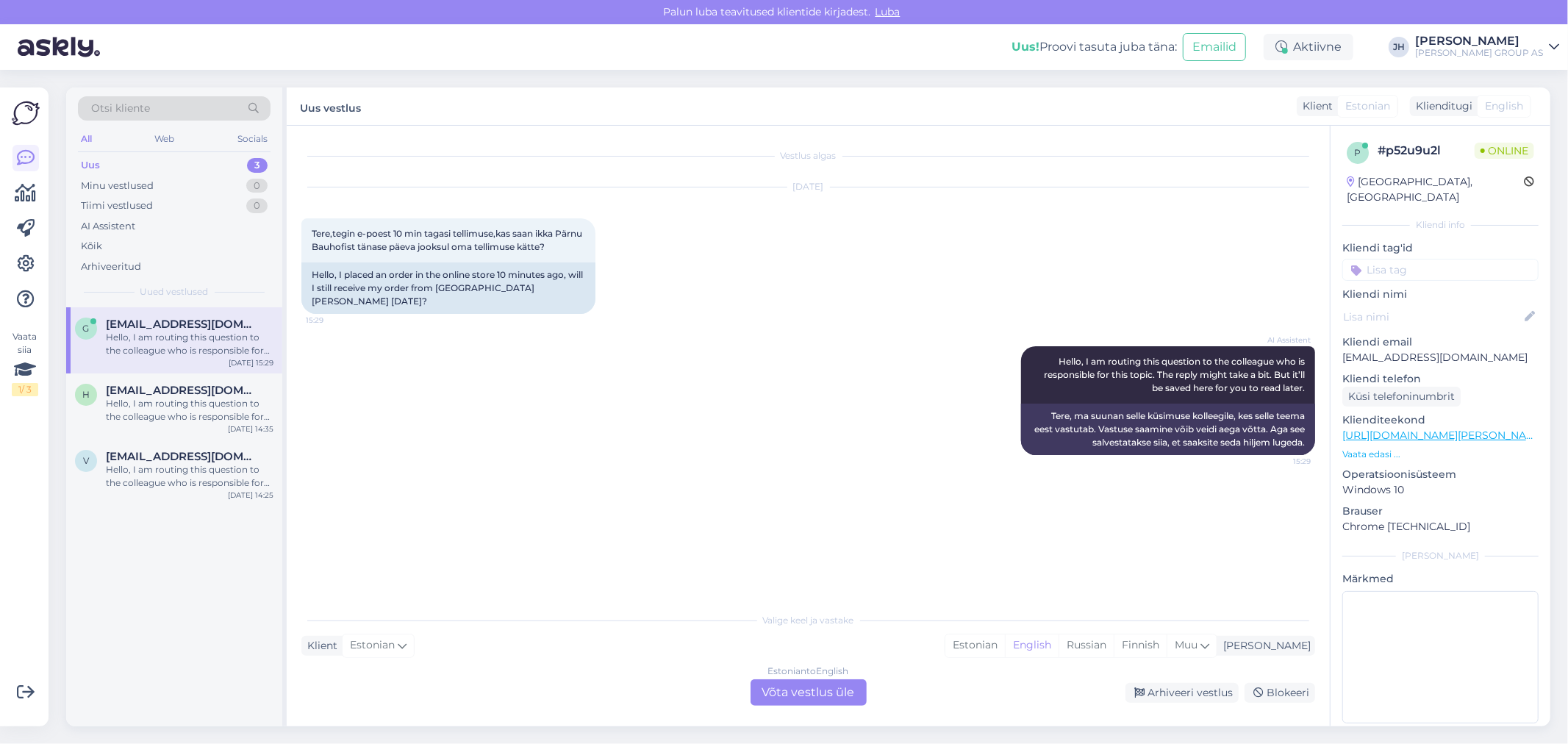
click at [805, 689] on div "Estonian to English Võta vestlus üle" at bounding box center [808, 692] width 116 height 26
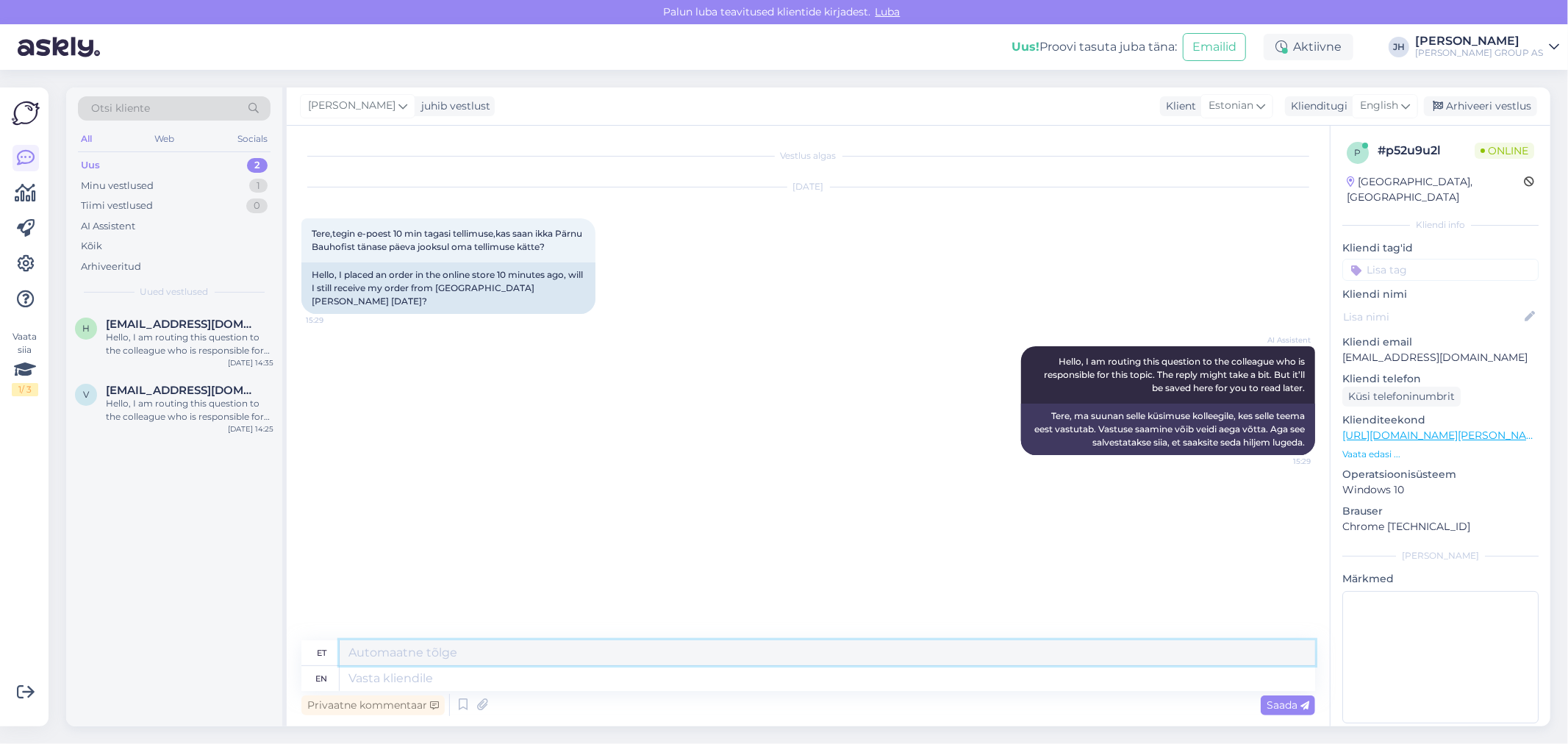
click at [365, 643] on textarea at bounding box center [826, 653] width 975 height 25
type textarea "K"
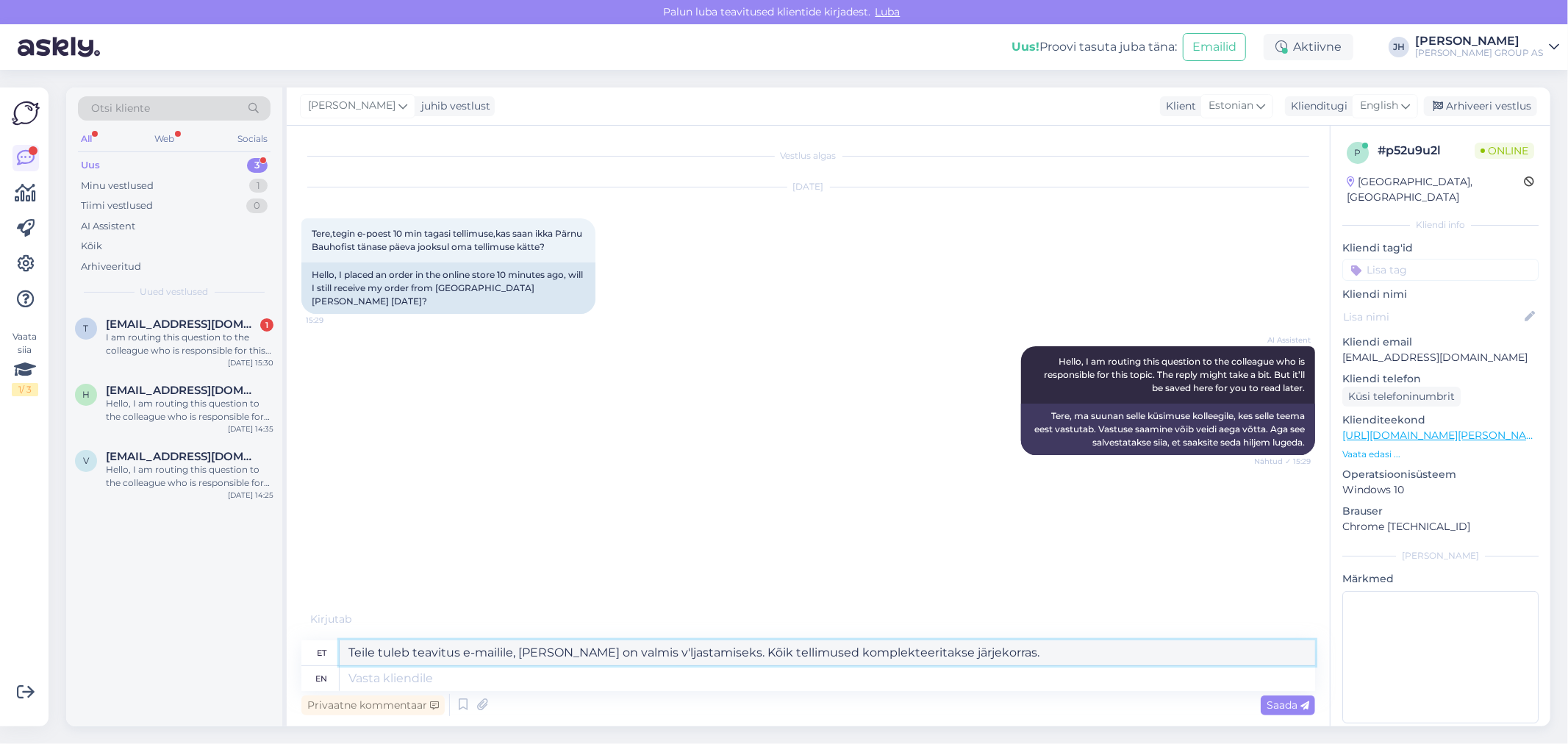
click at [640, 649] on textarea "Teile tuleb teavitus e-mailile, [PERSON_NAME] on valmis v'ljastamiseks. Kõik te…" at bounding box center [826, 653] width 975 height 25
drag, startPoint x: 1009, startPoint y: 651, endPoint x: 308, endPoint y: 665, distance: 701.1
click at [309, 666] on div "et Teile tuleb teavitus e-mailile, [PERSON_NAME] on valmis väljastamiseks. Kõik…" at bounding box center [808, 666] width 1014 height 51
type textarea "Teile tuleb teavitus e-mailile, [PERSON_NAME] on valmis väljastamiseks. Kõik te…"
click at [1408, 99] on icon at bounding box center [1405, 106] width 9 height 16
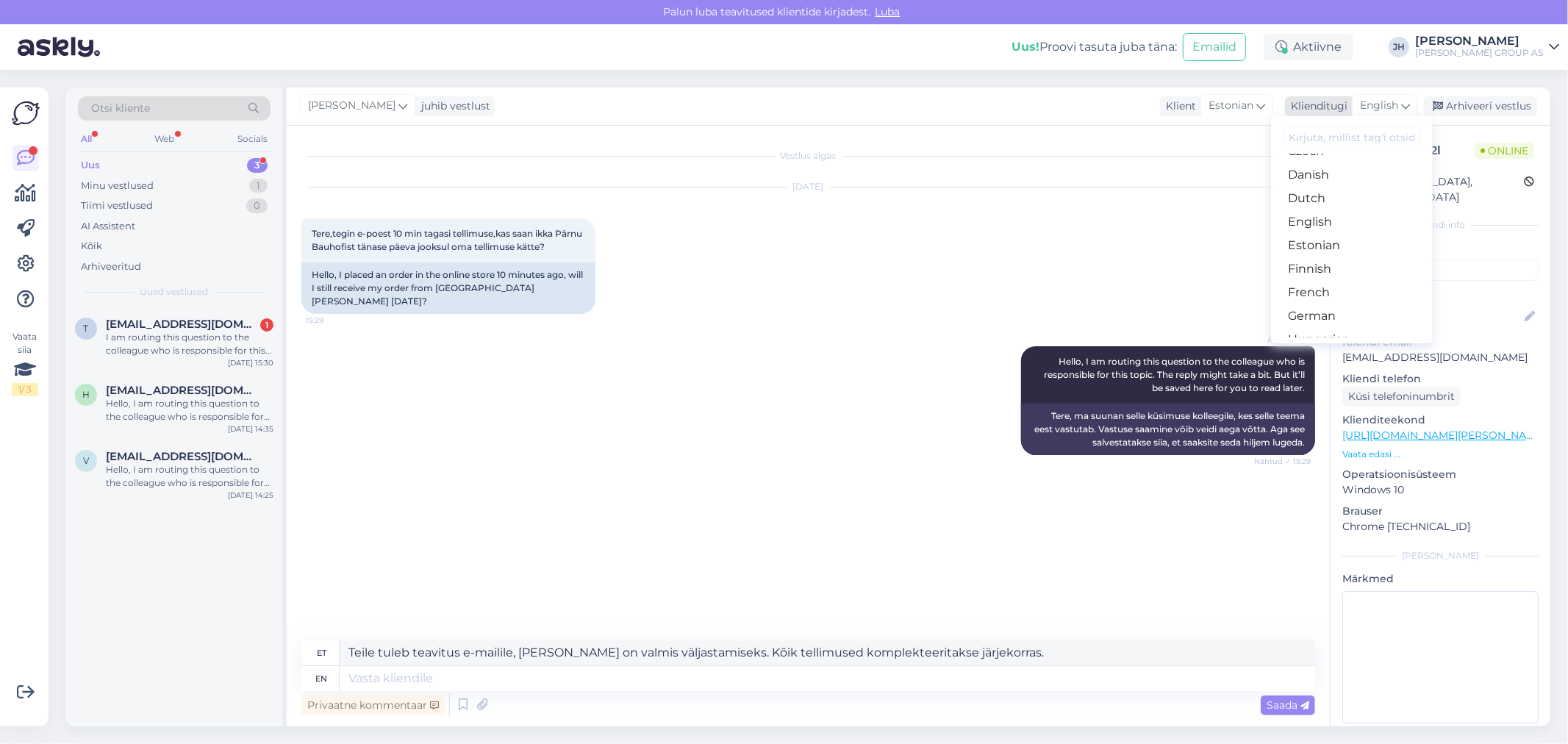
click at [1407, 104] on icon at bounding box center [1405, 106] width 9 height 16
click at [1408, 104] on icon at bounding box center [1405, 106] width 9 height 16
click at [1333, 244] on link "Estonian" at bounding box center [1351, 246] width 161 height 24
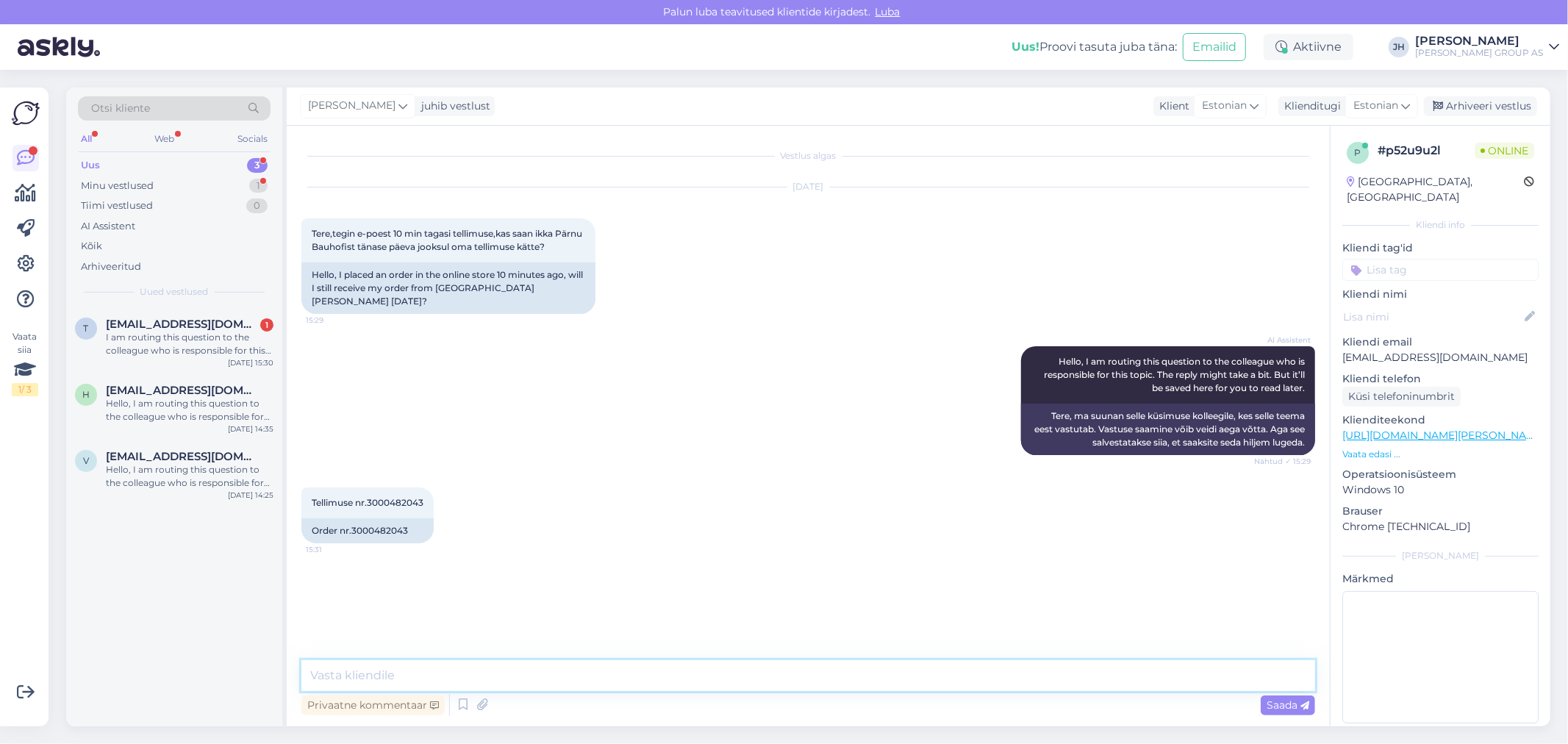
click at [423, 667] on textarea at bounding box center [808, 675] width 1014 height 31
paste textarea "Teile tuleb teavitus e-mailile, [PERSON_NAME] on valmis väljastamiseks. Kõik te…"
type textarea "Teile tuleb teavitus e-mailile, [PERSON_NAME] on valmis väljastamiseks. Kõik te…"
click at [1292, 701] on span "Saada" at bounding box center [1288, 704] width 43 height 13
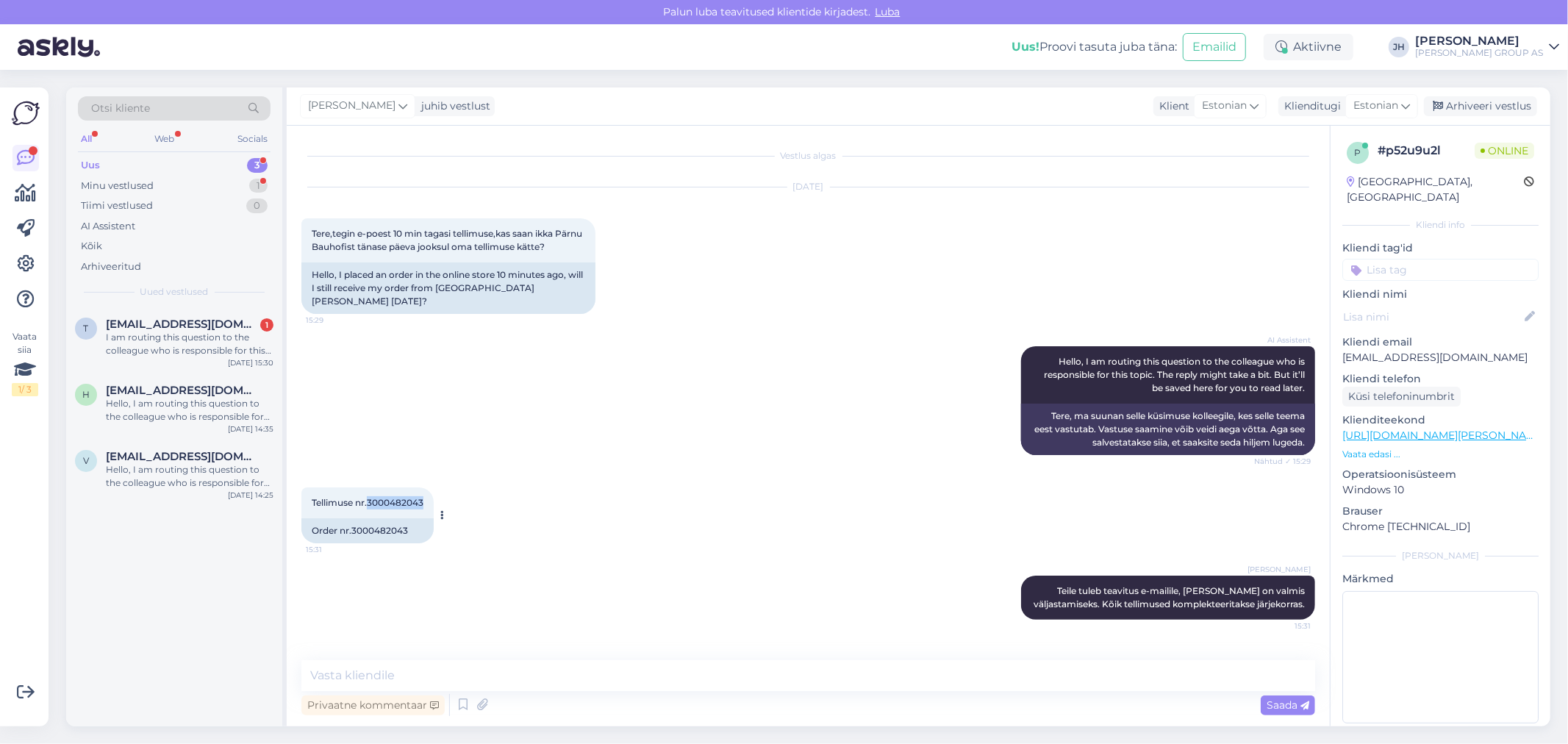
drag, startPoint x: 424, startPoint y: 486, endPoint x: 369, endPoint y: 484, distance: 55.0
click at [369, 487] on div "Tellimuse nr.3000482043 15:31" at bounding box center [367, 502] width 132 height 31
drag, startPoint x: 1475, startPoint y: 104, endPoint x: 1464, endPoint y: 107, distance: 11.4
click at [1475, 104] on div "Arhiveeri vestlus" at bounding box center [1479, 106] width 113 height 20
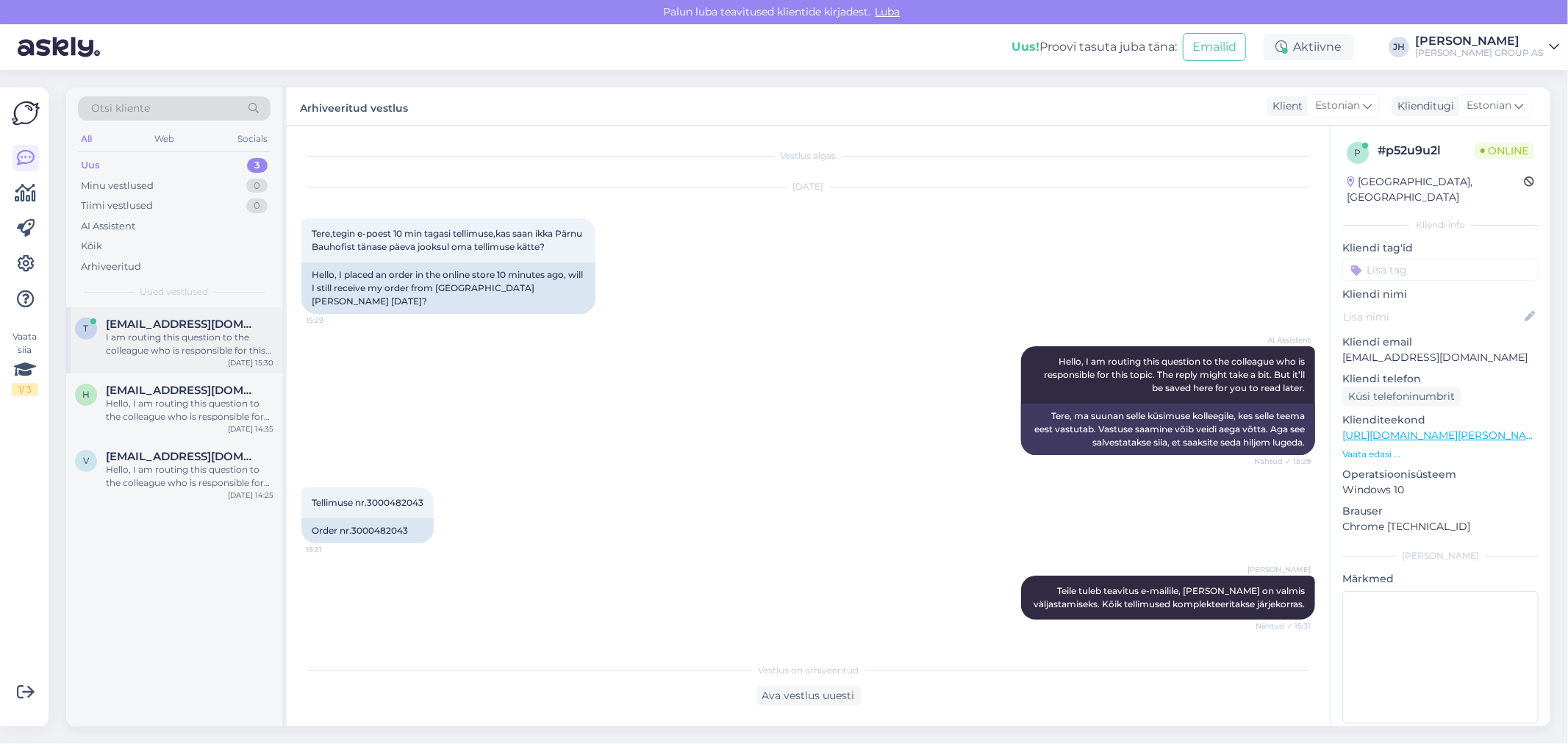
click at [149, 332] on div "I am routing this question to the colleague who is responsible for this topic. …" at bounding box center [190, 343] width 168 height 26
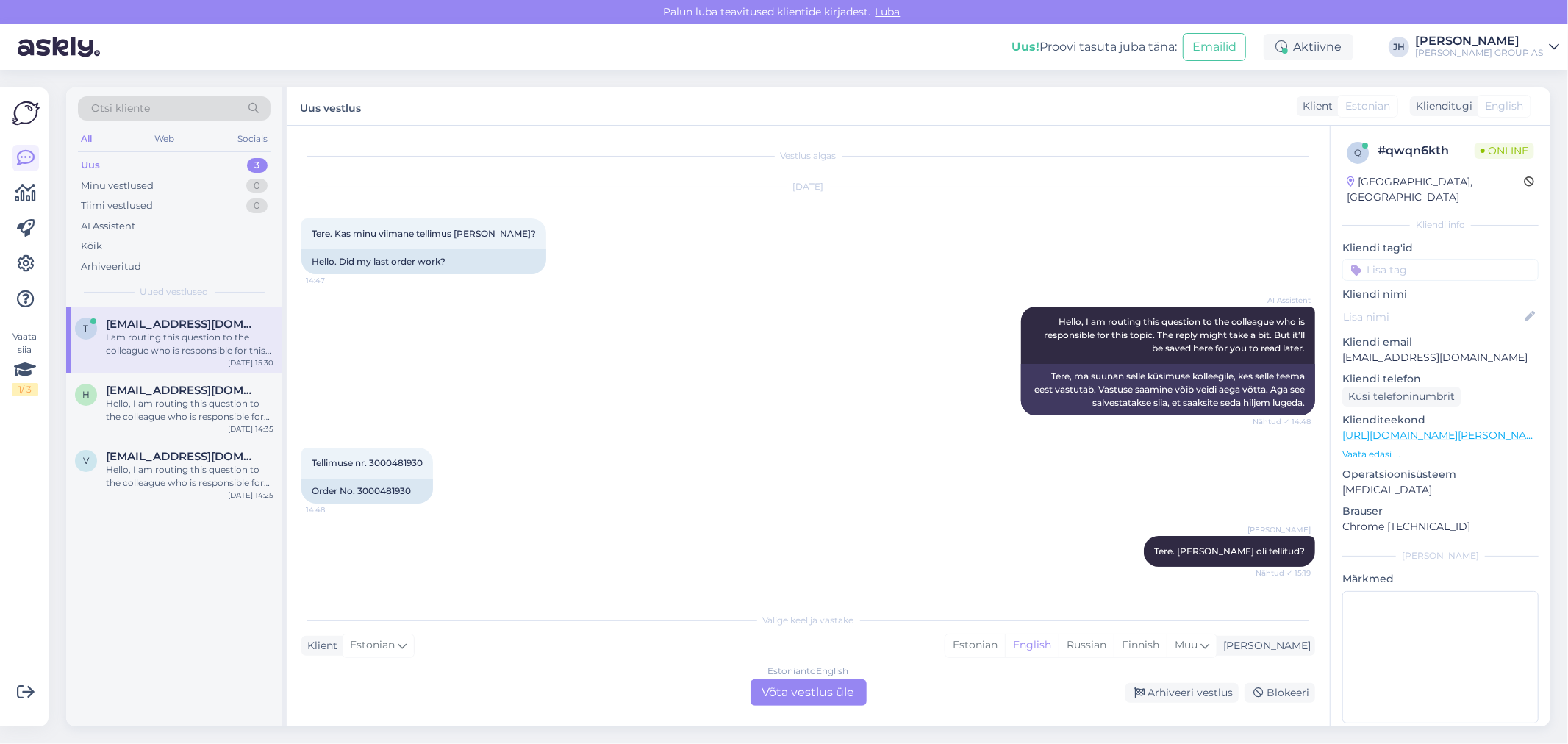
scroll to position [525, 0]
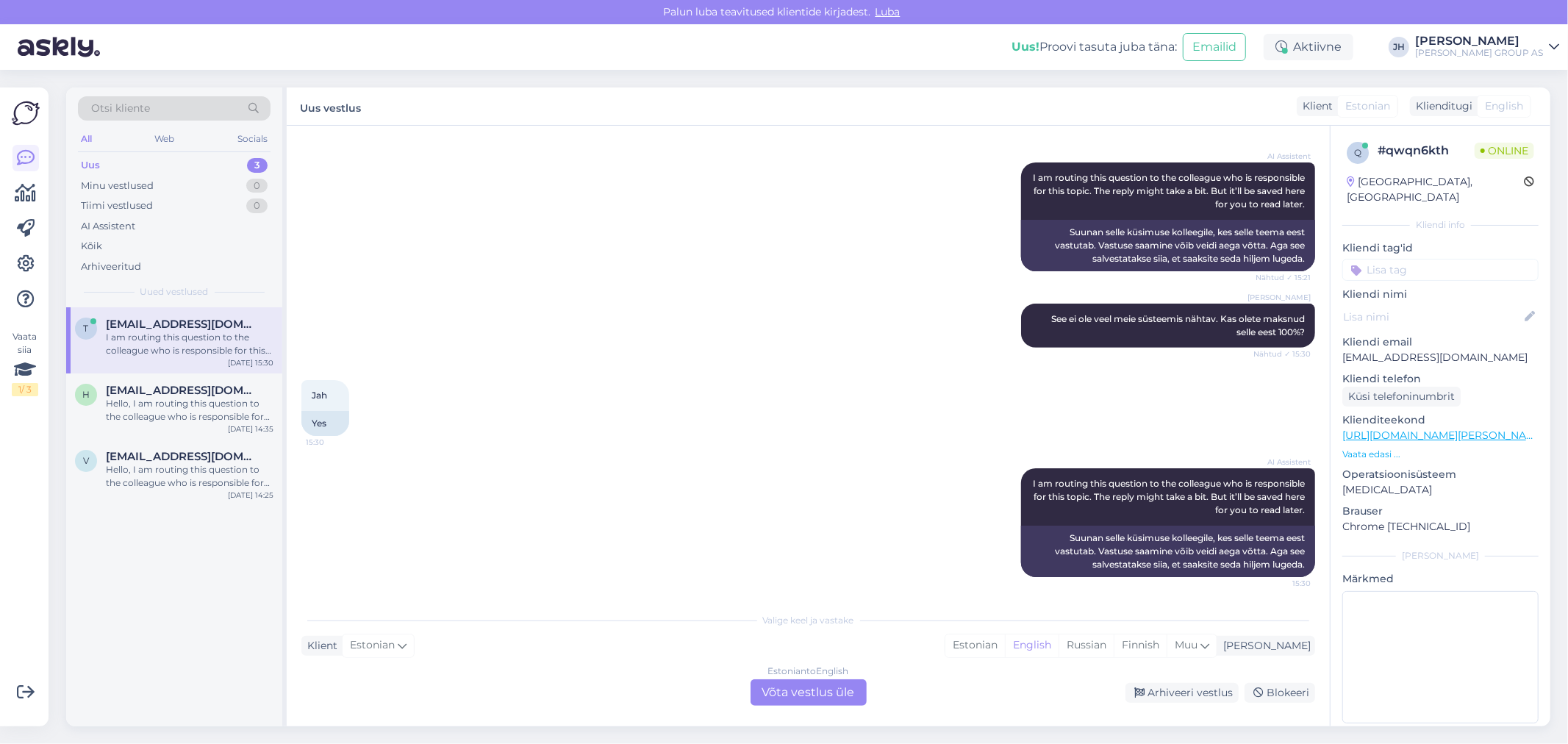
click at [805, 681] on div "Estonian to English Võta vestlus üle" at bounding box center [808, 692] width 116 height 26
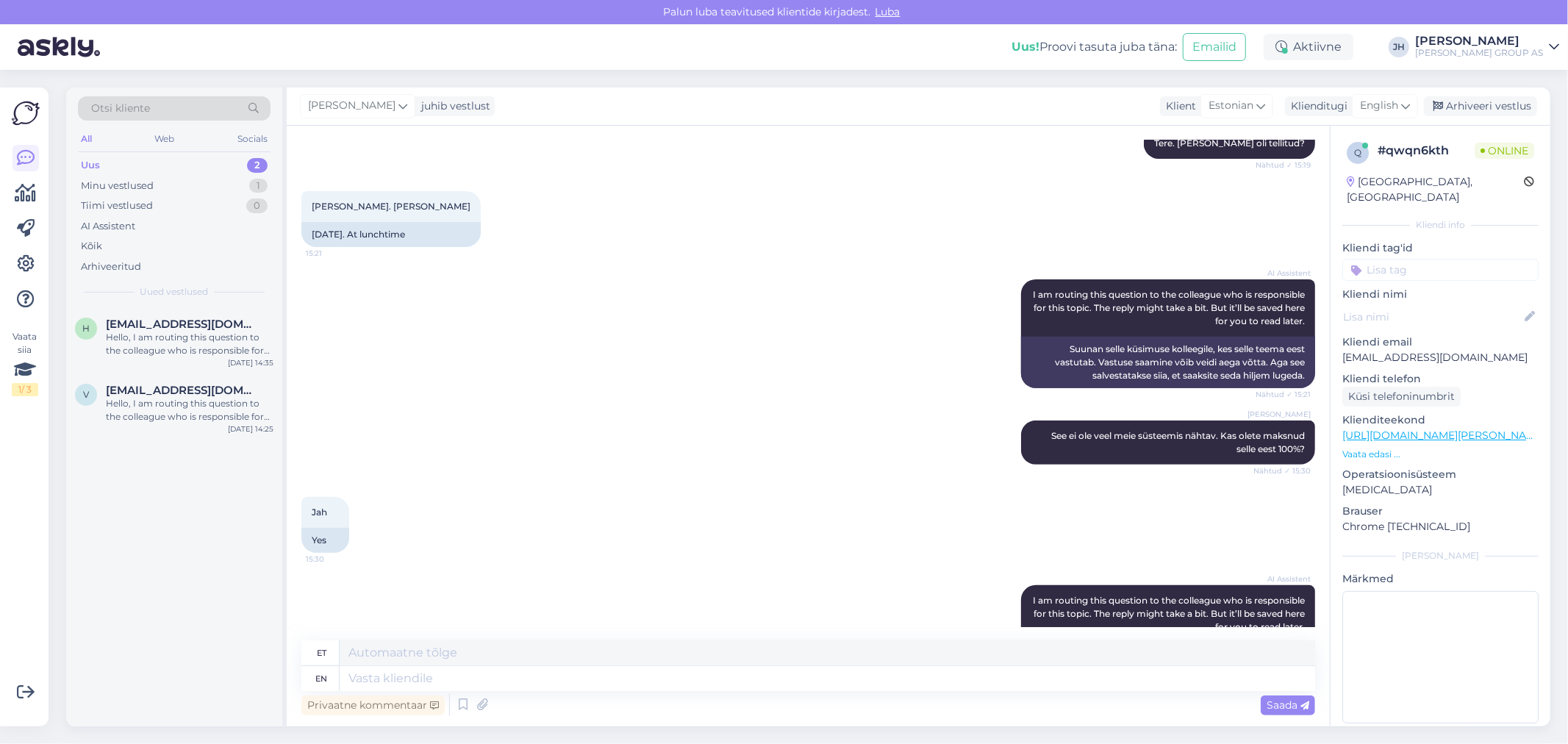
scroll to position [489, 0]
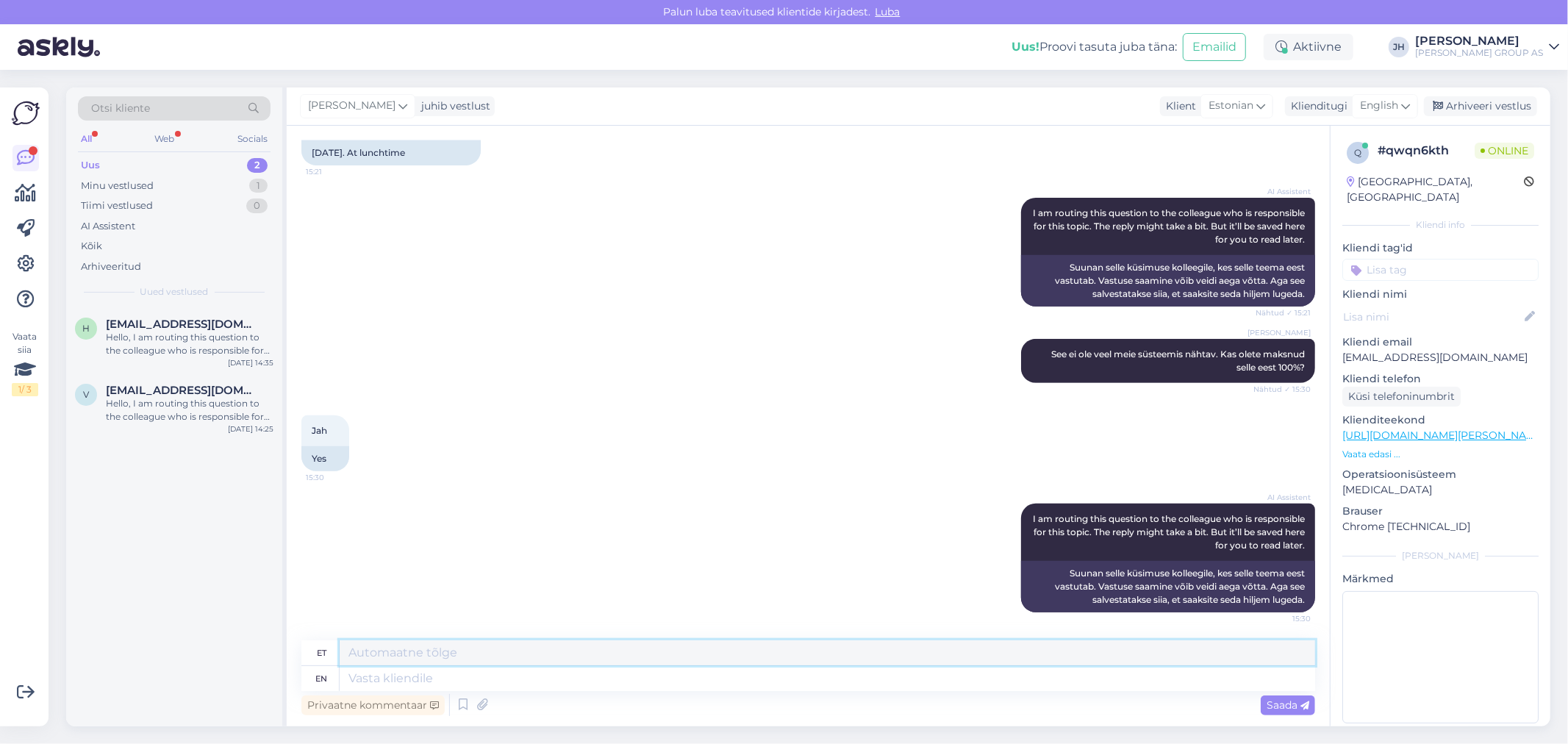
click at [397, 656] on textarea at bounding box center [826, 653] width 975 height 25
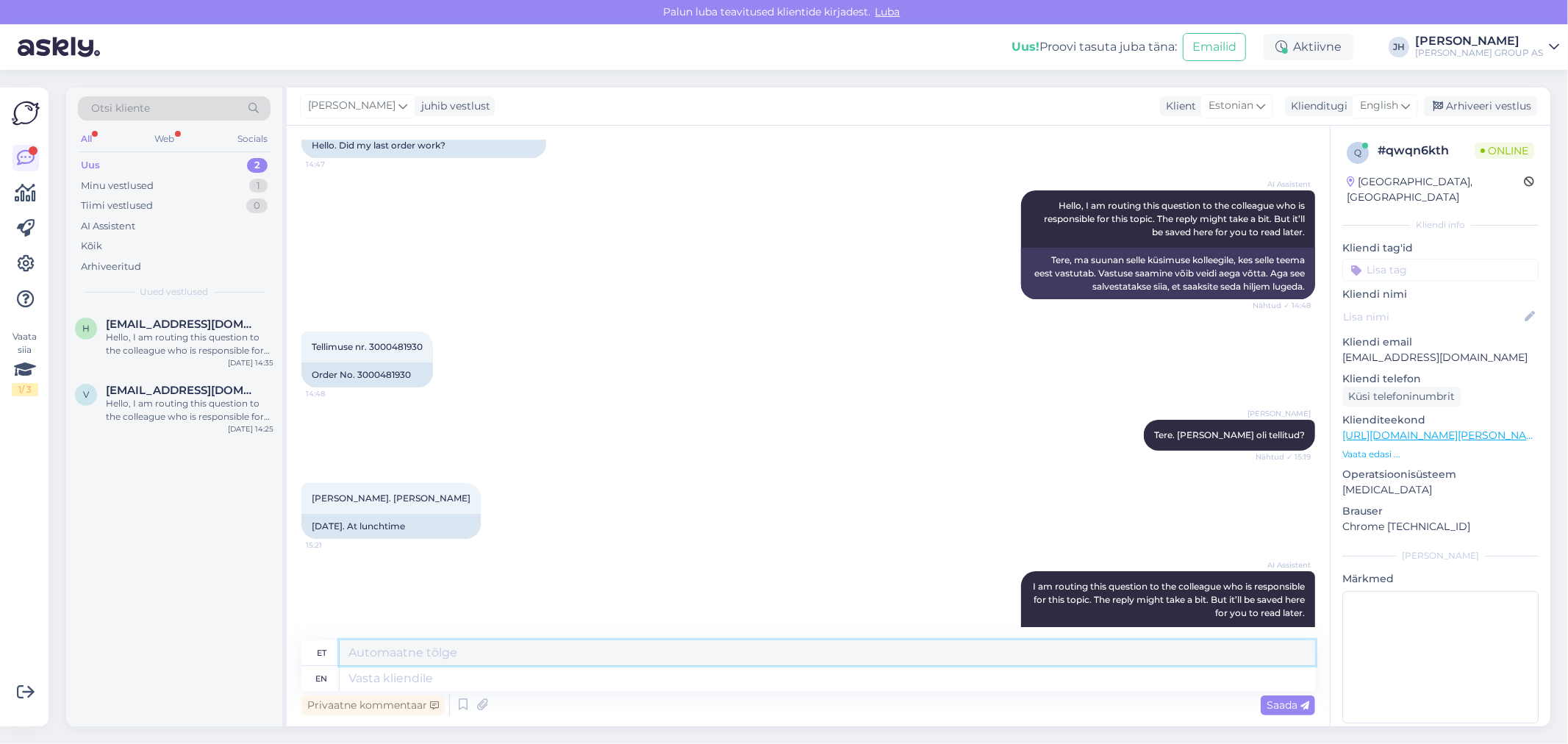
scroll to position [81, 0]
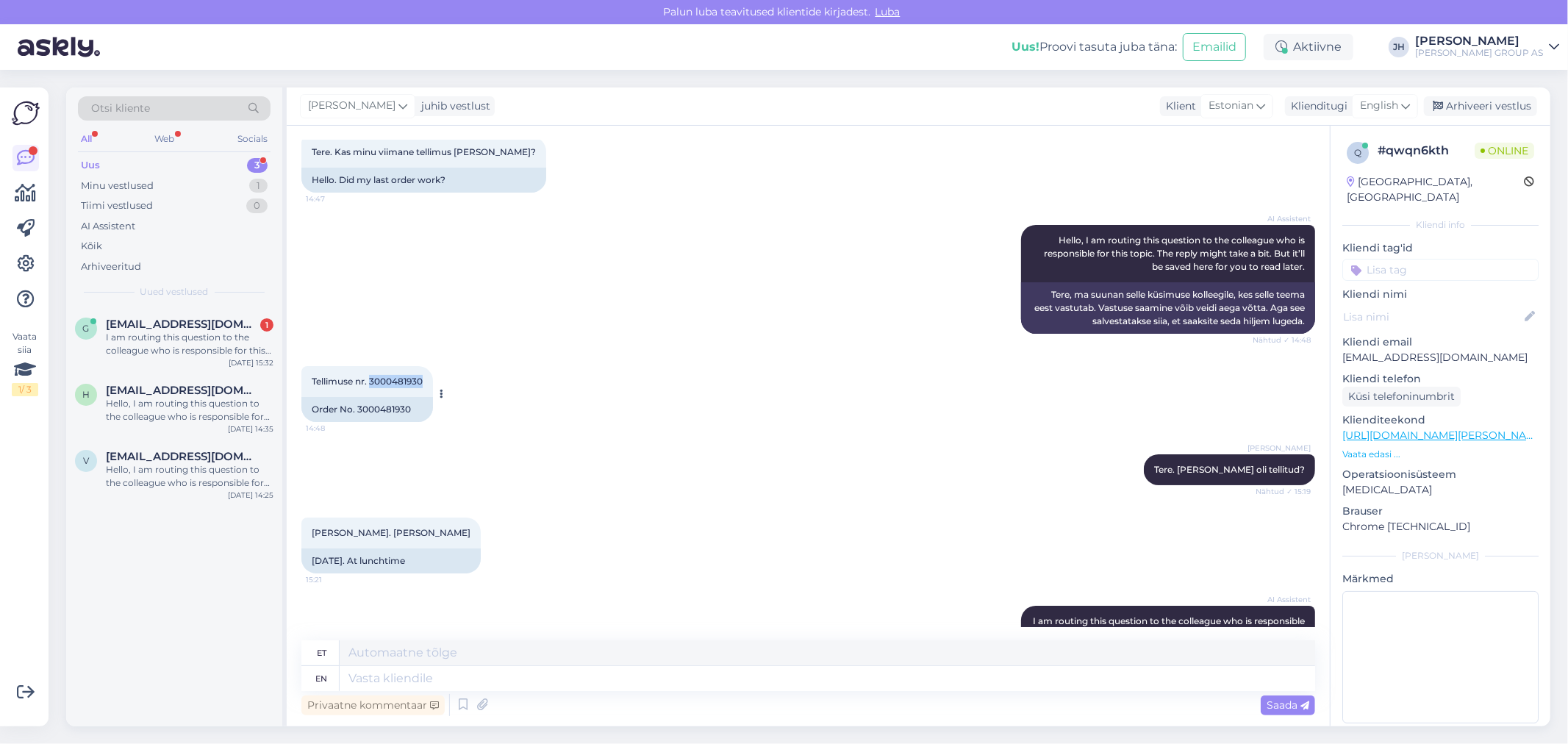
drag, startPoint x: 423, startPoint y: 380, endPoint x: 371, endPoint y: 380, distance: 52.0
click at [371, 380] on span "Tellimuse nr. 3000481930" at bounding box center [367, 381] width 111 height 11
click at [148, 333] on div "I am routing this question to the colleague who is responsible for this topic. …" at bounding box center [190, 343] width 168 height 26
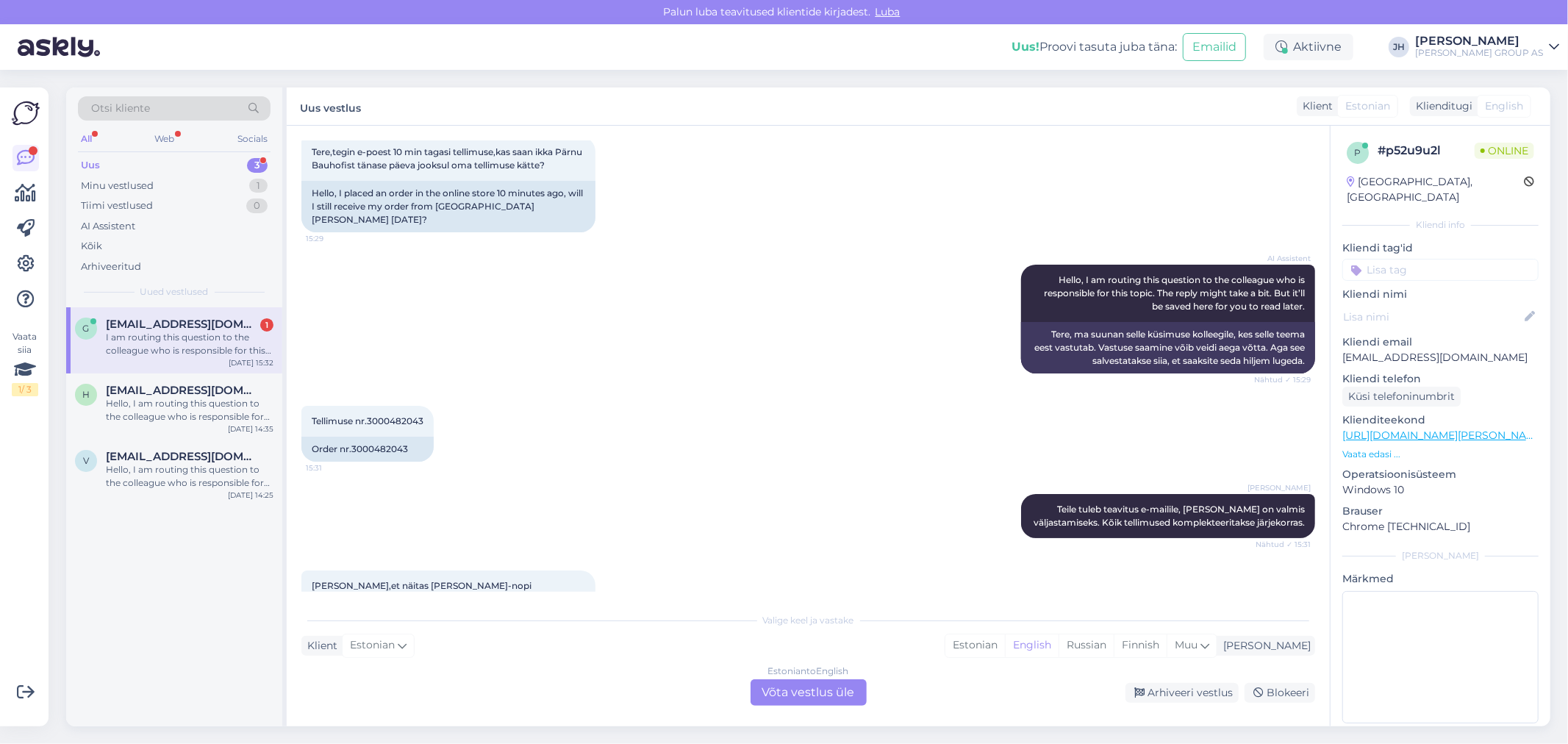
scroll to position [285, 0]
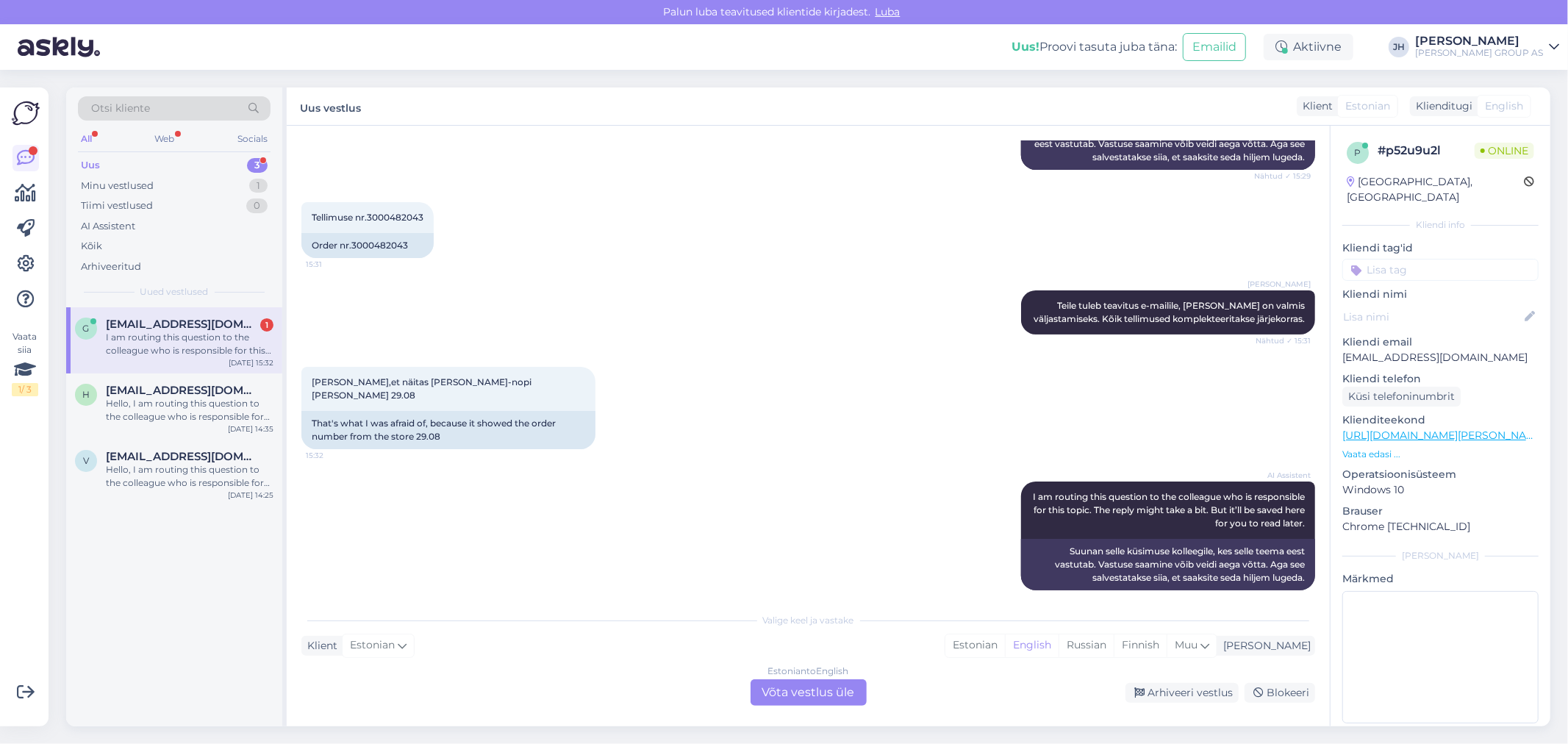
click at [792, 687] on div "Estonian to English Võta vestlus üle" at bounding box center [808, 692] width 116 height 26
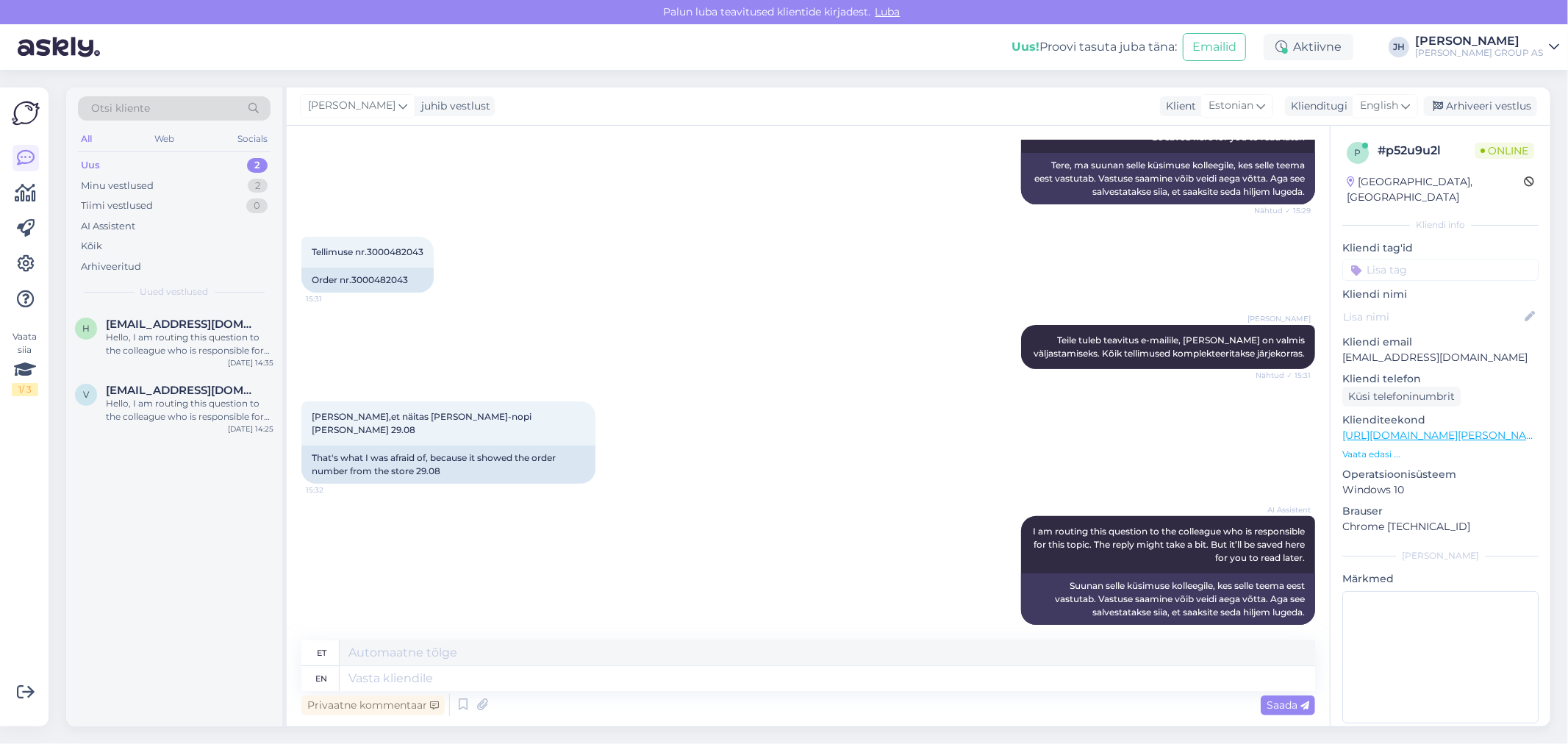
scroll to position [266, 0]
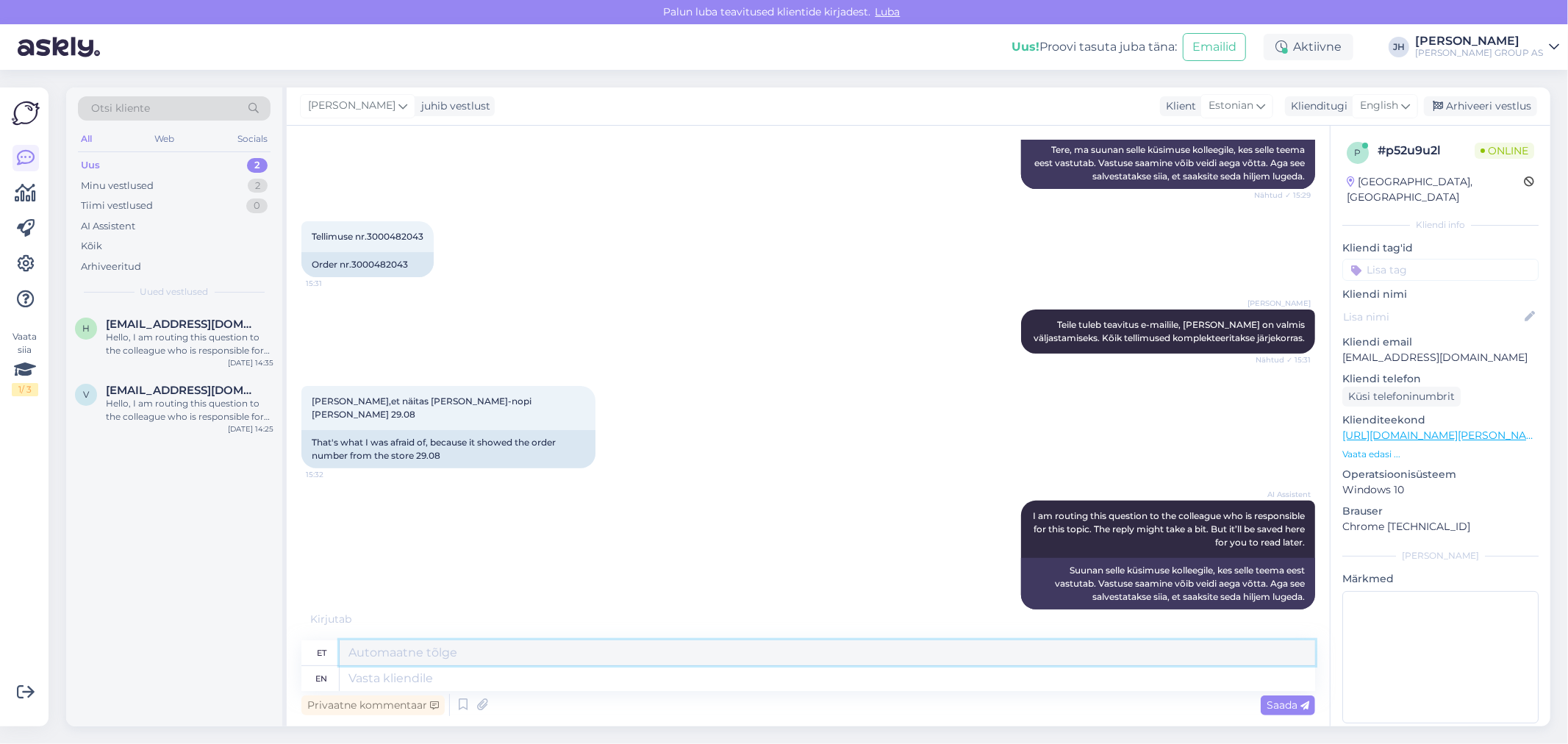
click at [369, 651] on textarea at bounding box center [826, 653] width 975 height 25
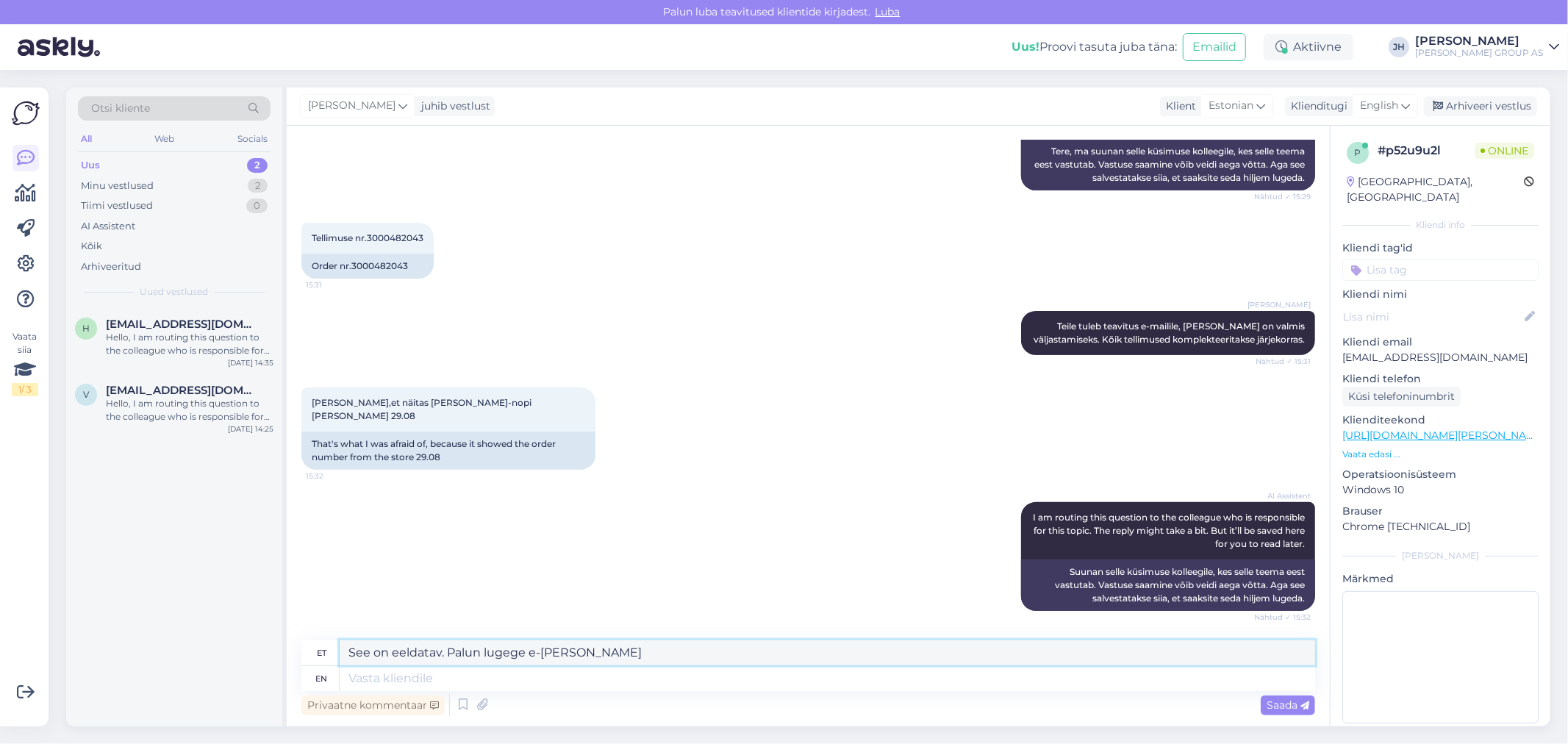
scroll to position [251, 0]
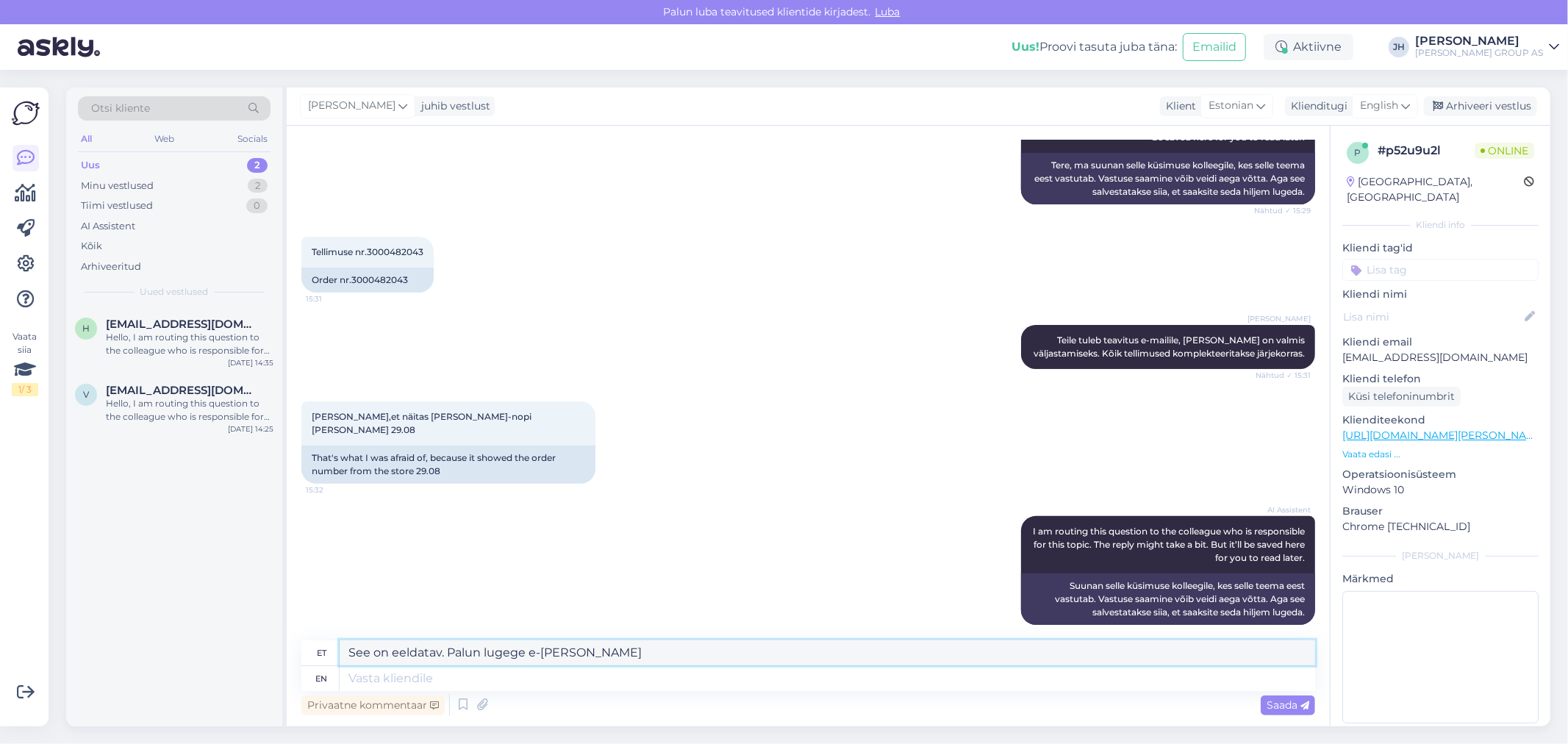
type textarea "See on eeldatav. Palun lugege e-[PERSON_NAME]"
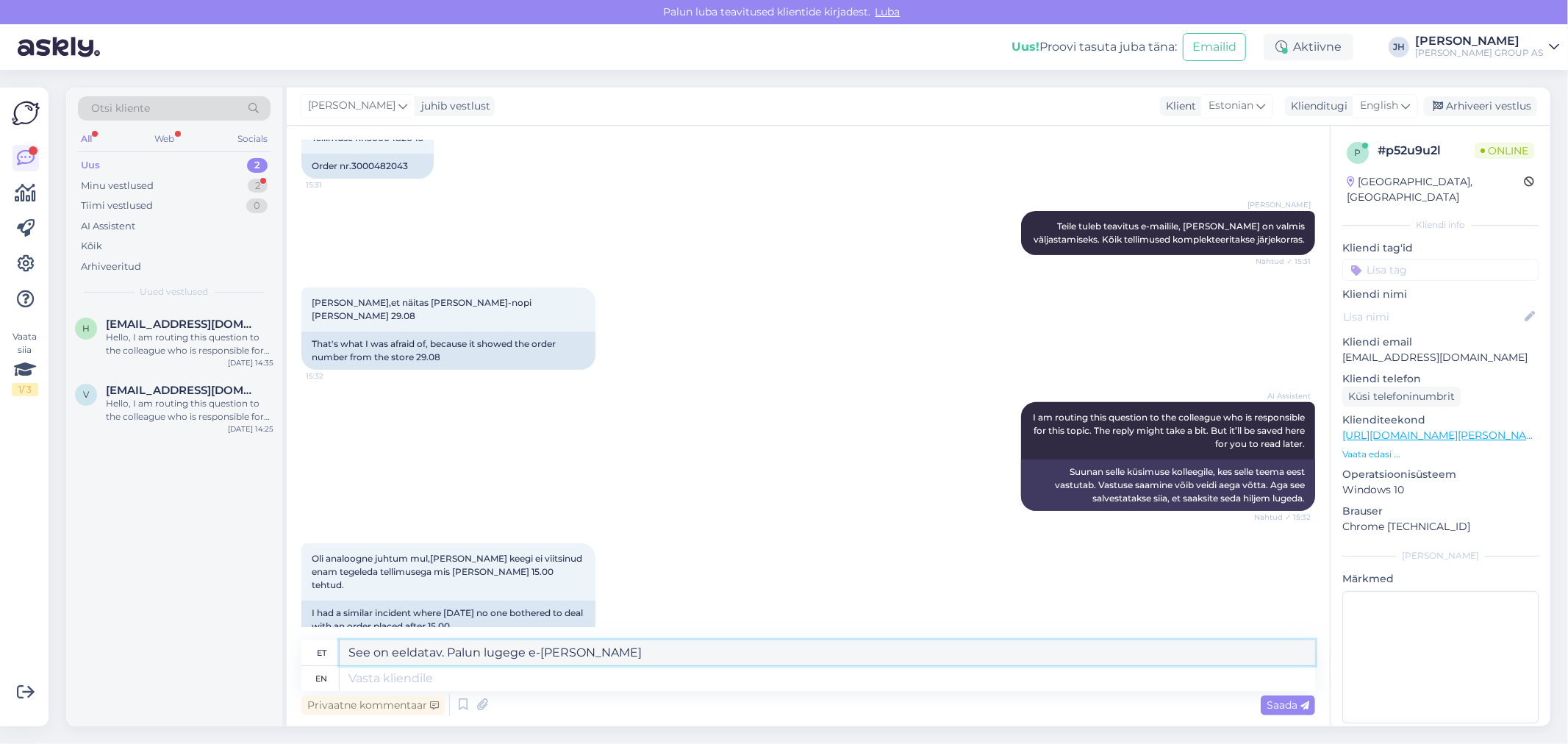
drag, startPoint x: 576, startPoint y: 651, endPoint x: 297, endPoint y: 654, distance: 279.0
click at [297, 654] on div "Vestlus algas [DATE] Tere,tegin e-poest 10 min tagasi tellimuse,kas saan ikka P…" at bounding box center [808, 425] width 1043 height 600
type textarea "K"
type textarea "E"
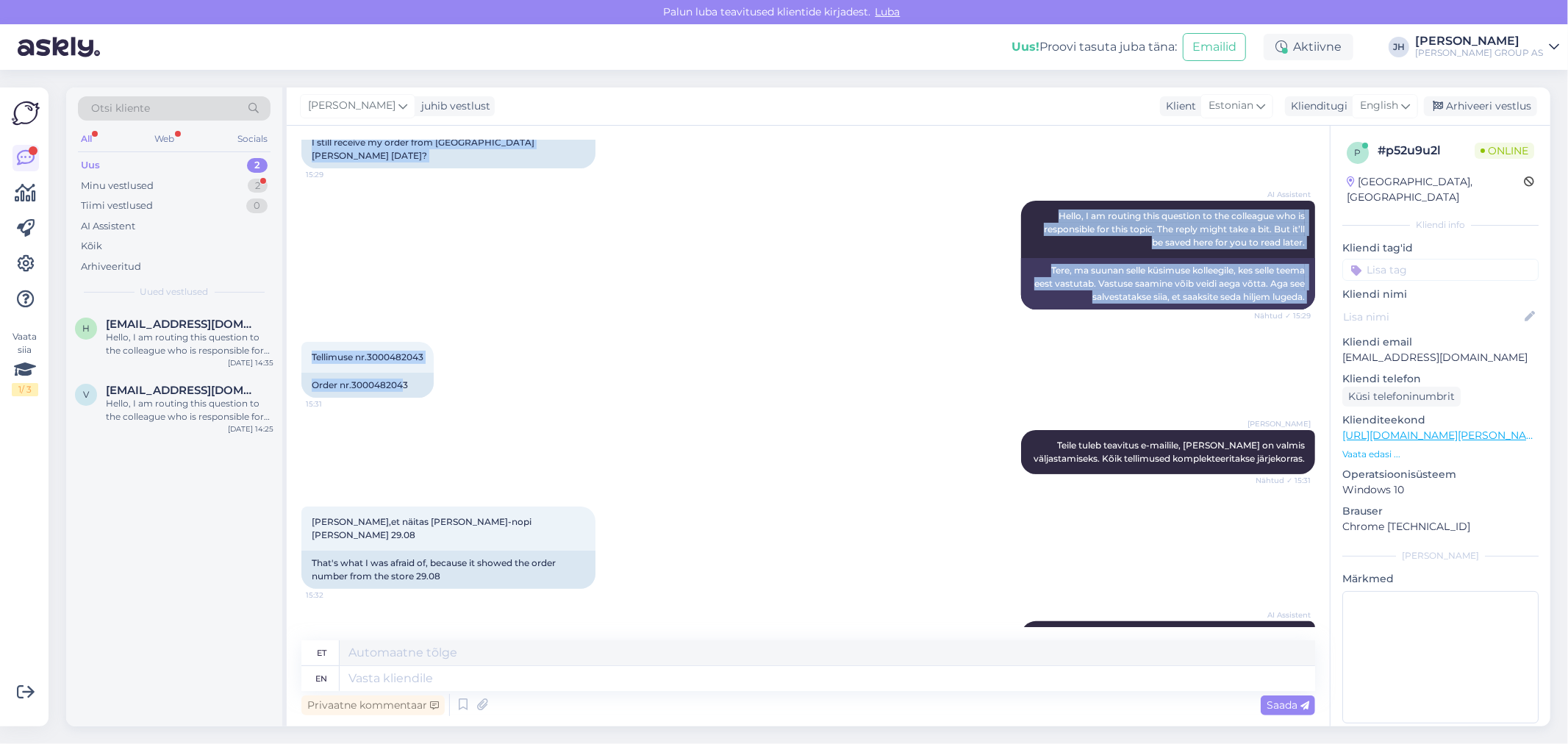
scroll to position [142, 0]
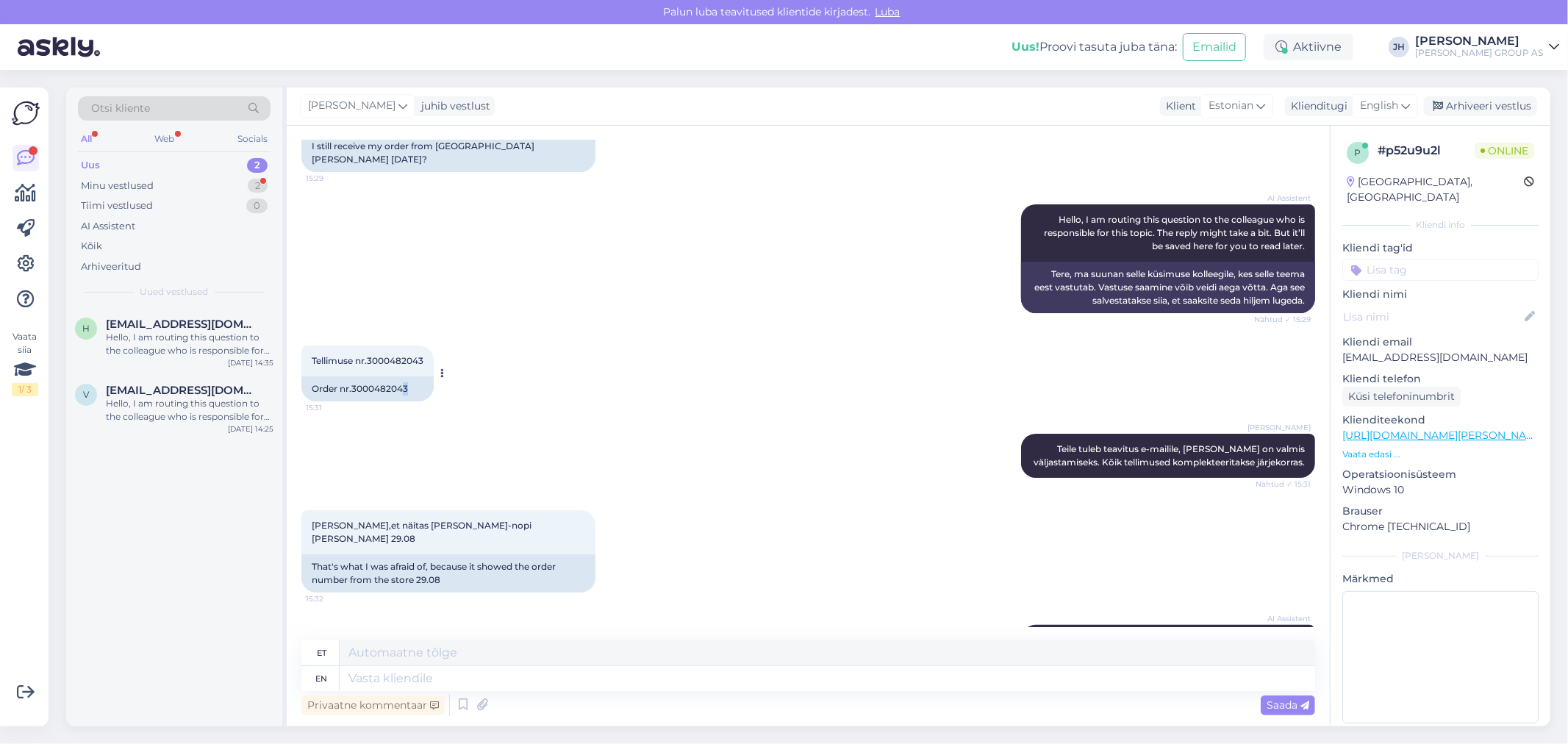
drag, startPoint x: 405, startPoint y: 149, endPoint x: 412, endPoint y: 363, distance: 214.1
click at [412, 376] on div "Order nr.3000482043" at bounding box center [367, 389] width 132 height 25
click at [410, 378] on div "Order nr.3000482043" at bounding box center [367, 389] width 132 height 25
drag, startPoint x: 410, startPoint y: 373, endPoint x: 349, endPoint y: 377, distance: 61.1
click at [349, 377] on div "Order nr.3000482043" at bounding box center [367, 389] width 132 height 25
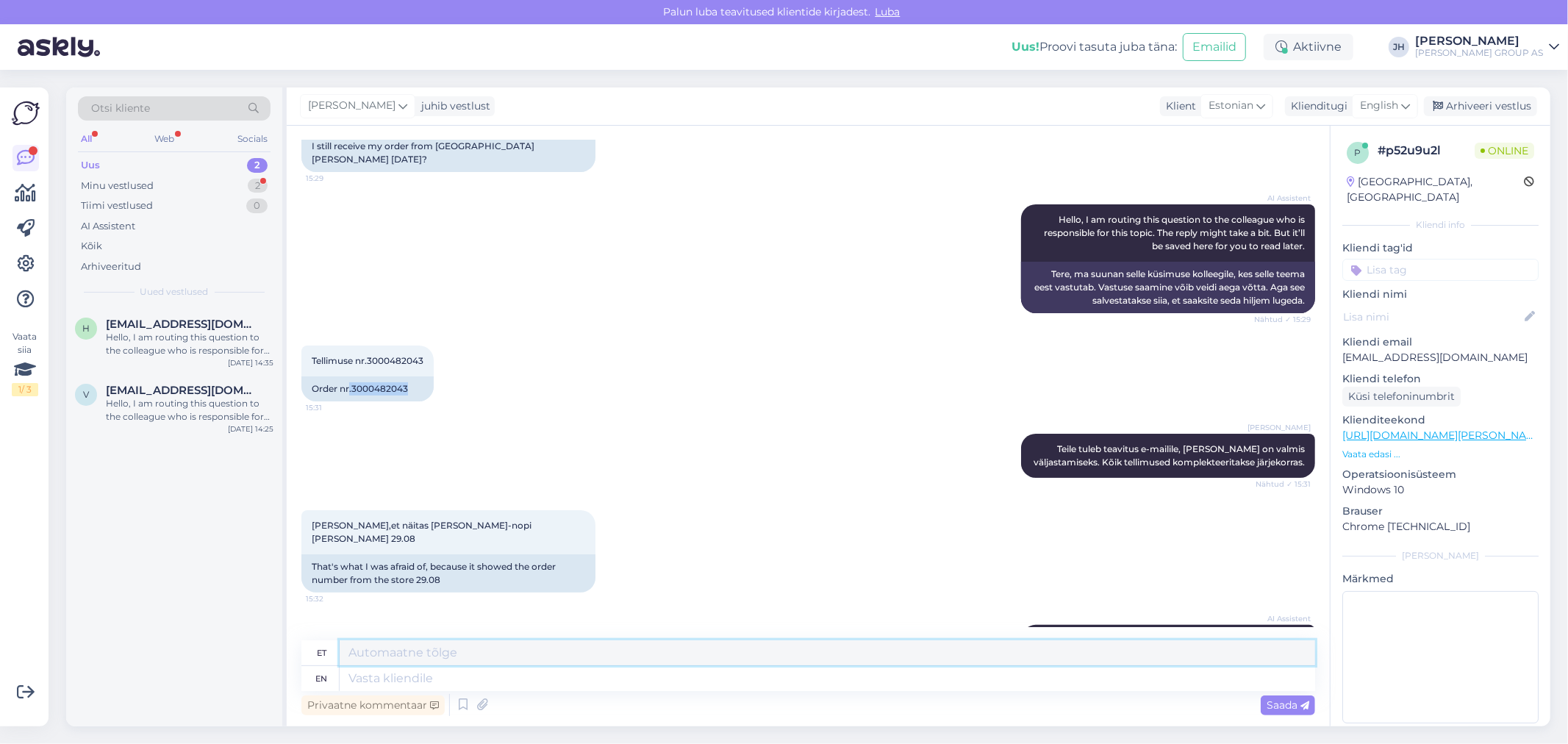
click at [446, 658] on textarea at bounding box center [826, 653] width 975 height 25
type textarea "S"
drag, startPoint x: 361, startPoint y: 643, endPoint x: 378, endPoint y: 644, distance: 17.0
click at [361, 643] on textarea at bounding box center [826, 653] width 975 height 25
drag, startPoint x: 379, startPoint y: 657, endPoint x: 395, endPoint y: 648, distance: 18.4
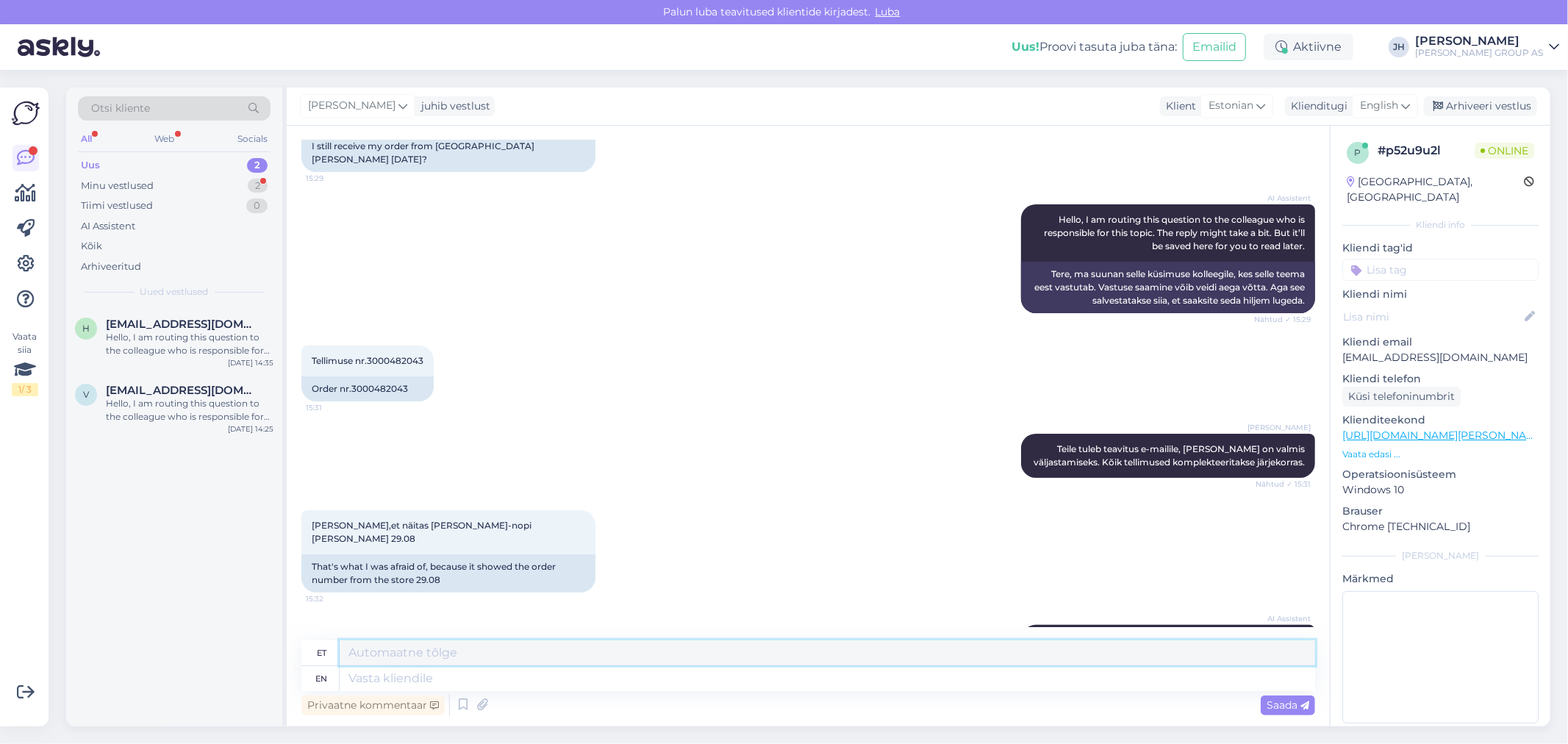
click at [379, 657] on textarea at bounding box center [826, 653] width 975 height 25
drag, startPoint x: 572, startPoint y: 652, endPoint x: 297, endPoint y: 651, distance: 275.0
click at [298, 651] on div "Vestlus algas [DATE] Tere,tegin e-poest 10 min tagasi tellimuse,kas saan ikka P…" at bounding box center [808, 425] width 1043 height 600
type textarea "Kõik komplekteeritakse järjekorras."
click at [1404, 100] on icon at bounding box center [1405, 106] width 9 height 16
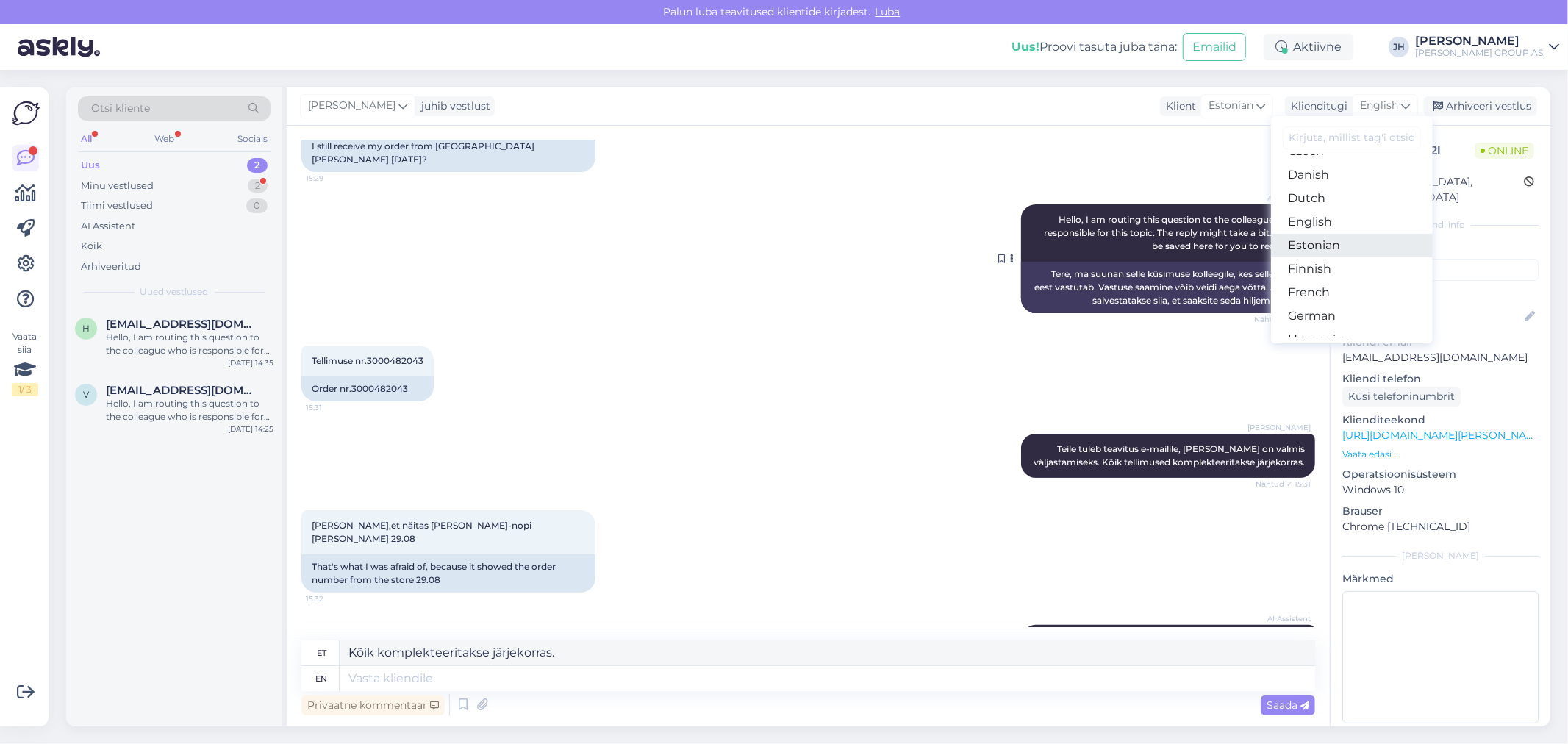
drag, startPoint x: 1313, startPoint y: 244, endPoint x: 1188, endPoint y: 296, distance: 135.4
click at [1313, 244] on link "Estonian" at bounding box center [1351, 246] width 161 height 24
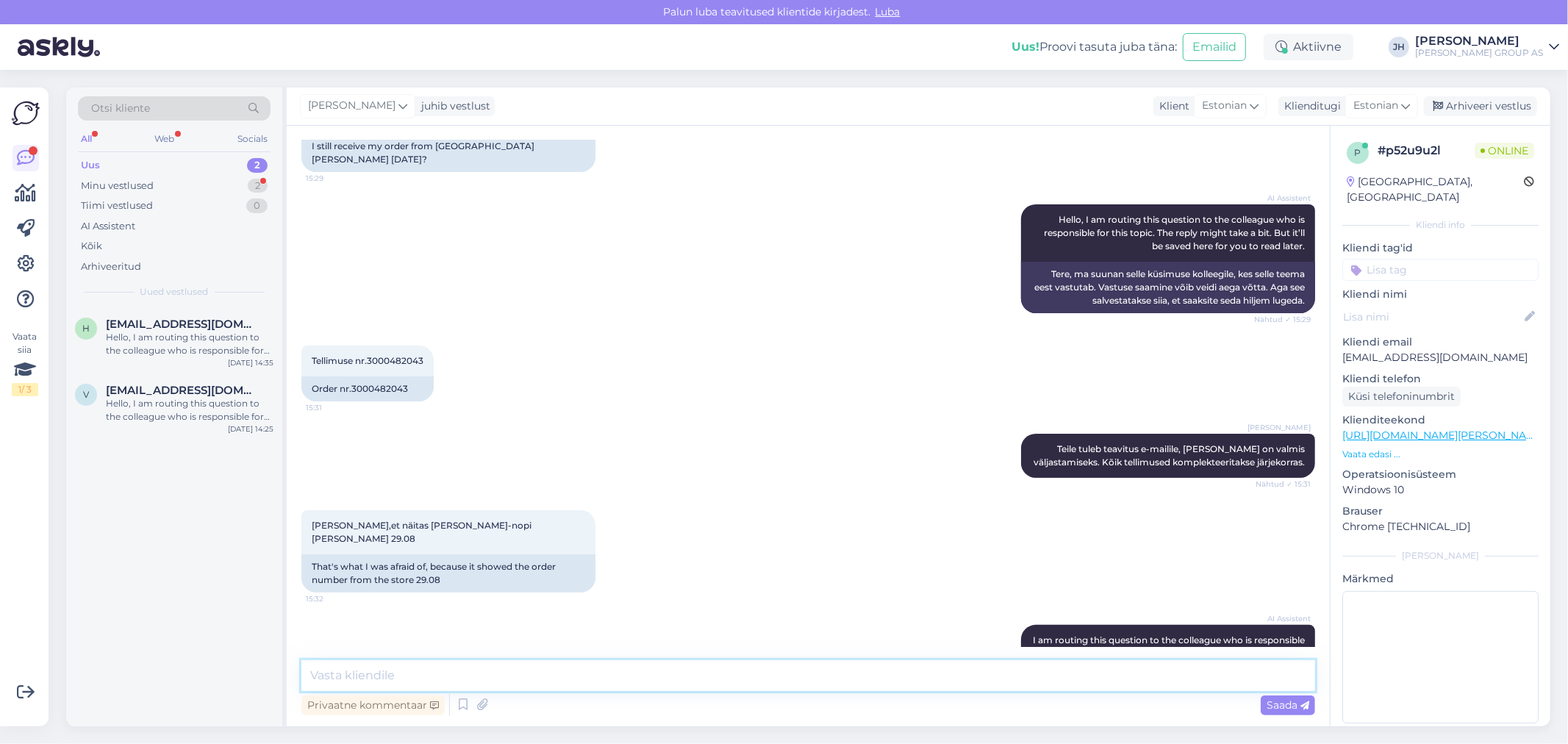
click at [456, 670] on textarea at bounding box center [808, 675] width 1014 height 31
paste textarea "Kõik komplekteeritakse järjekorras."
type textarea "Kõik komplekteeritakse järjekorras."
click at [1281, 707] on span "Saada" at bounding box center [1288, 704] width 43 height 13
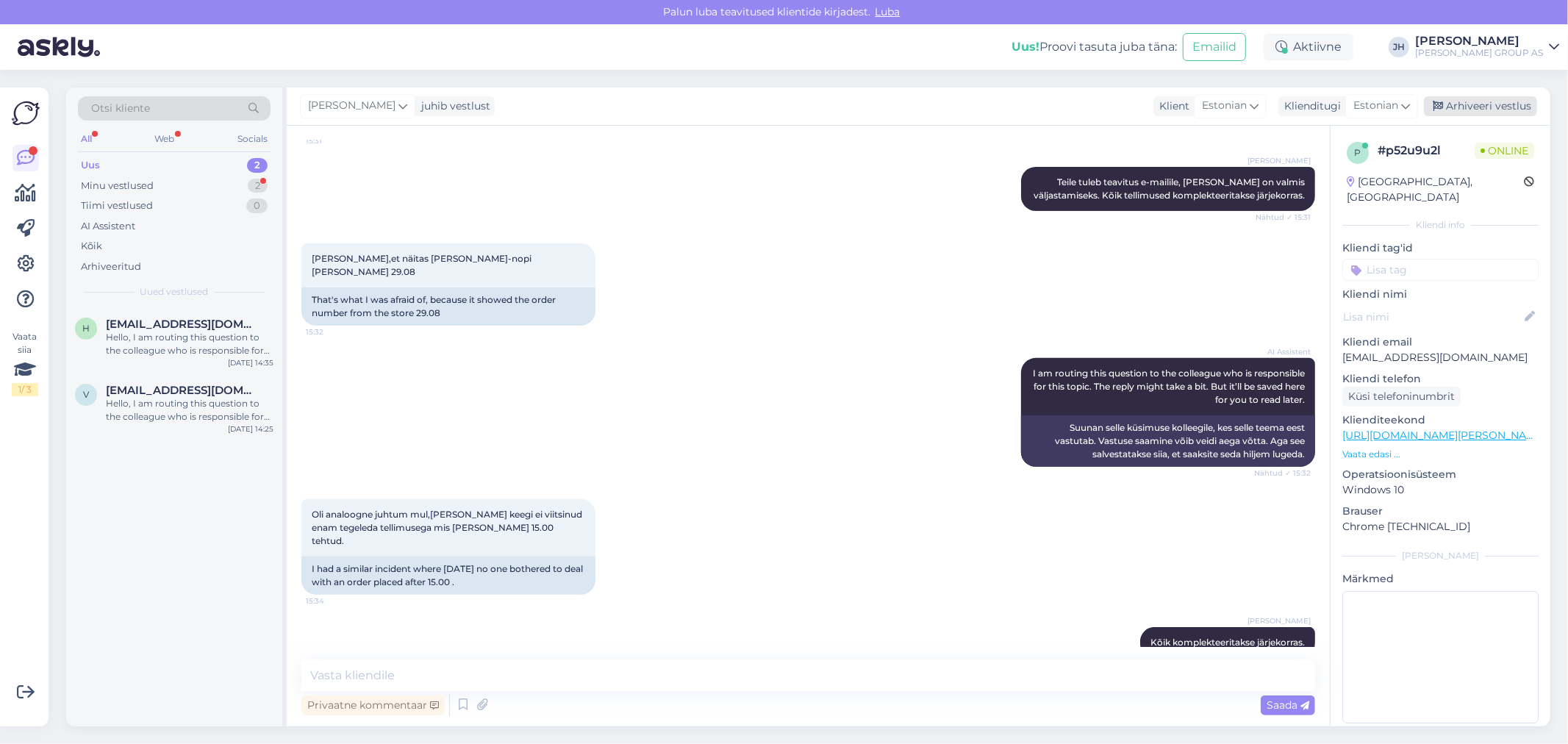
click at [1470, 107] on div "Arhiveeri vestlus" at bounding box center [1479, 106] width 113 height 20
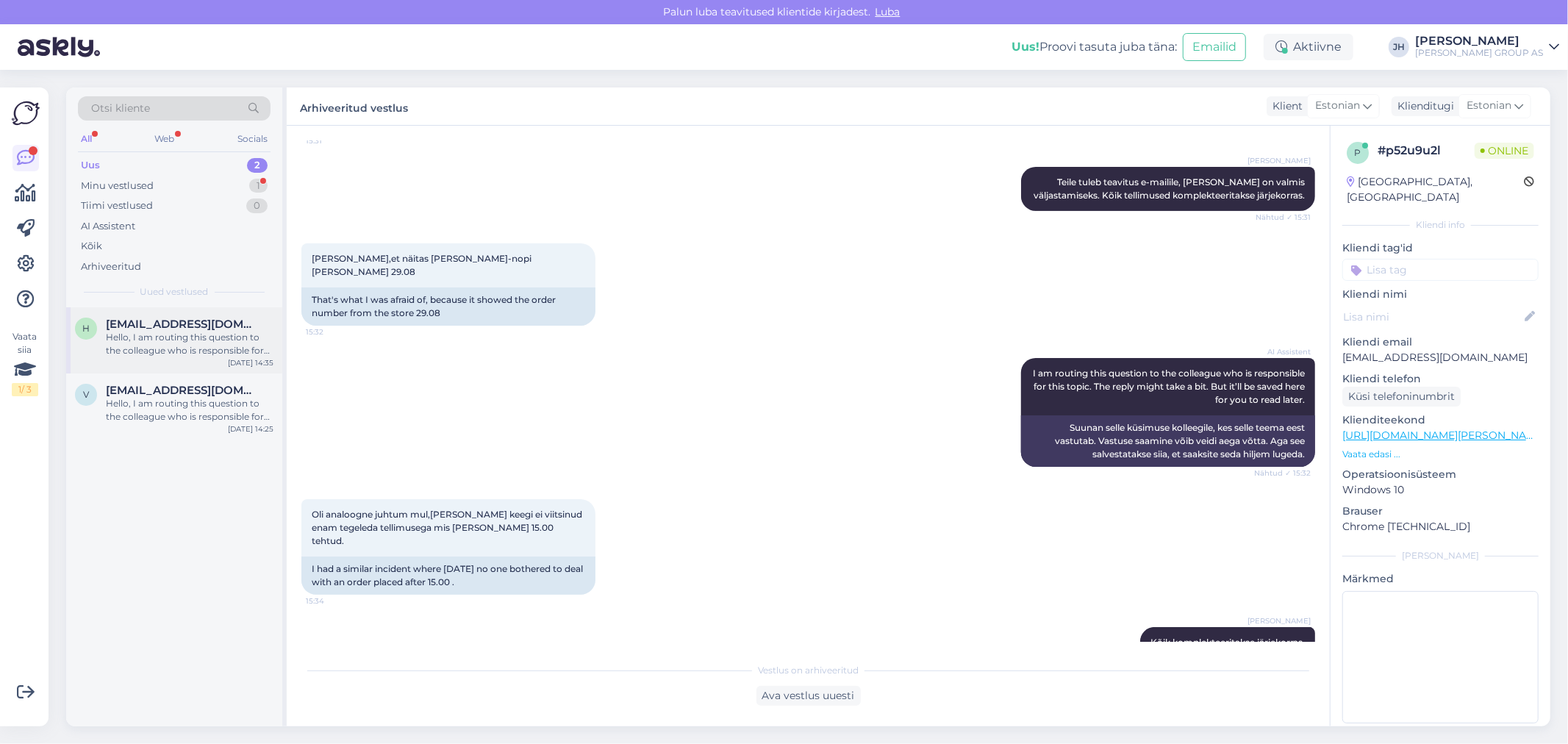
click at [184, 342] on div "Hello, I am routing this question to the colleague who is responsible for this …" at bounding box center [190, 343] width 168 height 26
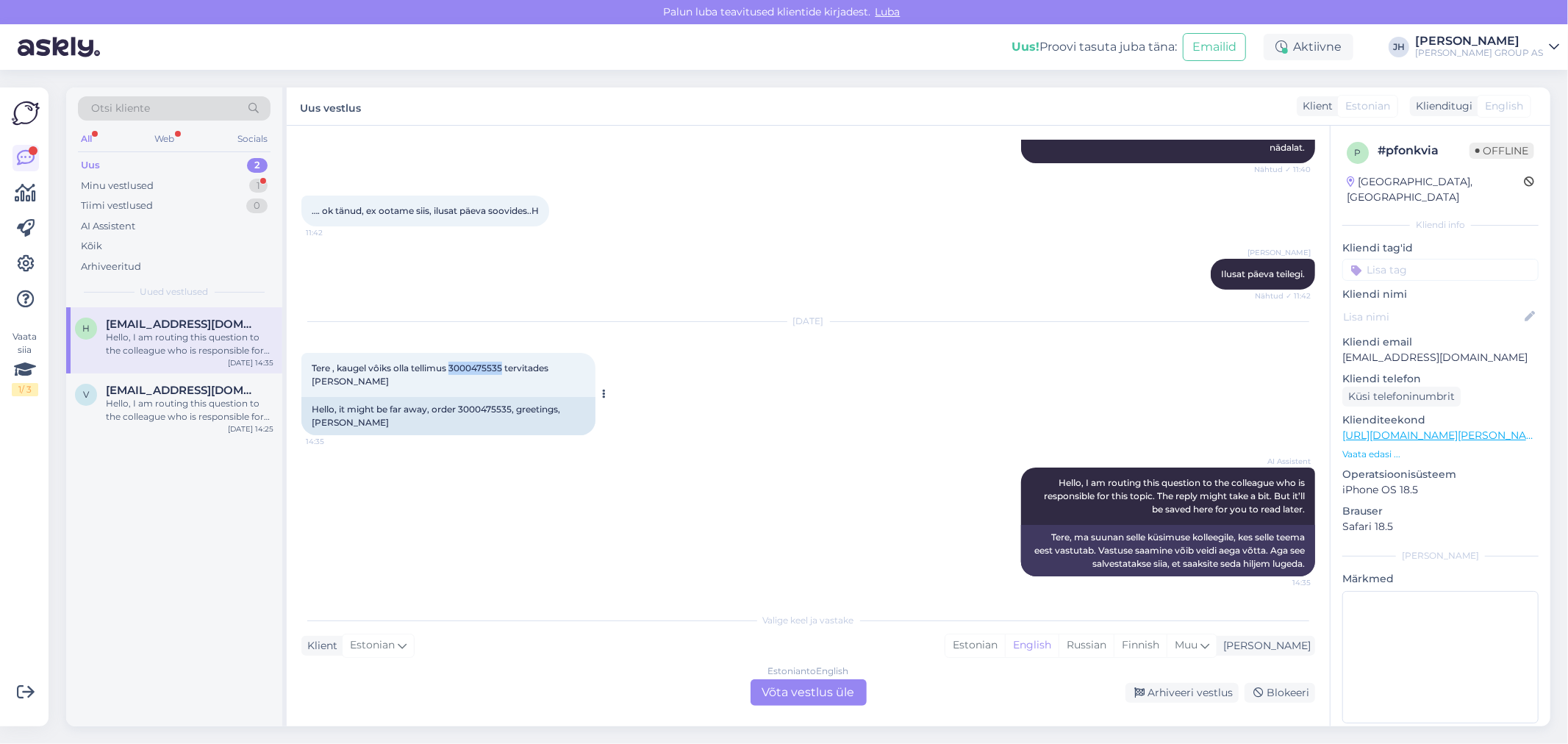
drag, startPoint x: 503, startPoint y: 364, endPoint x: 452, endPoint y: 364, distance: 51.0
click at [452, 364] on span "Tere , kaugel vôiks olla tellimus 3000475535 tervitades [PERSON_NAME]" at bounding box center [431, 374] width 239 height 25
click at [812, 684] on div "Estonian to English Võta vestlus üle" at bounding box center [808, 692] width 116 height 26
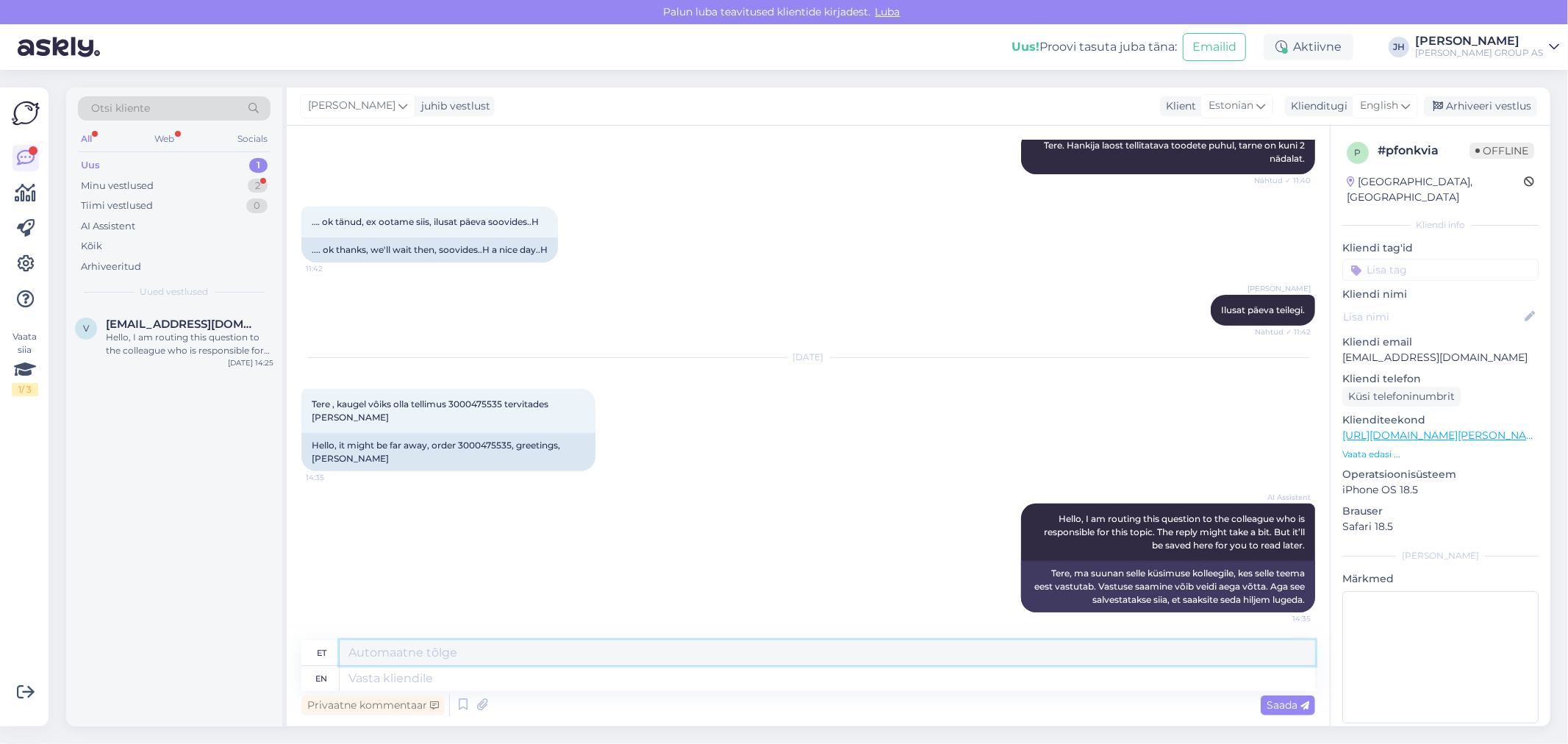
click at [398, 648] on textarea at bounding box center [826, 653] width 975 height 25
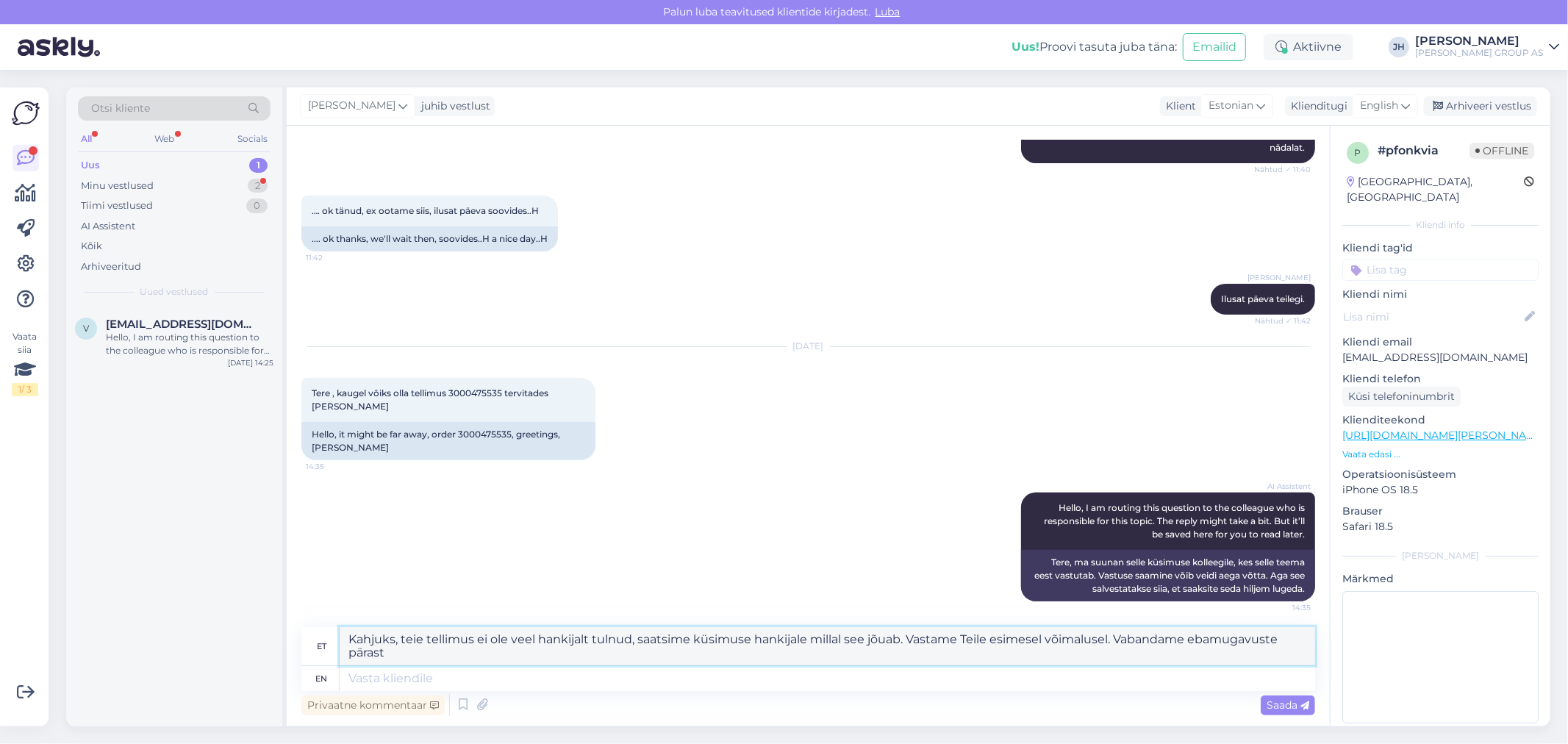
drag, startPoint x: 465, startPoint y: 656, endPoint x: 307, endPoint y: 618, distance: 162.5
click at [307, 618] on div "Vestlus algas [DATE] Tere, kuna vôiks saabuda tellimus 3000475535? Tervitades H…" at bounding box center [808, 425] width 1043 height 600
type textarea "Kahjuks, teie tellimus ei ole veel hankijalt tulnud, saatsime küsimuse hankijal…"
click at [1409, 104] on icon at bounding box center [1405, 106] width 9 height 16
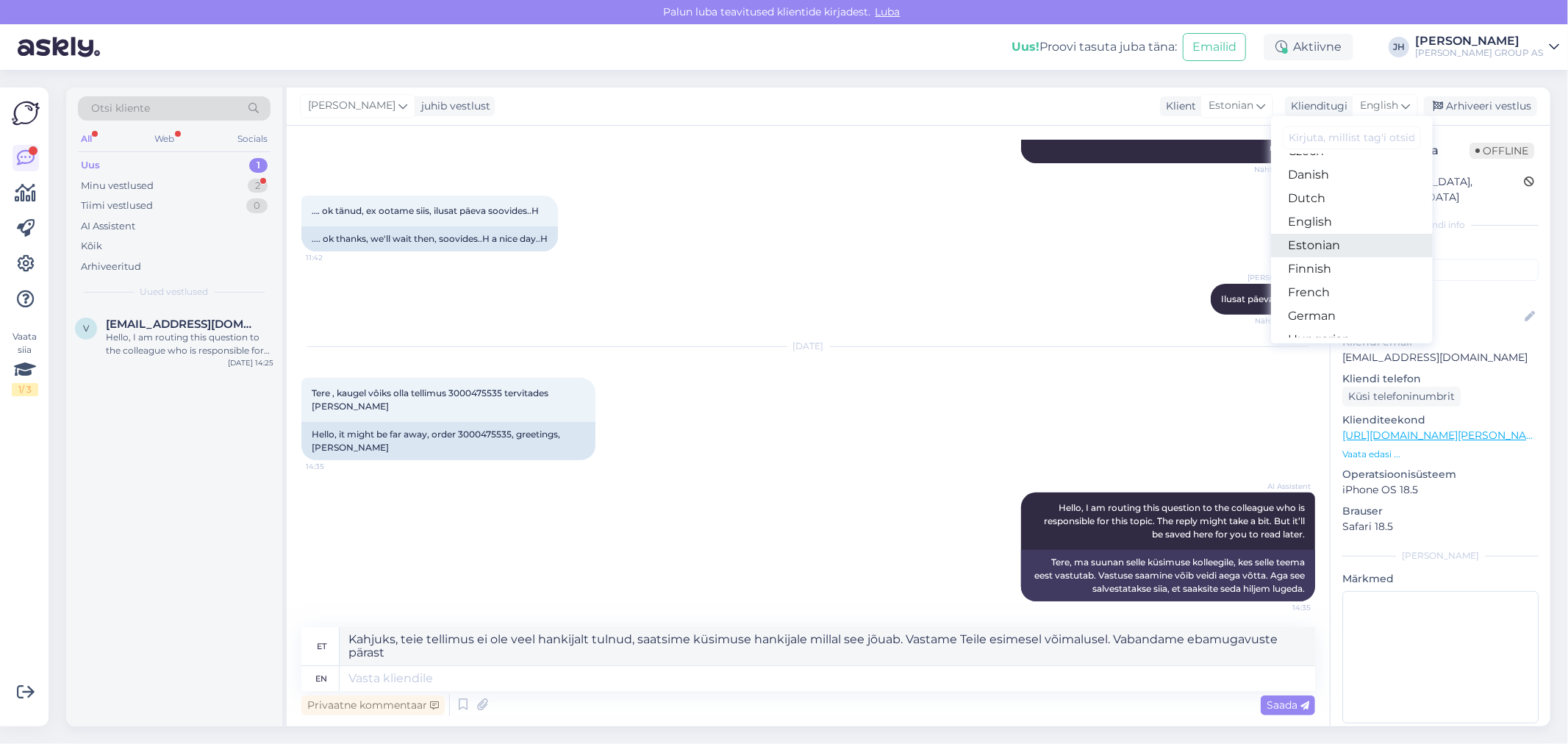
click at [1328, 243] on link "Estonian" at bounding box center [1351, 246] width 161 height 24
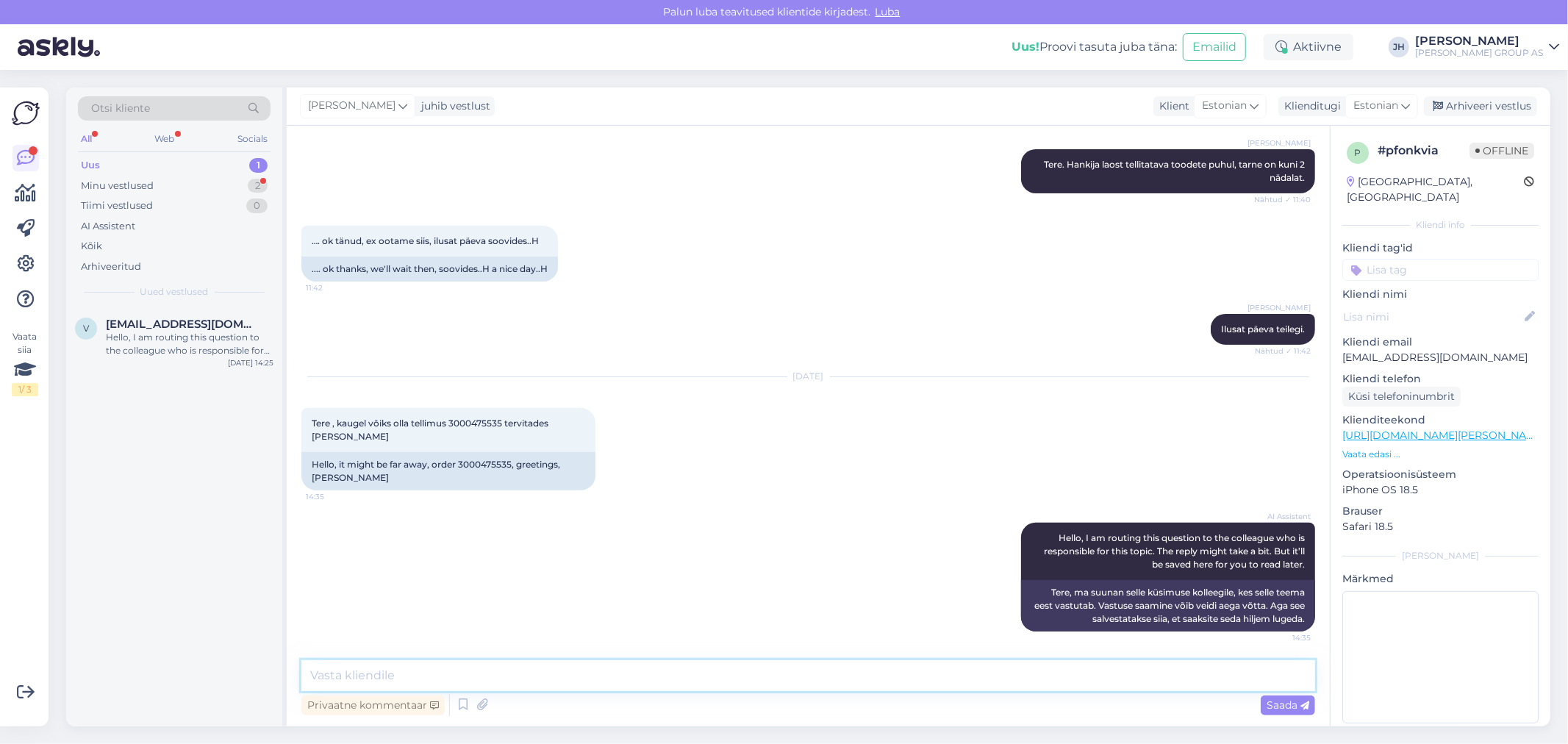
click at [368, 670] on textarea at bounding box center [808, 675] width 1014 height 31
paste textarea "Kahjuks, teie tellimus ei ole veel hankijalt tulnud, saatsime küsimuse hankijal…"
type textarea "Kahjuks, teie tellimus ei ole veel hankijalt tulnud, saatsime küsimuse hankijal…"
click at [1276, 708] on span "Saada" at bounding box center [1288, 704] width 43 height 13
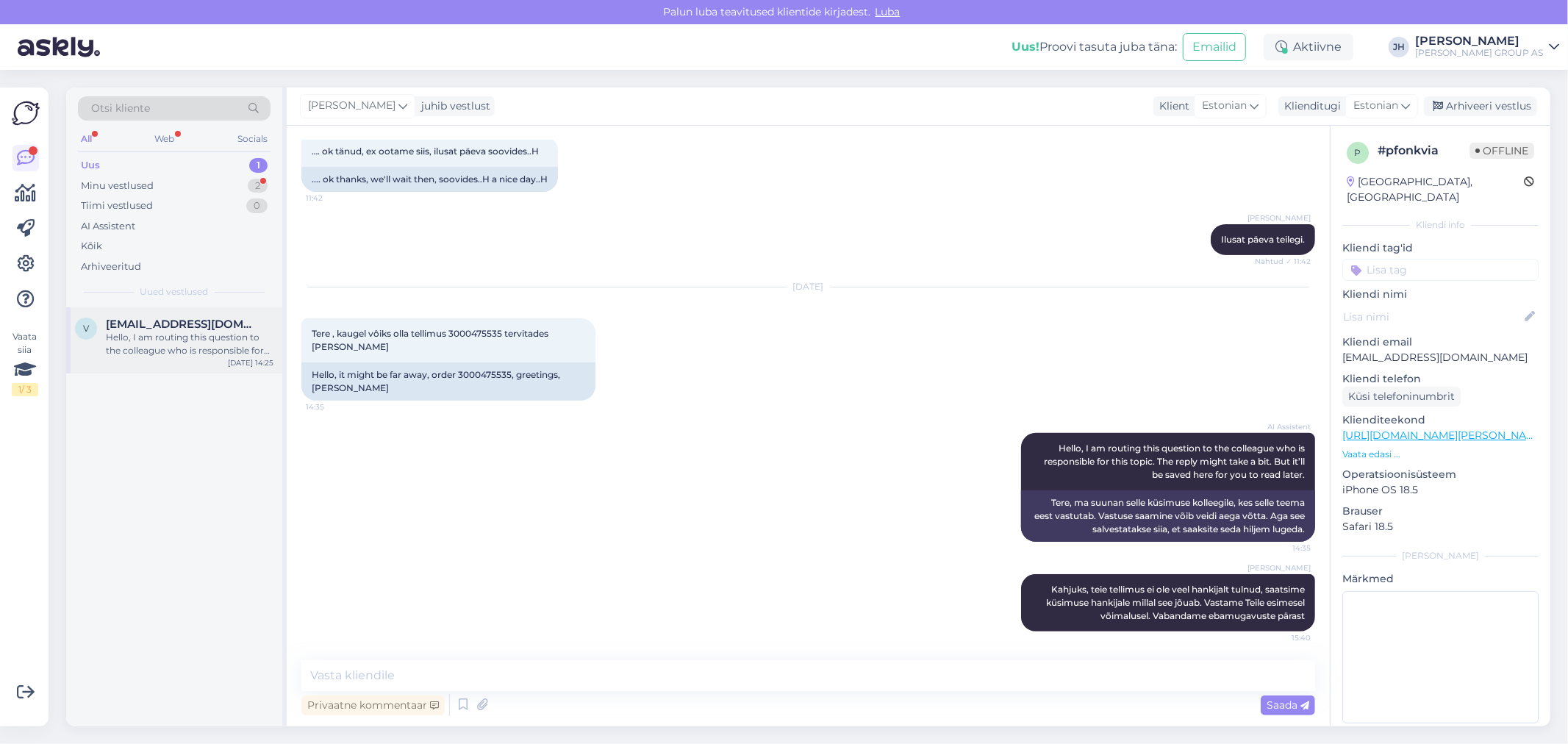
click at [145, 328] on span "[EMAIL_ADDRESS][DOMAIN_NAME]" at bounding box center [182, 324] width 153 height 13
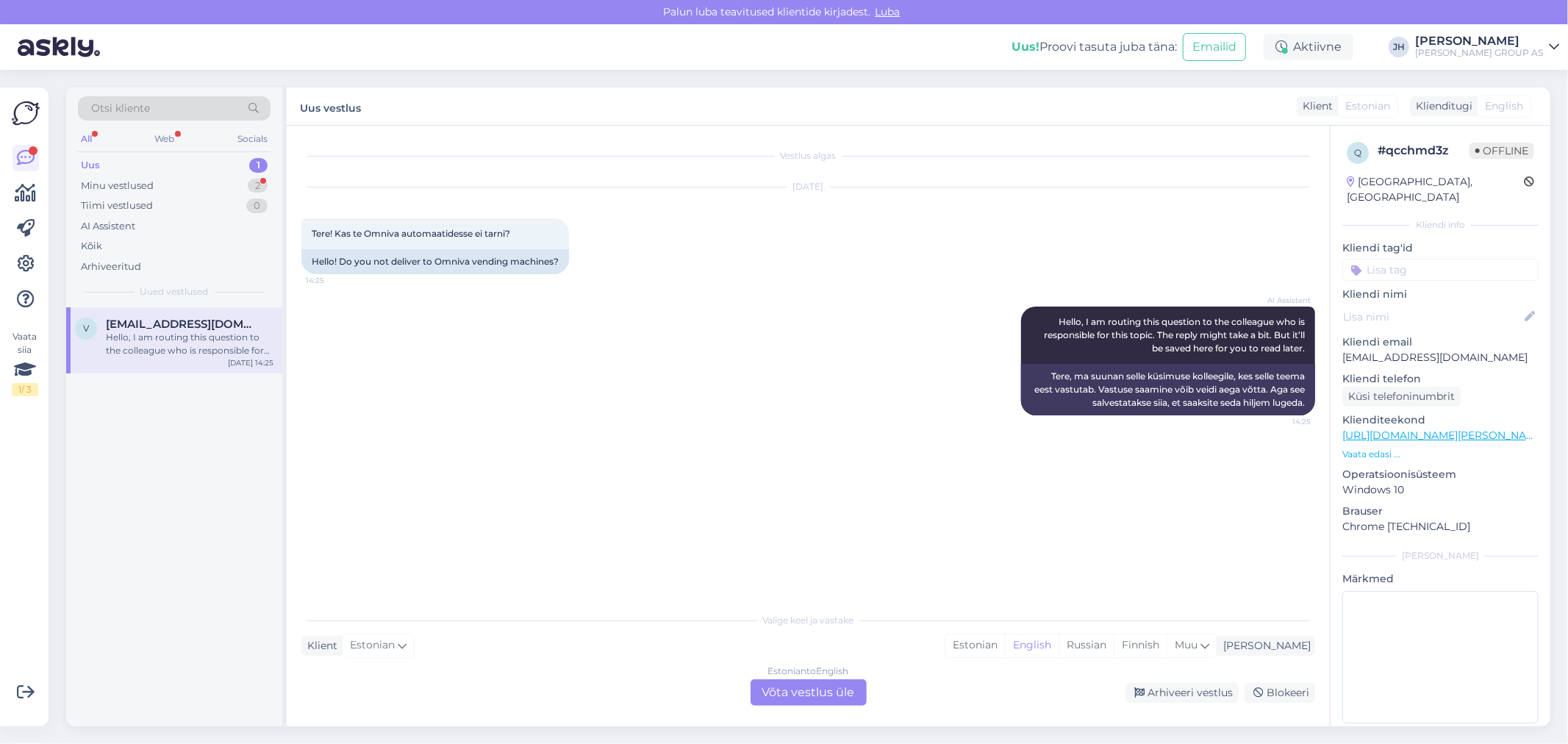
scroll to position [0, 0]
click at [818, 687] on div "Estonian to English Võta vestlus üle" at bounding box center [808, 692] width 116 height 26
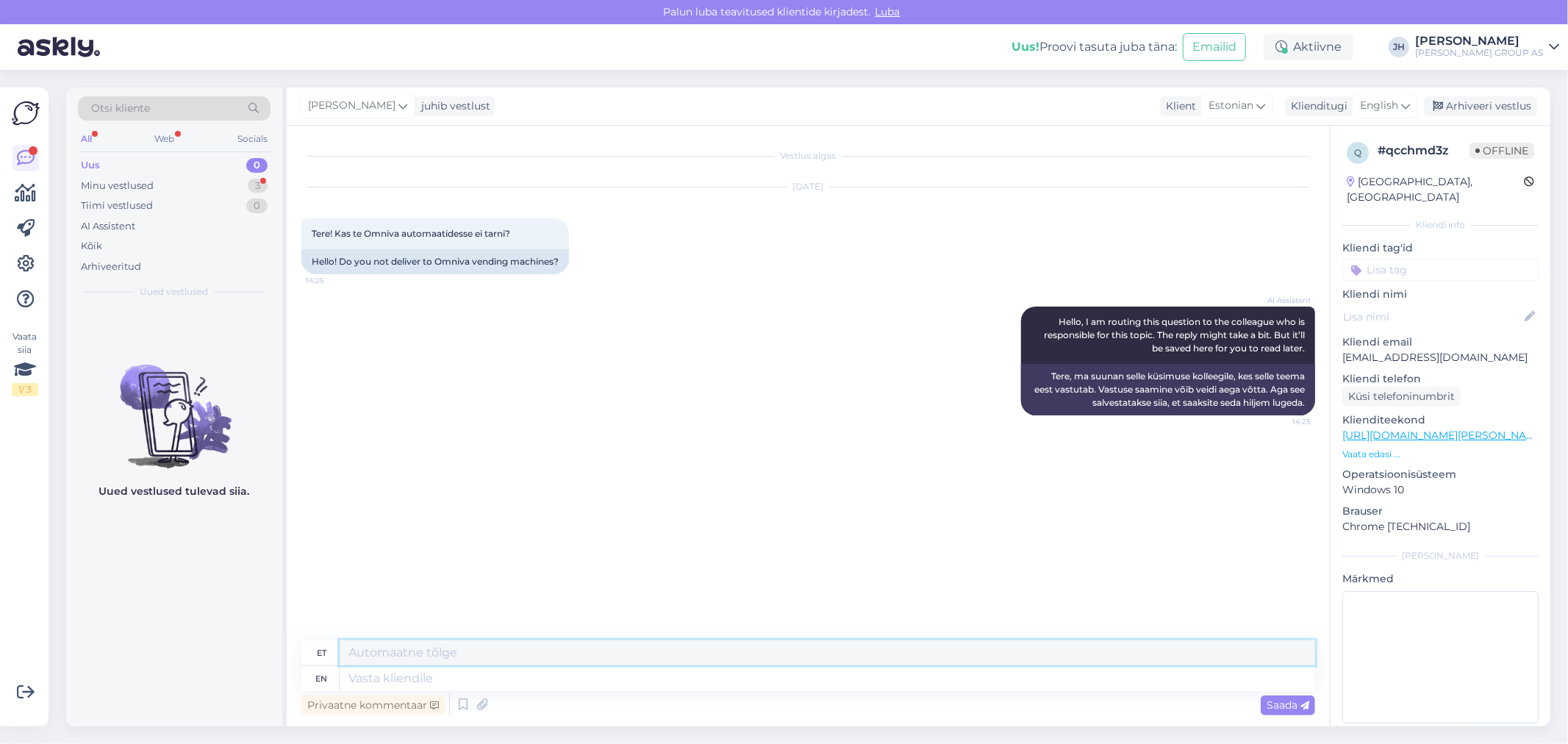
click at [431, 655] on textarea at bounding box center [826, 653] width 975 height 25
type textarea "J"
drag, startPoint x: 410, startPoint y: 651, endPoint x: 327, endPoint y: 651, distance: 83.0
click at [327, 651] on div "et Tarnime" at bounding box center [808, 653] width 1014 height 26
type textarea "Tarnime"
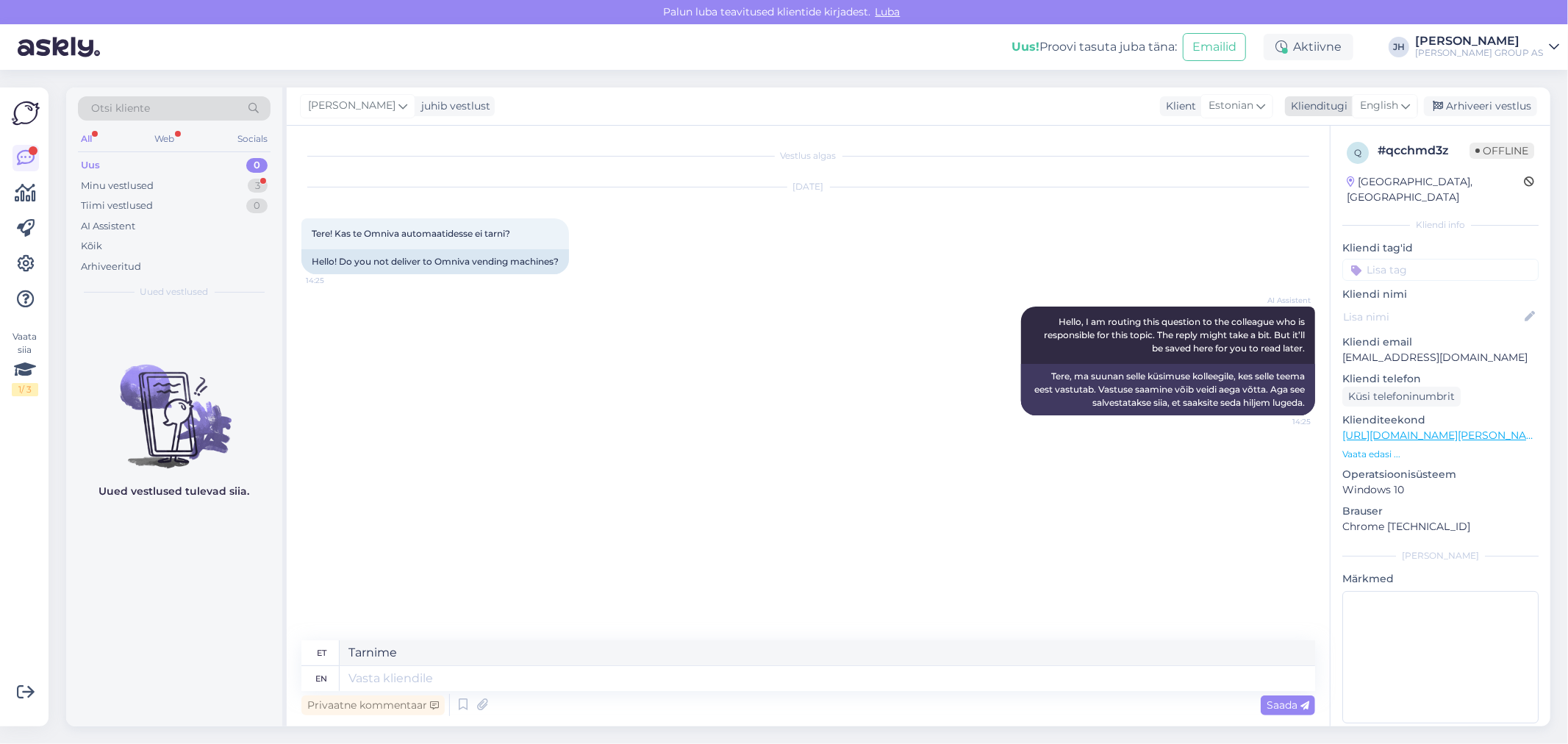
click at [1408, 103] on icon at bounding box center [1405, 106] width 9 height 16
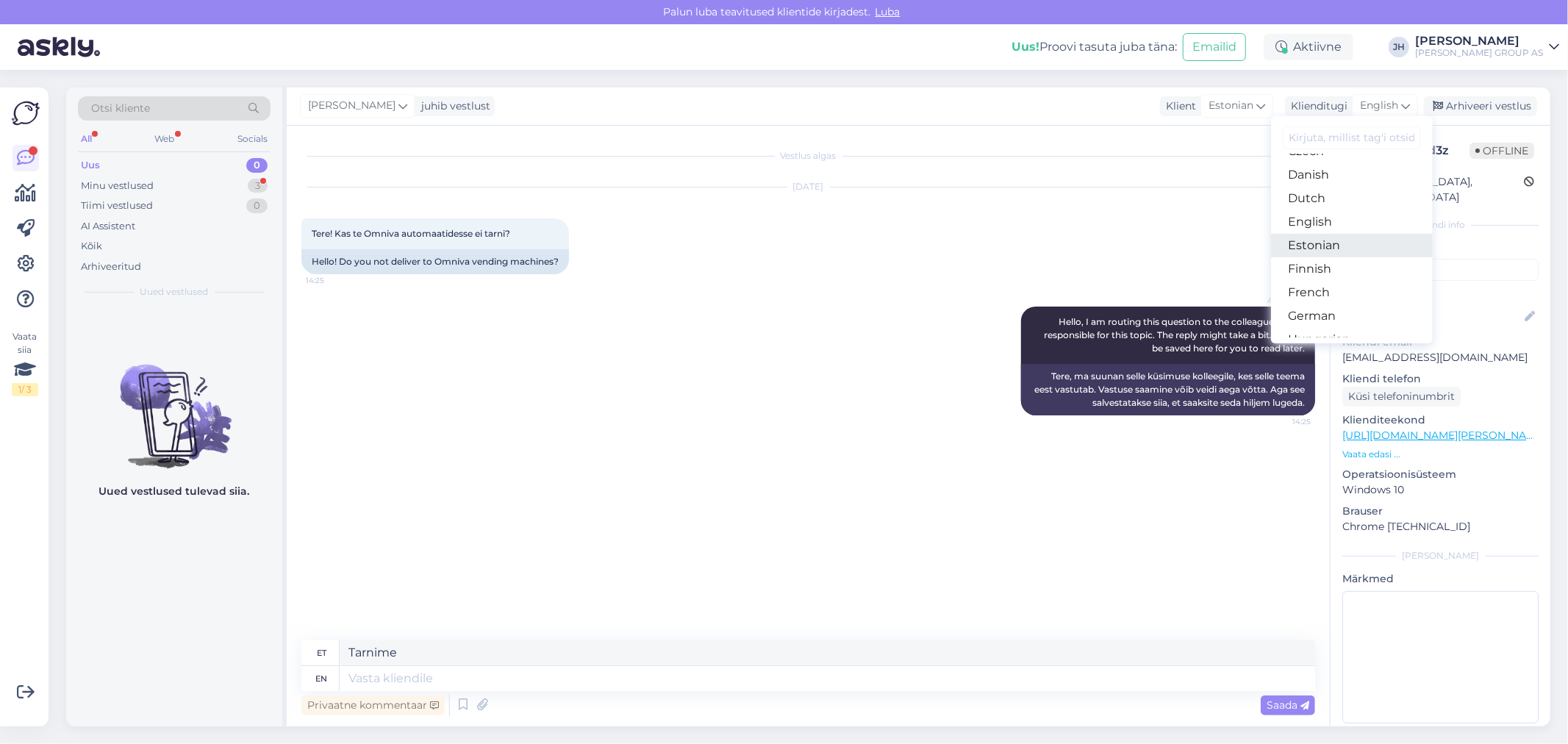
drag, startPoint x: 1318, startPoint y: 244, endPoint x: 1307, endPoint y: 247, distance: 11.4
click at [1318, 244] on link "Estonian" at bounding box center [1351, 246] width 161 height 24
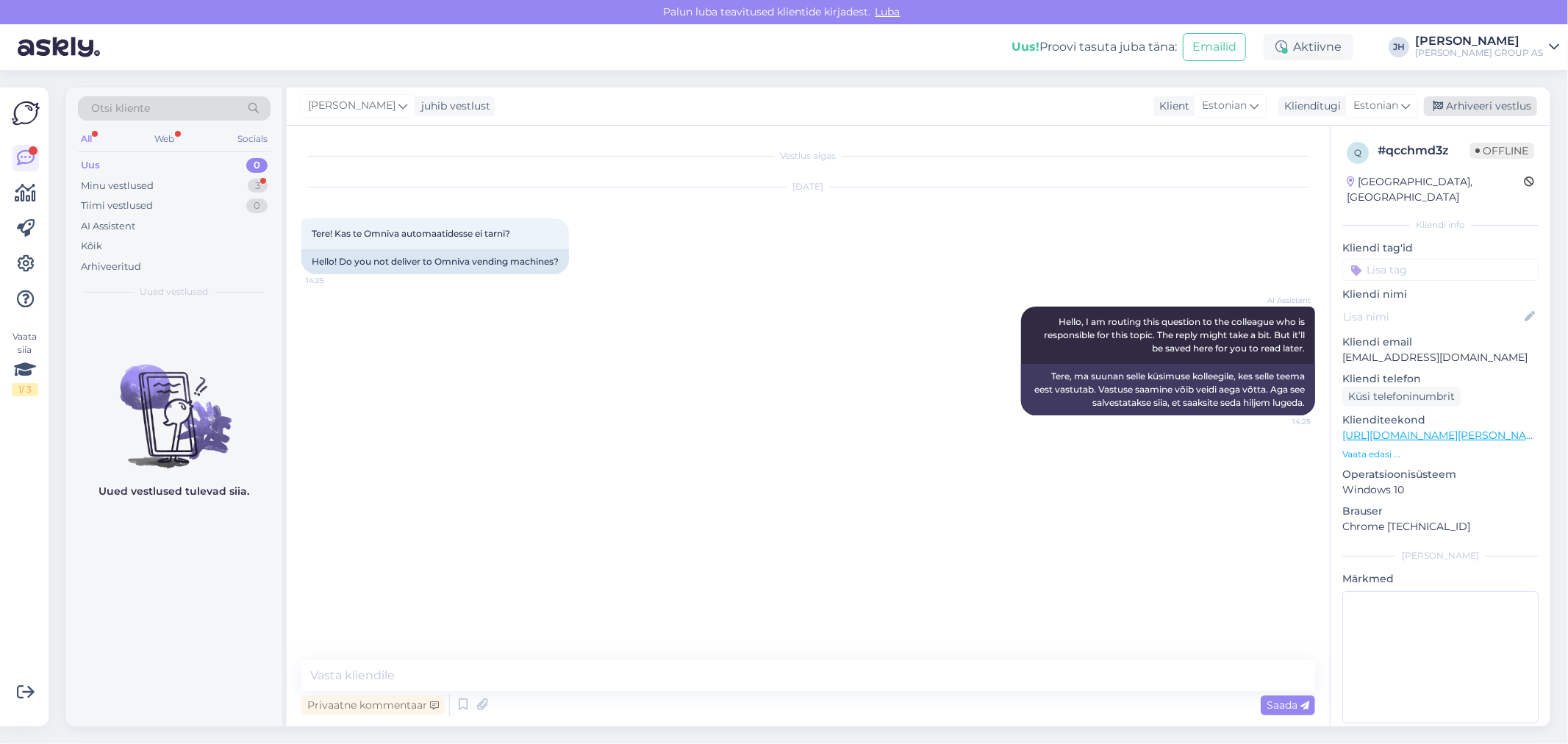
click at [1494, 108] on div "Arhiveeri vestlus" at bounding box center [1479, 106] width 113 height 20
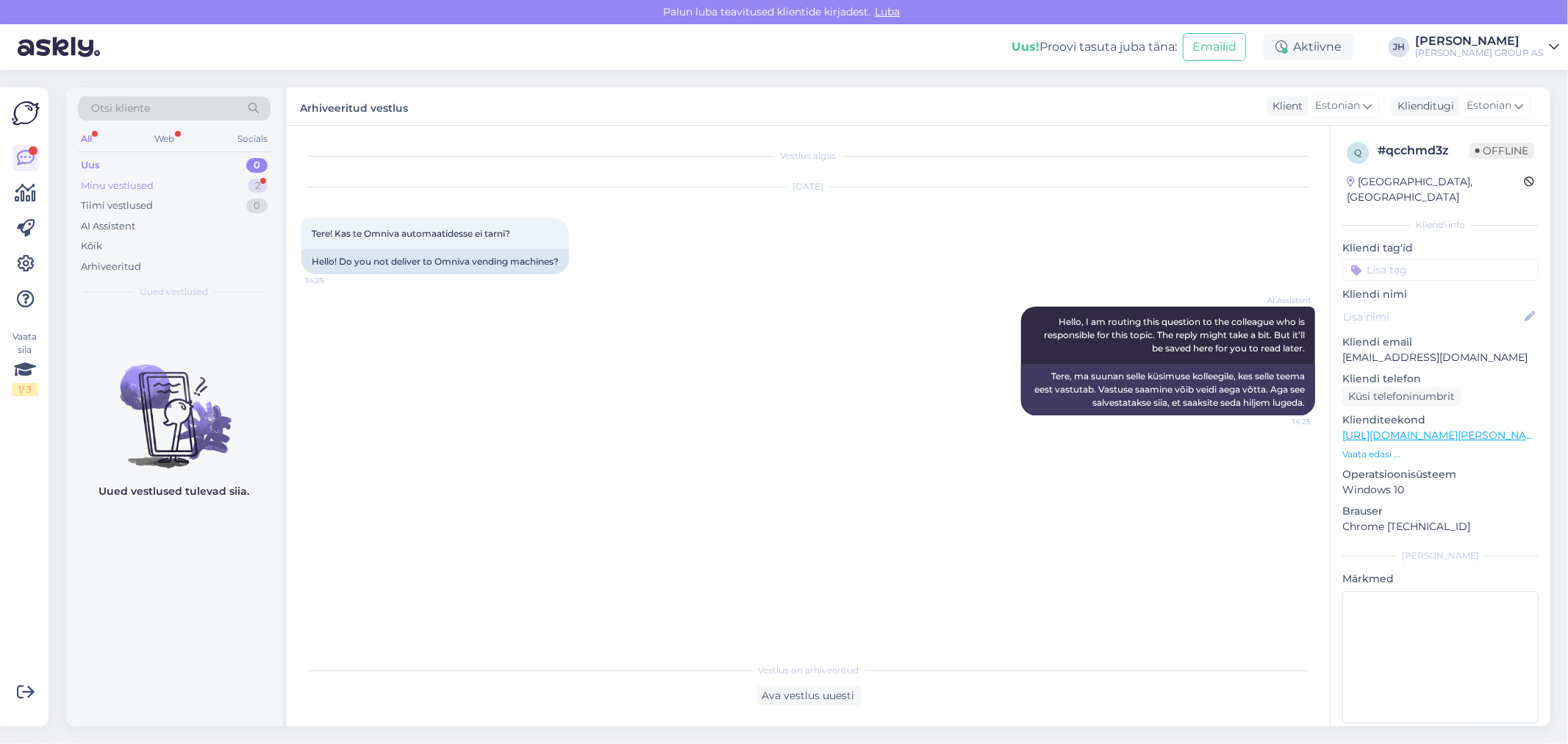
click at [96, 186] on div "Minu vestlused" at bounding box center [117, 186] width 73 height 15
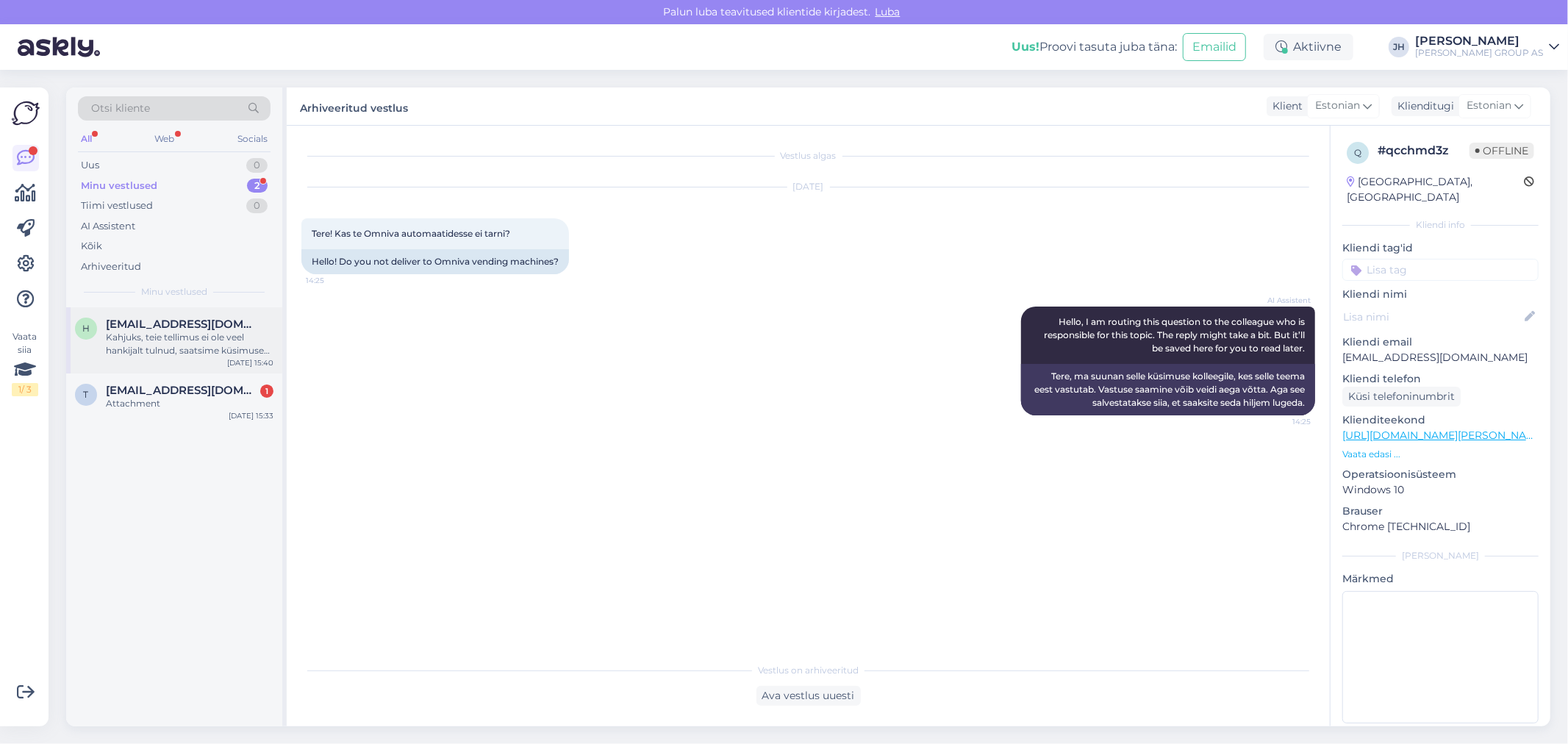
click at [127, 328] on span "[EMAIL_ADDRESS][DOMAIN_NAME]" at bounding box center [182, 324] width 153 height 13
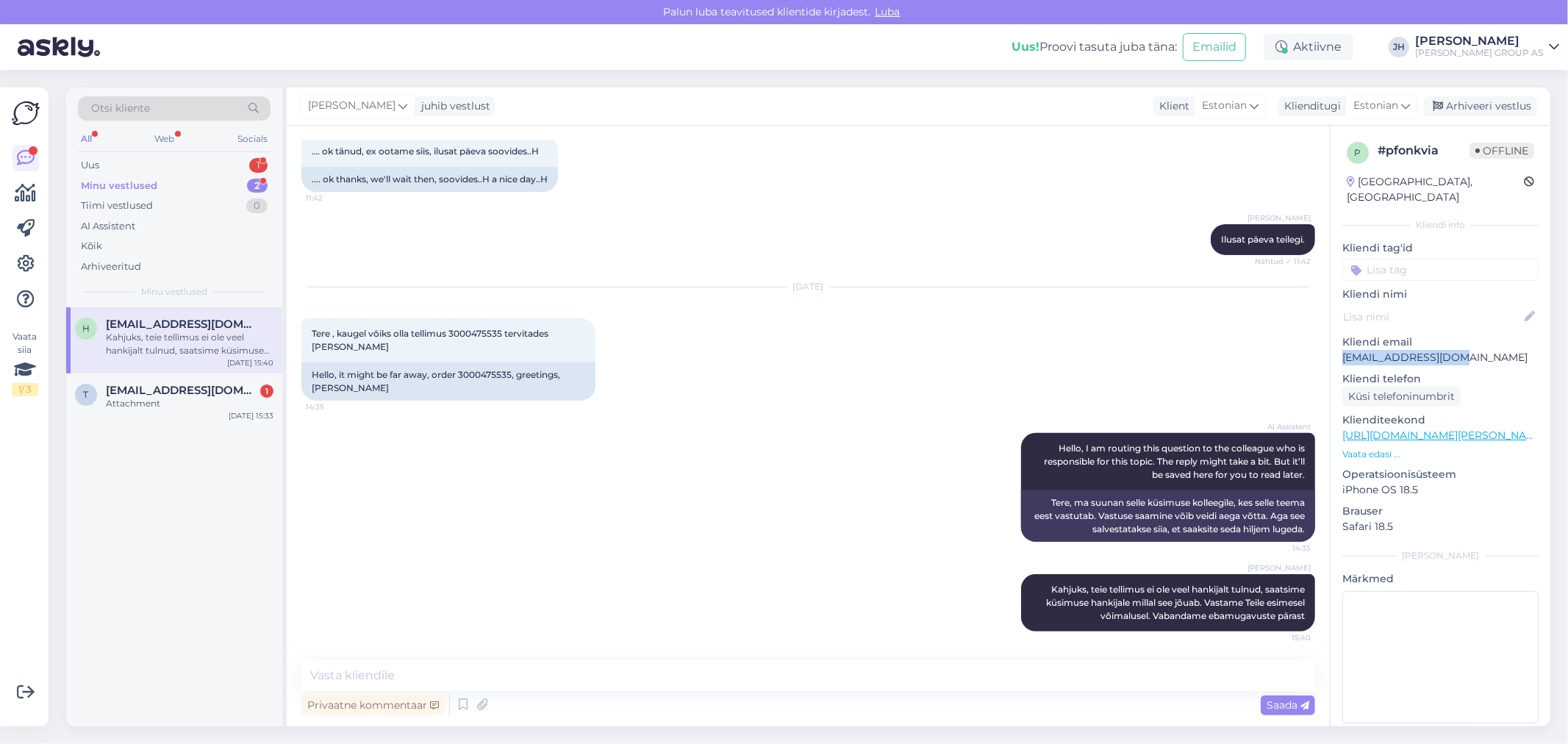
drag, startPoint x: 1464, startPoint y: 338, endPoint x: 1335, endPoint y: 339, distance: 129.0
click at [1335, 339] on div "p # pfonkvia Offline [GEOGRAPHIC_DATA], [GEOGRAPHIC_DATA] Kliendi info Kliendi …" at bounding box center [1440, 436] width 220 height 620
click at [164, 386] on span "[EMAIL_ADDRESS][DOMAIN_NAME]" at bounding box center [182, 390] width 153 height 13
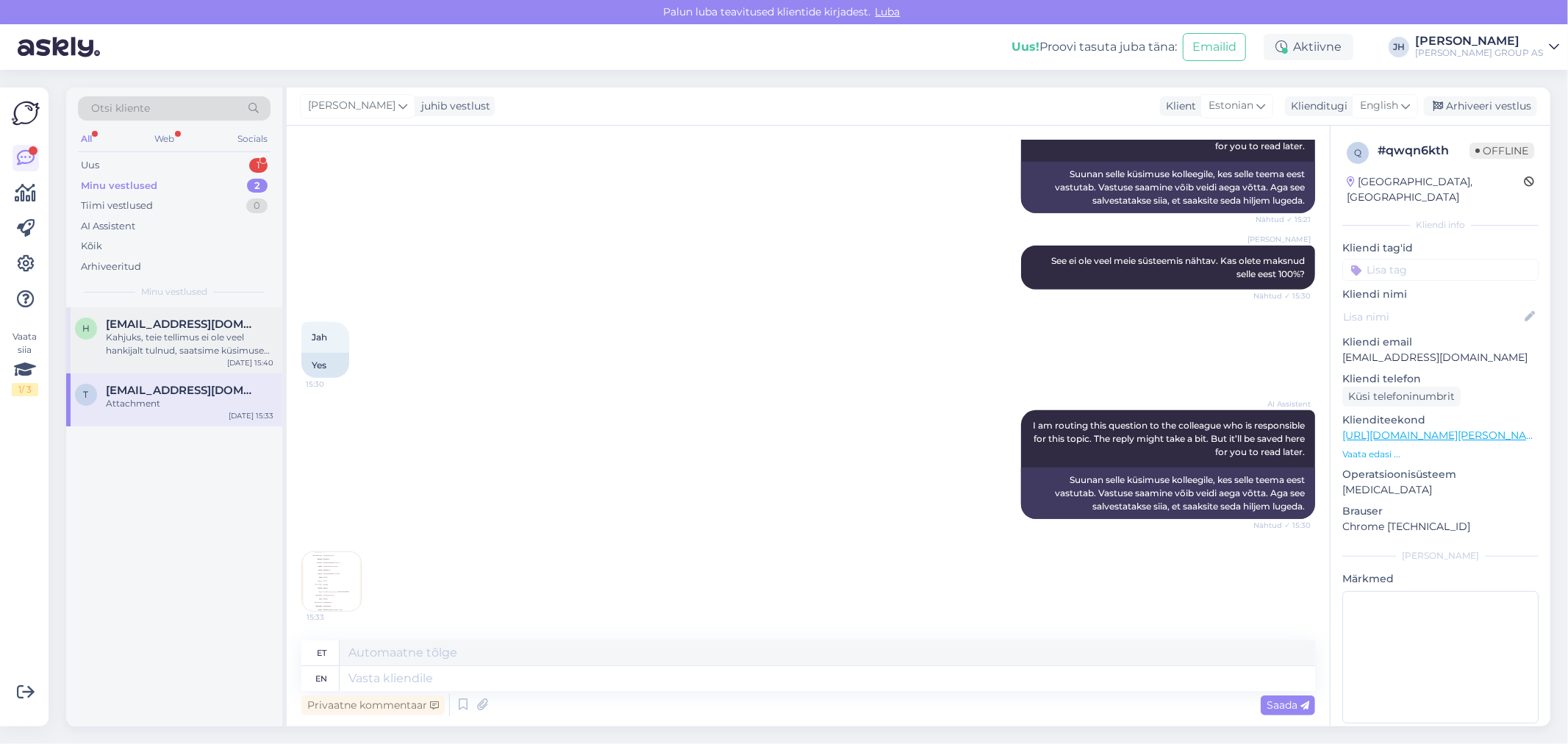
click at [138, 327] on span "[EMAIL_ADDRESS][DOMAIN_NAME]" at bounding box center [182, 324] width 153 height 13
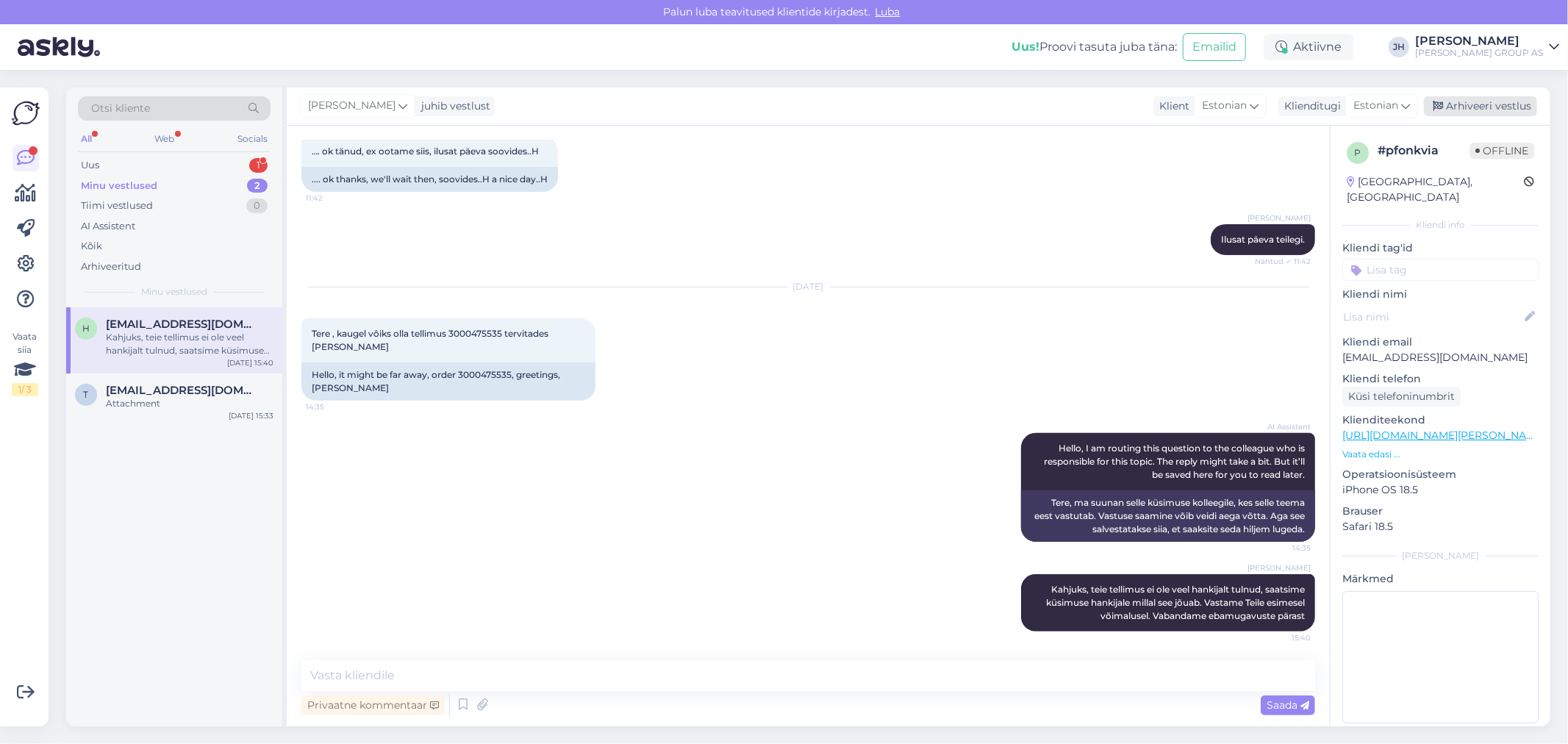
click at [1508, 105] on div "Arhiveeri vestlus" at bounding box center [1479, 106] width 113 height 20
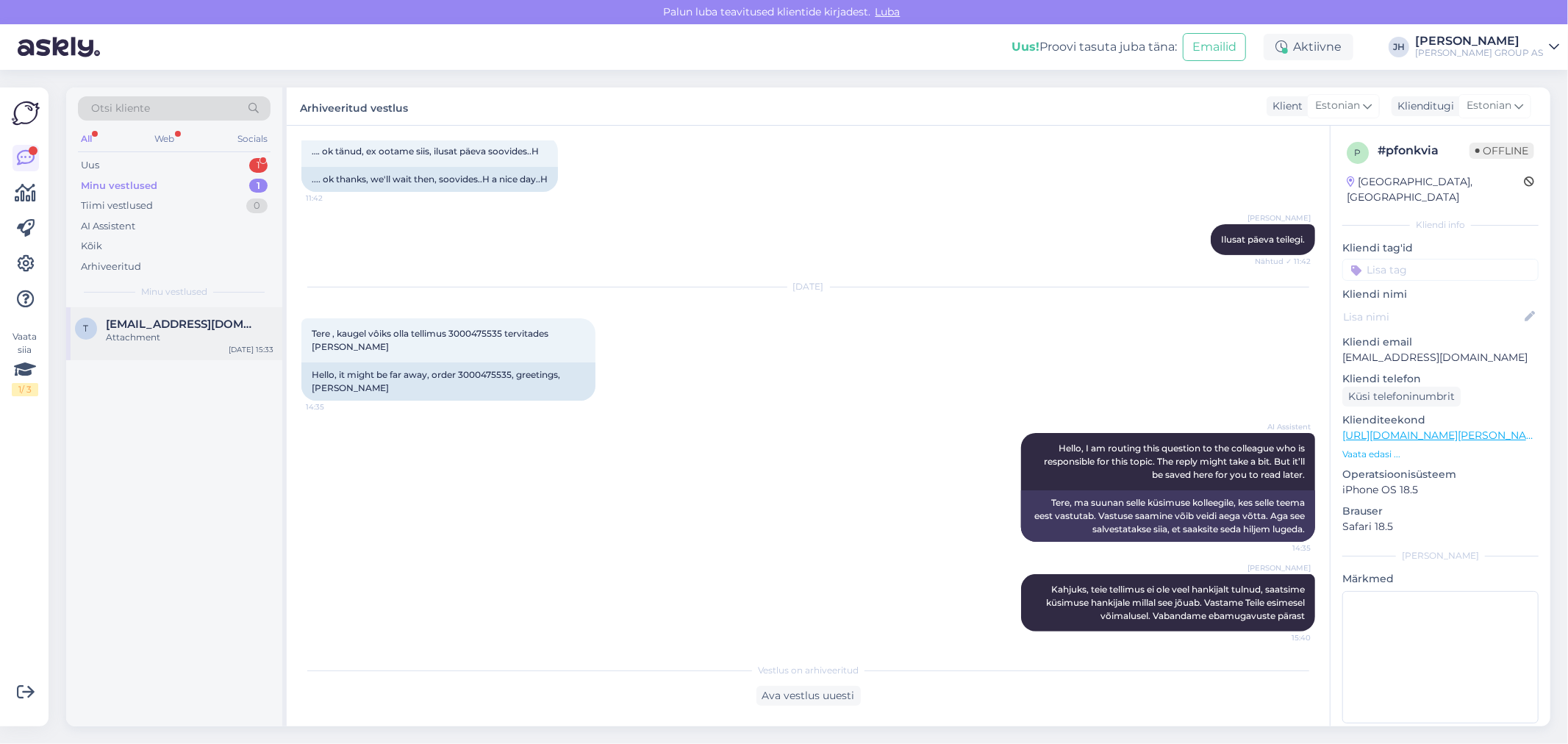
click at [172, 333] on div "Attachment" at bounding box center [190, 337] width 168 height 13
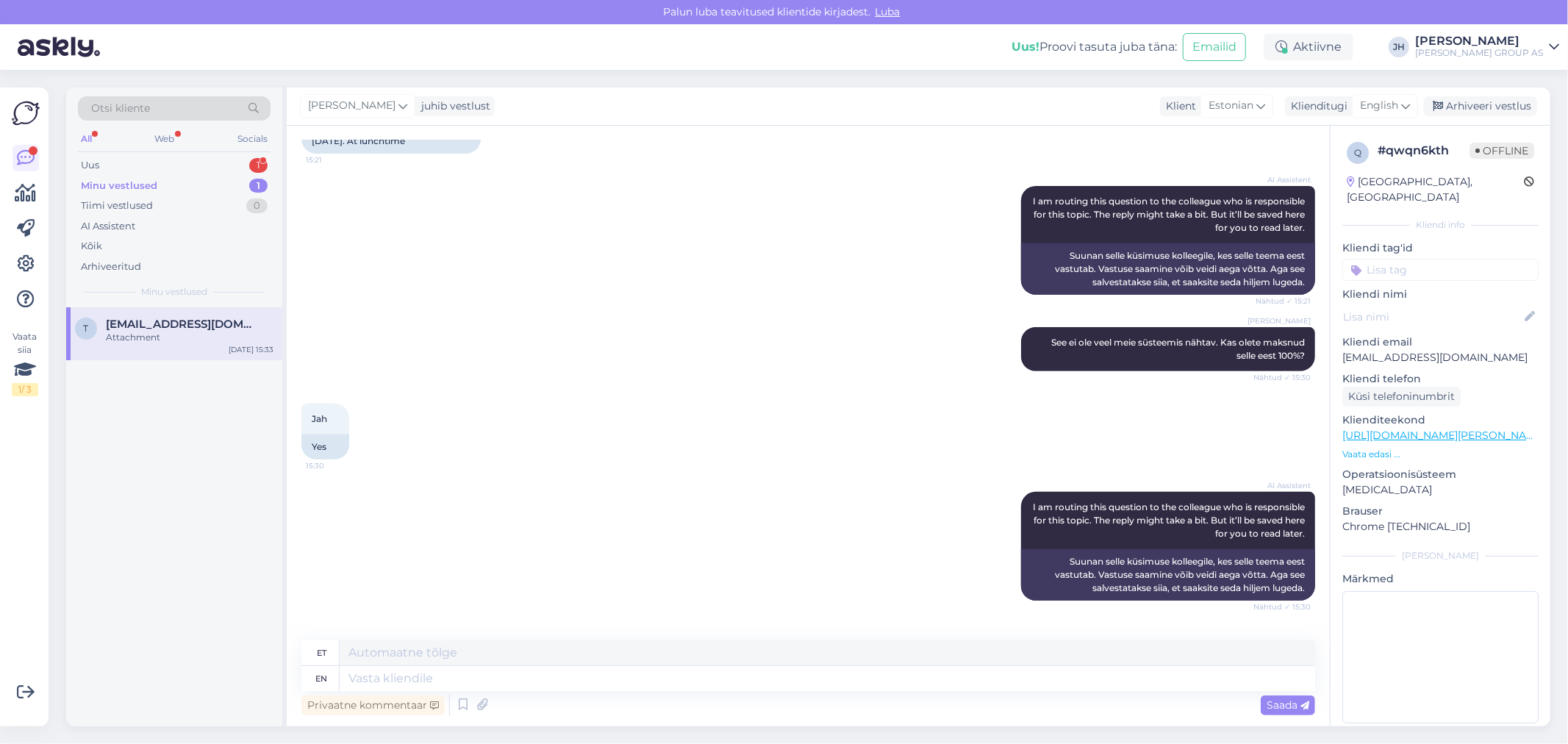
scroll to position [583, 0]
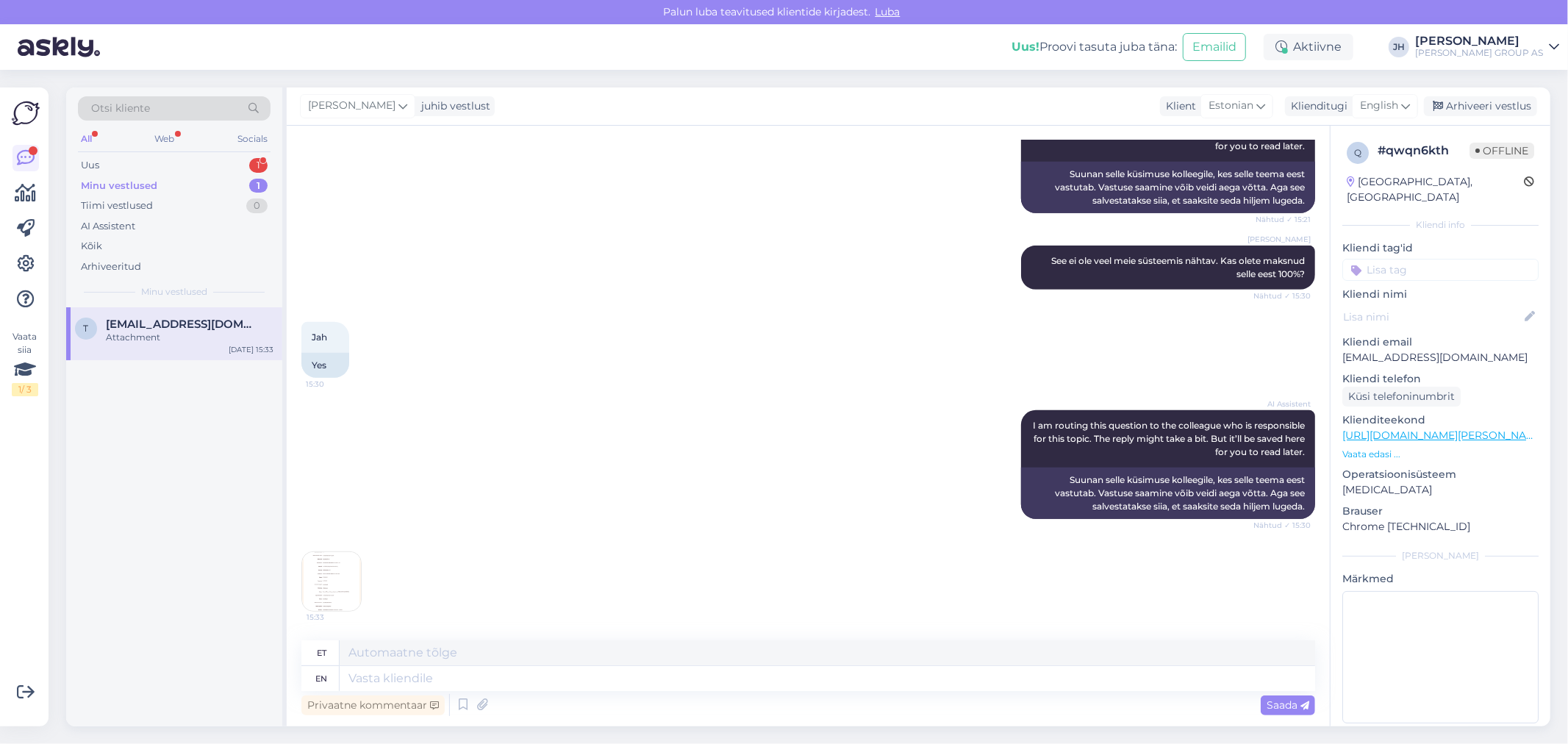
click at [319, 587] on img at bounding box center [331, 581] width 59 height 59
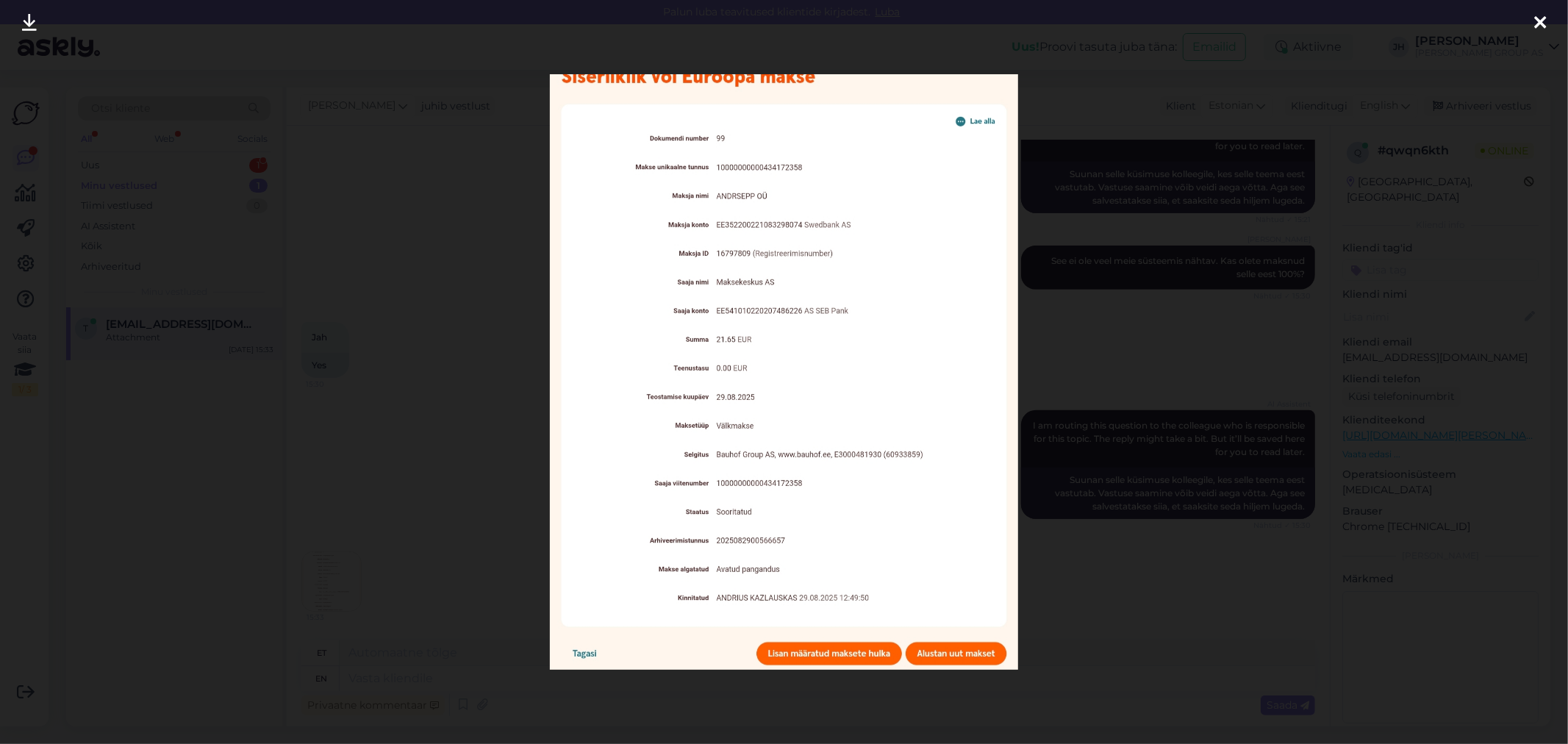
click at [1544, 22] on icon at bounding box center [1540, 24] width 12 height 19
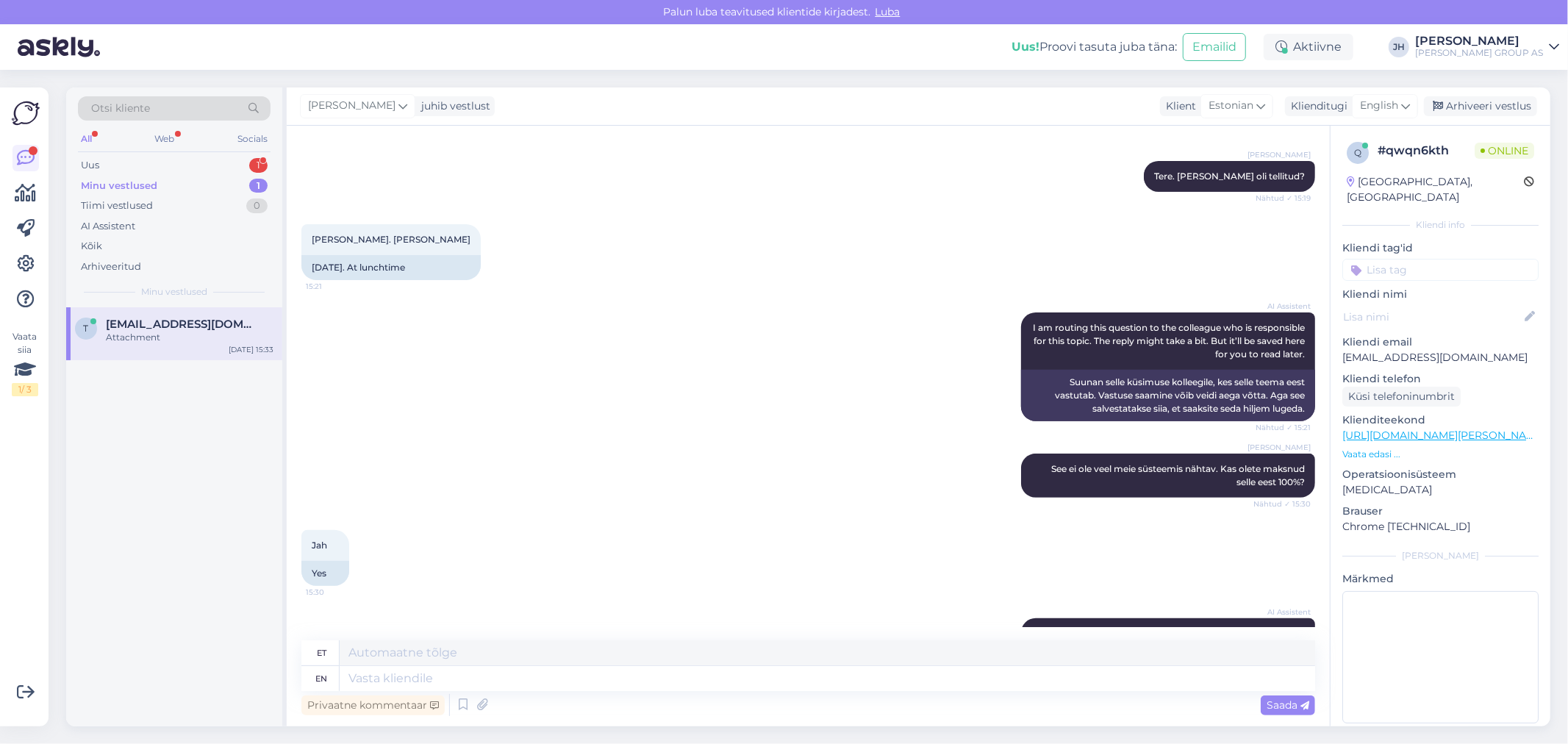
scroll to position [174, 0]
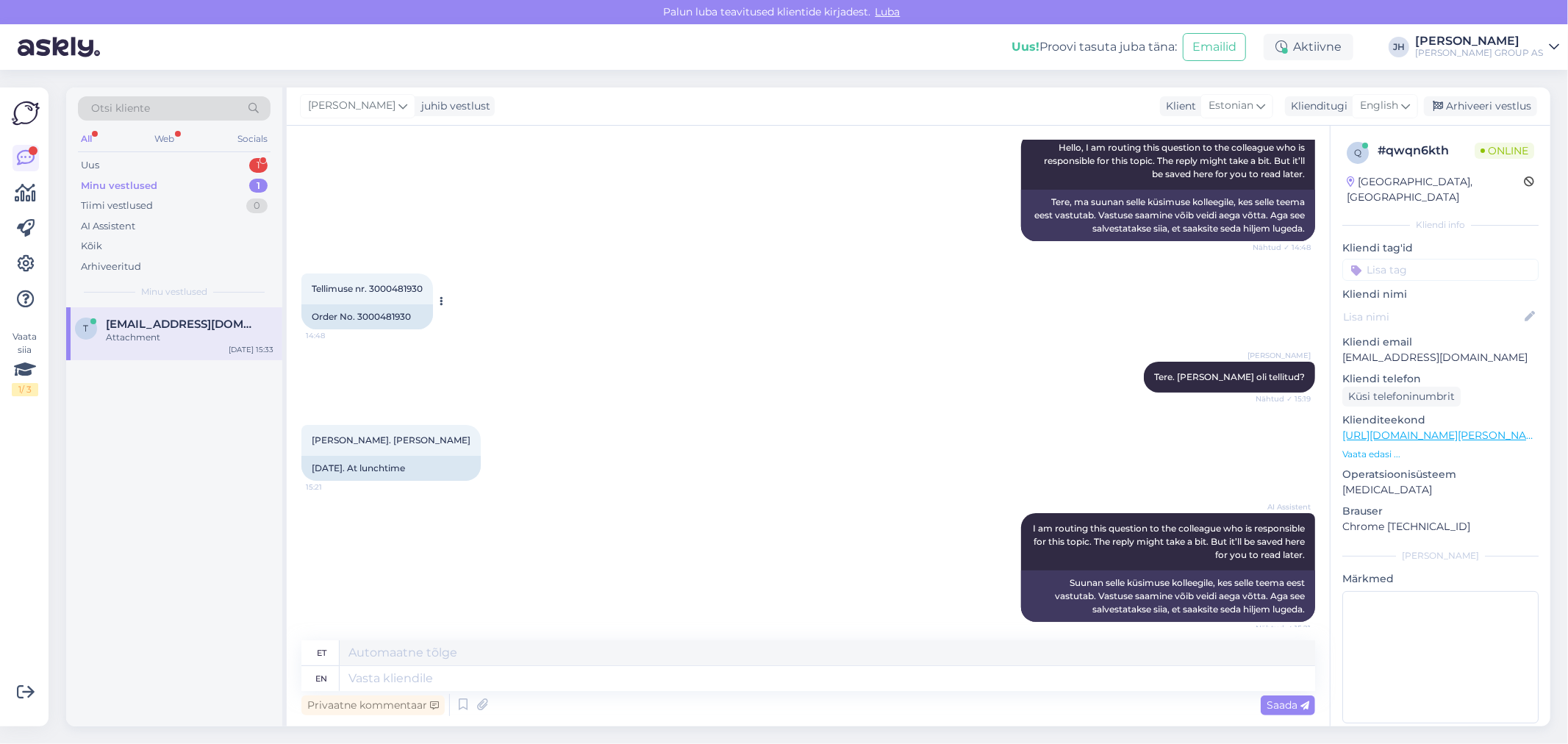
click at [422, 287] on div "Tellimuse nr. 3000481930 14:48" at bounding box center [367, 289] width 131 height 31
drag, startPoint x: 422, startPoint y: 285, endPoint x: 370, endPoint y: 281, distance: 52.2
click at [370, 281] on div "Tellimuse nr. 3000481930 14:48" at bounding box center [367, 289] width 131 height 31
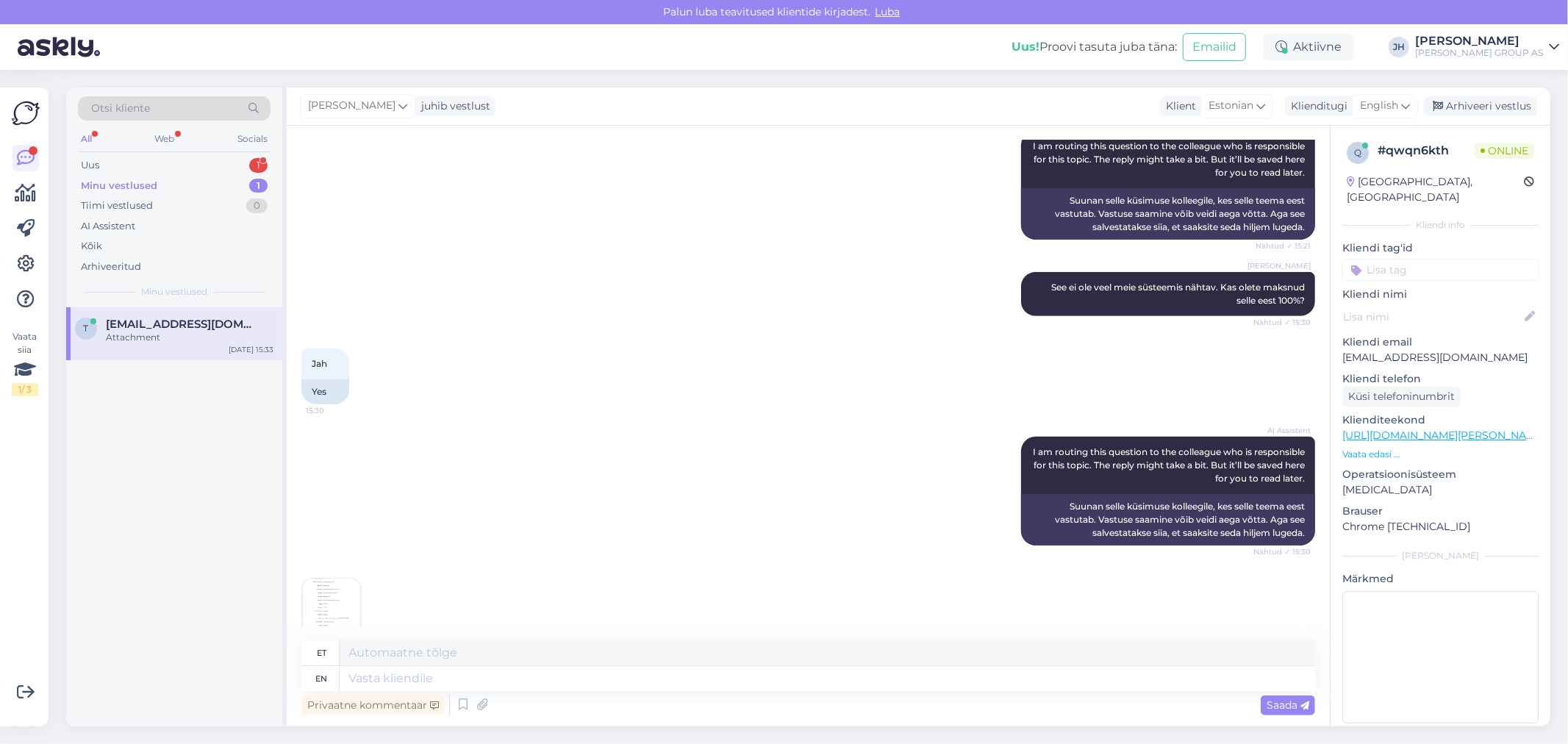
scroll to position [583, 0]
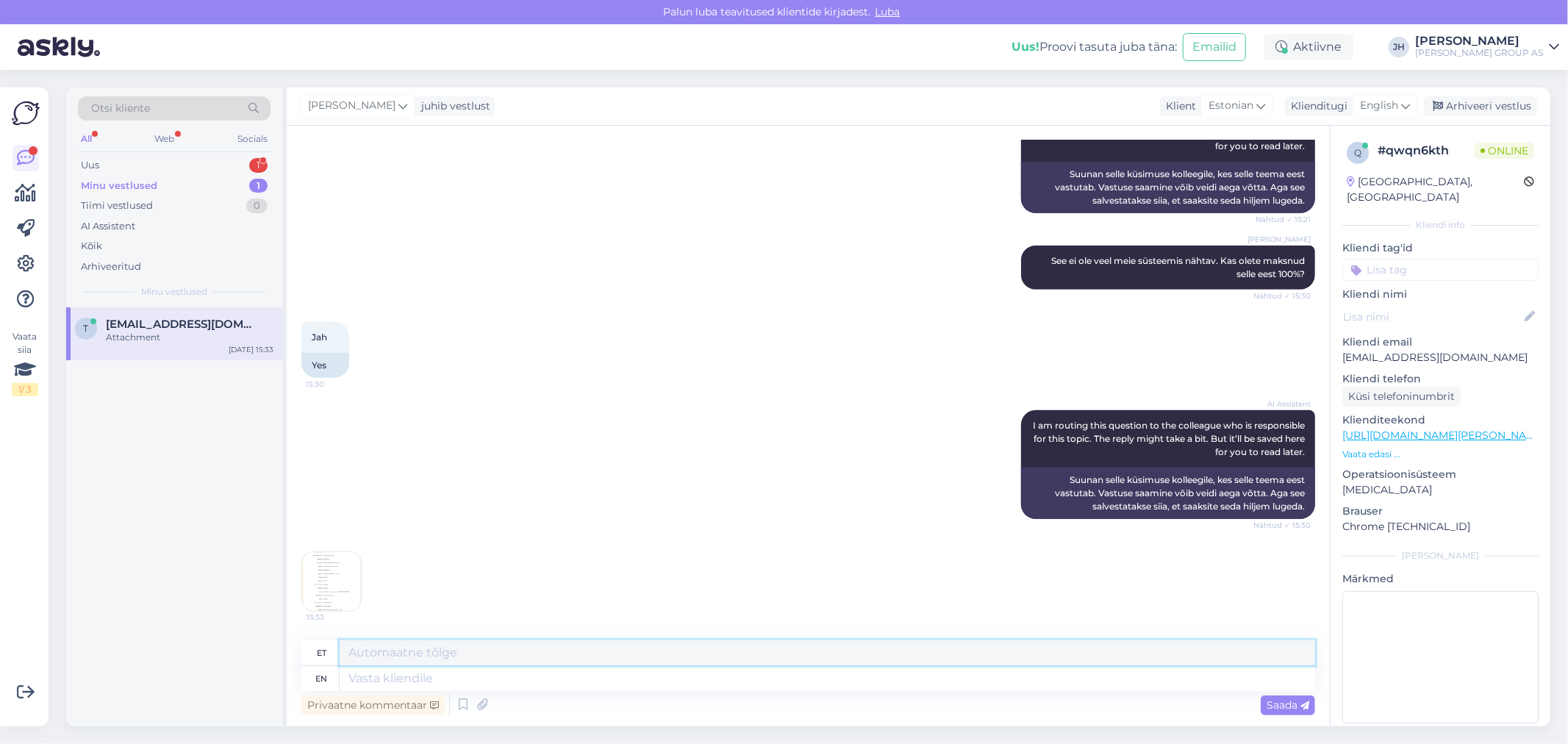
click at [449, 659] on textarea at bounding box center [826, 653] width 975 height 25
drag, startPoint x: 739, startPoint y: 651, endPoint x: 151, endPoint y: 669, distance: 588.3
click at [151, 669] on div "Otsi kliente All Web Socials Uus 1 Minu vestlused 1 Tiimi vestlused 0 AI Assist…" at bounding box center [808, 407] width 1484 height 639
type textarea "Teile tuleb teavitus e-mailile, [PERSON_NAME] on valmis väljastamiseks"
click at [1405, 100] on icon at bounding box center [1405, 106] width 9 height 16
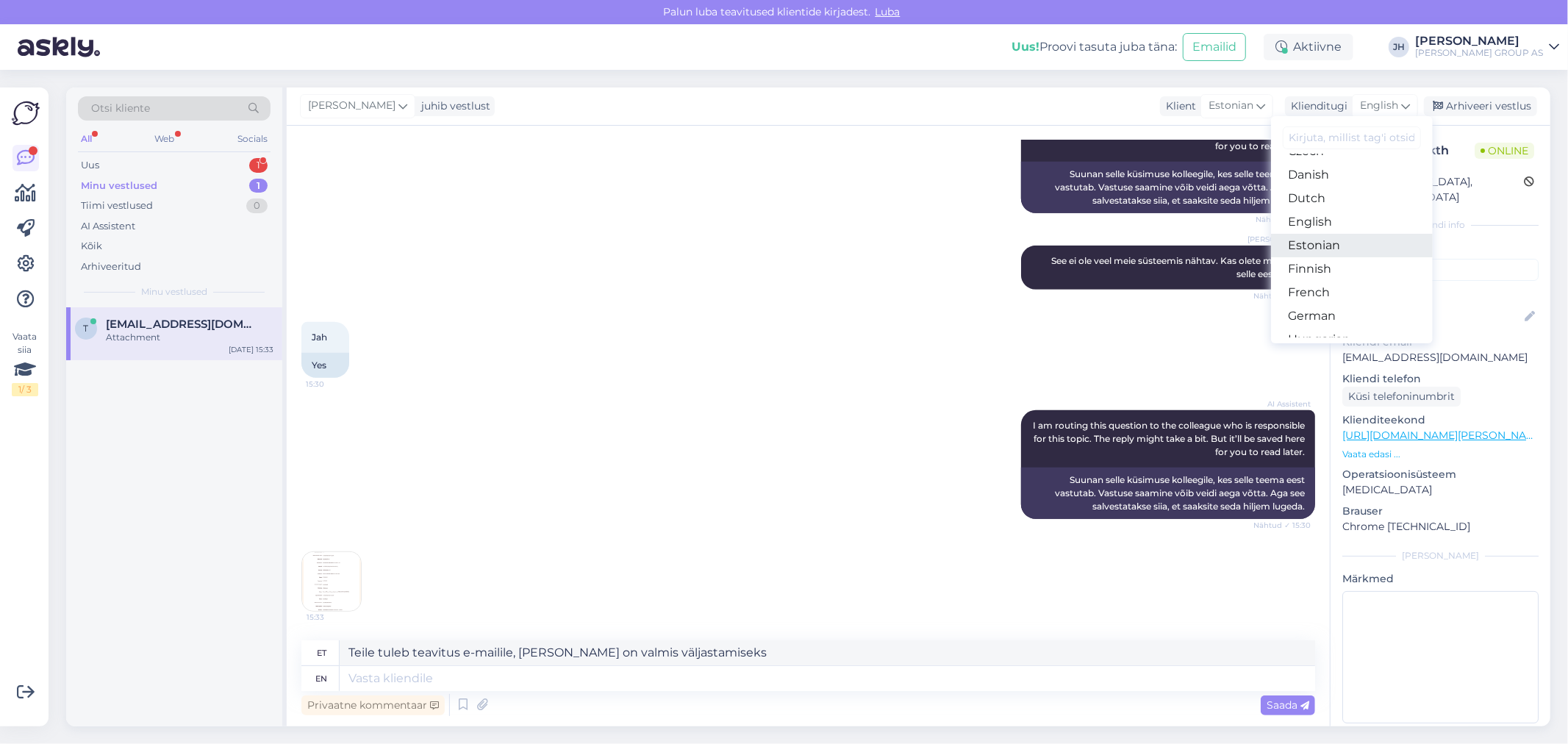
click at [1345, 246] on link "Estonian" at bounding box center [1351, 246] width 161 height 24
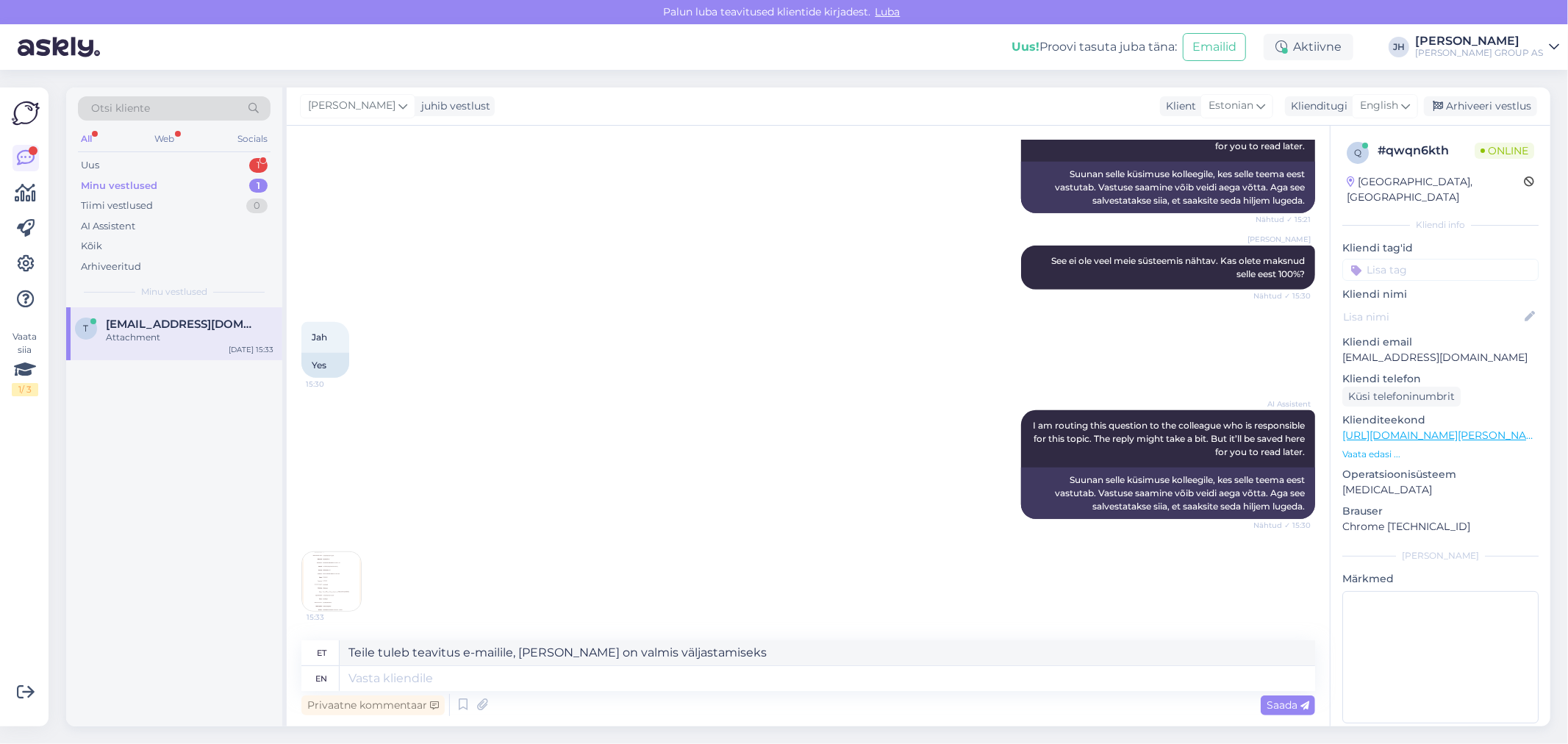
scroll to position [563, 0]
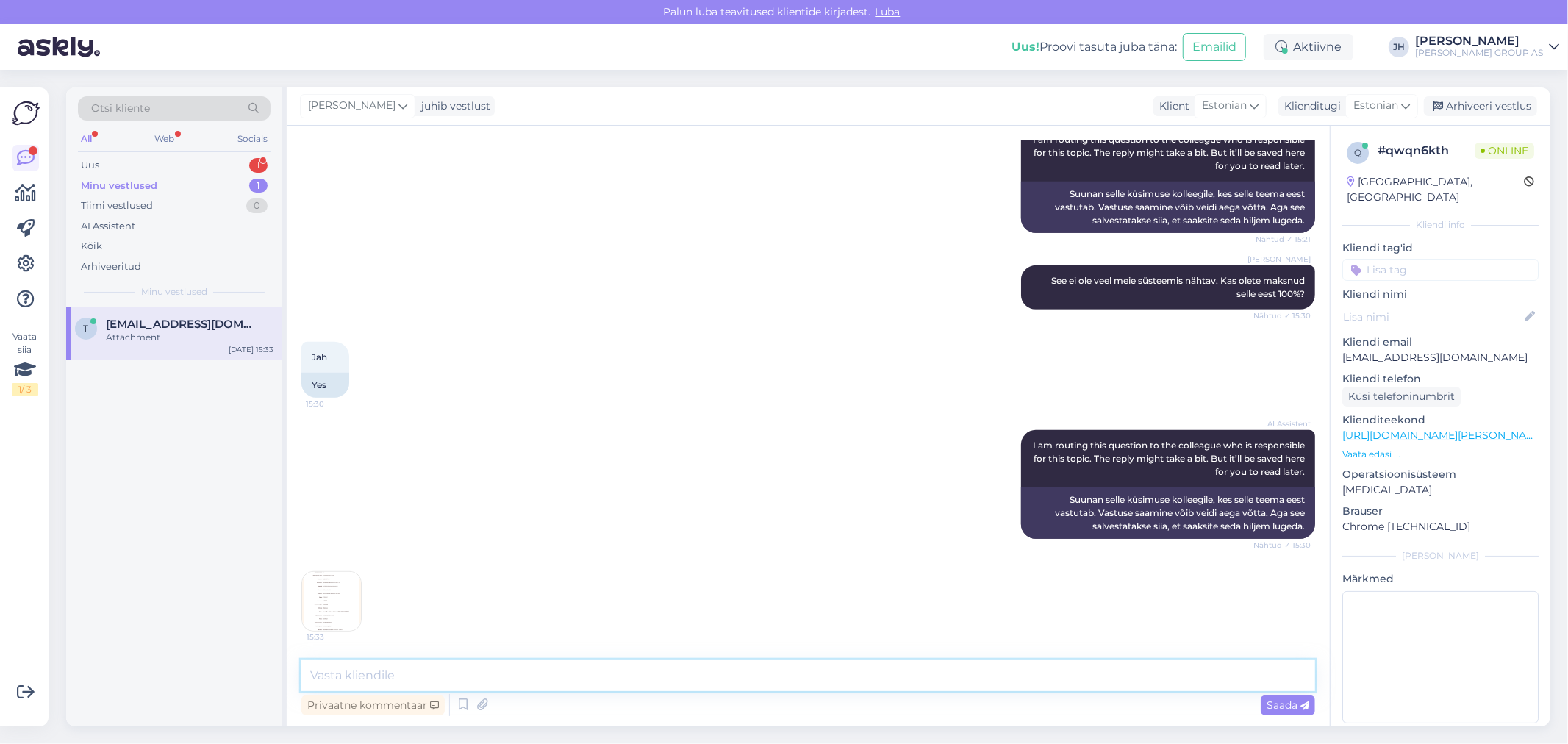
click at [496, 672] on textarea at bounding box center [808, 675] width 1014 height 31
paste textarea "Teile tuleb teavitus e-mailile, [PERSON_NAME] on valmis väljastamiseks"
type textarea "Teile tuleb teavitus e-mailile, [PERSON_NAME] on valmis väljastamiseks"
click at [1281, 705] on span "Saada" at bounding box center [1288, 704] width 43 height 13
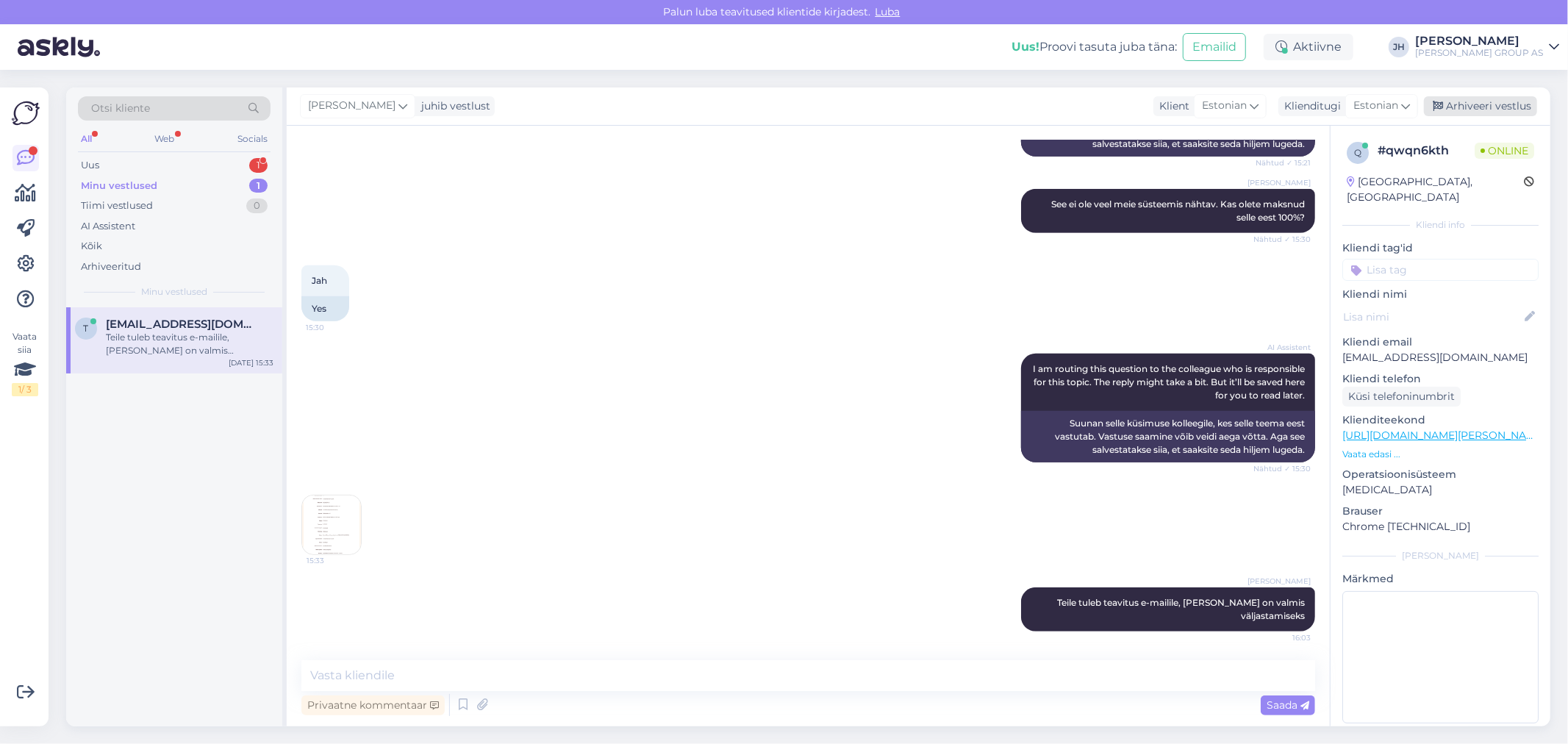
click at [1517, 106] on div "Arhiveeri vestlus" at bounding box center [1479, 106] width 113 height 20
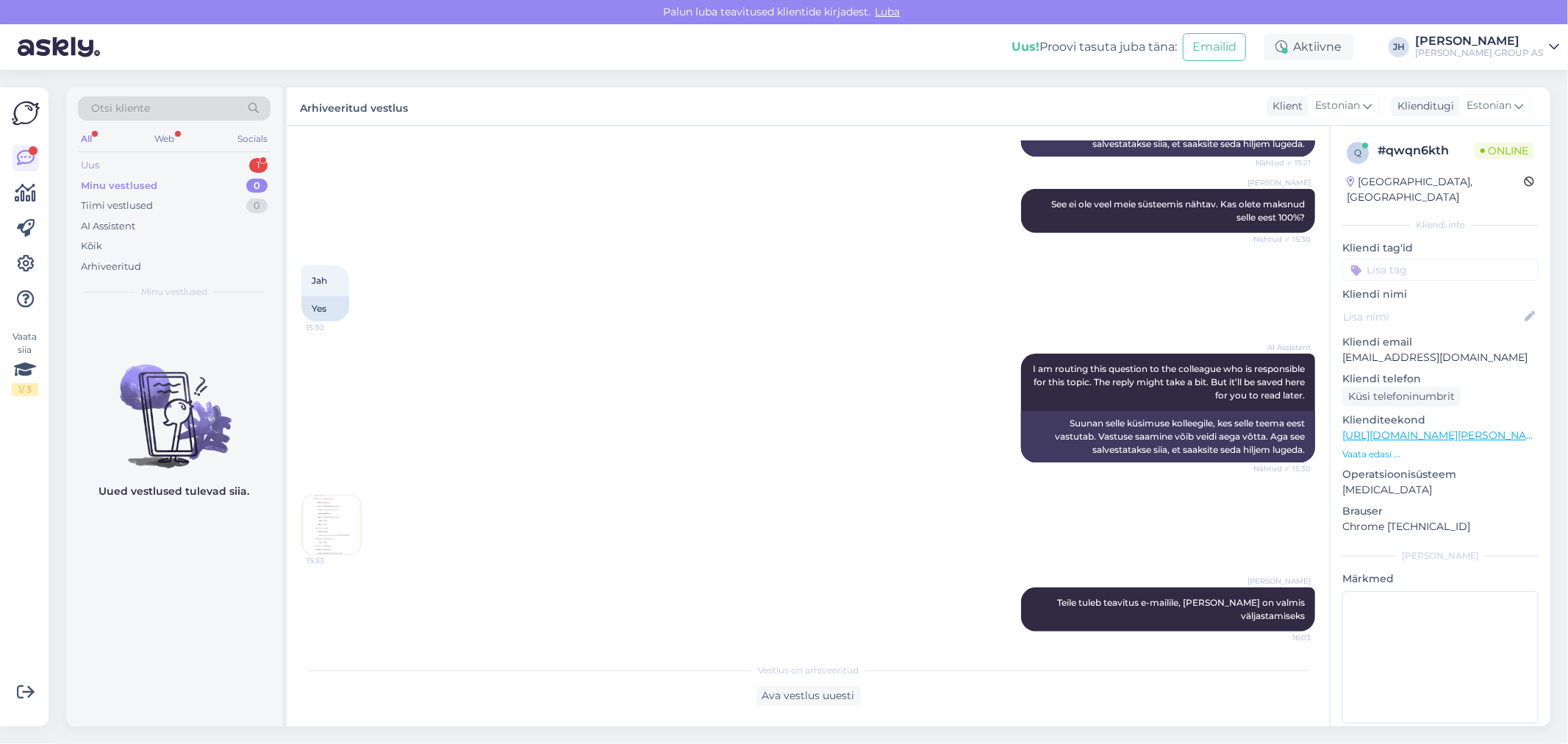
click at [91, 164] on div "Uus" at bounding box center [89, 165] width 18 height 15
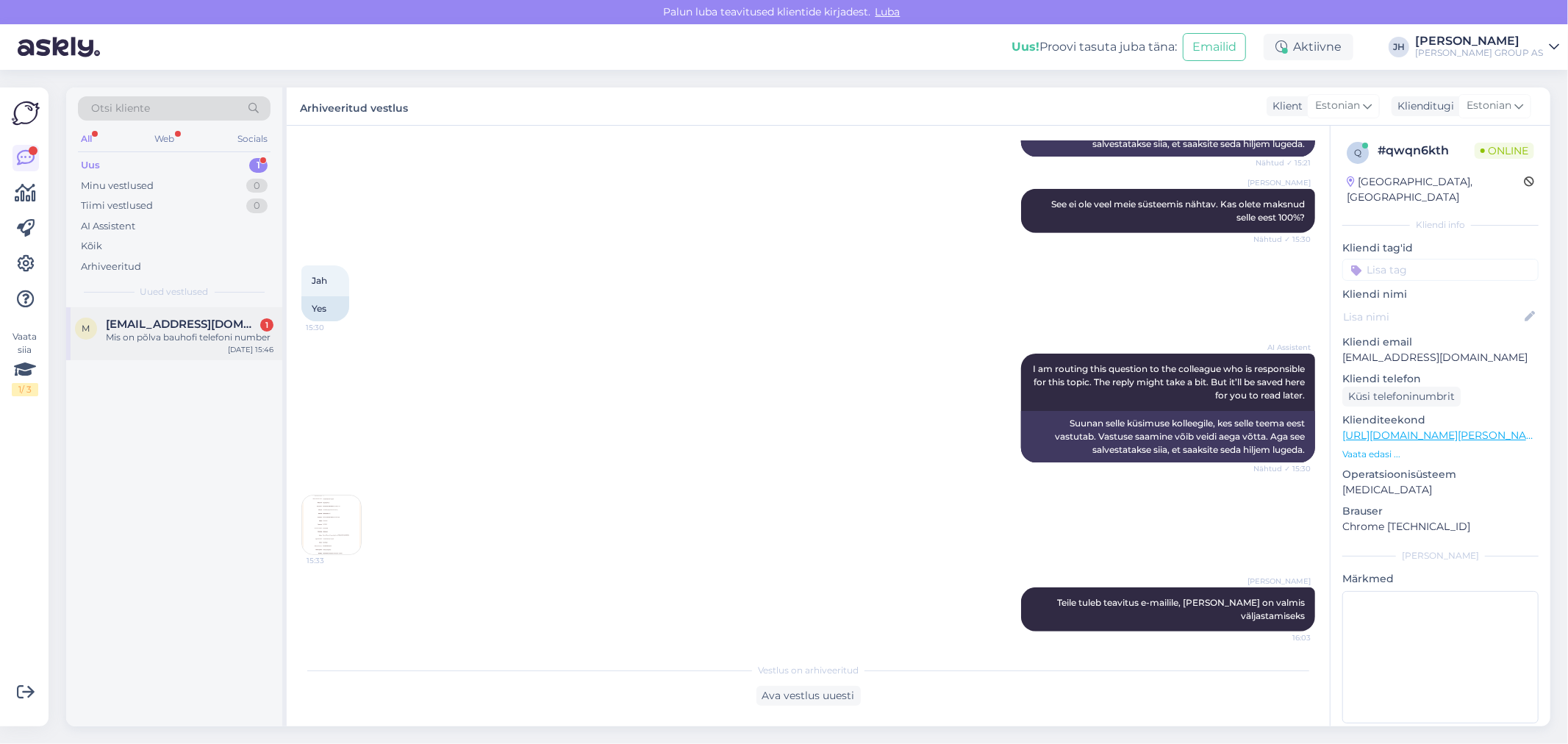
click at [173, 328] on span "[EMAIL_ADDRESS][DOMAIN_NAME]" at bounding box center [182, 324] width 153 height 13
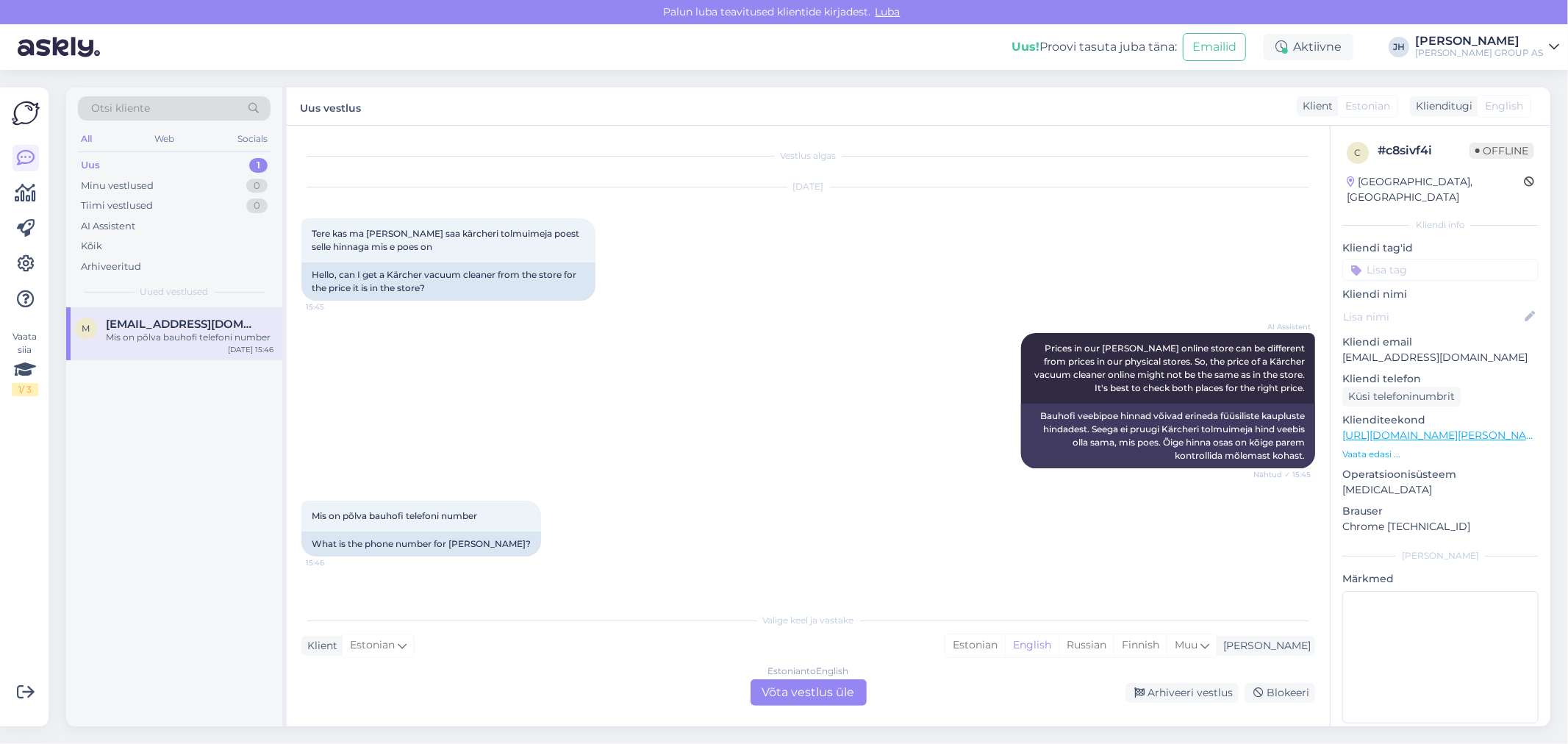
click at [814, 689] on div "Estonian to English Võta vestlus üle" at bounding box center [808, 692] width 116 height 26
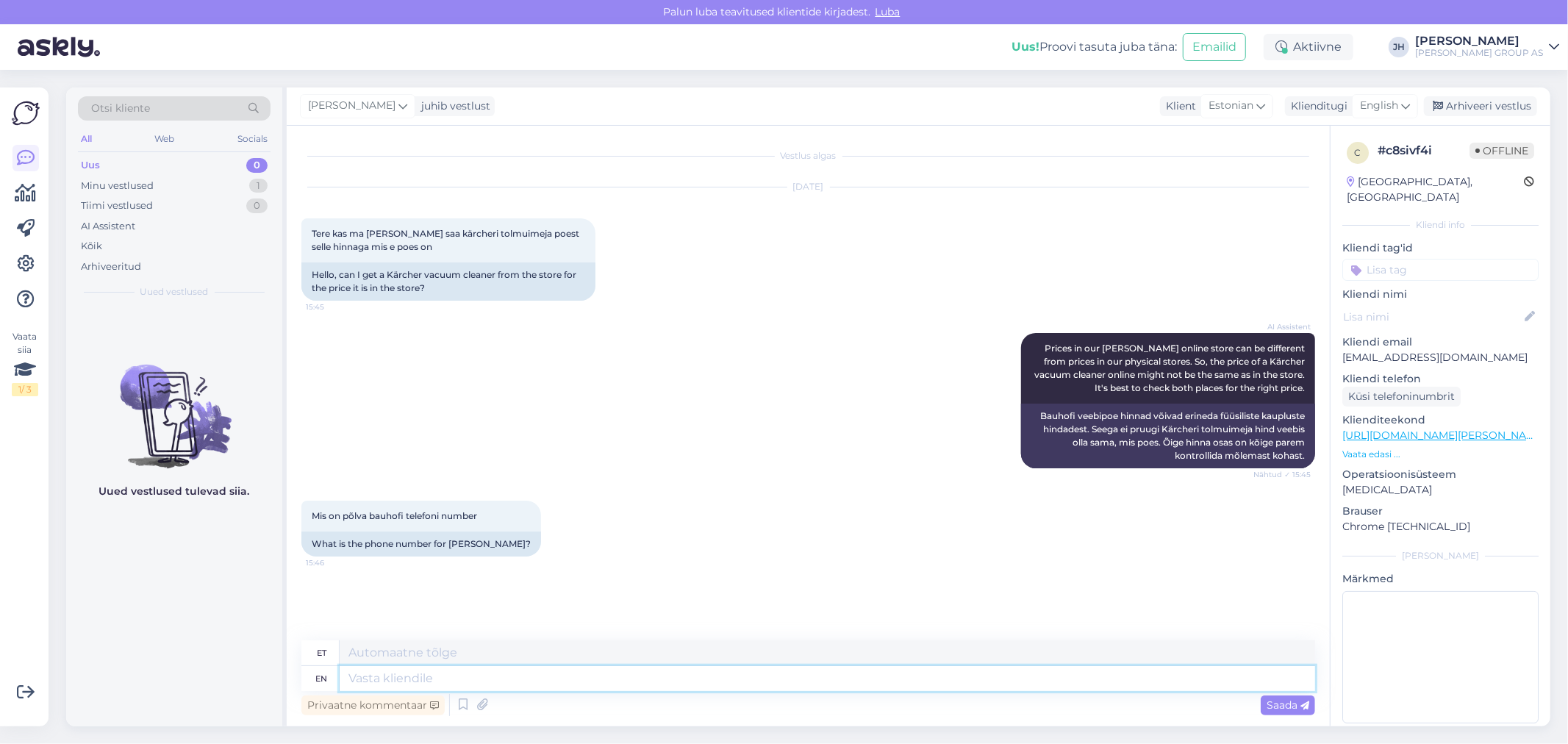
click at [363, 667] on textarea at bounding box center [826, 678] width 975 height 25
click at [364, 647] on textarea at bounding box center [826, 653] width 975 height 25
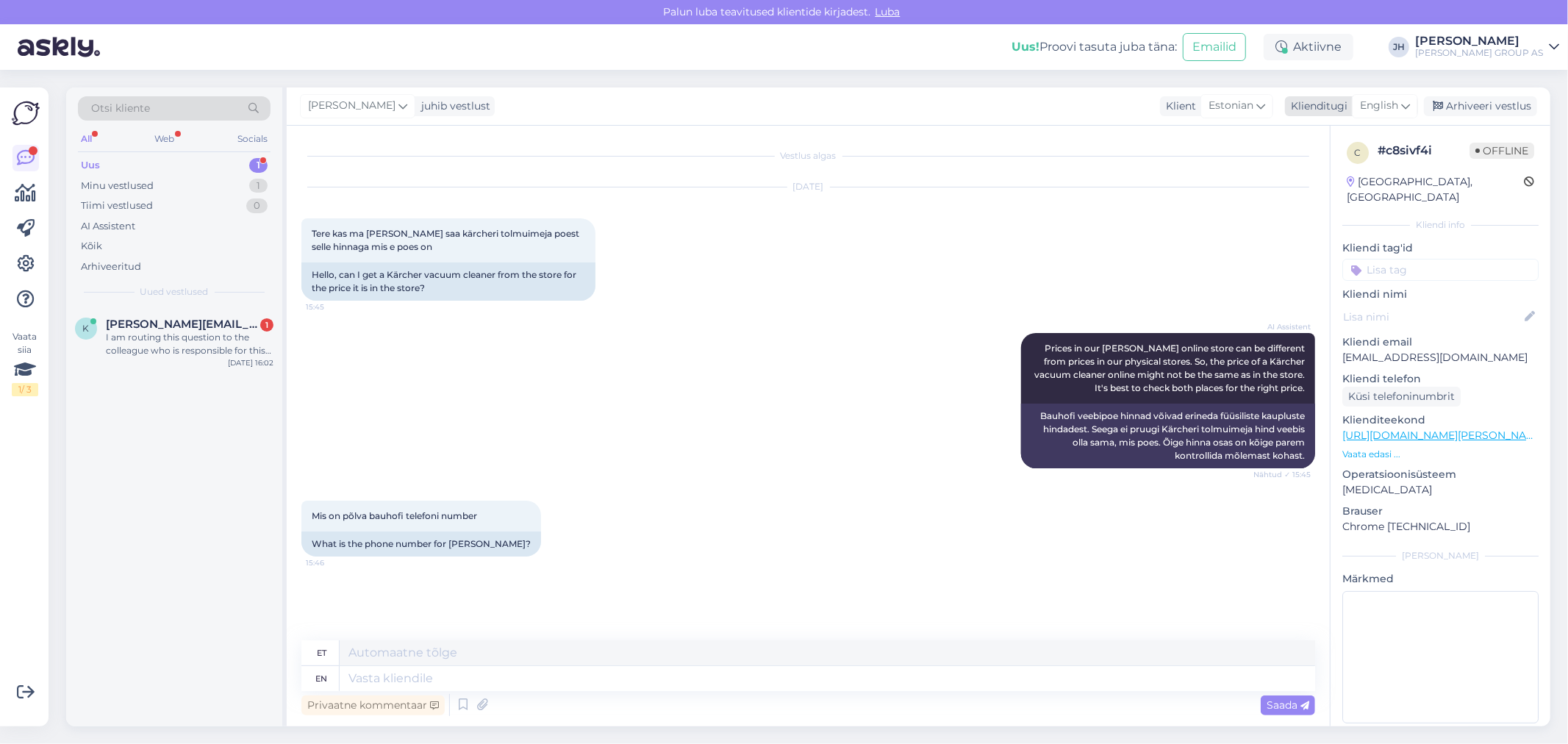
click at [1407, 105] on icon at bounding box center [1405, 106] width 9 height 16
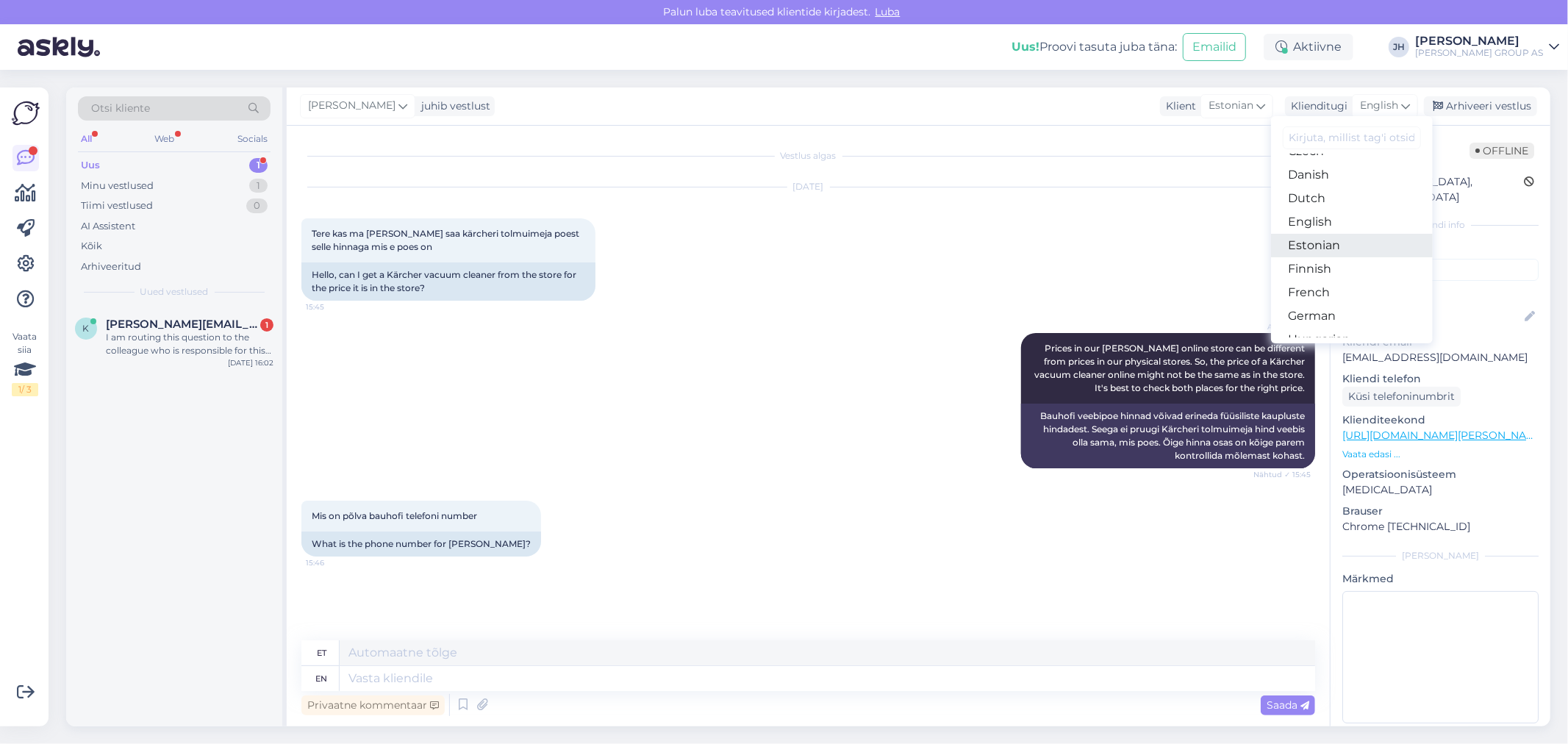
click at [1338, 247] on link "Estonian" at bounding box center [1351, 246] width 161 height 24
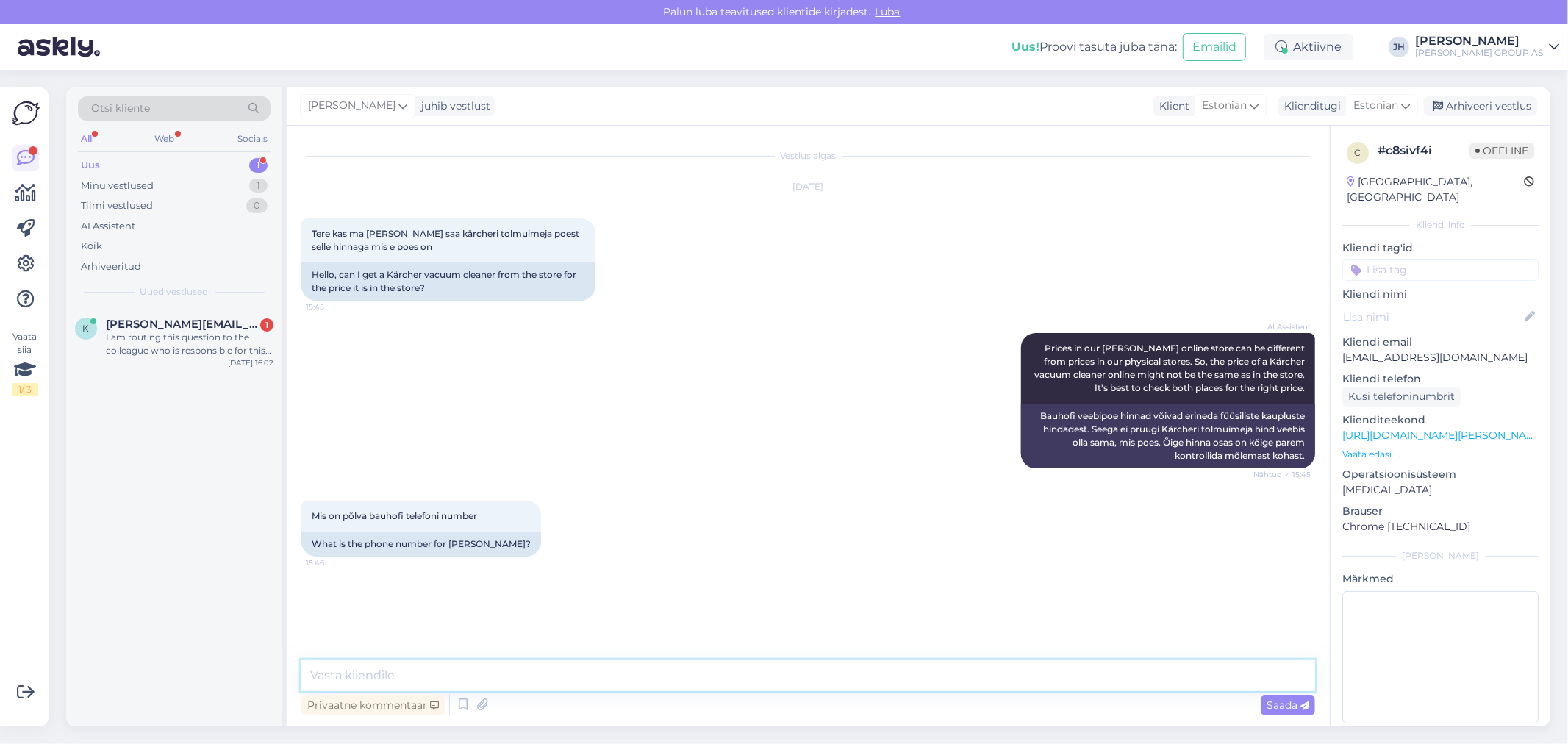
click at [332, 677] on textarea at bounding box center [808, 675] width 1014 height 31
click at [320, 674] on textarea at bounding box center [808, 675] width 1014 height 31
type textarea "5224055"
click at [1279, 706] on span "Saada" at bounding box center [1288, 704] width 43 height 13
click at [154, 329] on span "[PERSON_NAME][EMAIL_ADDRESS][DOMAIN_NAME]" at bounding box center [182, 324] width 153 height 13
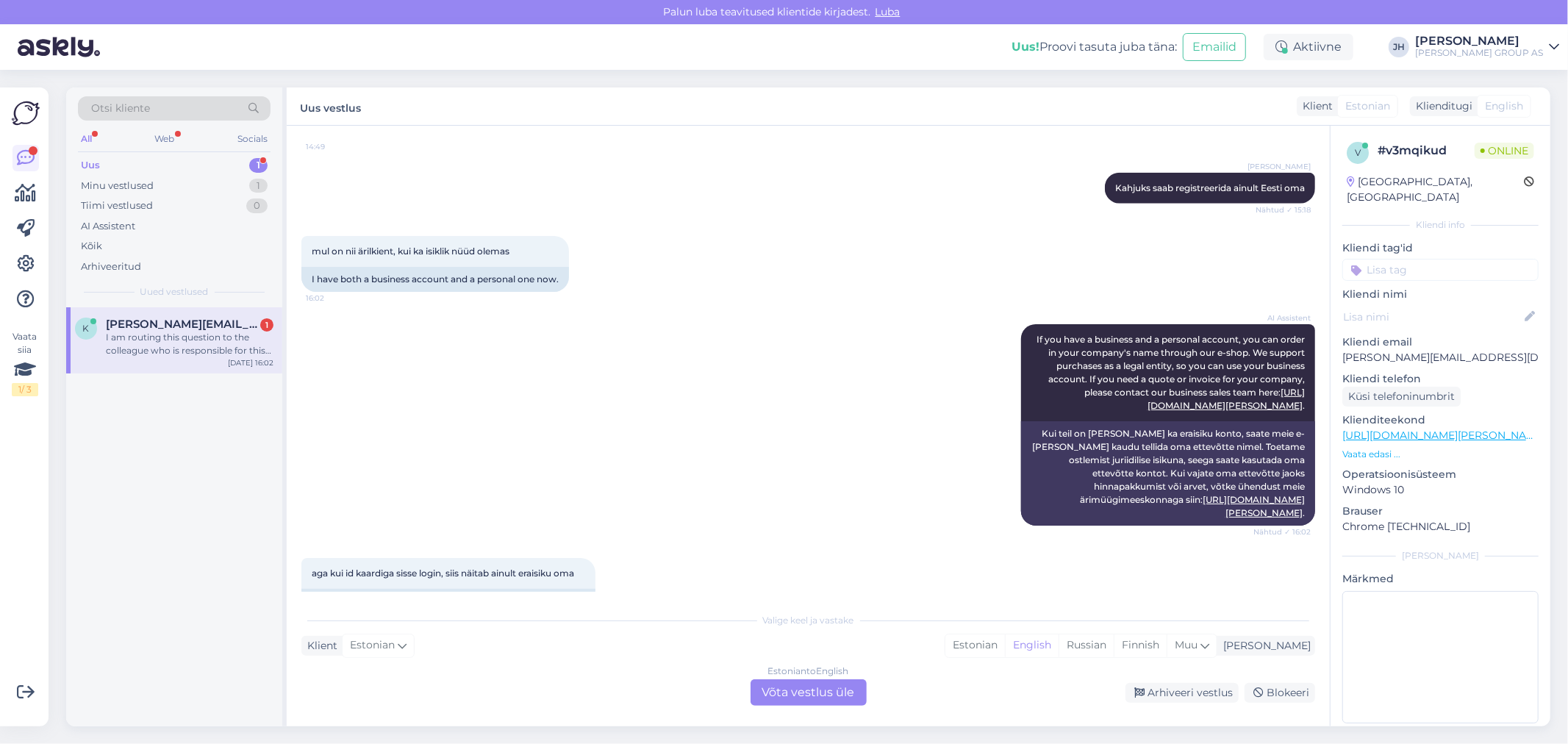
scroll to position [1589, 0]
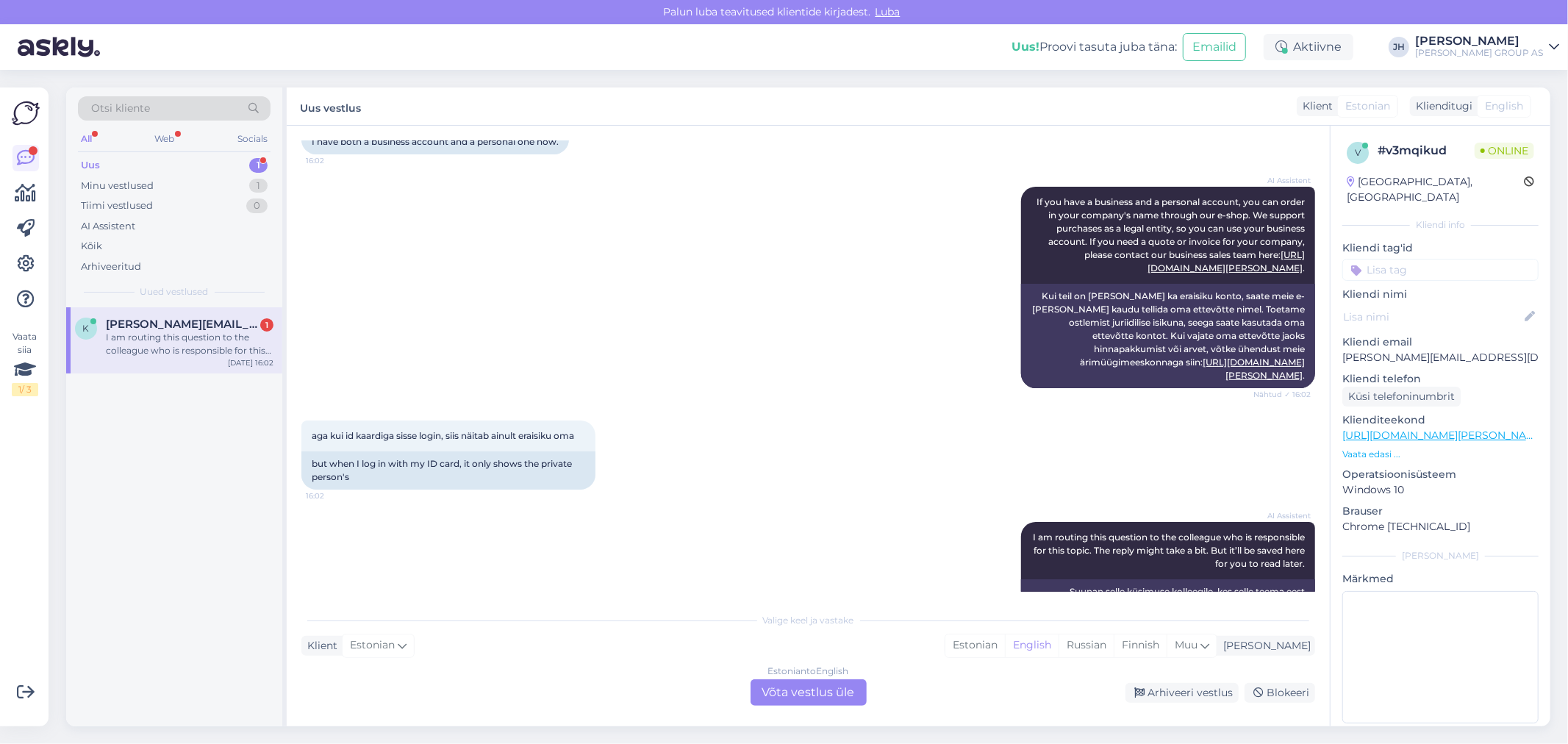
click at [803, 688] on div "Estonian to English Võta vestlus üle" at bounding box center [808, 692] width 116 height 26
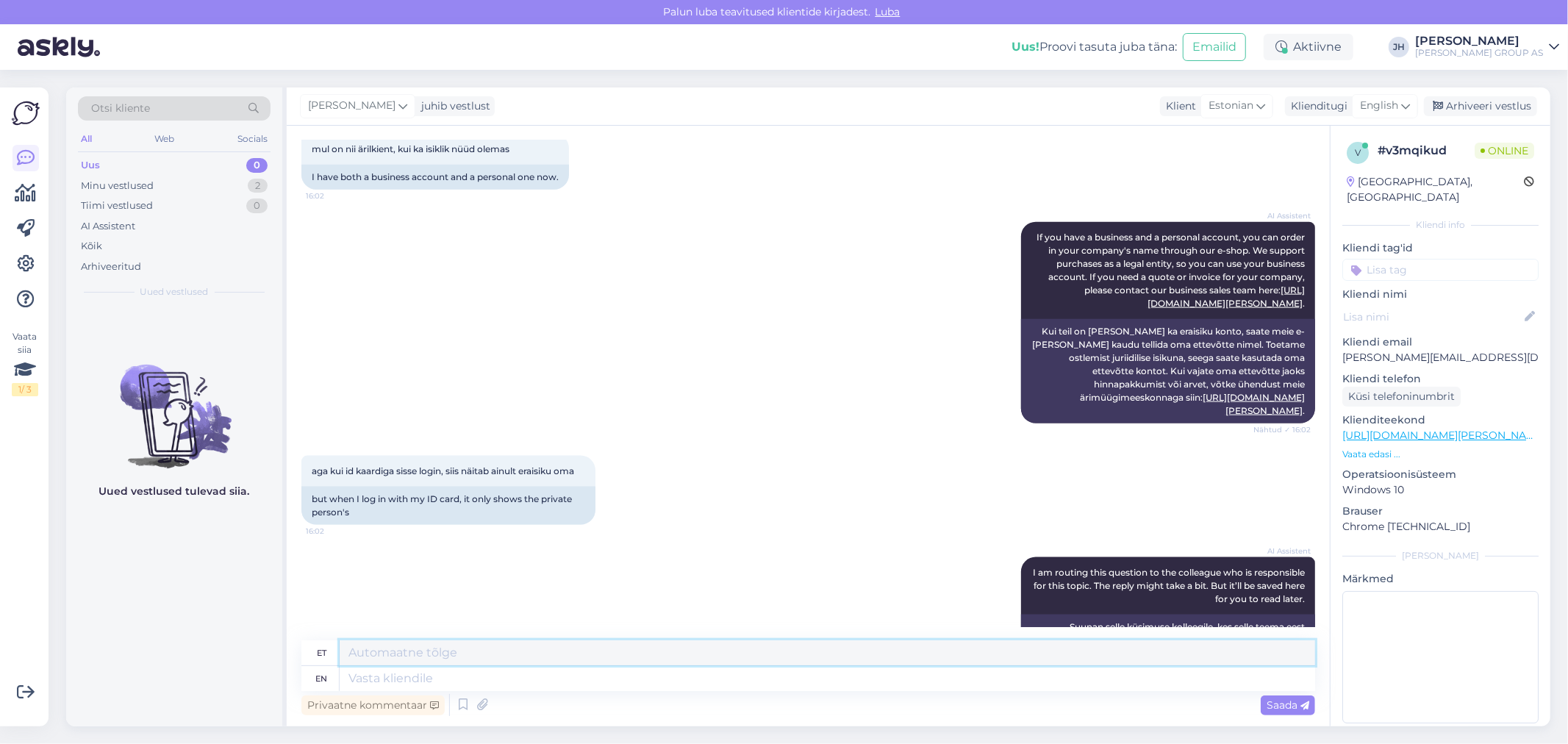
click at [372, 652] on textarea at bounding box center [826, 653] width 975 height 25
type textarea "v"
drag, startPoint x: 561, startPoint y: 655, endPoint x: 283, endPoint y: 655, distance: 278.0
click at [283, 655] on div "Otsi kliente All Web Socials Uus 0 Minu vestlused 2 Tiimi vestlused 0 AI Assist…" at bounding box center [808, 407] width 1484 height 639
type textarea "logige sisse ettevõtte kontolt"
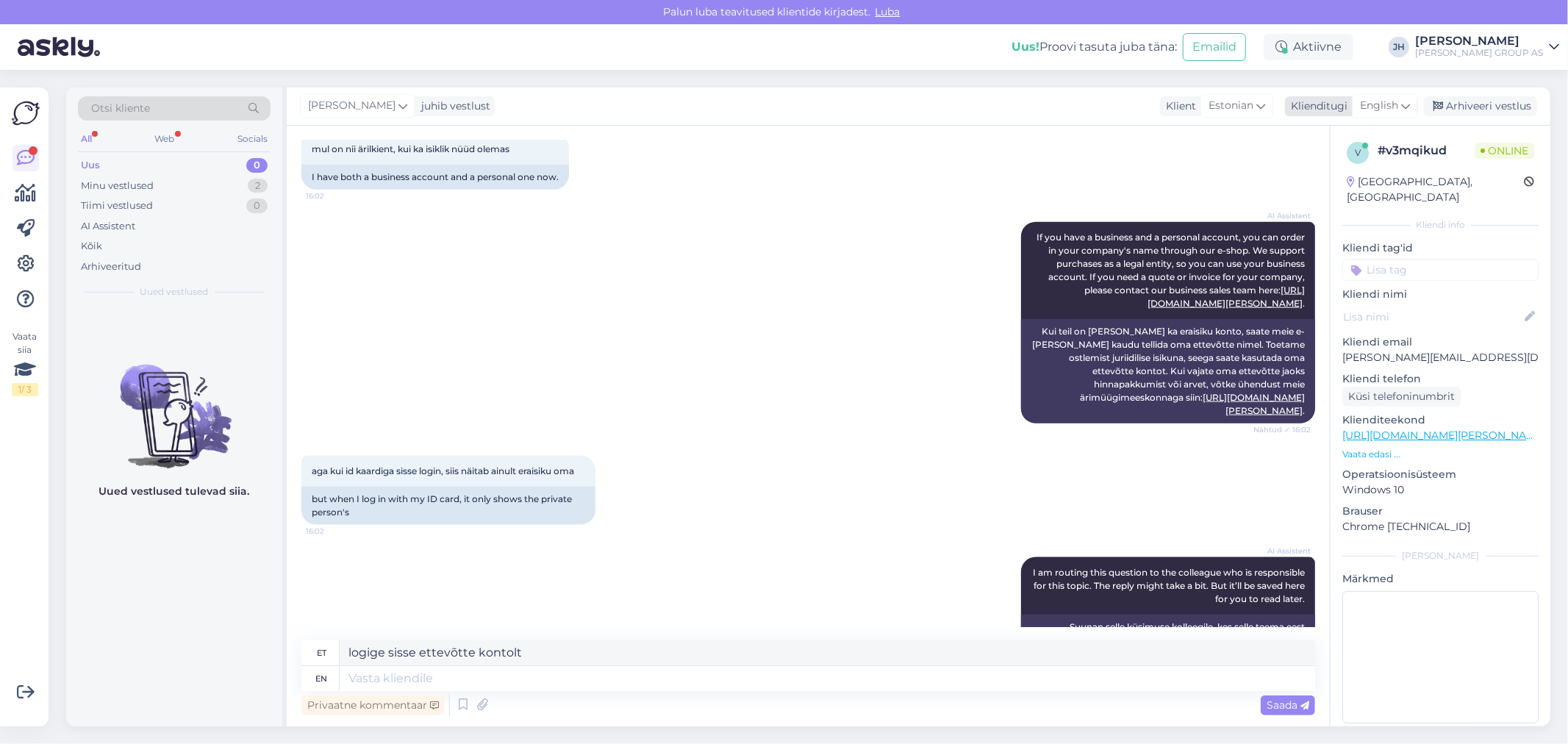
click at [1411, 101] on div "English" at bounding box center [1385, 106] width 66 height 24
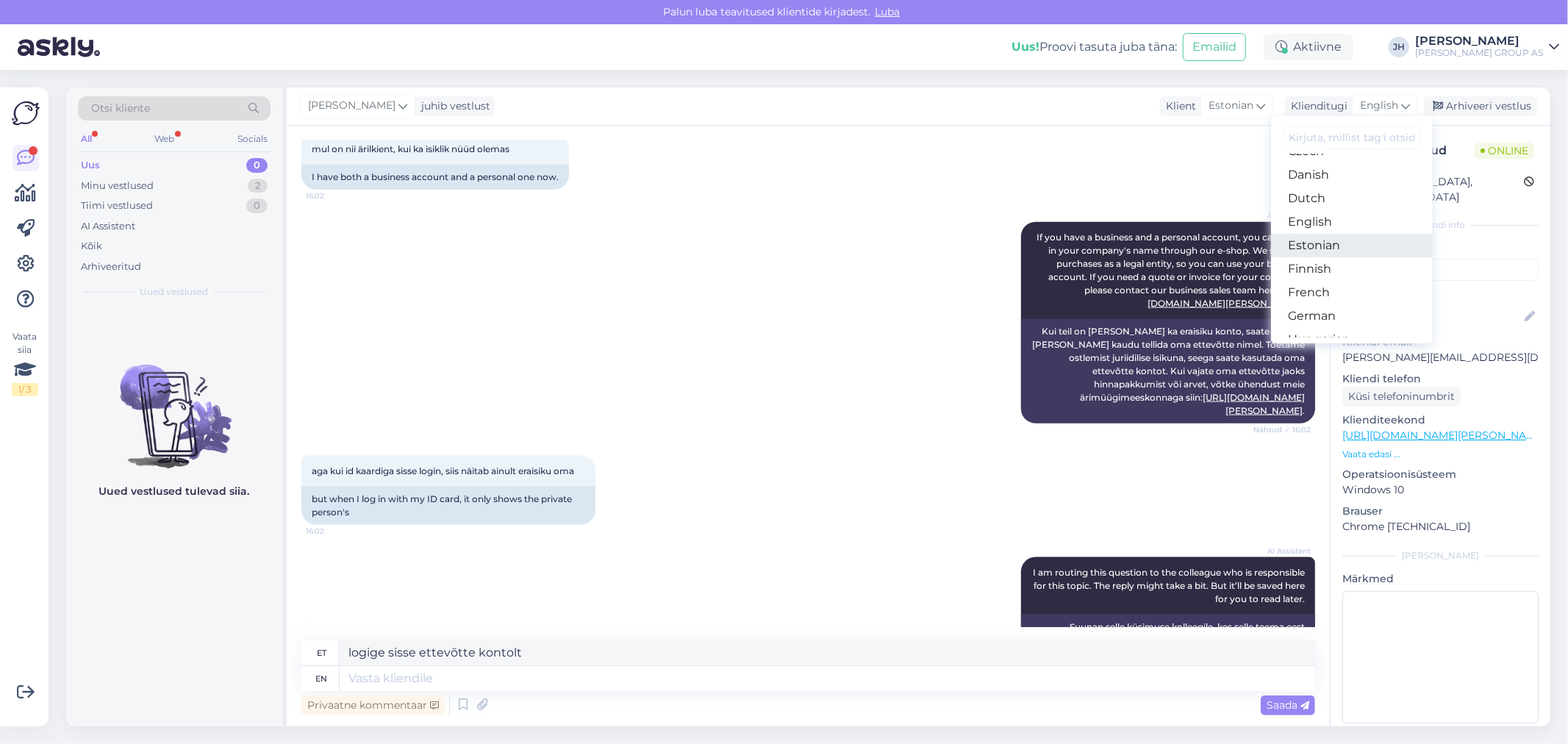
click at [1336, 248] on link "Estonian" at bounding box center [1351, 246] width 161 height 24
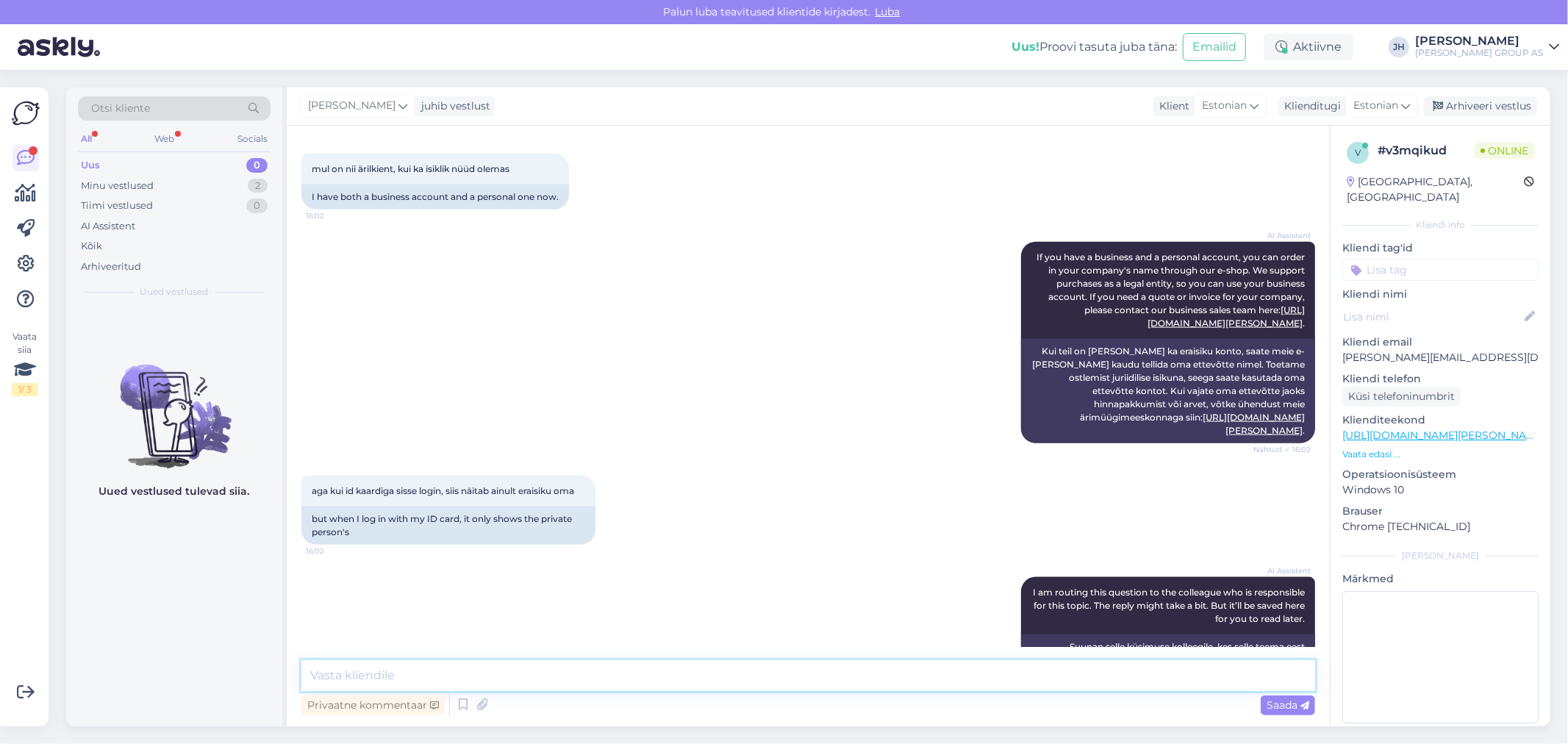
click at [349, 679] on textarea at bounding box center [808, 675] width 1014 height 31
paste textarea "logige sisse ettevõtte kontolt"
type textarea "logige sisse ettevõtte kontolt"
click at [1270, 701] on span "Saada" at bounding box center [1288, 704] width 43 height 13
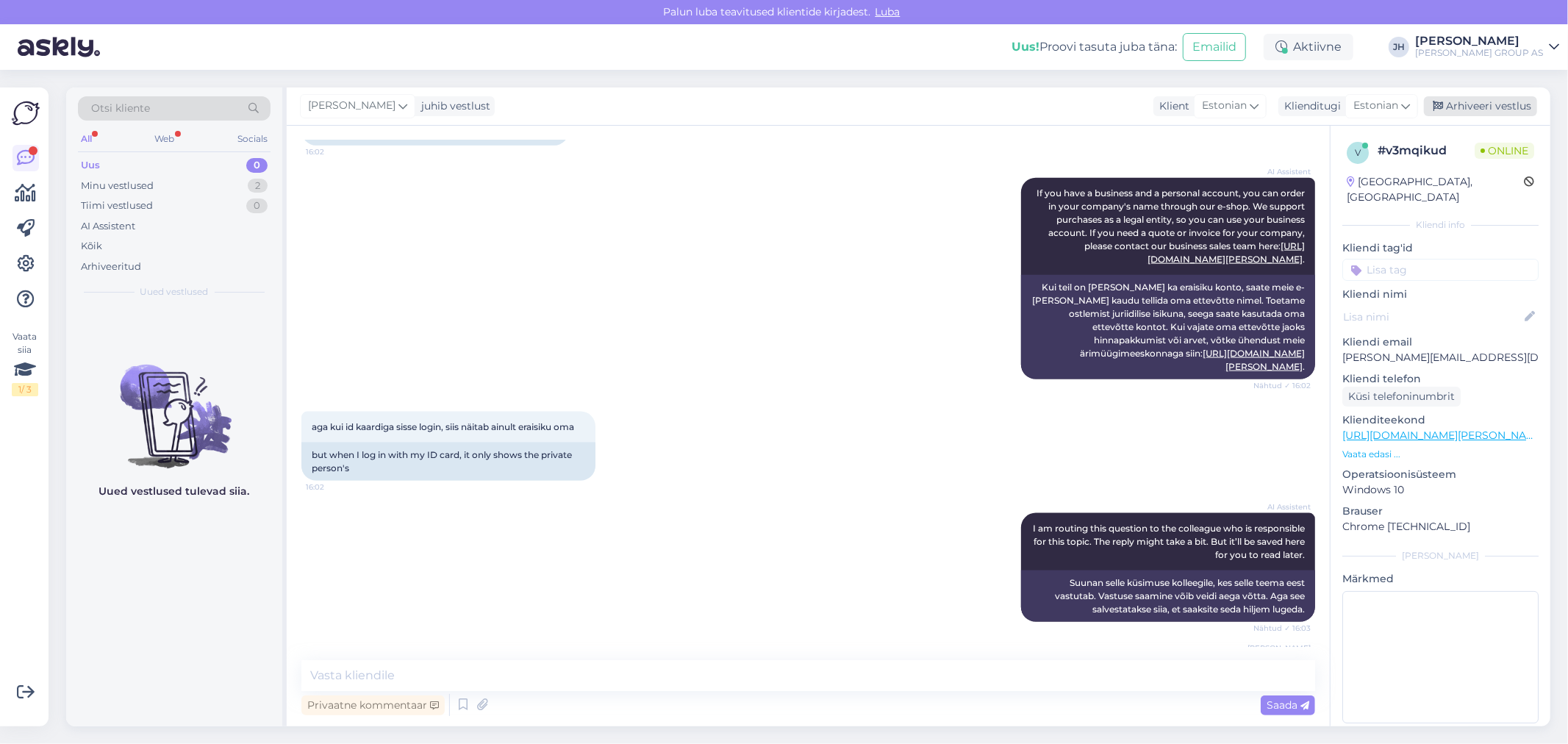
click at [1487, 99] on div "Arhiveeri vestlus" at bounding box center [1479, 106] width 113 height 20
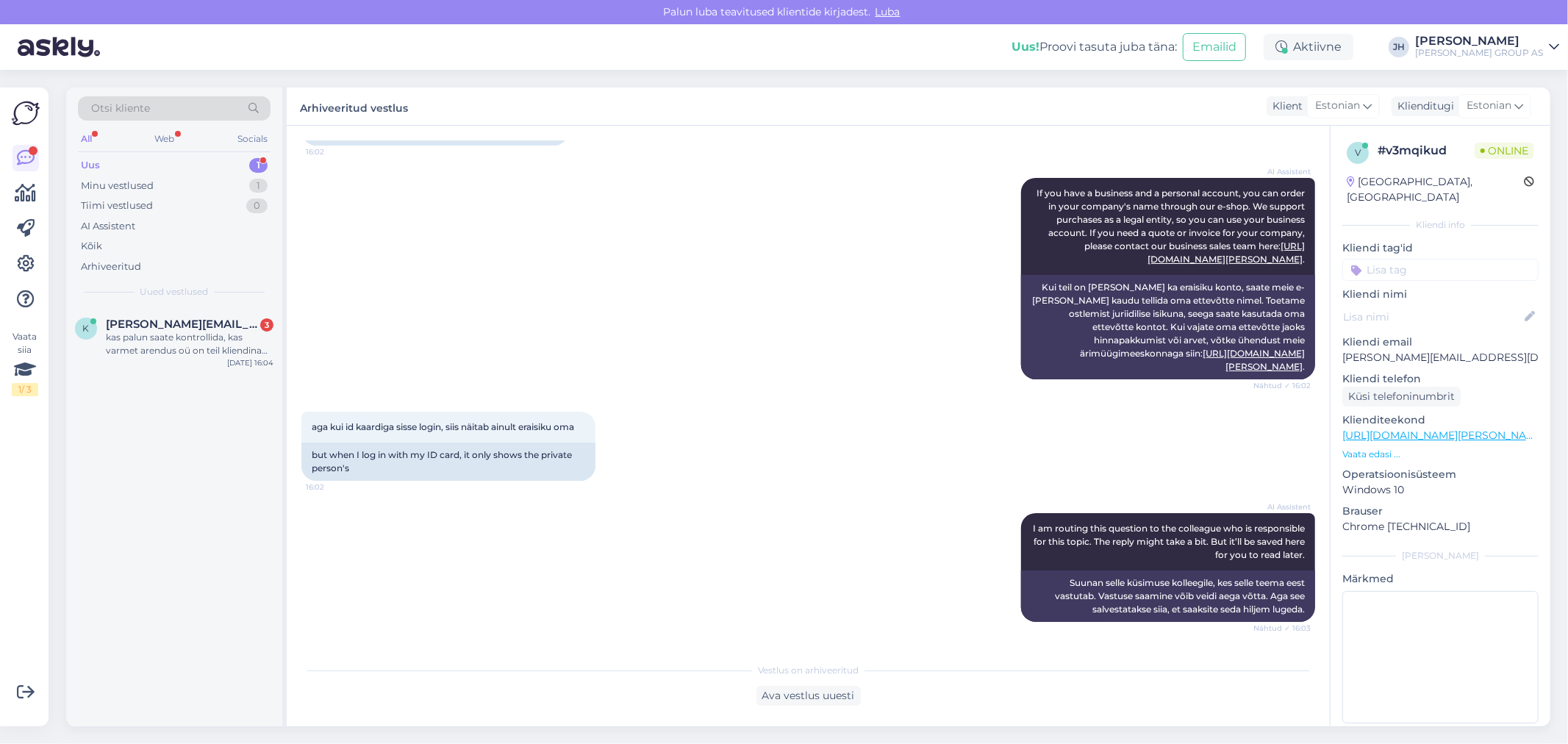
scroll to position [2048, 0]
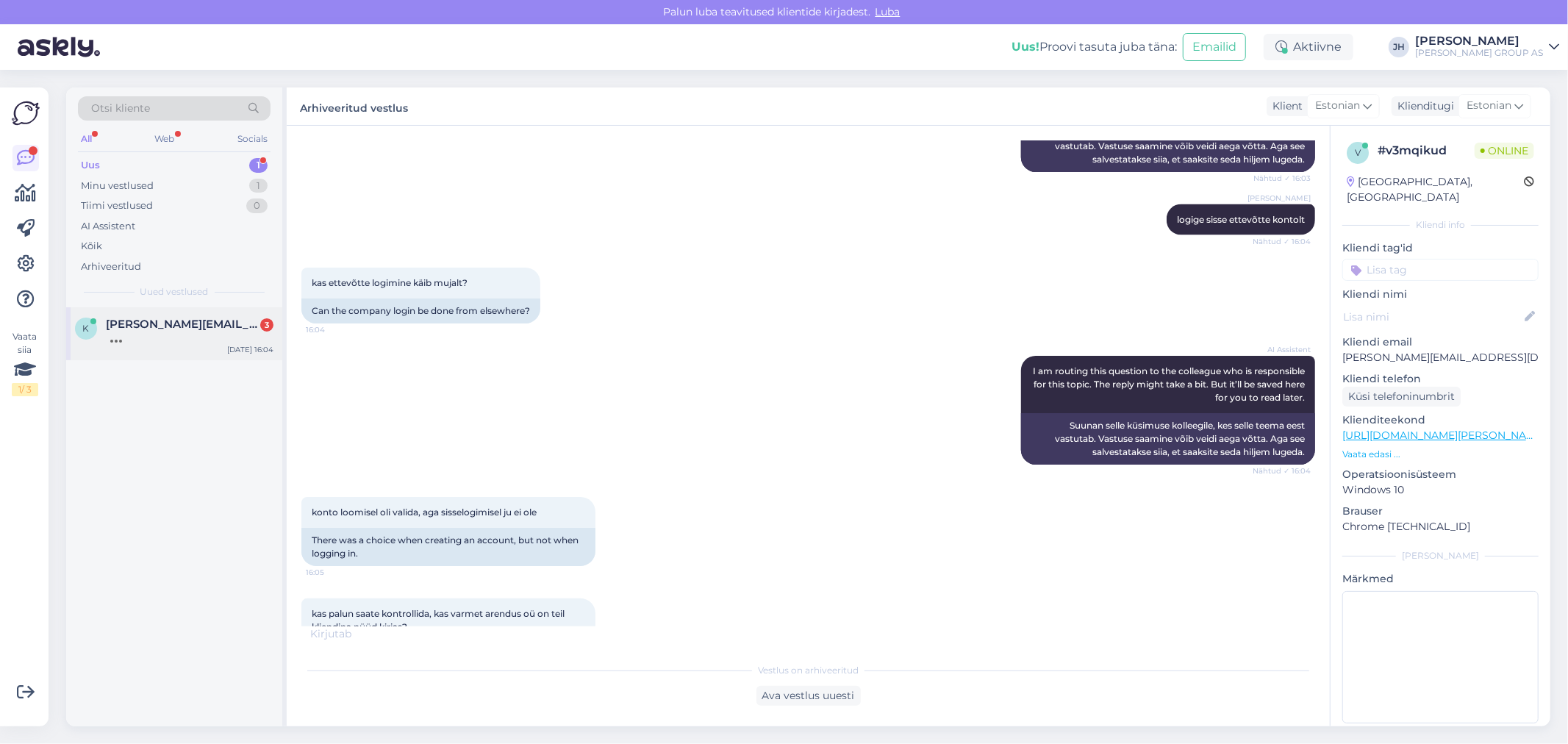
click at [163, 314] on div "k [PERSON_NAME][EMAIL_ADDRESS][DOMAIN_NAME] [DATE] 16:04" at bounding box center [174, 334] width 216 height 53
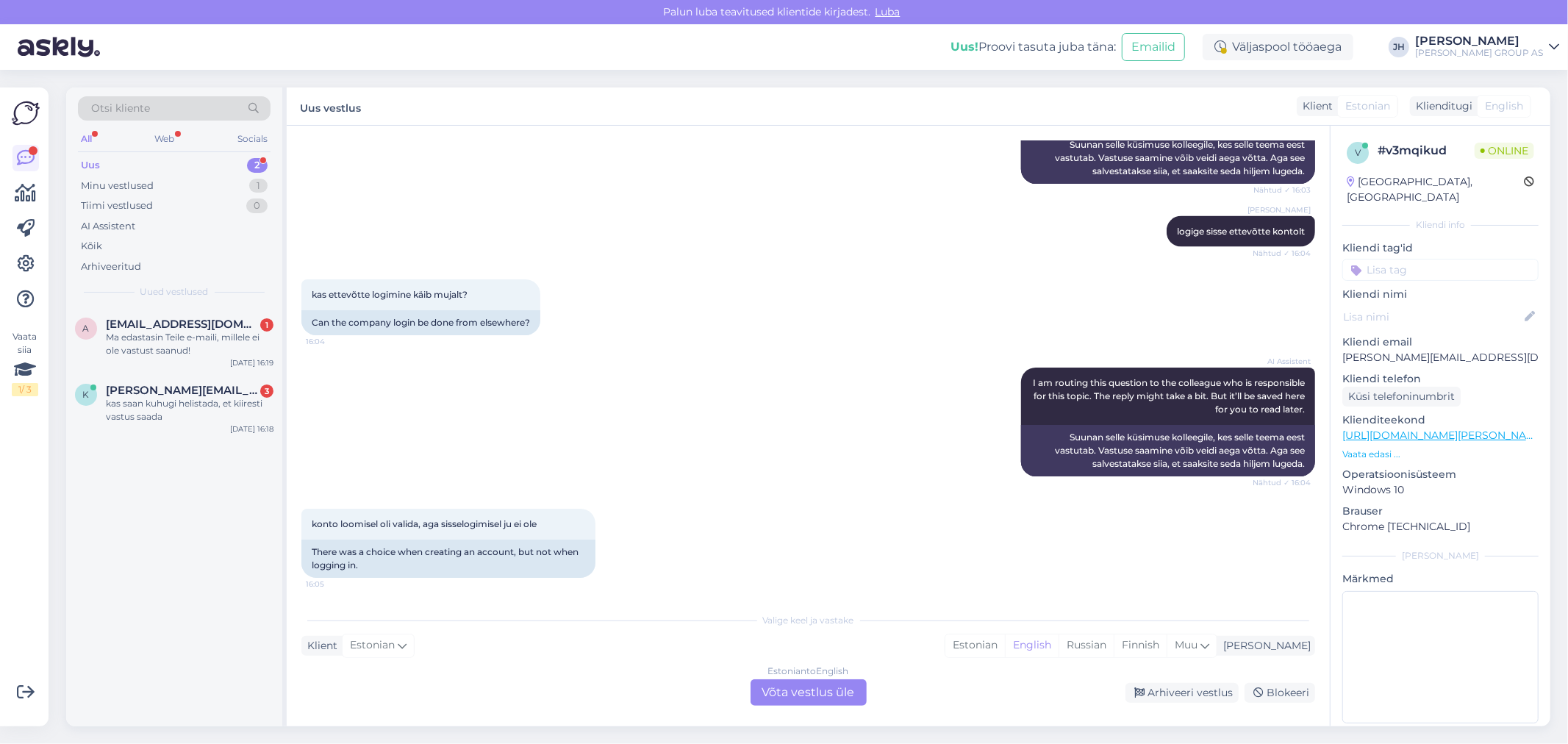
scroll to position [2362, 0]
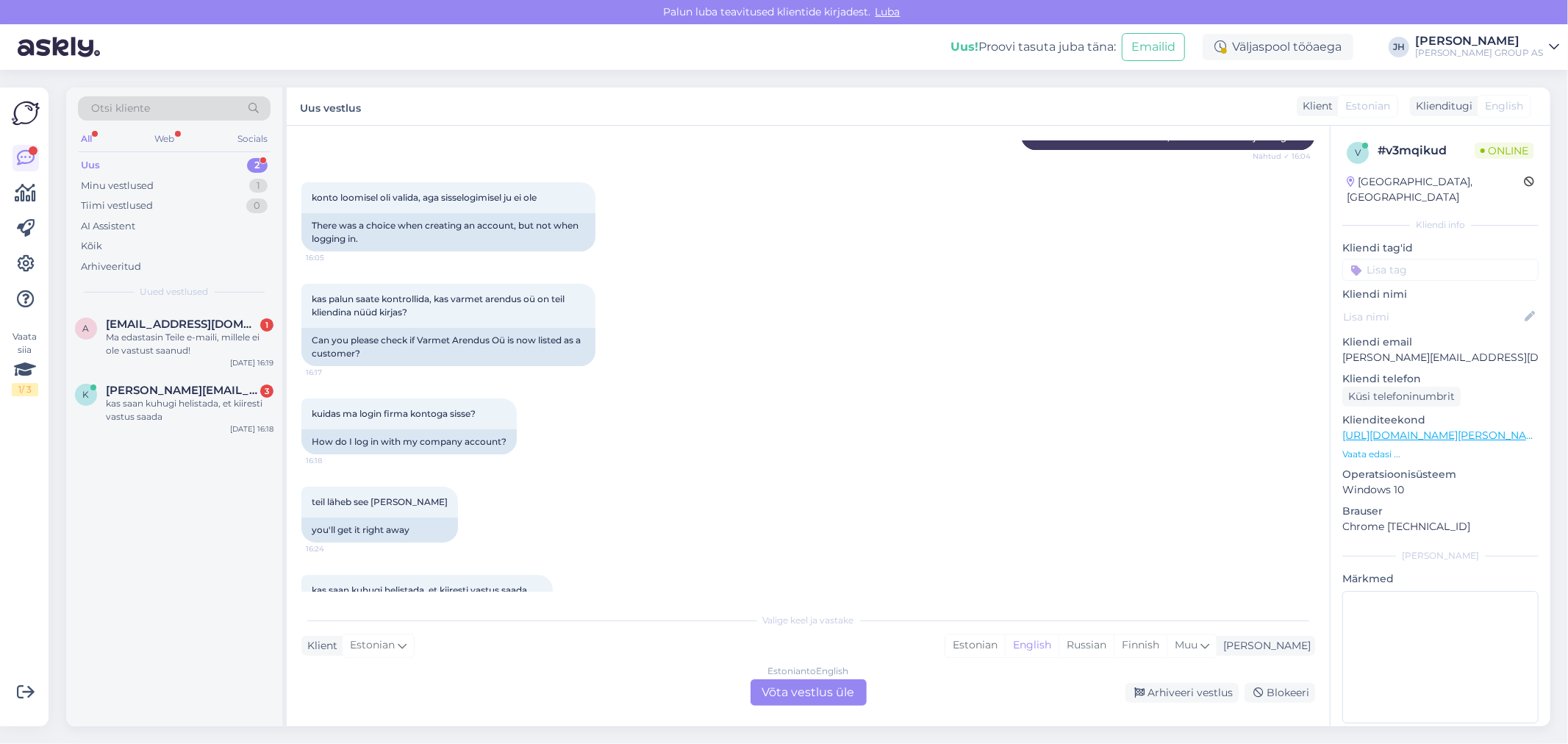
click at [813, 697] on div "Estonian to English Võta vestlus üle" at bounding box center [808, 692] width 116 height 26
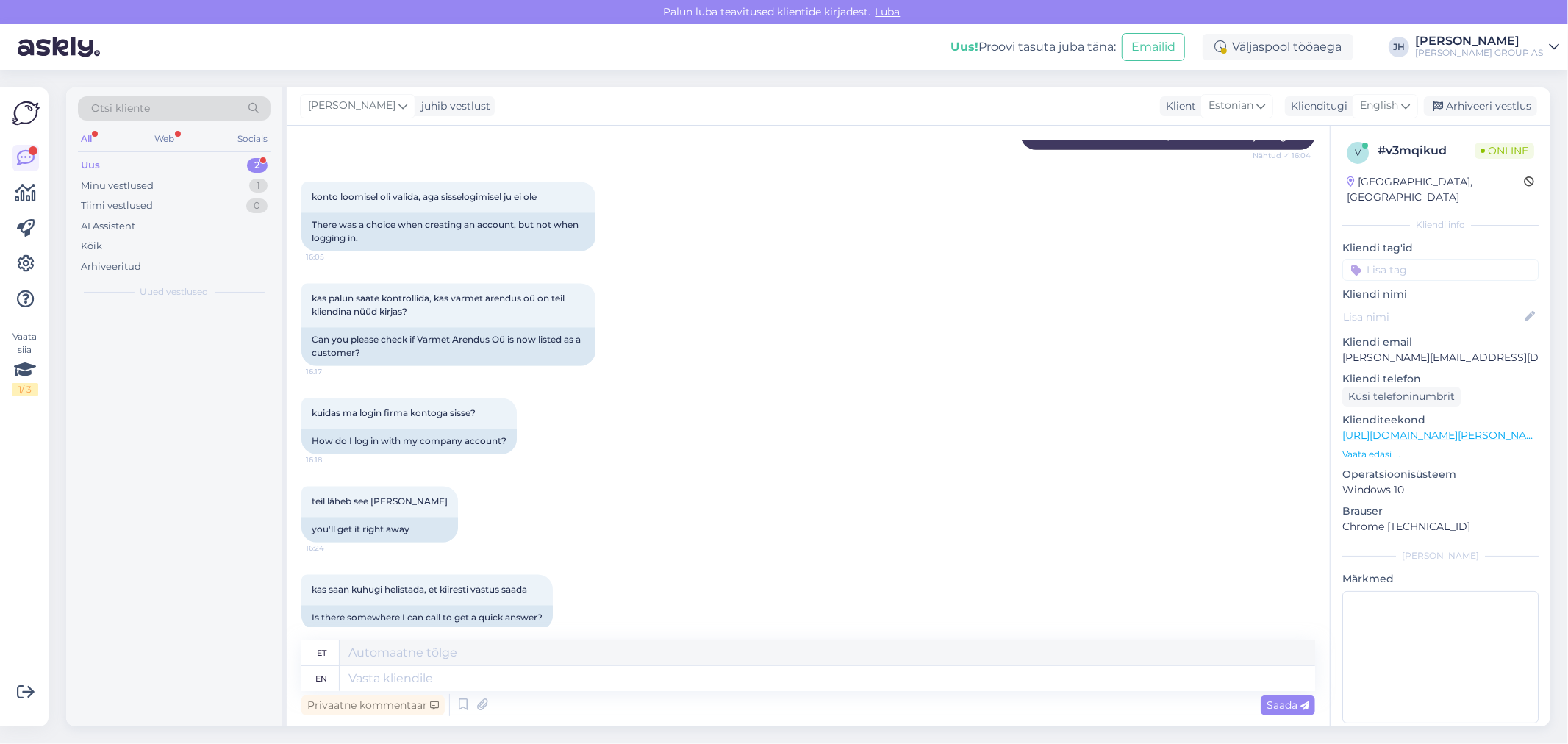
scroll to position [2328, 0]
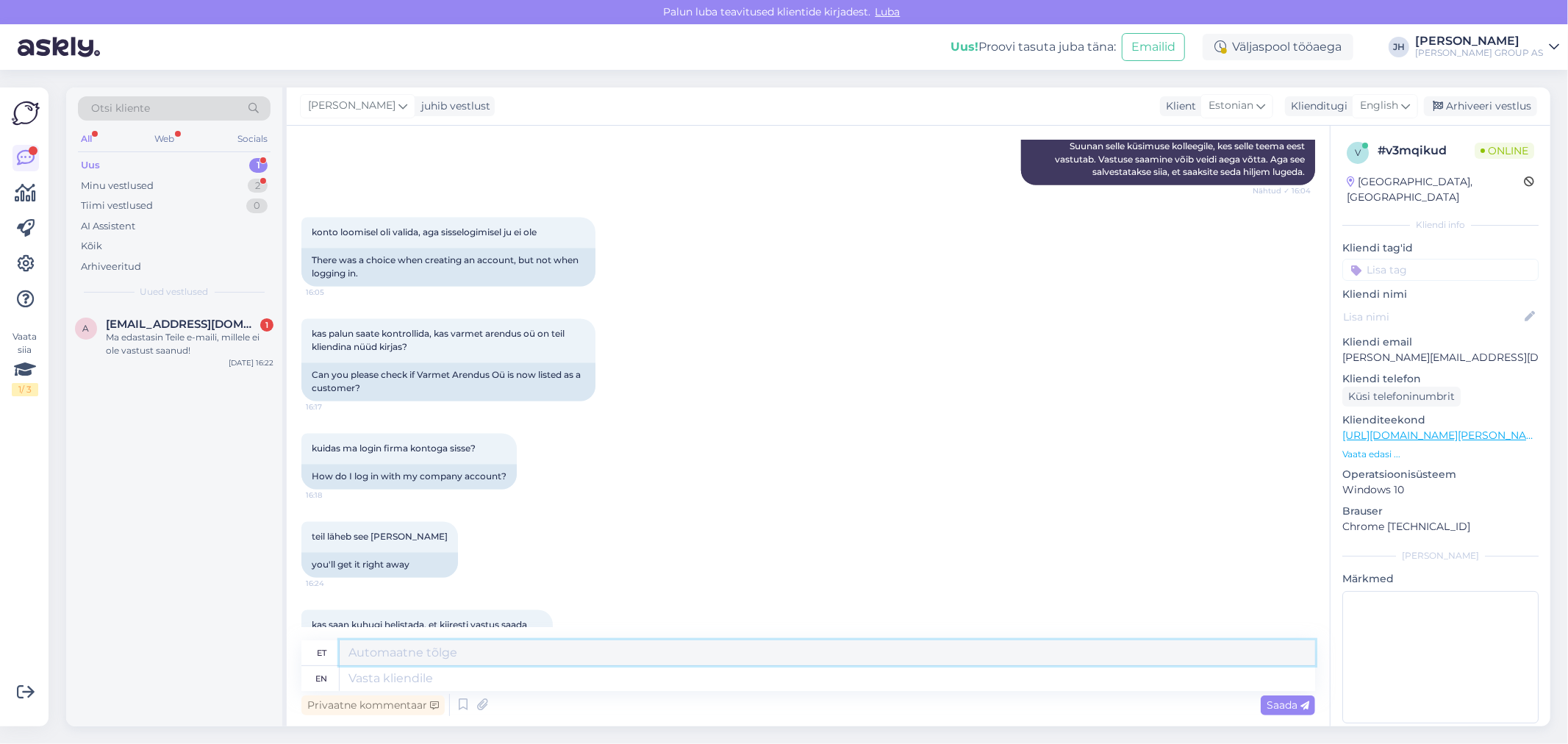
click at [419, 651] on textarea at bounding box center [826, 653] width 975 height 25
type textarea "k"
paste textarea "606 1999"
type textarea "Info tel. klienditugi on 606 1999"
click at [1270, 707] on span "Saada" at bounding box center [1288, 704] width 43 height 13
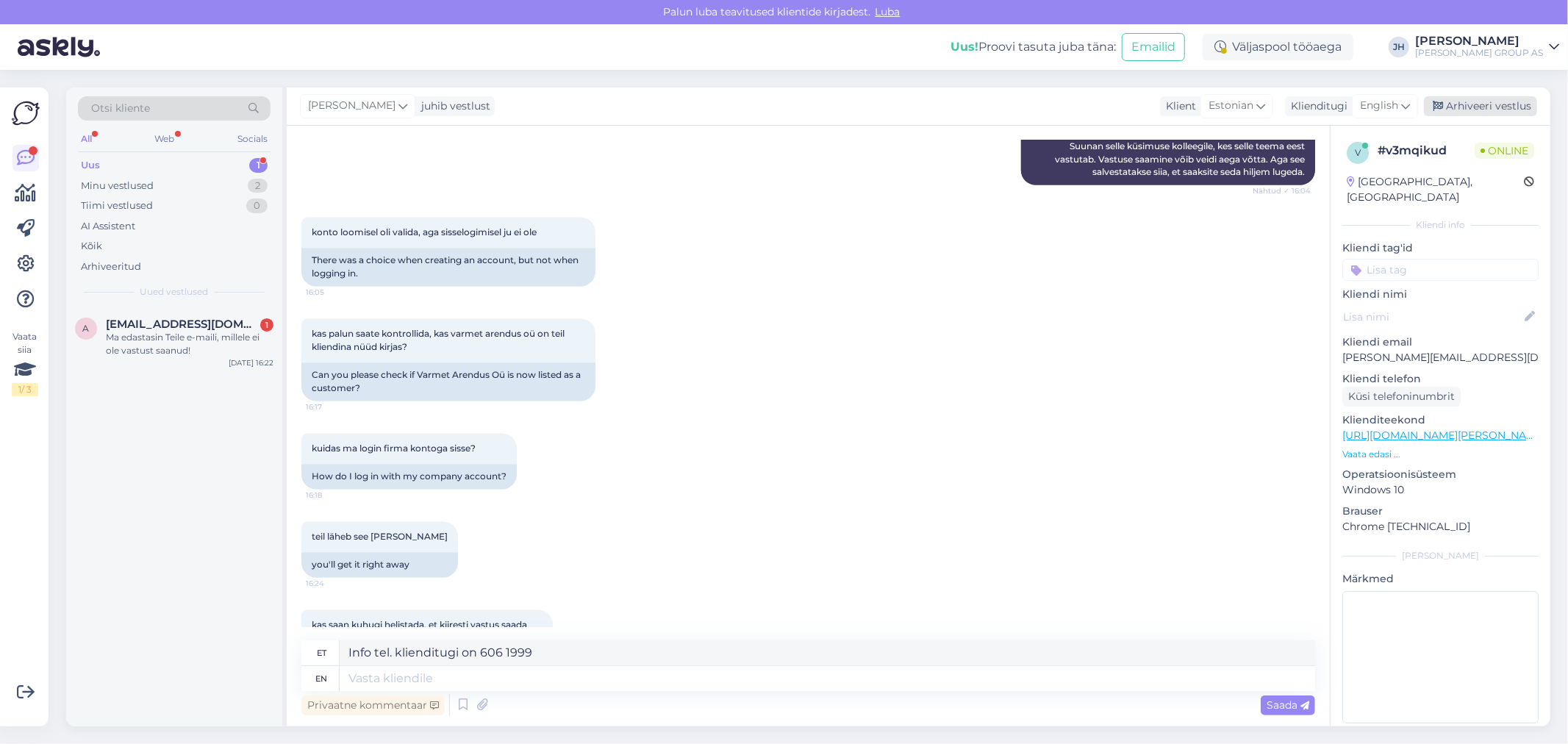
click at [1497, 107] on div "Arhiveeri vestlus" at bounding box center [1479, 106] width 113 height 20
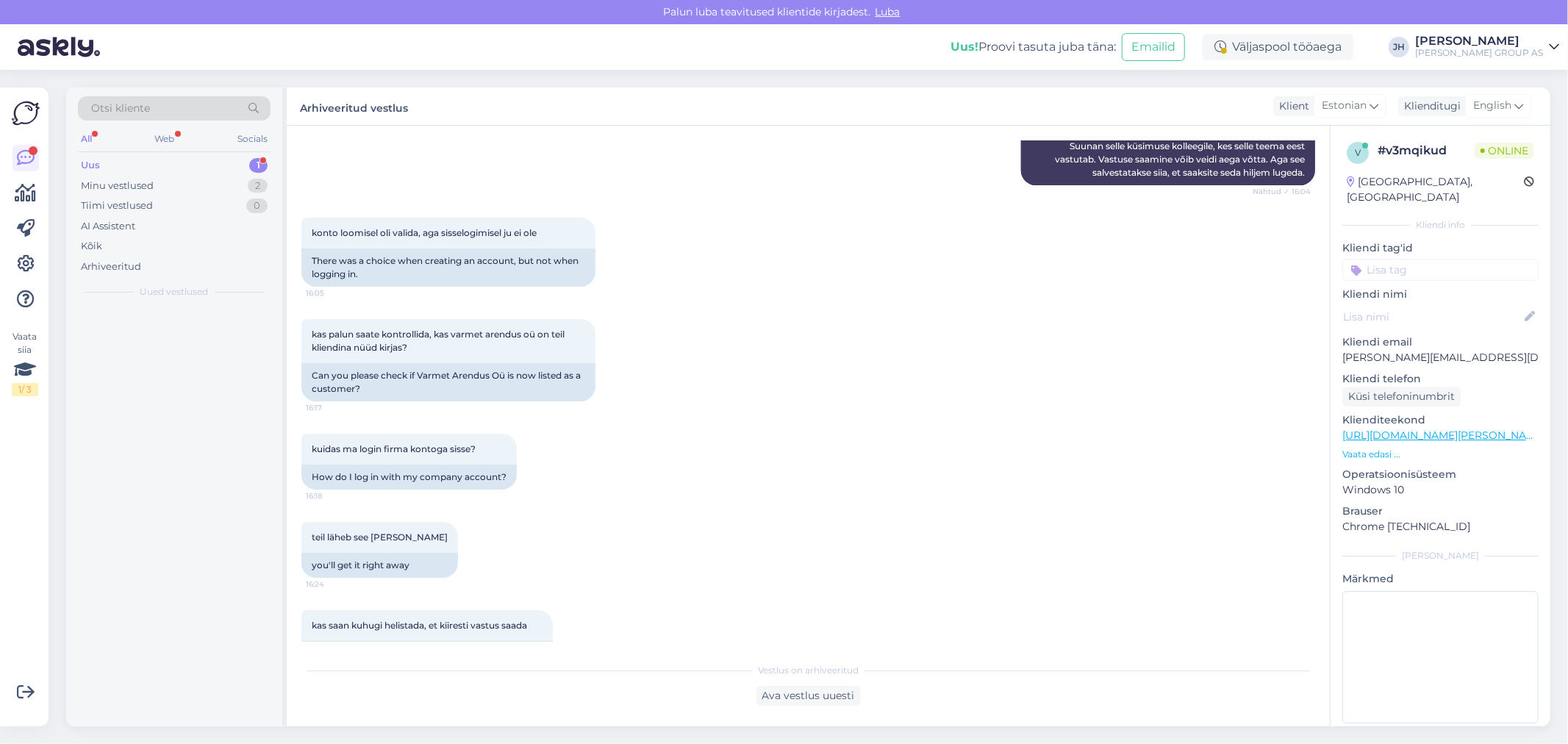
scroll to position [2313, 0]
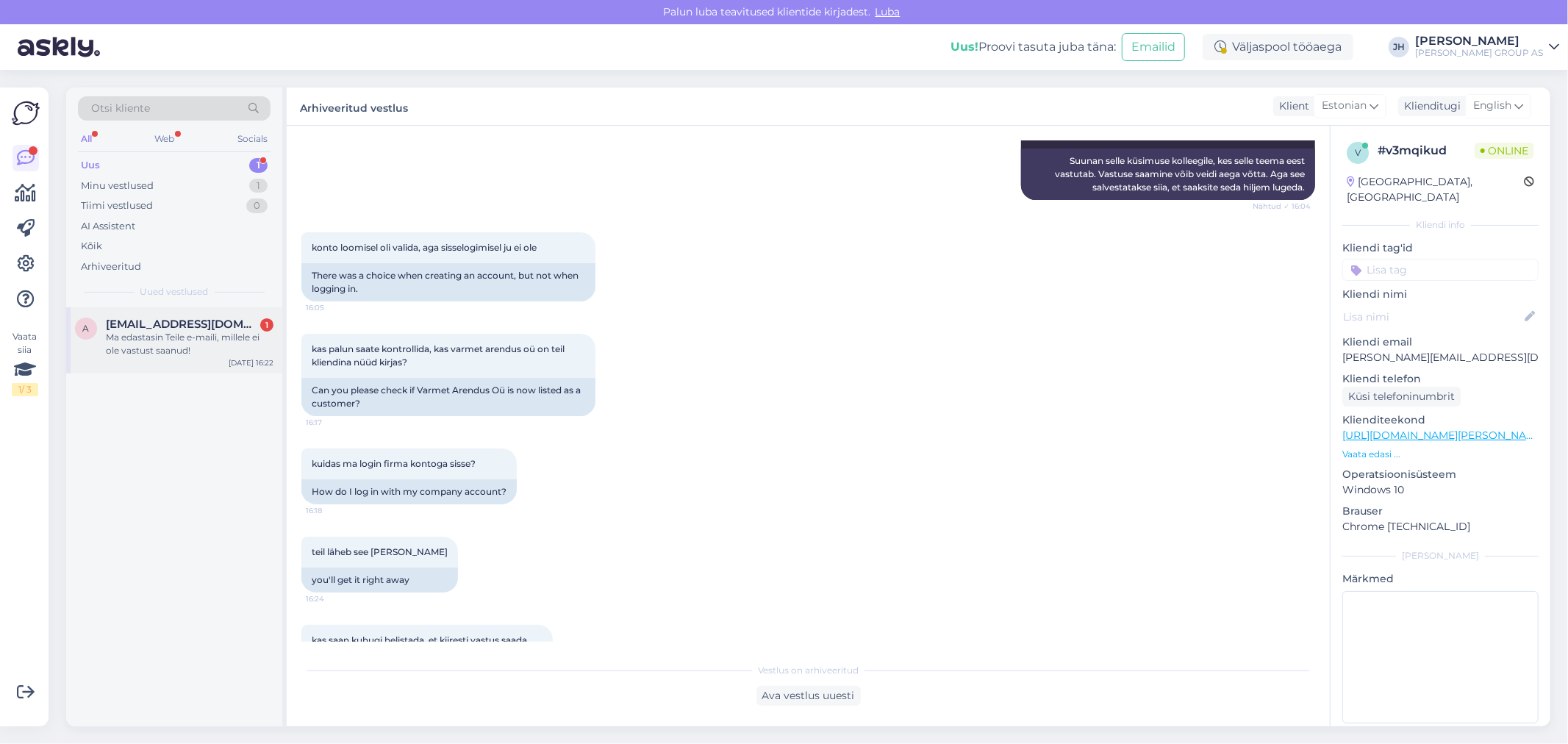
click at [120, 329] on span "[EMAIL_ADDRESS][DOMAIN_NAME]" at bounding box center [182, 324] width 153 height 13
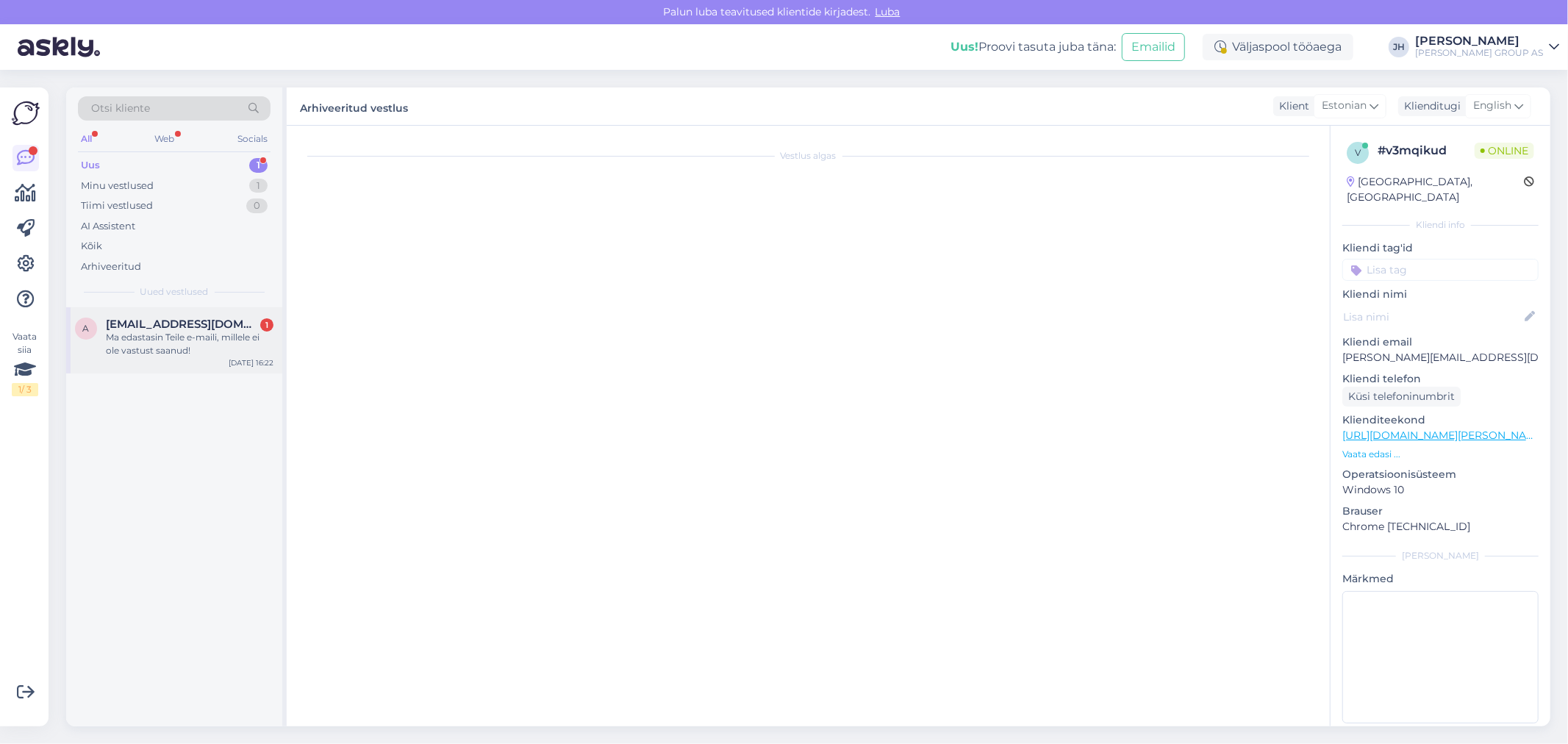
scroll to position [0, 0]
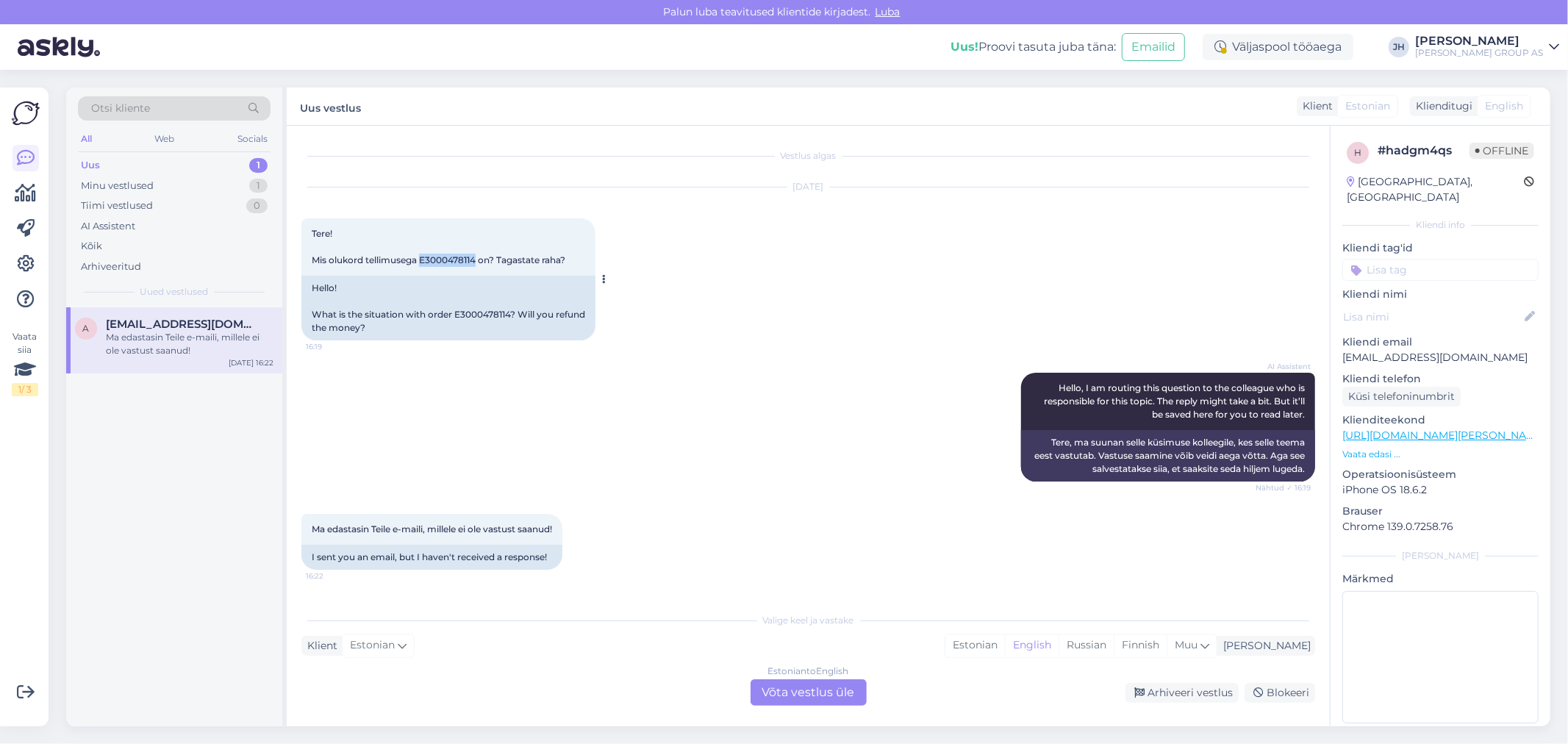
drag, startPoint x: 478, startPoint y: 258, endPoint x: 422, endPoint y: 260, distance: 56.0
click at [422, 260] on span "Tere! Mis olukord tellimusega E3000478114 on? Tagastate raha?" at bounding box center [438, 246] width 254 height 37
